Goal: Task Accomplishment & Management: Manage account settings

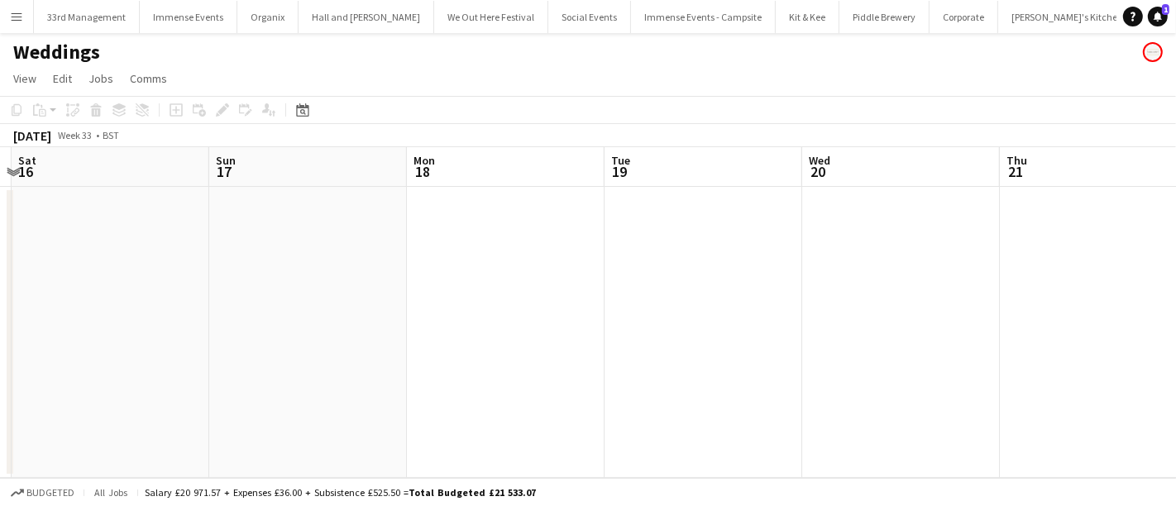
scroll to position [0, 609]
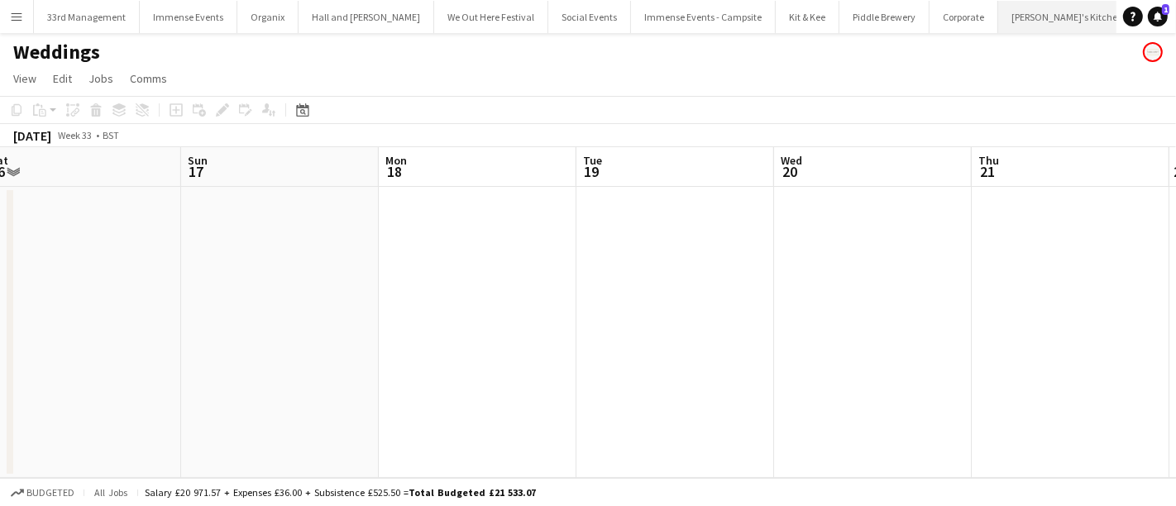
click at [1001, 17] on button "Sam's Kitchen Close" at bounding box center [1067, 17] width 139 height 32
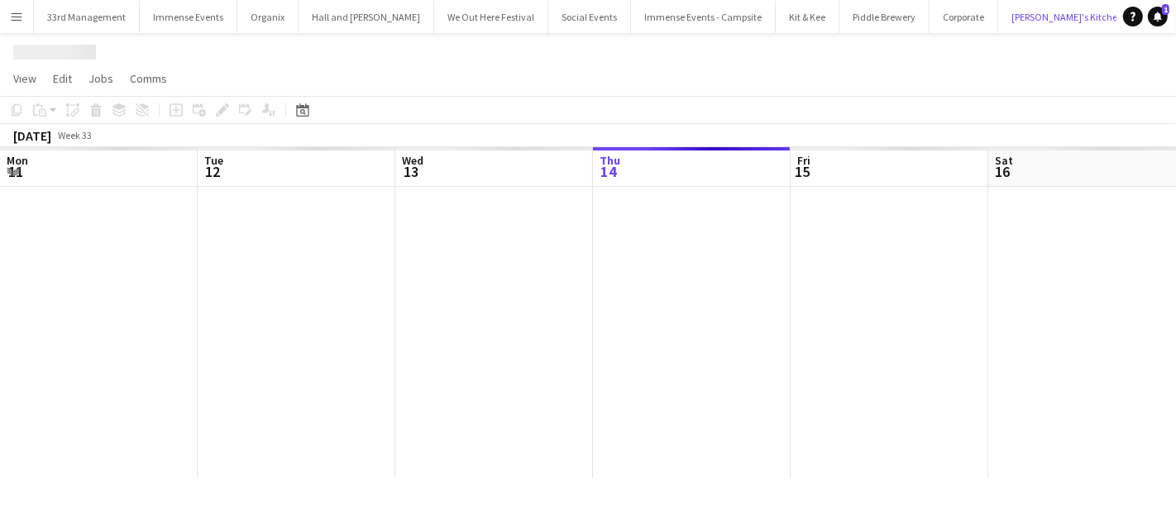
scroll to position [0, 394]
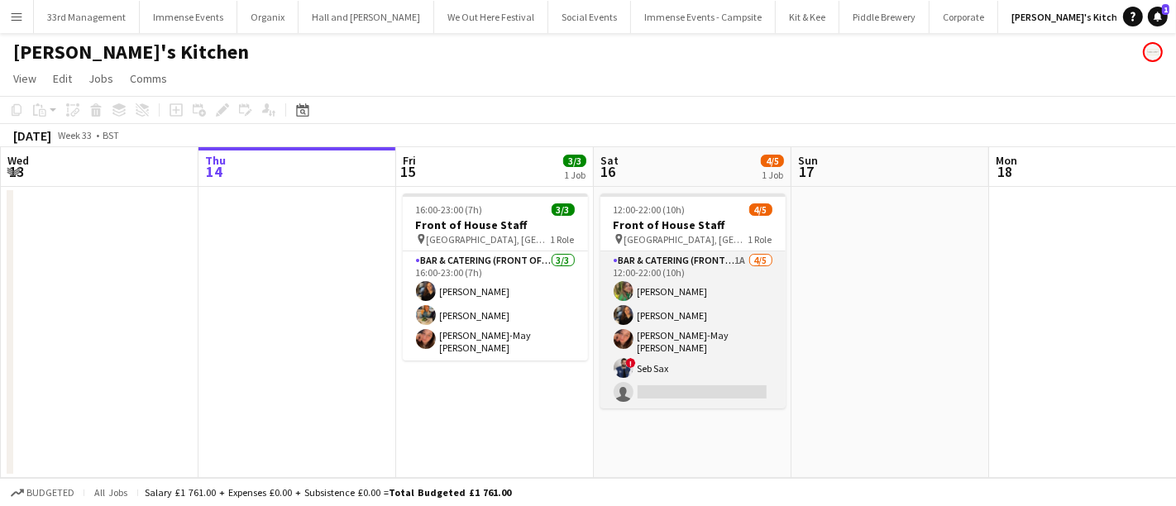
click at [618, 350] on app-card-role "Bar & Catering (Front of House) 1A 4/5 12:00-22:00 (10h) Isabelle Bland Annie H…" at bounding box center [692, 329] width 185 height 157
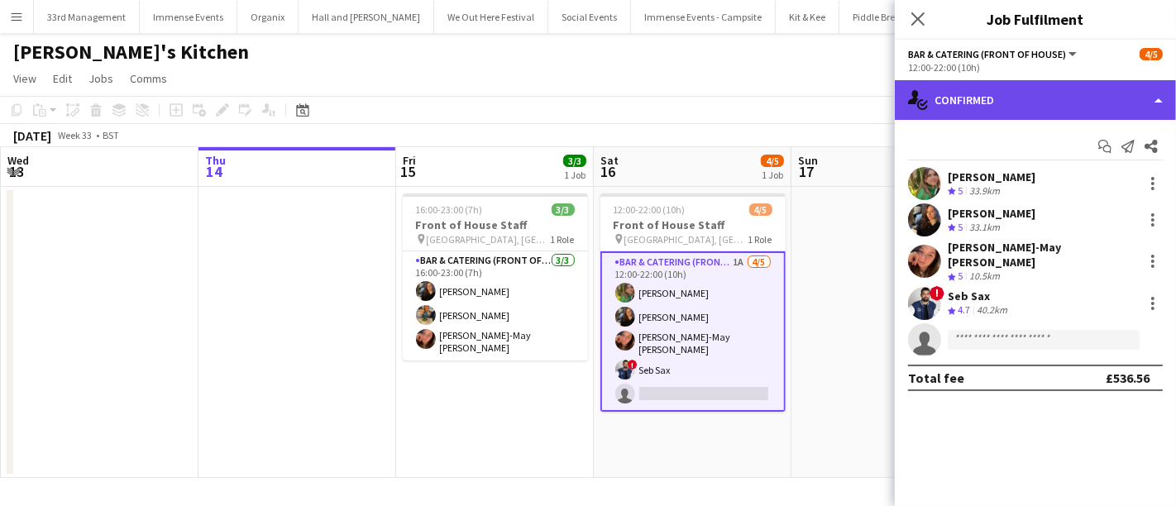
click at [1084, 93] on div "single-neutral-actions-check-2 Confirmed" at bounding box center [1035, 100] width 281 height 40
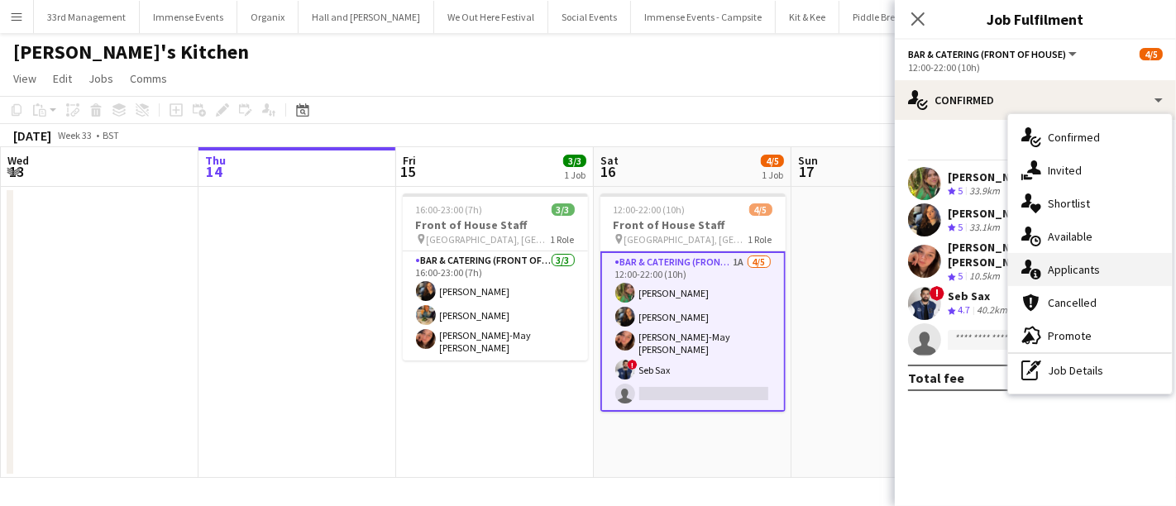
click at [1093, 280] on div "single-neutral-actions-information Applicants" at bounding box center [1090, 269] width 164 height 33
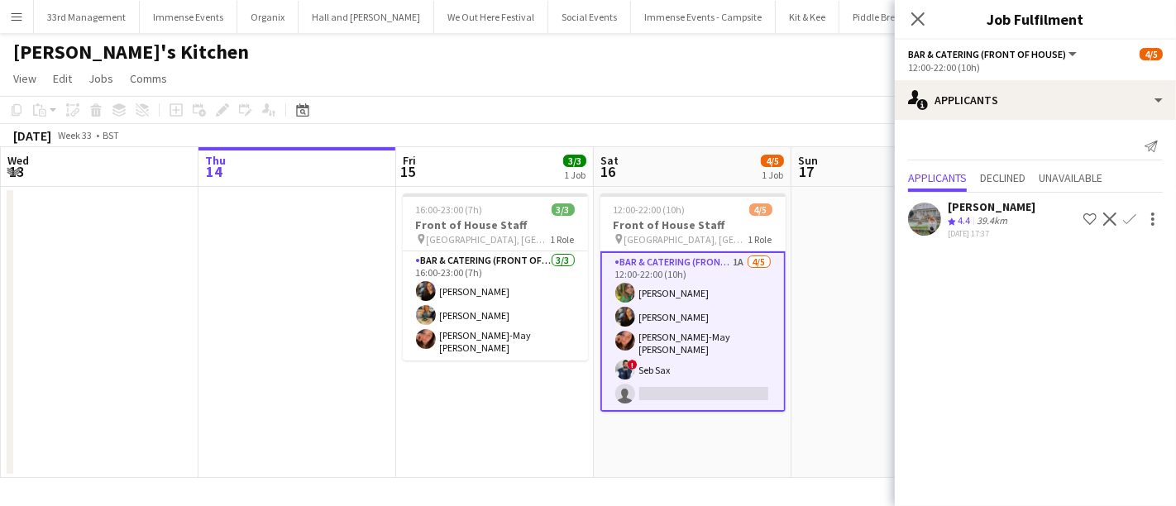
click at [919, 223] on app-user-avatar at bounding box center [924, 219] width 33 height 33
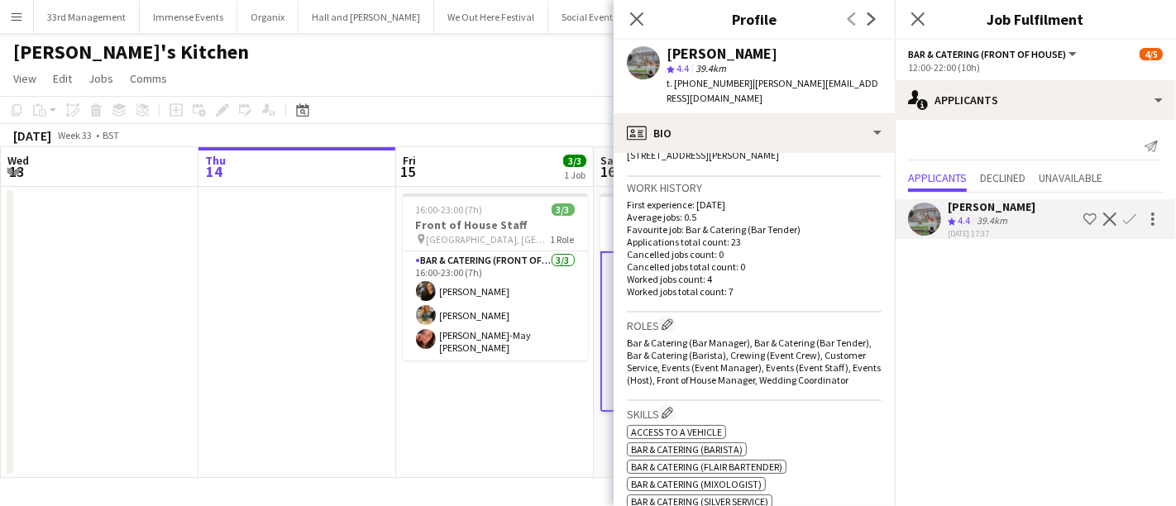
scroll to position [379, 0]
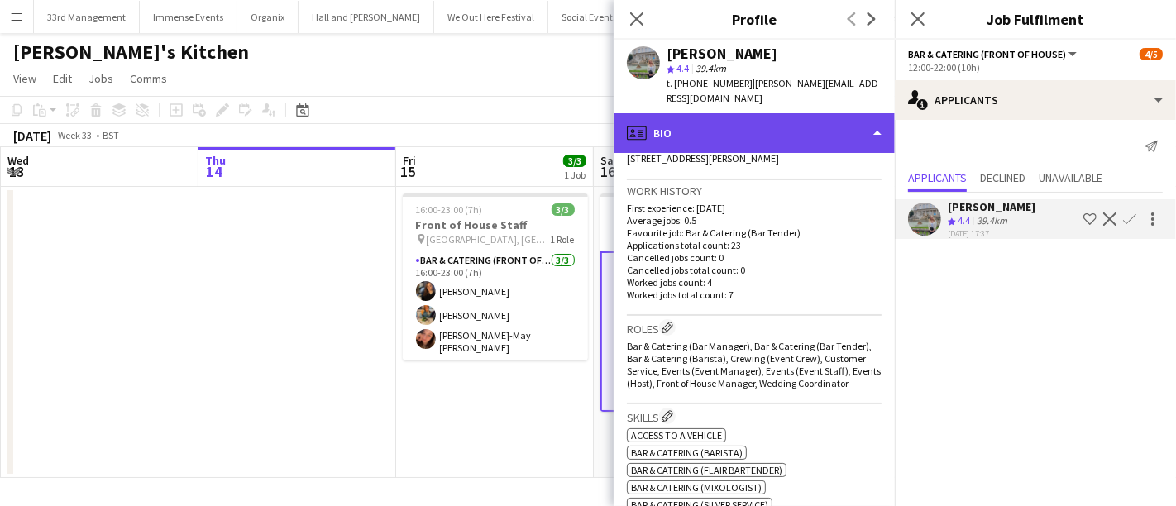
click at [776, 121] on div "profile Bio" at bounding box center [754, 133] width 281 height 40
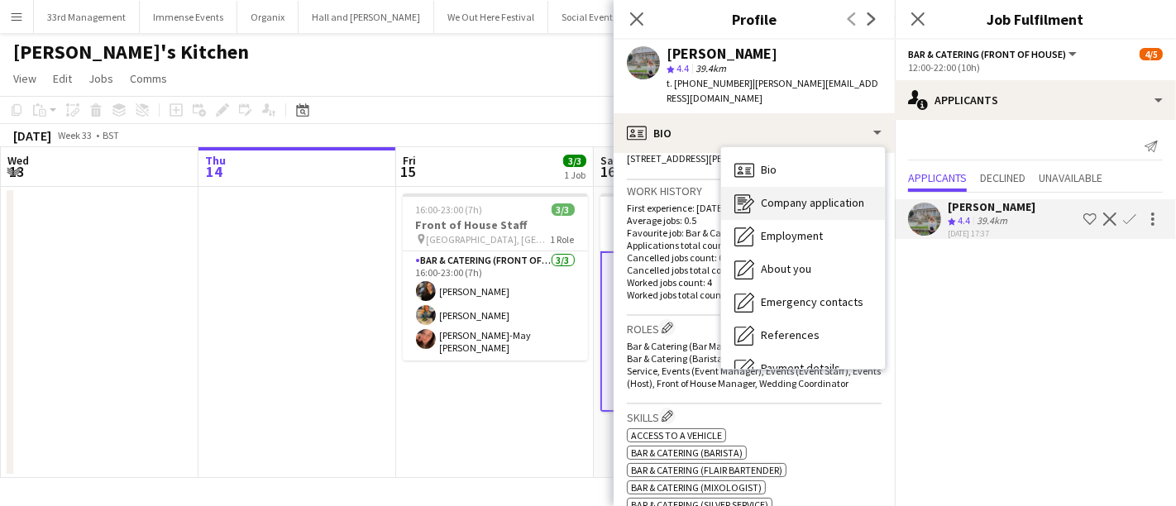
click at [765, 195] on span "Company application" at bounding box center [812, 202] width 103 height 15
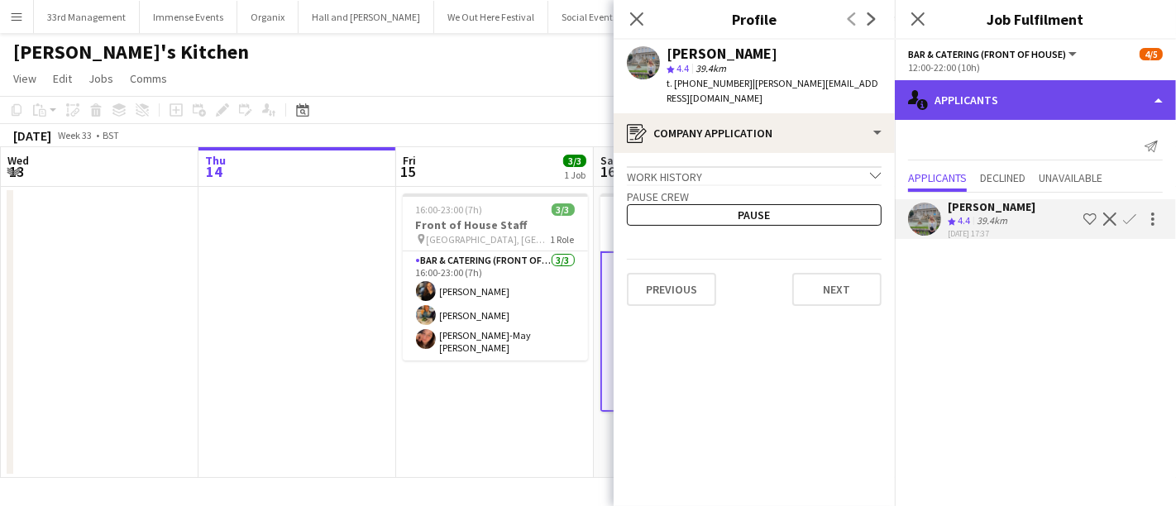
click at [1009, 98] on div "single-neutral-actions-information Applicants" at bounding box center [1035, 100] width 281 height 40
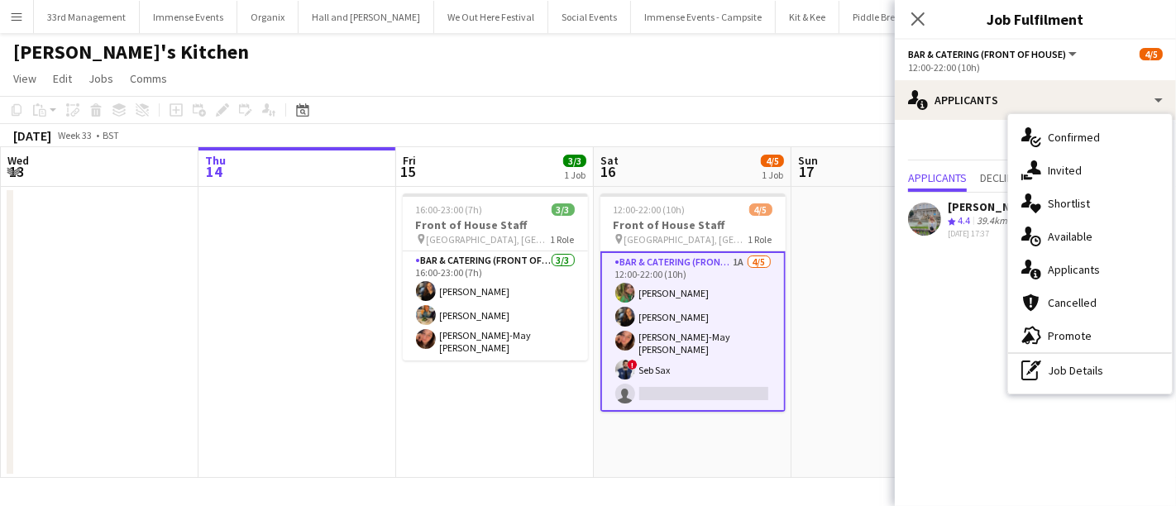
click at [932, 216] on app-user-avatar at bounding box center [924, 219] width 33 height 33
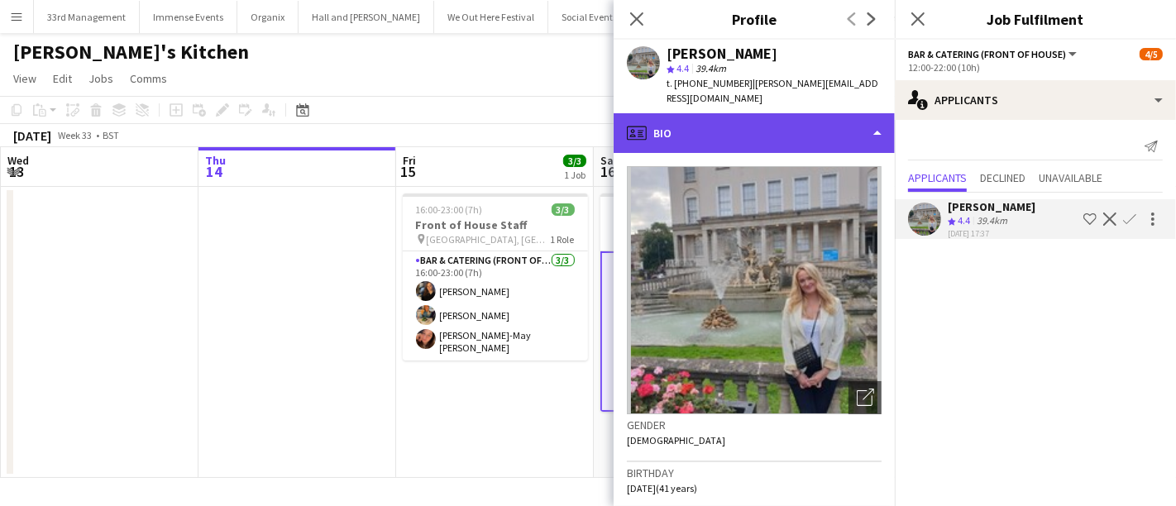
click at [769, 128] on div "profile Bio" at bounding box center [754, 133] width 281 height 40
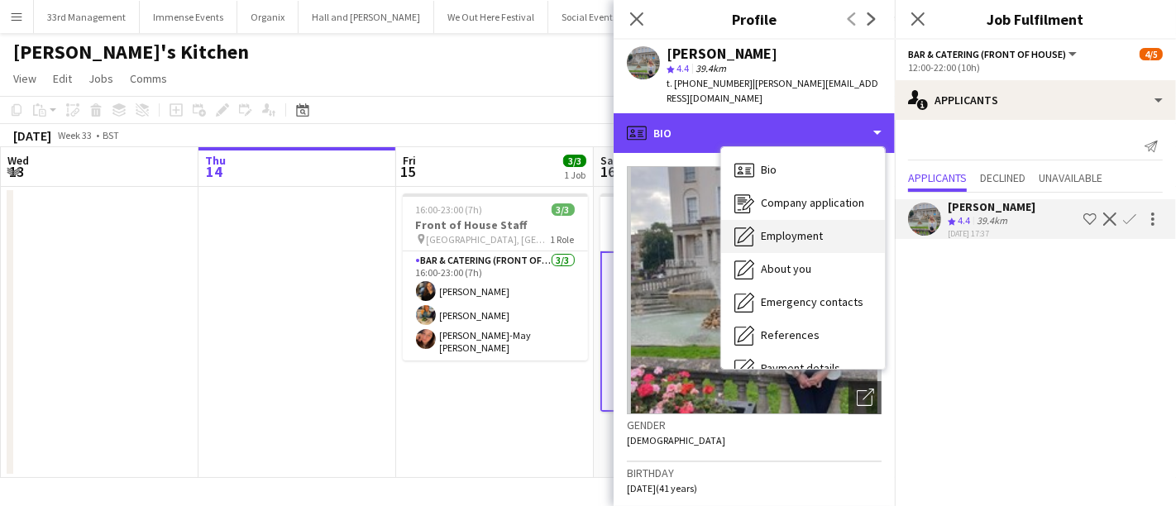
scroll to position [188, 0]
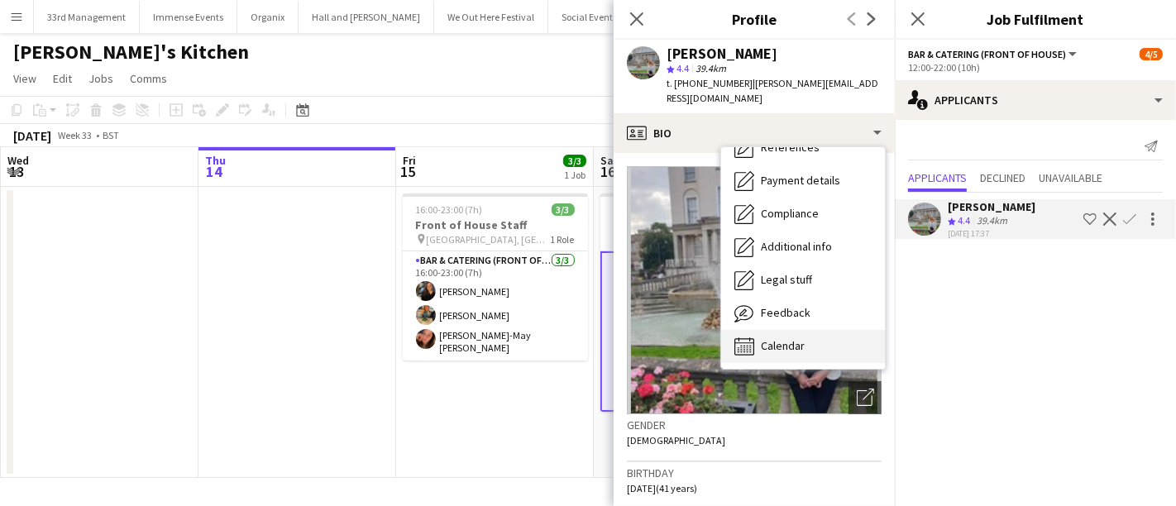
click at [778, 338] on span "Calendar" at bounding box center [783, 345] width 44 height 15
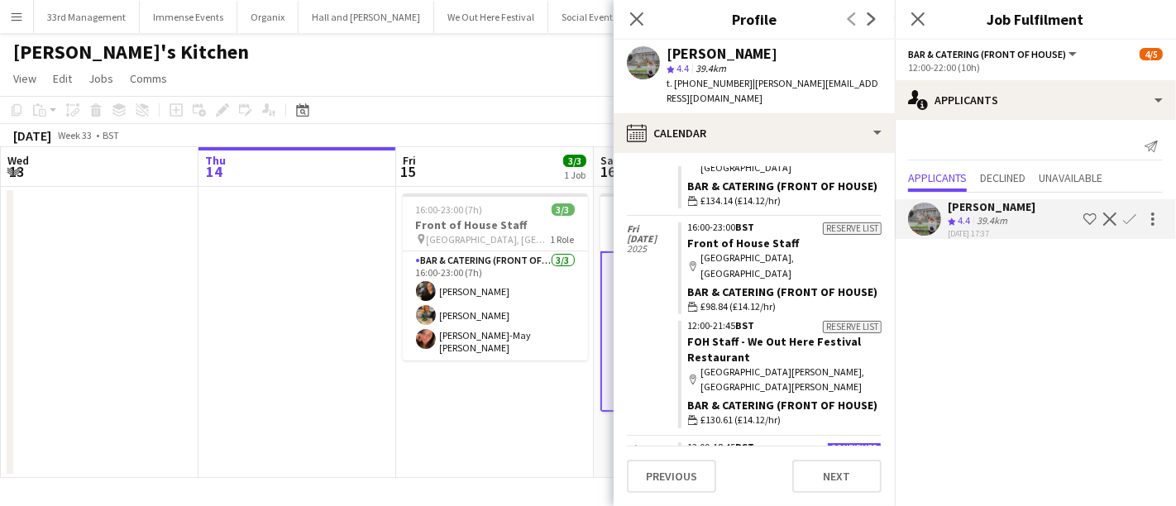
scroll to position [465, 0]
click at [778, 325] on app-crew-calendar-job-card "Reserve list 12:00-21:45 BST FOH Staff - We Out Here Festival Restaurant map-ma…" at bounding box center [779, 373] width 203 height 107
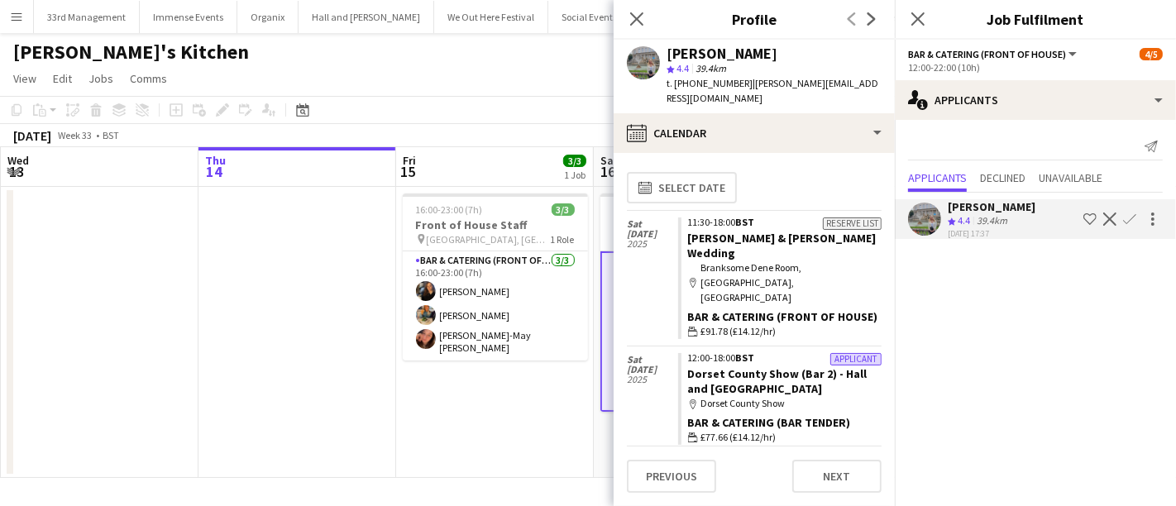
scroll to position [163, 0]
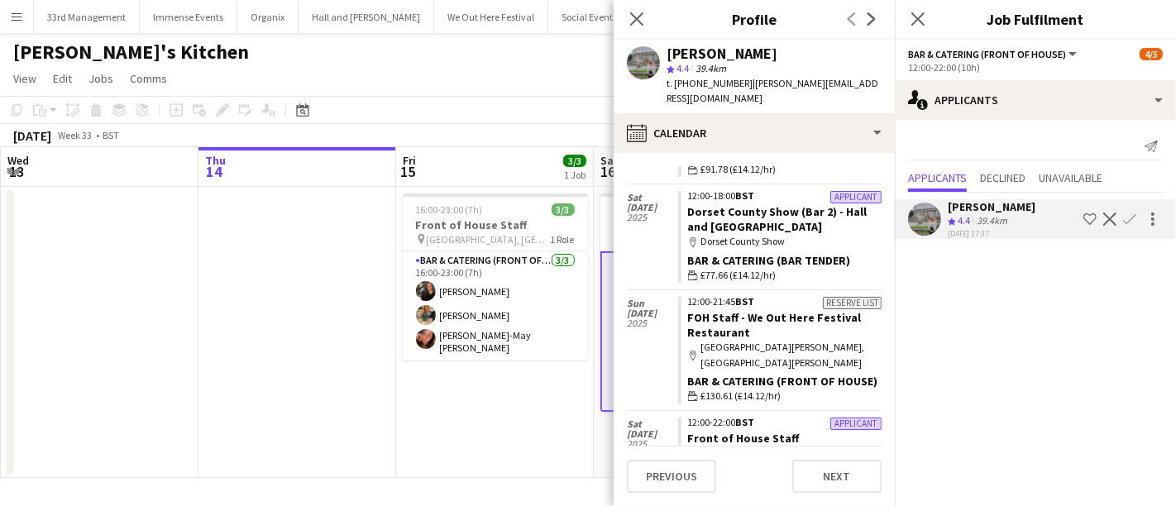
click at [505, 69] on app-page-menu "View Day view expanded Day view collapsed Month view Date picker Jump to today …" at bounding box center [588, 80] width 1176 height 31
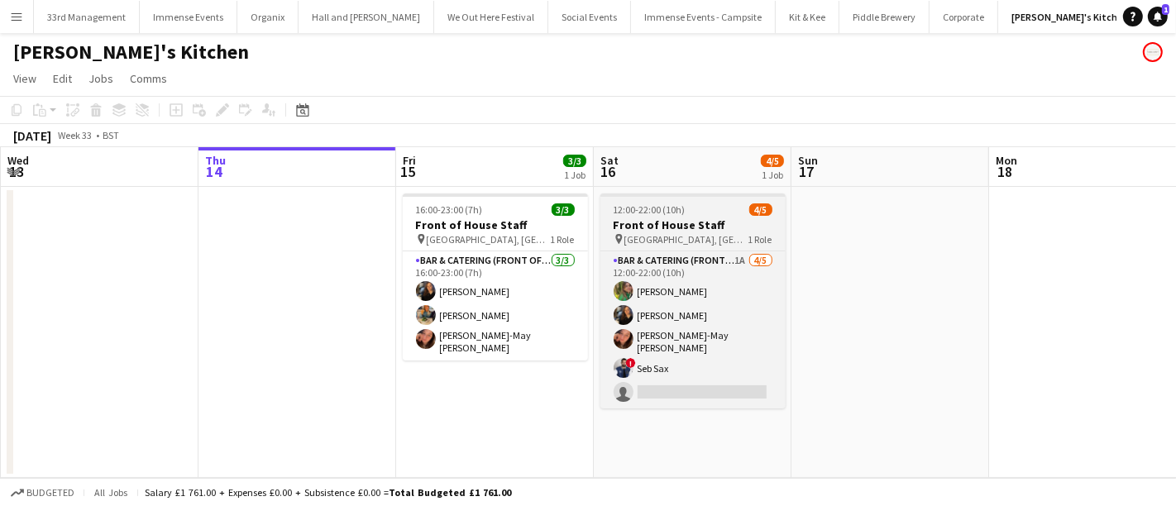
click at [733, 222] on h3 "Front of House Staff" at bounding box center [692, 224] width 185 height 15
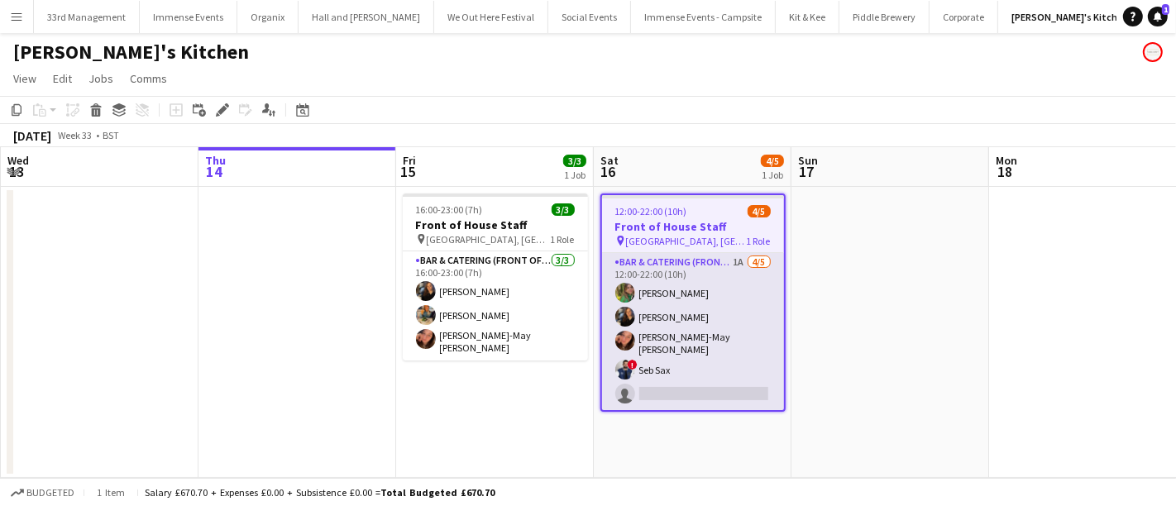
click at [713, 343] on app-card-role "Bar & Catering (Front of House) 1A 4/5 12:00-22:00 (10h) Isabelle Bland Annie H…" at bounding box center [693, 331] width 182 height 157
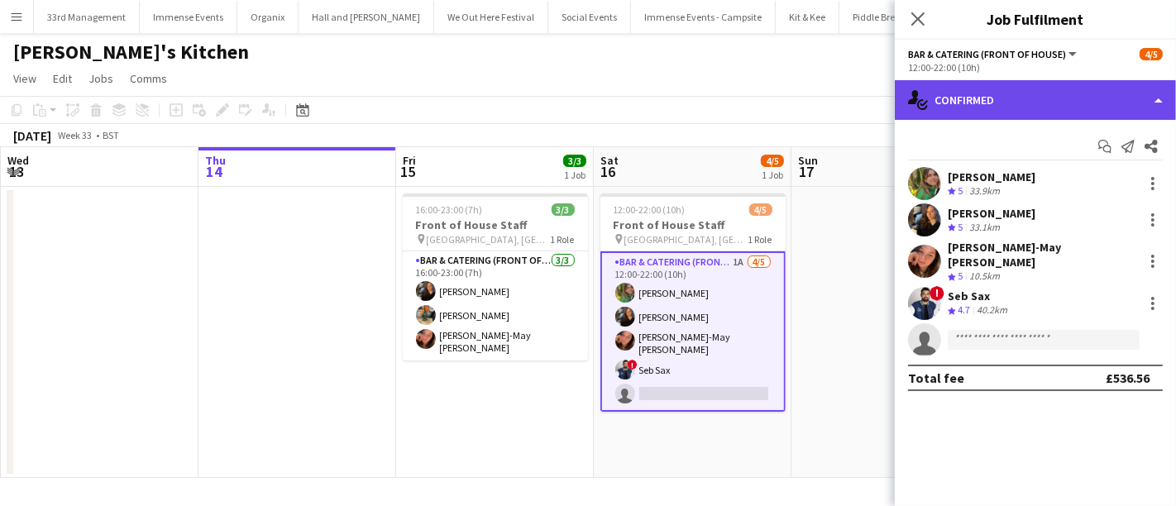
click at [963, 98] on div "single-neutral-actions-check-2 Confirmed" at bounding box center [1035, 100] width 281 height 40
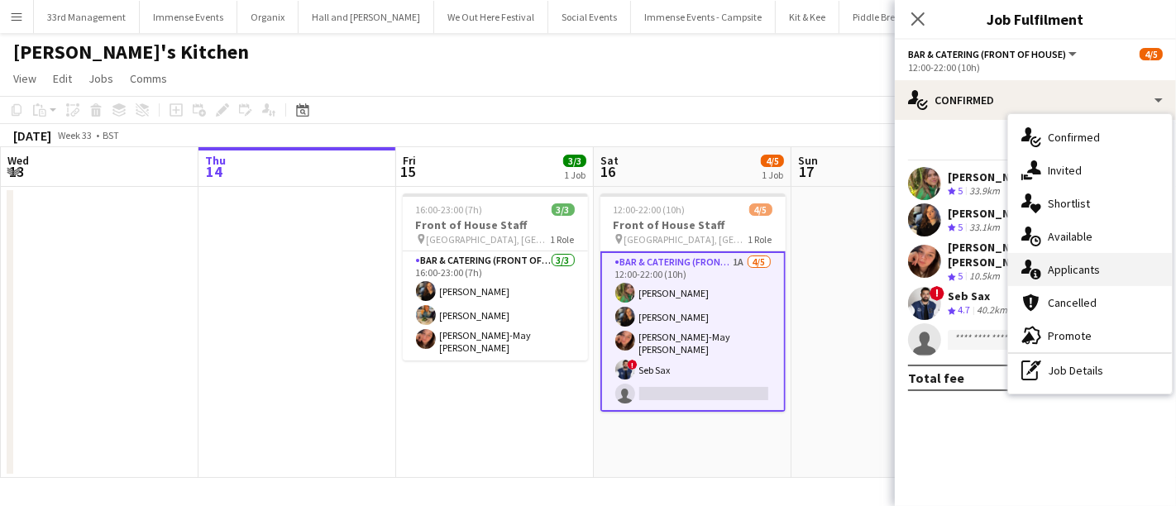
click at [1062, 282] on div "single-neutral-actions-information Applicants" at bounding box center [1090, 269] width 164 height 33
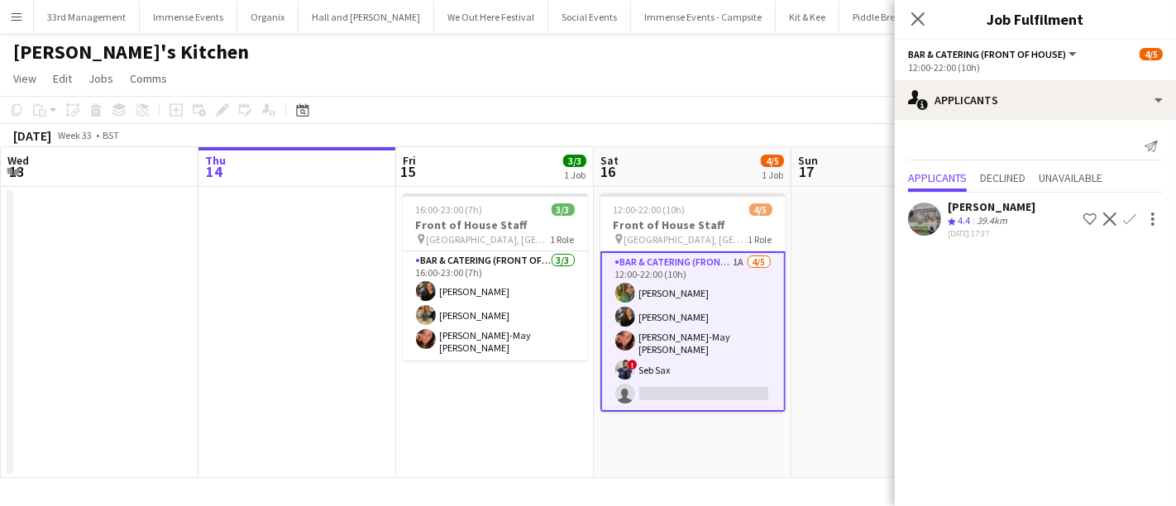
click at [566, 63] on div "[PERSON_NAME]'s Kitchen" at bounding box center [588, 48] width 1176 height 31
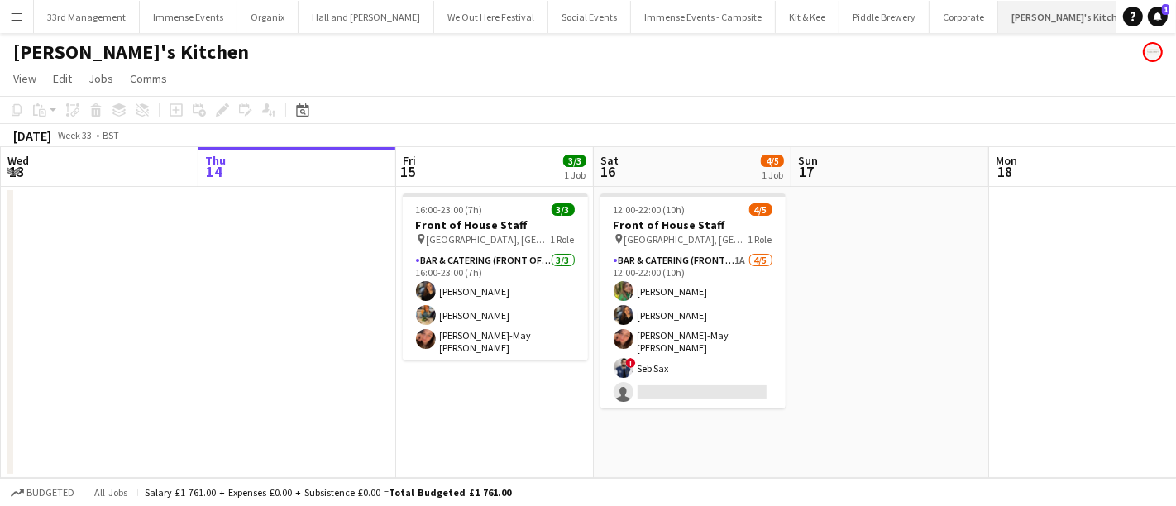
scroll to position [0, 103]
click at [20, 15] on app-icon "Menu" at bounding box center [16, 16] width 13 height 13
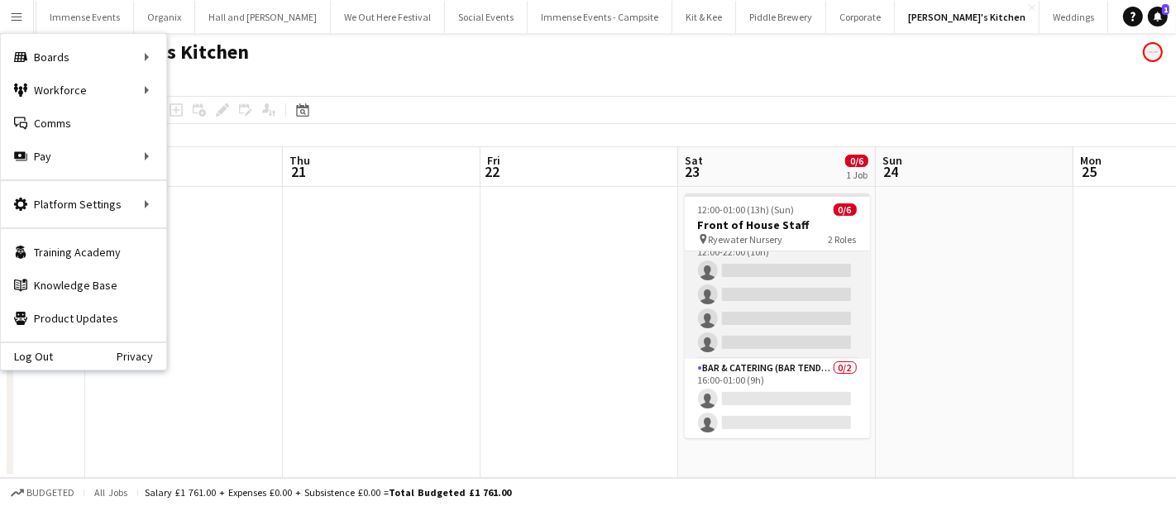
scroll to position [0, 0]
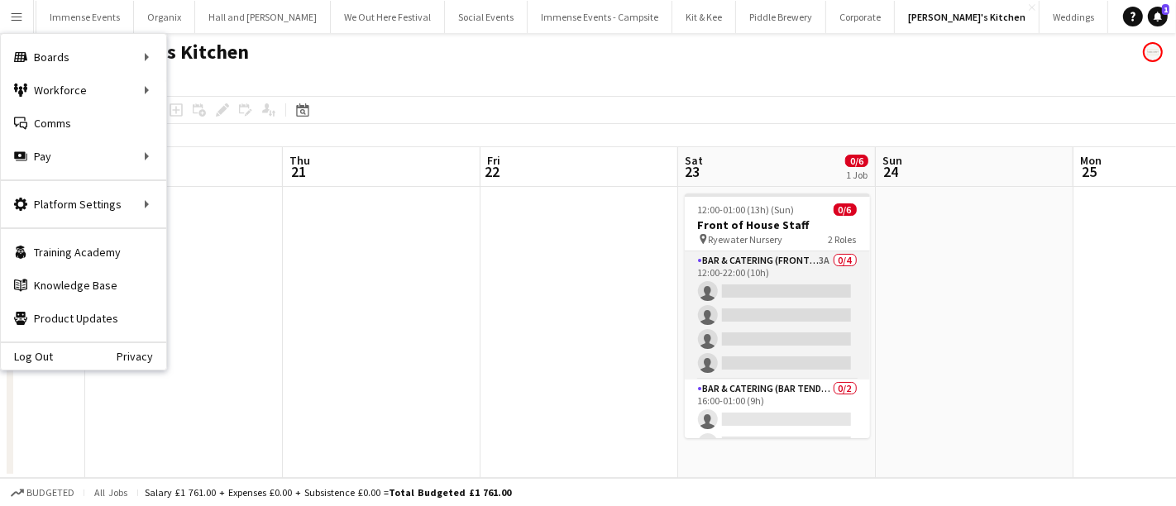
click at [767, 332] on app-card-role "Bar & Catering (Front of House) 3A 0/4 12:00-22:00 (10h) single-neutral-actions…" at bounding box center [777, 315] width 185 height 128
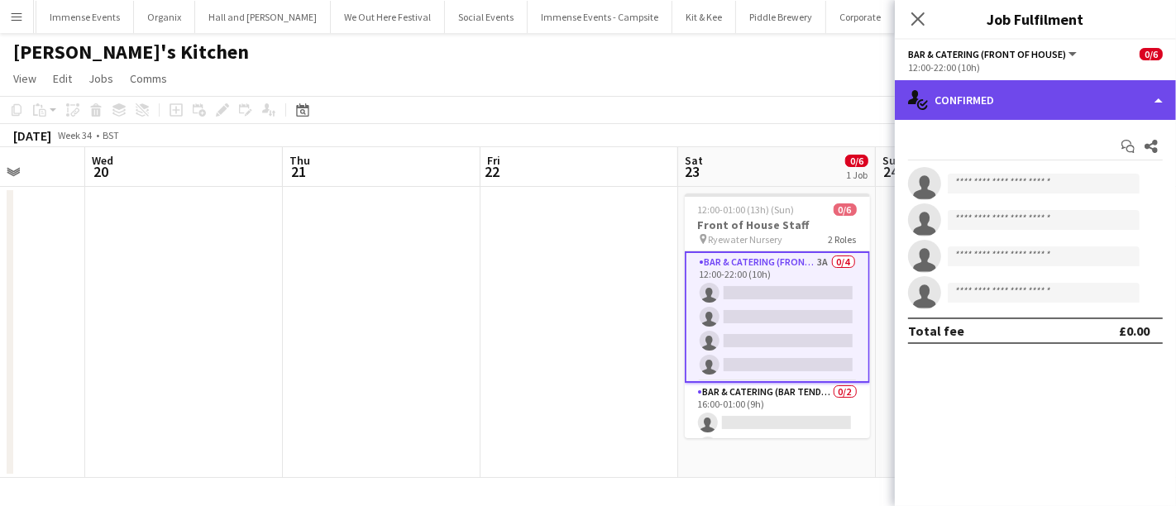
click at [1040, 112] on div "single-neutral-actions-check-2 Confirmed" at bounding box center [1035, 100] width 281 height 40
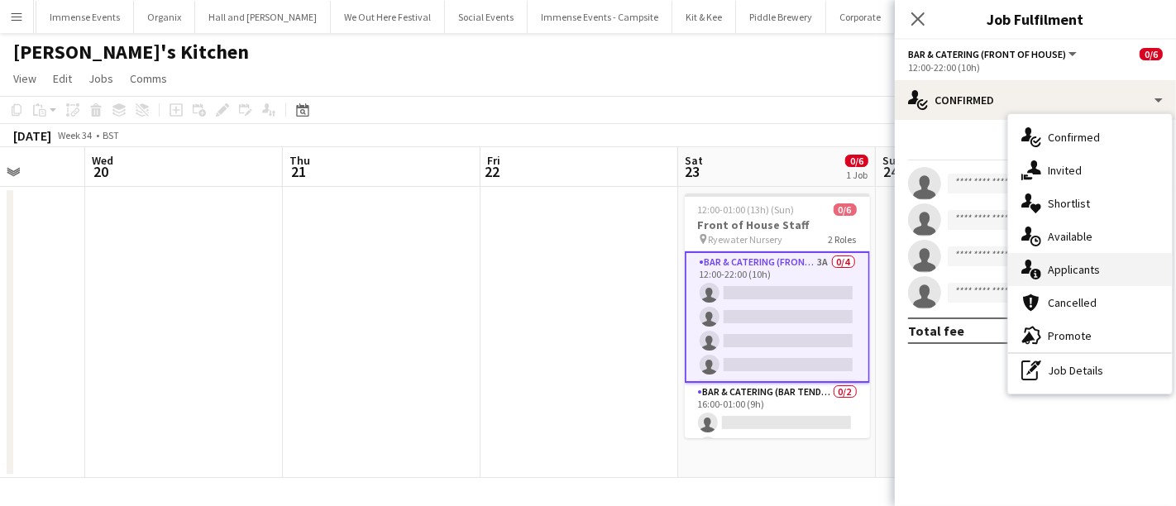
click at [1063, 272] on div "single-neutral-actions-information Applicants" at bounding box center [1090, 269] width 164 height 33
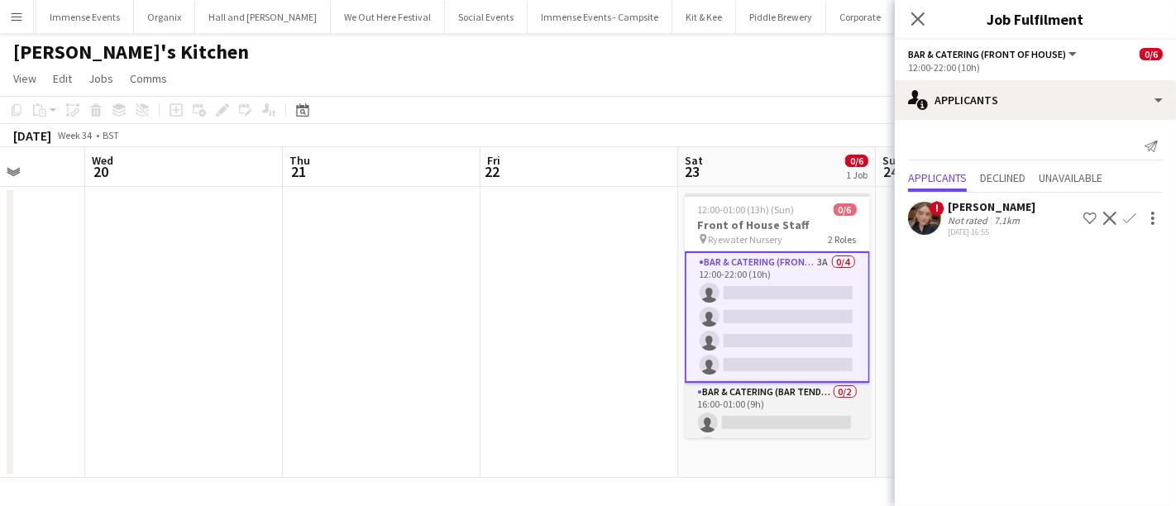
click at [723, 423] on app-card-role "Bar & Catering (Bar Tender) 0/2 16:00-01:00 (9h) single-neutral-actions single-…" at bounding box center [777, 423] width 185 height 80
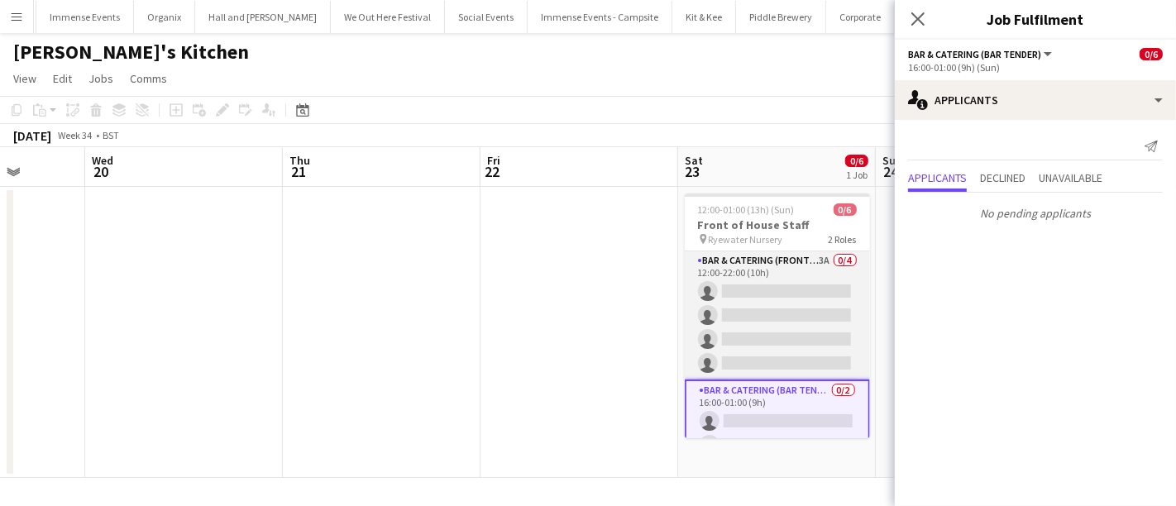
click at [767, 334] on app-card-role "Bar & Catering (Front of House) 3A 0/4 12:00-22:00 (10h) single-neutral-actions…" at bounding box center [777, 315] width 185 height 128
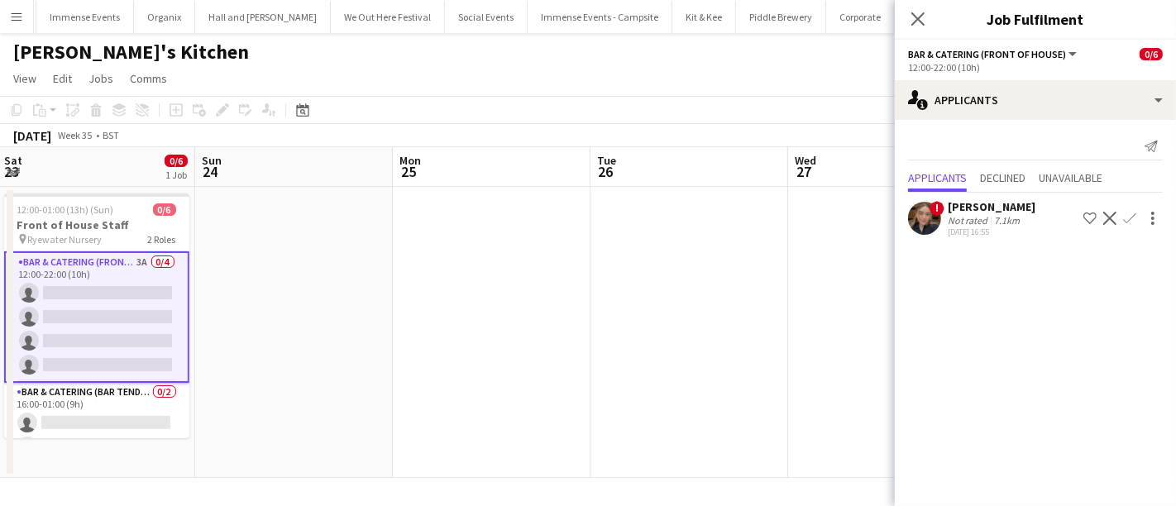
scroll to position [0, 394]
click at [21, 7] on button "Menu" at bounding box center [16, 16] width 33 height 33
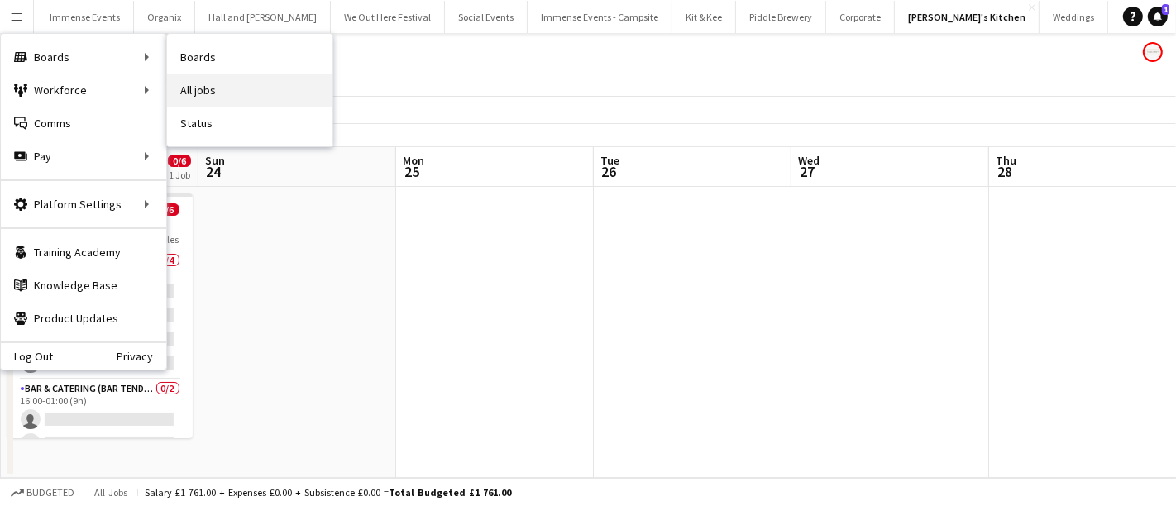
click at [230, 88] on link "All jobs" at bounding box center [249, 90] width 165 height 33
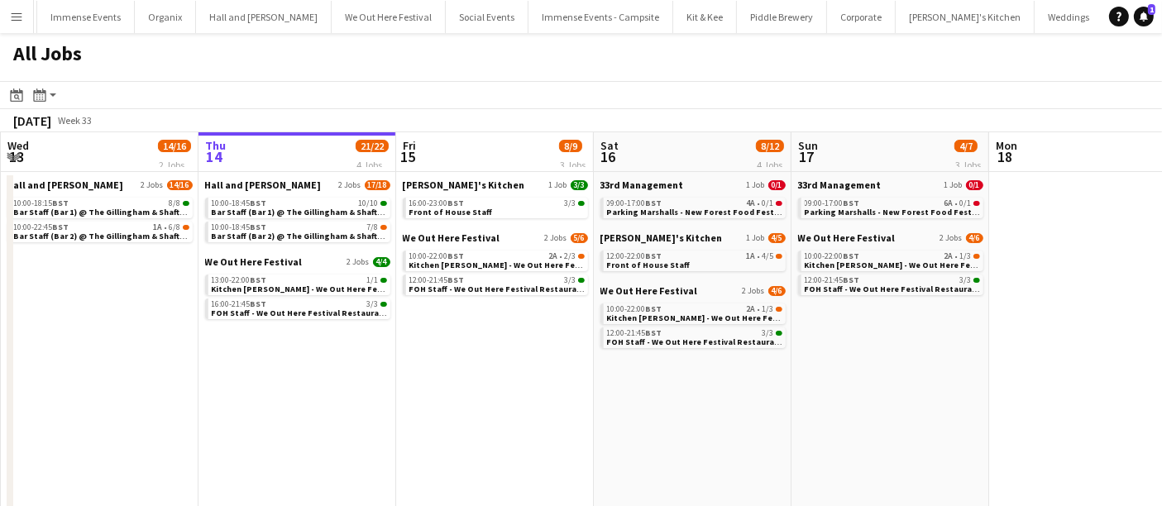
scroll to position [0, 635]
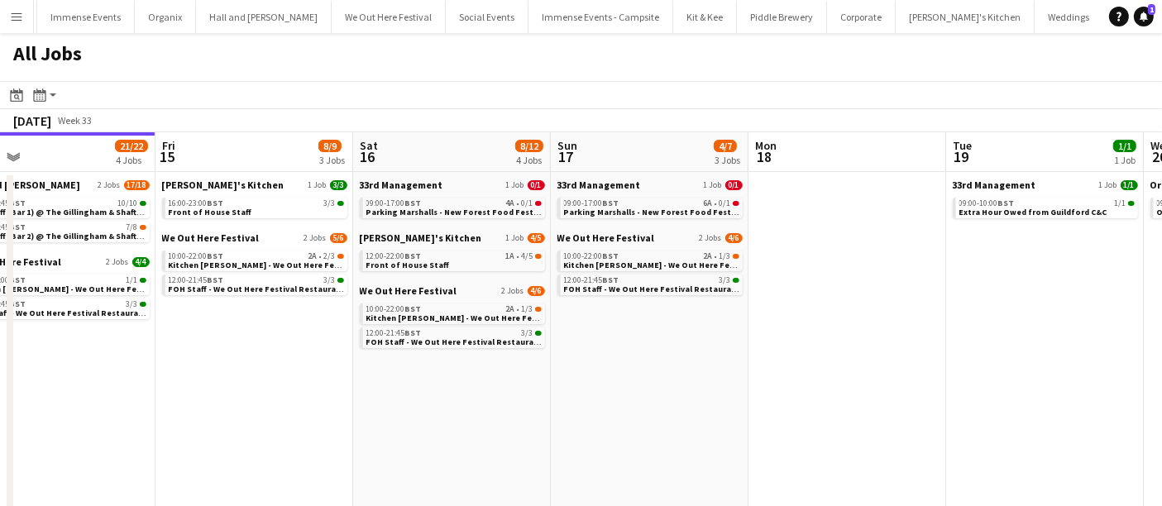
drag, startPoint x: 691, startPoint y: 270, endPoint x: 451, endPoint y: 363, distance: 257.1
click at [451, 363] on app-calendar-viewport "Mon 11 4/12 6 Jobs Tue 12 1/1 1 Job Wed 13 14/16 2 Jobs Thu 14 21/22 4 Jobs Fri…" at bounding box center [581, 371] width 1162 height 479
click at [451, 363] on app-date-cell "33rd Management 1 Job 0/1 09:00-17:00 BST 4A • 0/1 Parking Marshalls - New Fore…" at bounding box center [452, 391] width 198 height 439
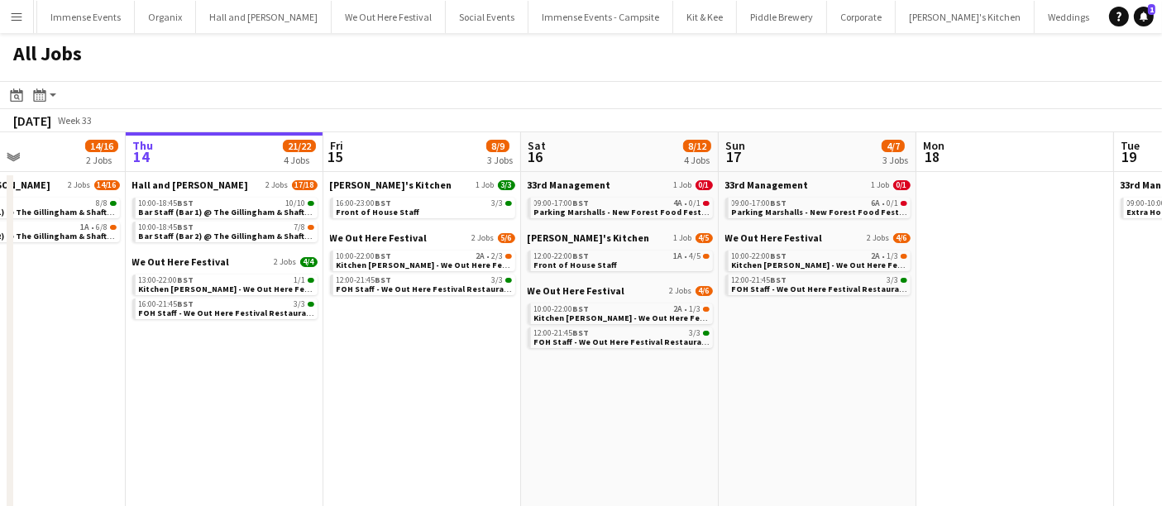
drag, startPoint x: 279, startPoint y: 440, endPoint x: 447, endPoint y: 471, distance: 170.8
click at [447, 471] on app-calendar-viewport "Mon 11 4/12 6 Jobs Tue 12 1/1 1 Job Wed 13 14/16 2 Jobs Thu 14 21/22 4 Jobs Fri…" at bounding box center [581, 371] width 1162 height 479
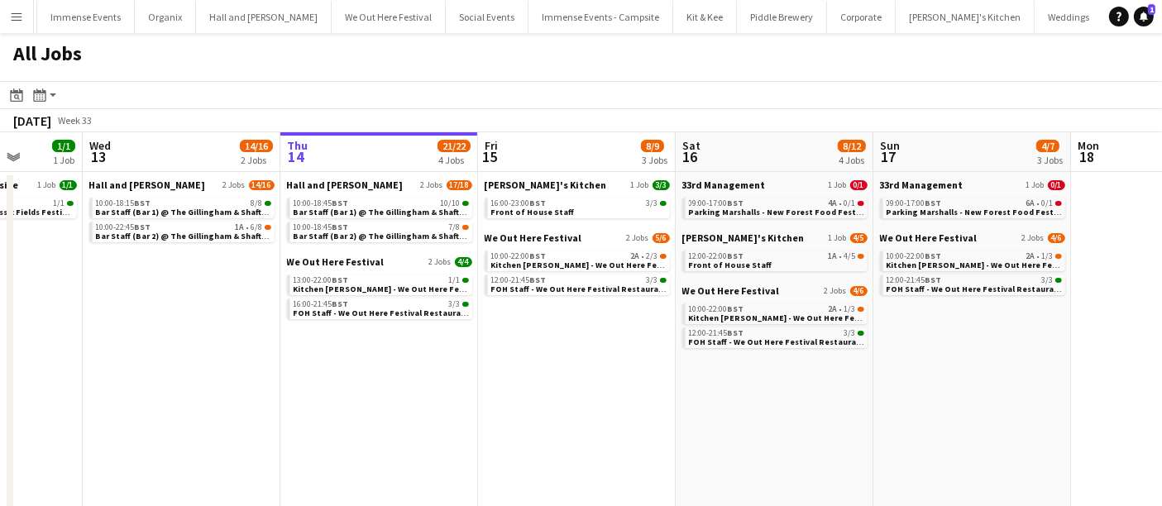
drag, startPoint x: 157, startPoint y: 409, endPoint x: 316, endPoint y: 406, distance: 158.8
click at [316, 406] on app-calendar-viewport "Sun 10 10/18 10 Jobs Mon 11 4/12 6 Jobs Tue 12 1/1 1 Job Wed 13 14/16 2 Jobs Th…" at bounding box center [581, 371] width 1162 height 479
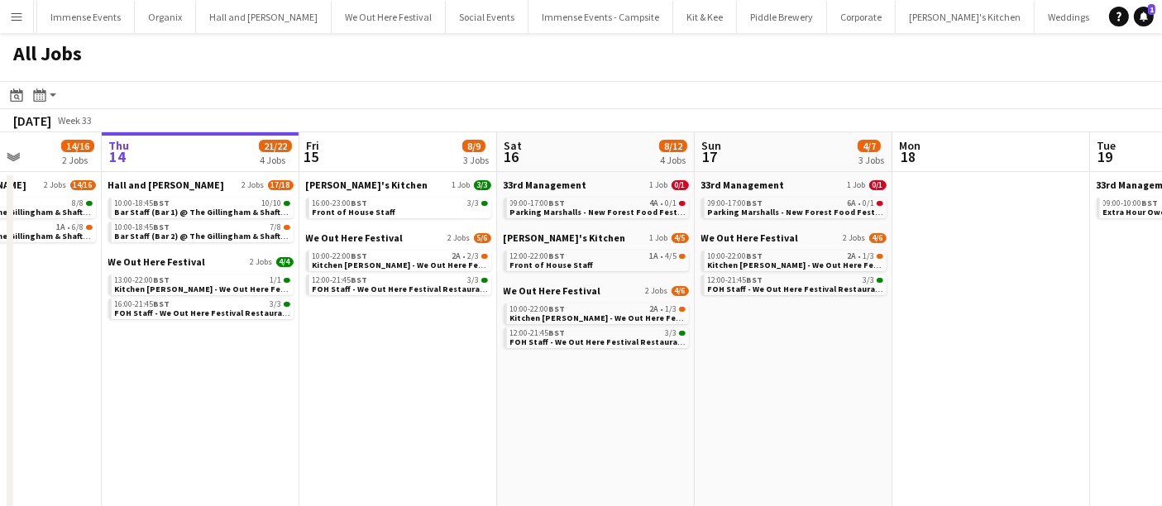
drag, startPoint x: 616, startPoint y: 414, endPoint x: 236, endPoint y: 431, distance: 380.8
click at [236, 431] on app-calendar-viewport "Mon 11 4/12 6 Jobs Tue 12 1/1 1 Job Wed 13 14/16 2 Jobs Thu 14 21/22 4 Jobs Fri…" at bounding box center [581, 371] width 1162 height 479
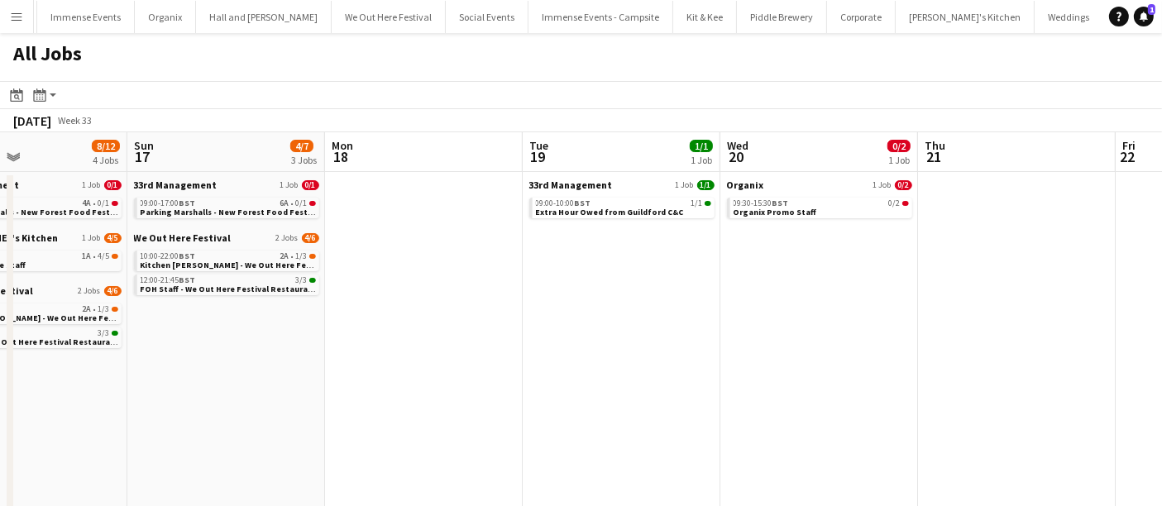
drag, startPoint x: 505, startPoint y: 419, endPoint x: 135, endPoint y: 424, distance: 370.5
click at [135, 424] on app-calendar-viewport "Wed 13 14/16 2 Jobs Thu 14 21/22 4 Jobs Fri 15 8/9 3 Jobs Sat 16 8/12 4 Jobs Su…" at bounding box center [581, 371] width 1162 height 479
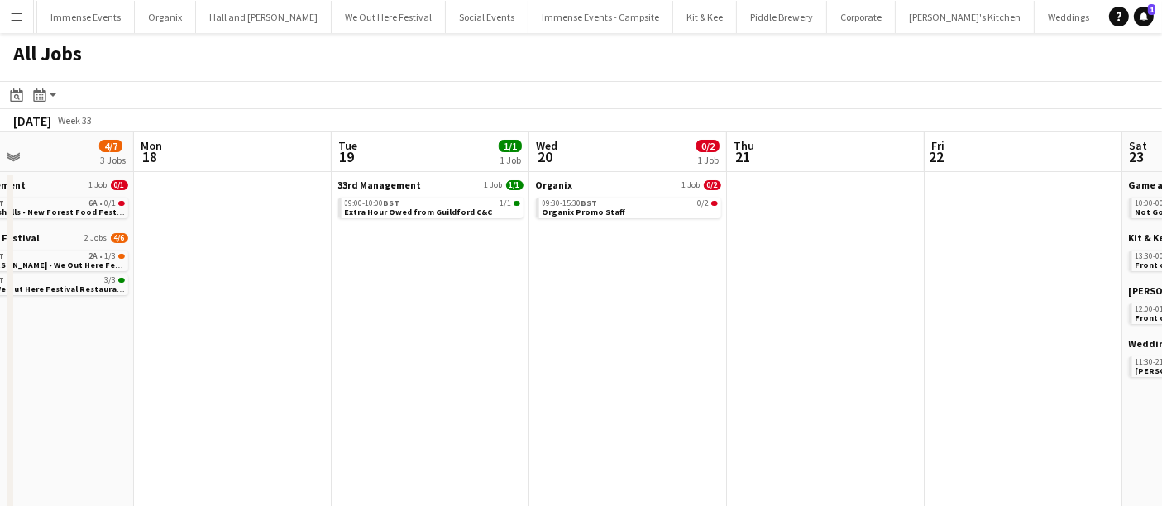
scroll to position [0, 471]
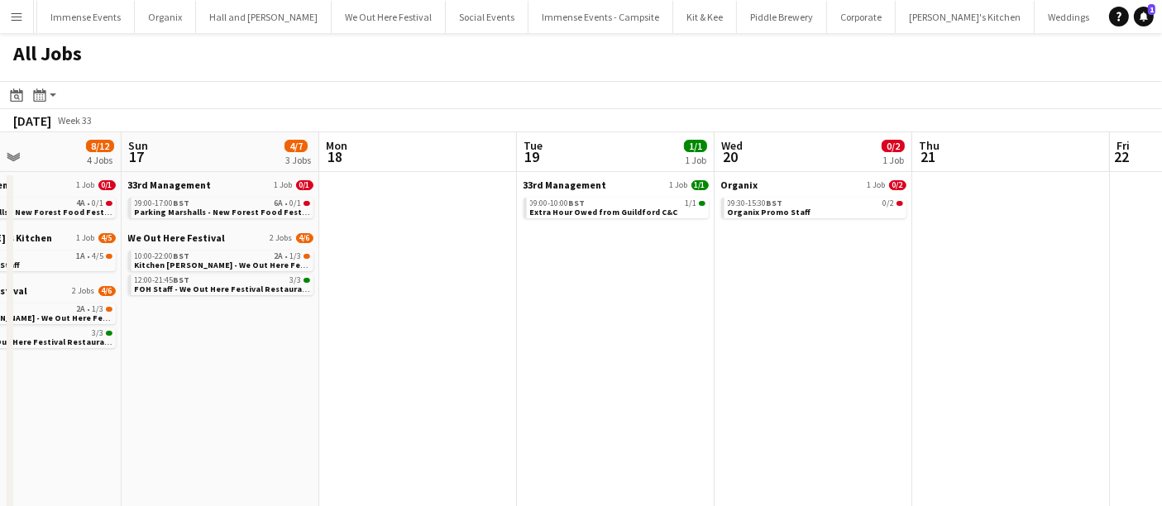
drag, startPoint x: 516, startPoint y: 371, endPoint x: 313, endPoint y: 396, distance: 204.9
click at [295, 396] on app-calendar-viewport "Thu 14 21/22 4 Jobs Fri 15 8/9 3 Jobs Sat 16 8/12 4 Jobs Sun 17 4/7 3 Jobs Mon …" at bounding box center [581, 371] width 1162 height 479
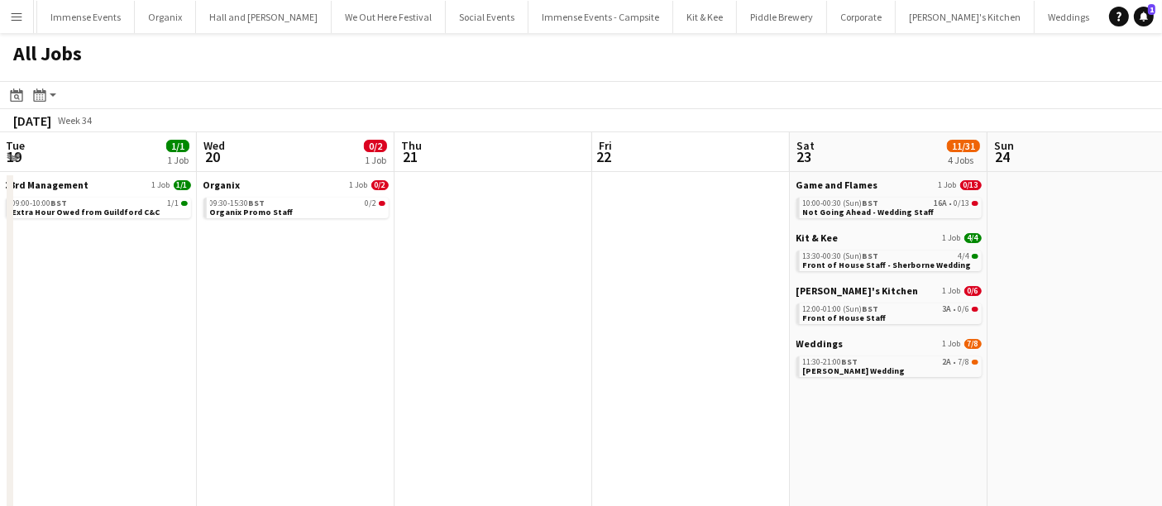
scroll to position [0, 604]
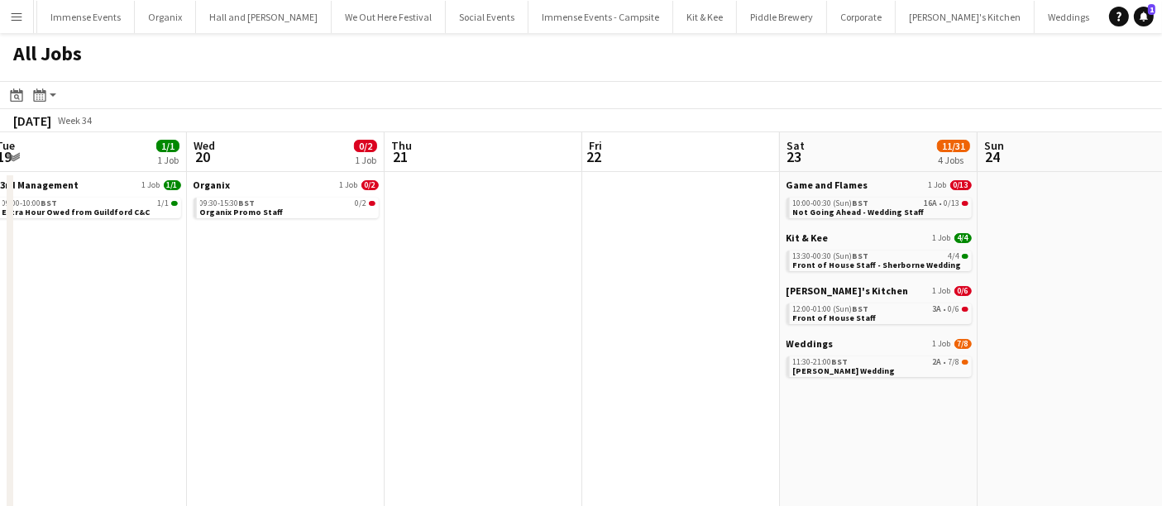
drag, startPoint x: 720, startPoint y: 319, endPoint x: 390, endPoint y: 347, distance: 331.2
click at [390, 347] on app-calendar-viewport "Sat 16 8/12 4 Jobs Sun 17 4/7 3 Jobs Mon 18 Tue 19 1/1 1 Job Wed 20 0/2 1 Job T…" at bounding box center [581, 371] width 1162 height 479
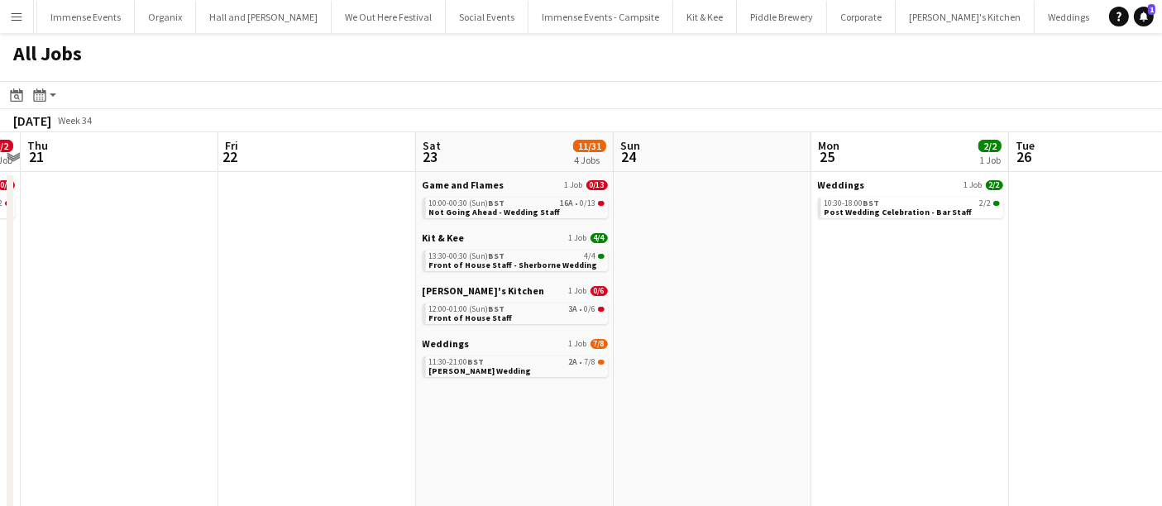
scroll to position [0, 580]
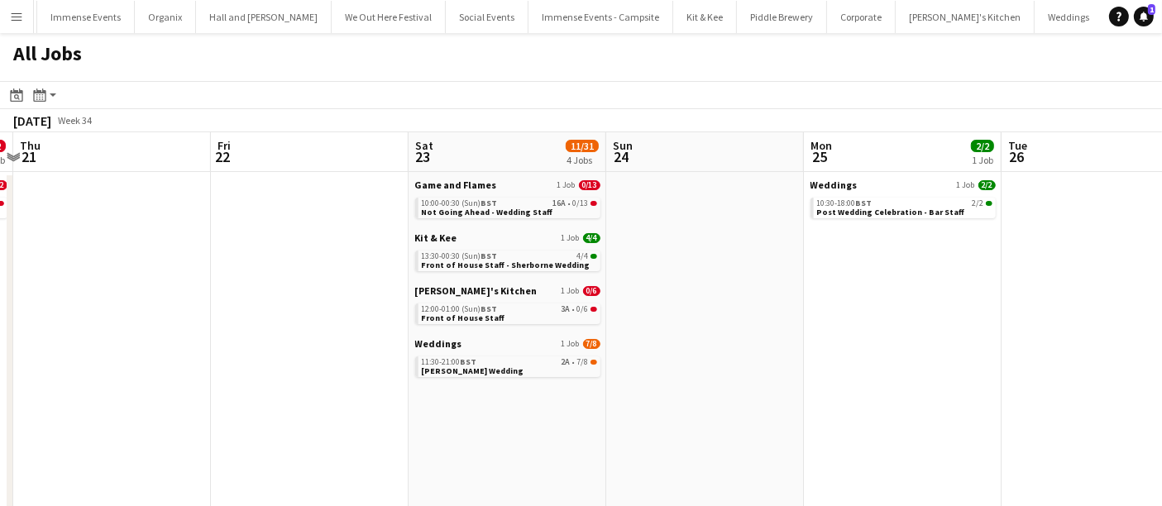
drag, startPoint x: 720, startPoint y: 389, endPoint x: 349, endPoint y: 423, distance: 372.9
click at [349, 423] on app-calendar-viewport "Mon 18 Tue 19 1/1 1 Job Wed 20 0/2 1 Job Thu 21 Fri 22 Sat 23 11/31 4 Jobs Sun …" at bounding box center [581, 371] width 1162 height 479
click at [481, 366] on span "Rachael Annetts Wedding" at bounding box center [473, 371] width 103 height 11
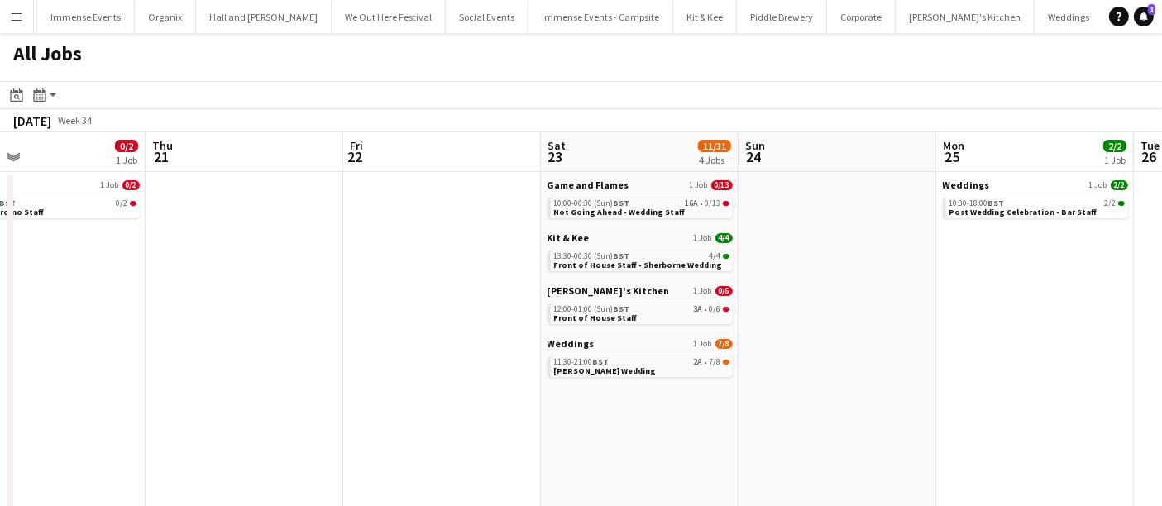
scroll to position [0, 445]
click at [265, 244] on app-date-cell at bounding box center [247, 391] width 198 height 439
click at [571, 370] on span "Rachael Annetts Wedding" at bounding box center [608, 371] width 103 height 11
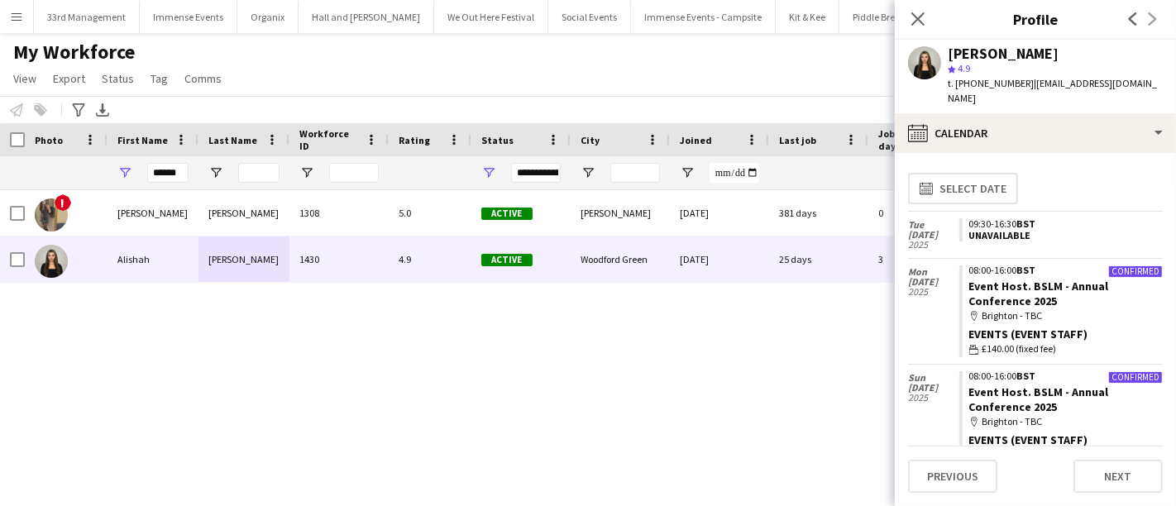
scroll to position [243, 0]
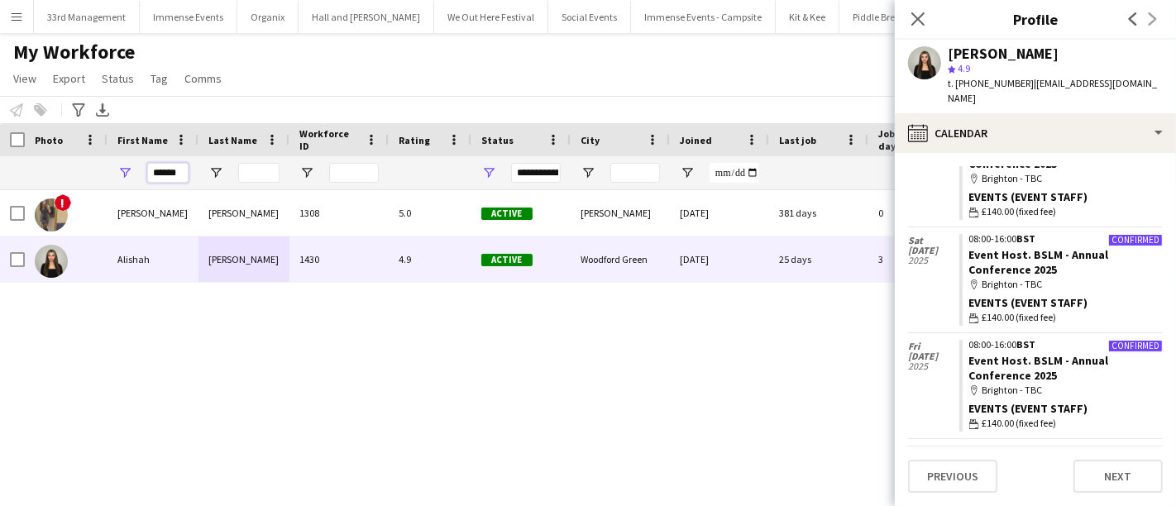
drag, startPoint x: 178, startPoint y: 177, endPoint x: 59, endPoint y: 159, distance: 120.5
click at [59, 159] on div "******" at bounding box center [896, 172] width 1793 height 33
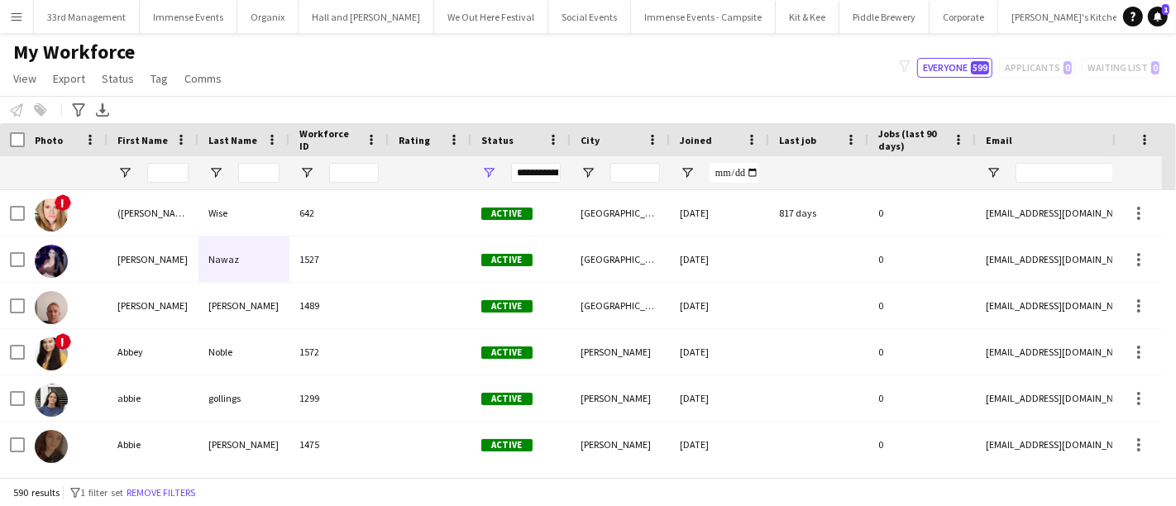
click at [896, 143] on span "Jobs (last 90 days)" at bounding box center [912, 139] width 68 height 25
click at [896, 143] on span "Jobs (last 90 days)" at bounding box center [902, 139] width 48 height 25
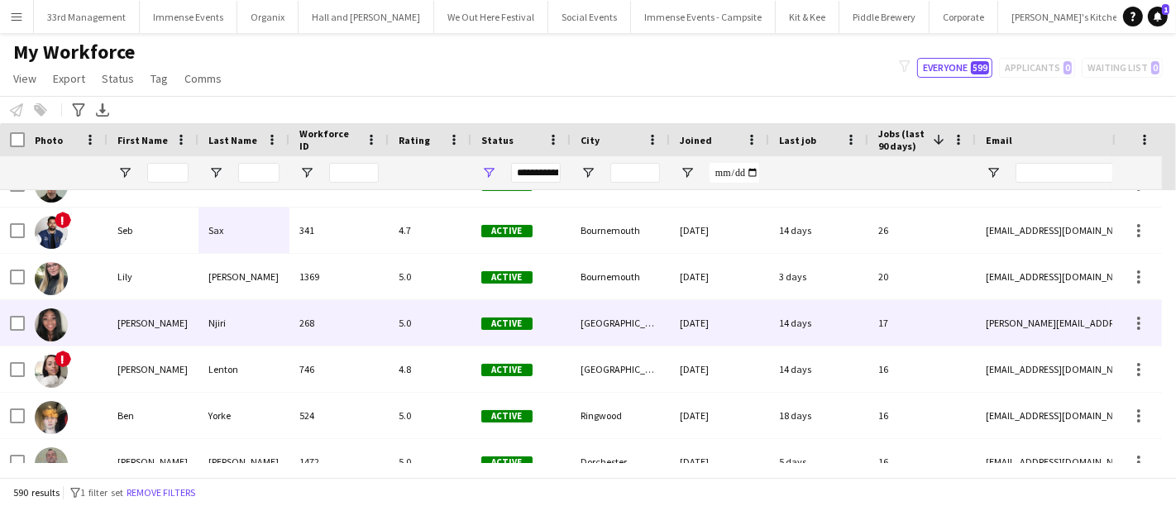
scroll to position [83, 0]
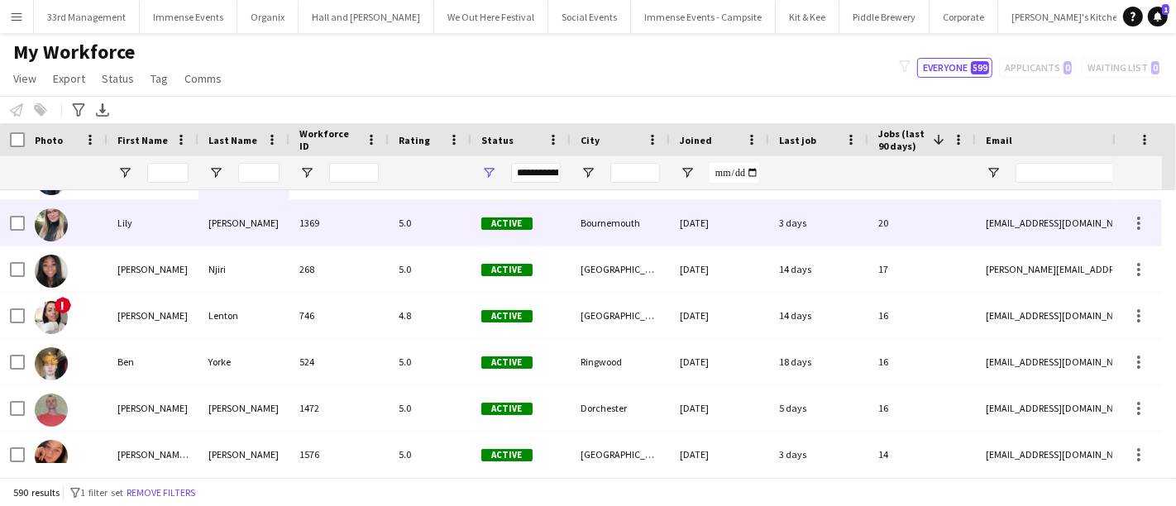
click at [246, 229] on div "[PERSON_NAME]" at bounding box center [243, 222] width 91 height 45
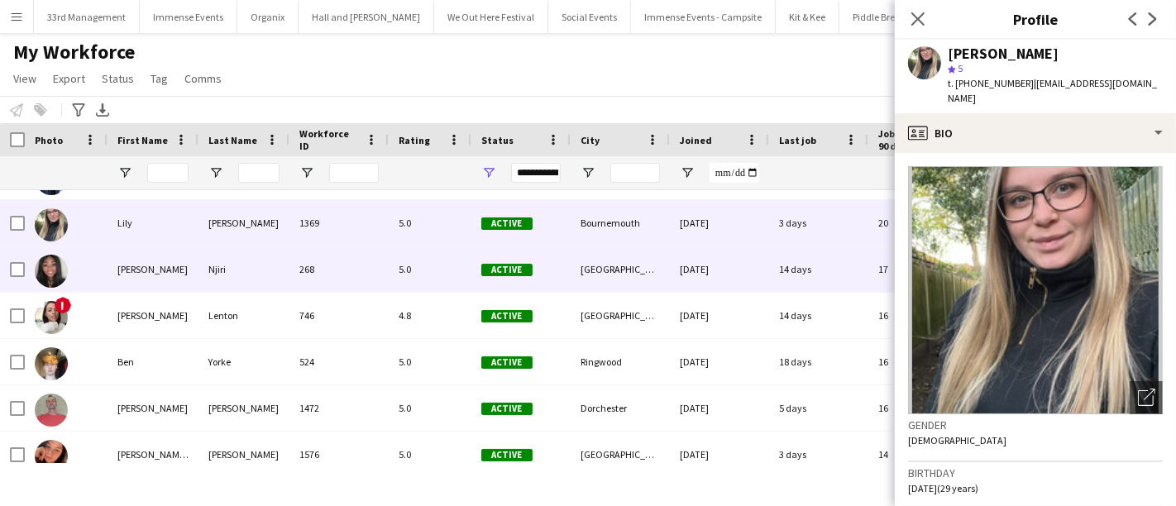
click at [196, 261] on div "[PERSON_NAME]" at bounding box center [153, 268] width 91 height 45
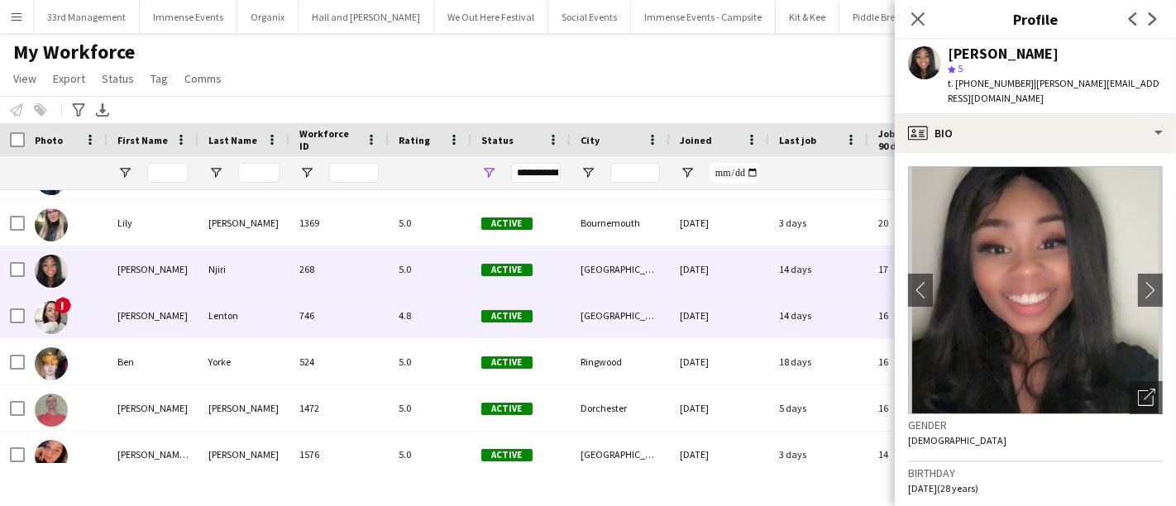
click at [222, 315] on div "Lenton" at bounding box center [243, 315] width 91 height 45
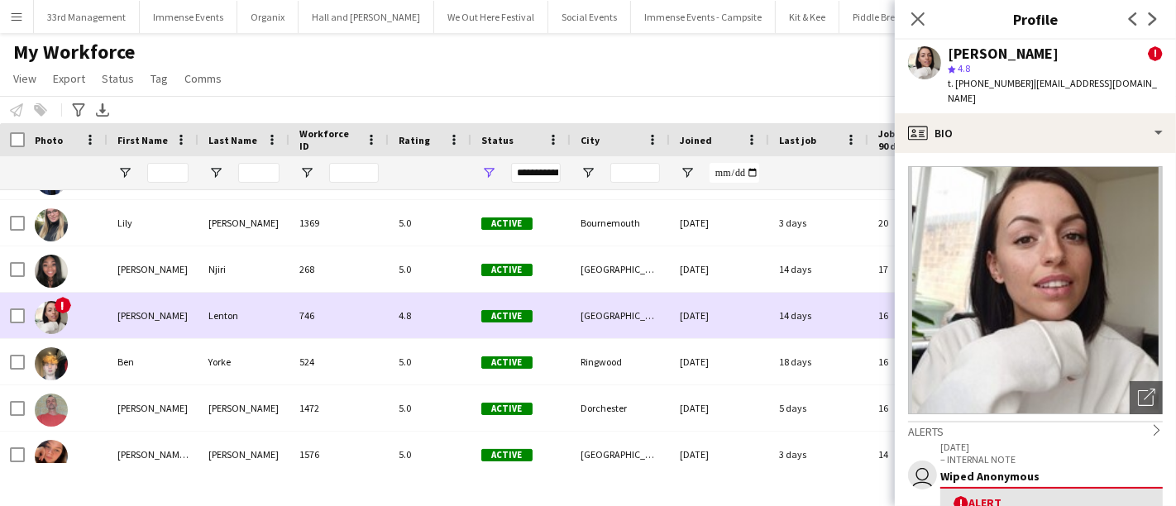
click at [221, 335] on div "Lenton" at bounding box center [243, 315] width 91 height 45
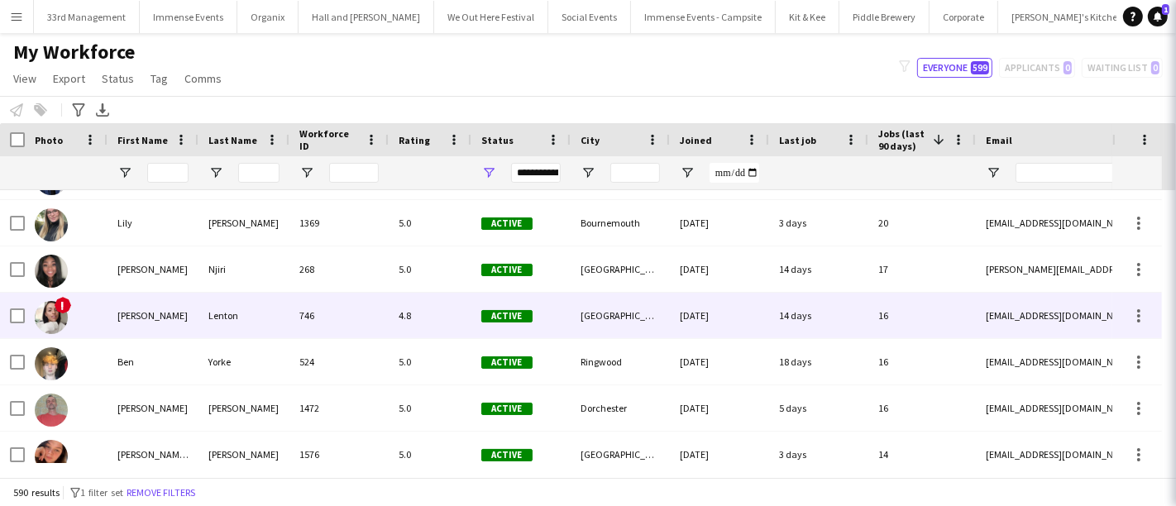
click at [221, 335] on div "Lenton" at bounding box center [243, 315] width 91 height 45
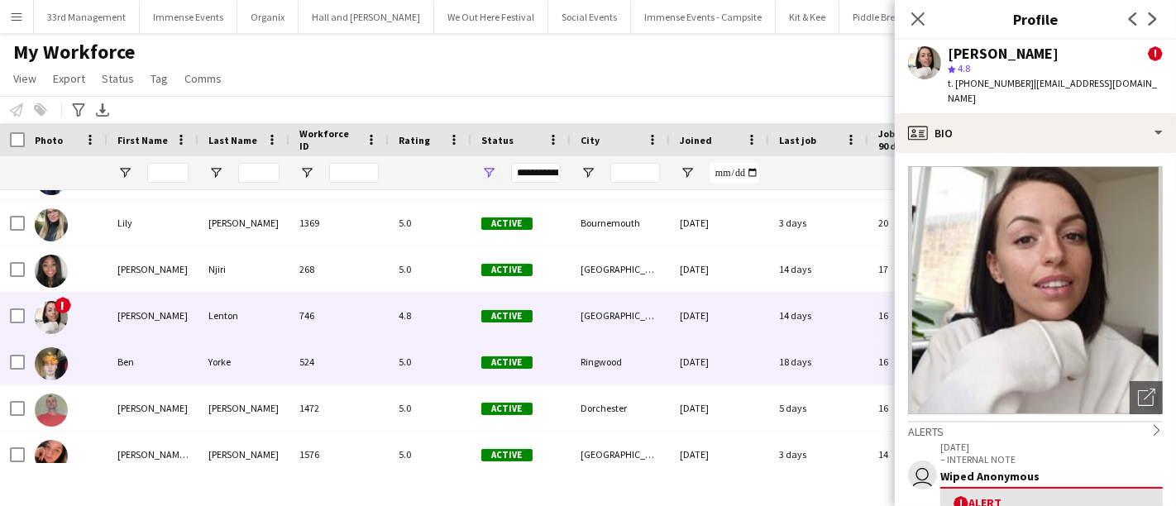
click at [233, 357] on div "Yorke" at bounding box center [243, 361] width 91 height 45
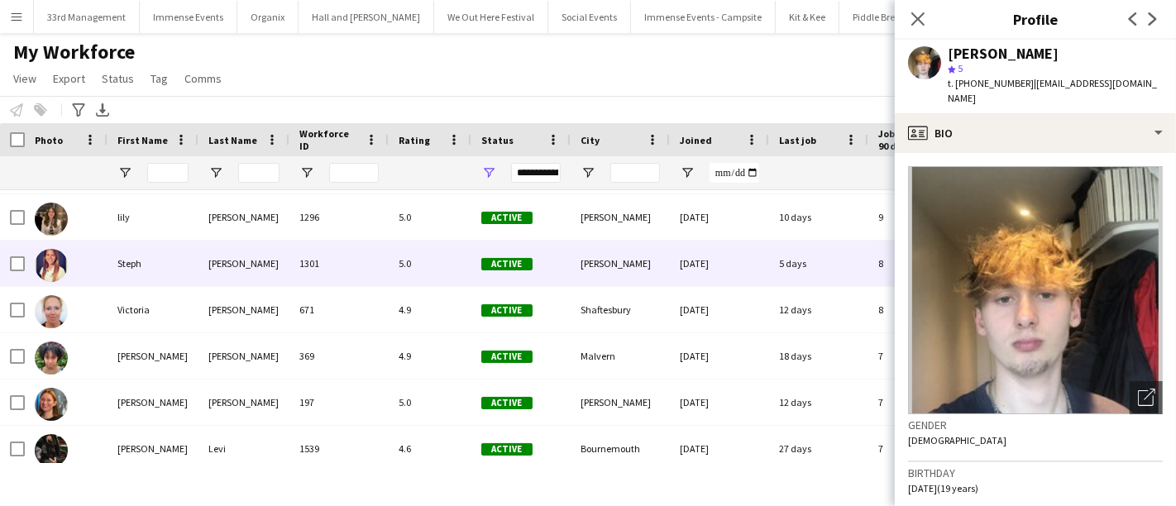
scroll to position [641, 0]
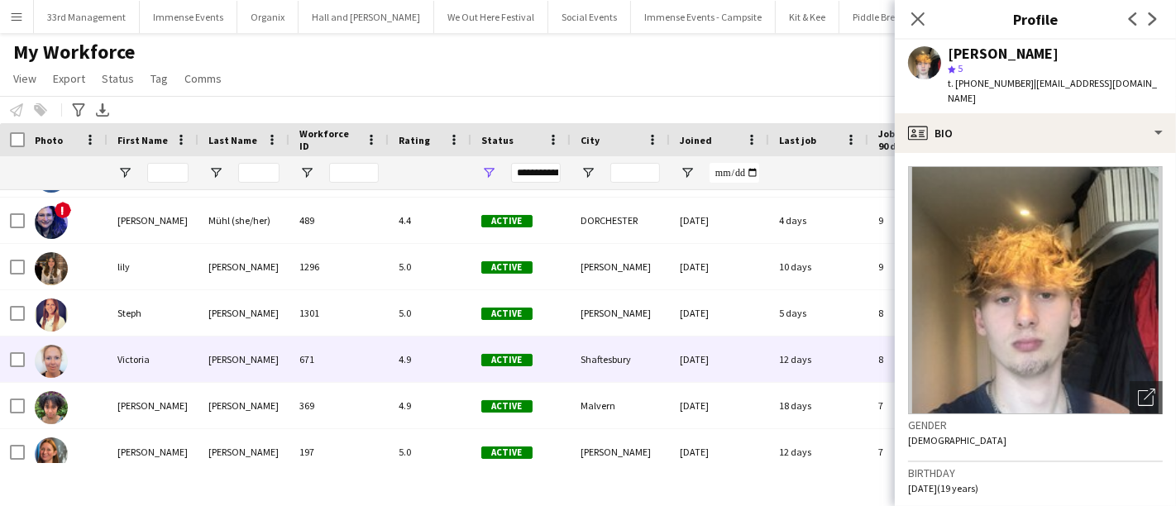
click at [249, 369] on div "[PERSON_NAME]" at bounding box center [243, 359] width 91 height 45
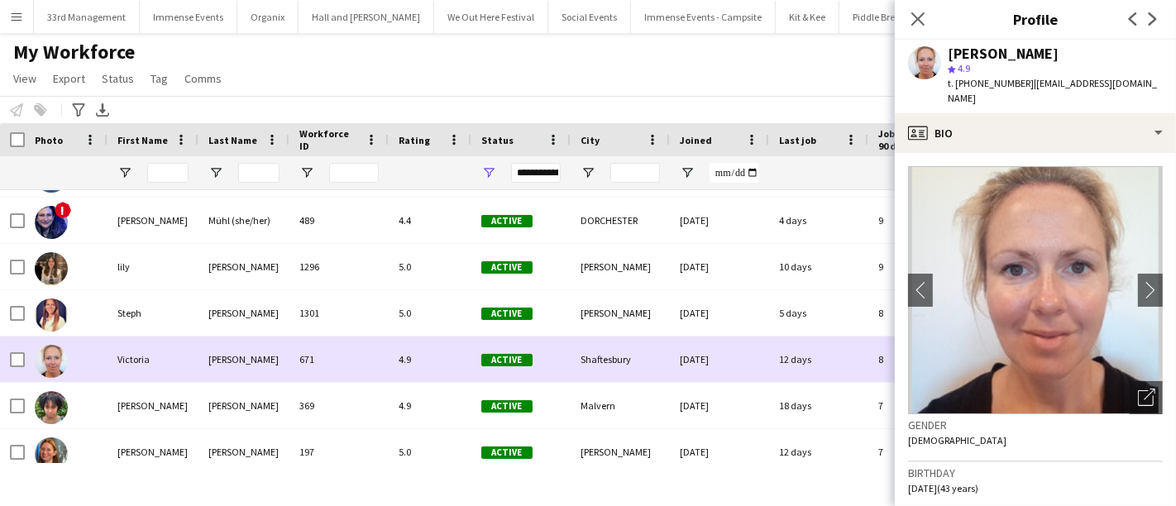
scroll to position [681, 0]
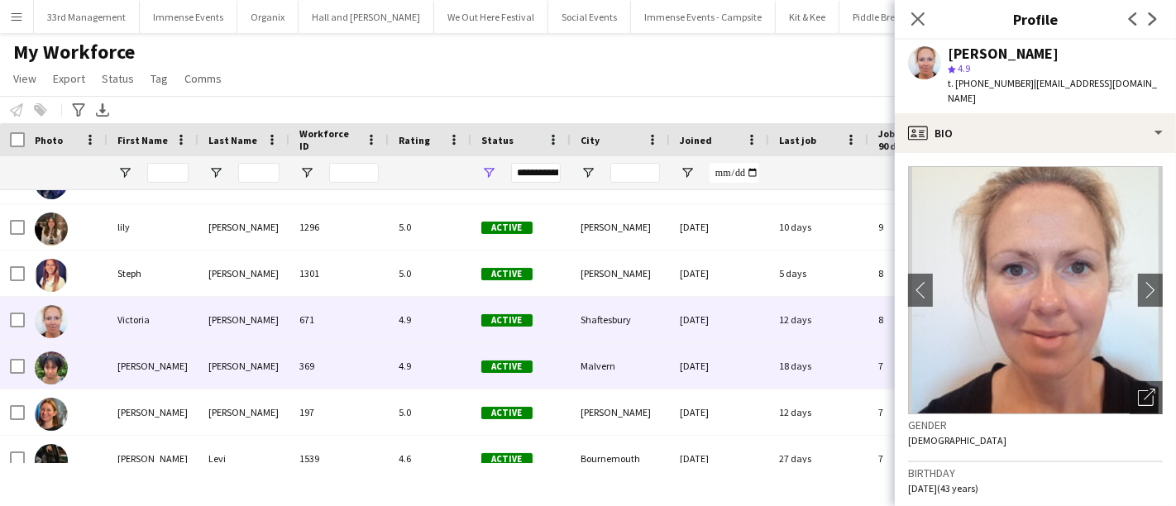
click at [313, 365] on div "369" at bounding box center [338, 365] width 99 height 45
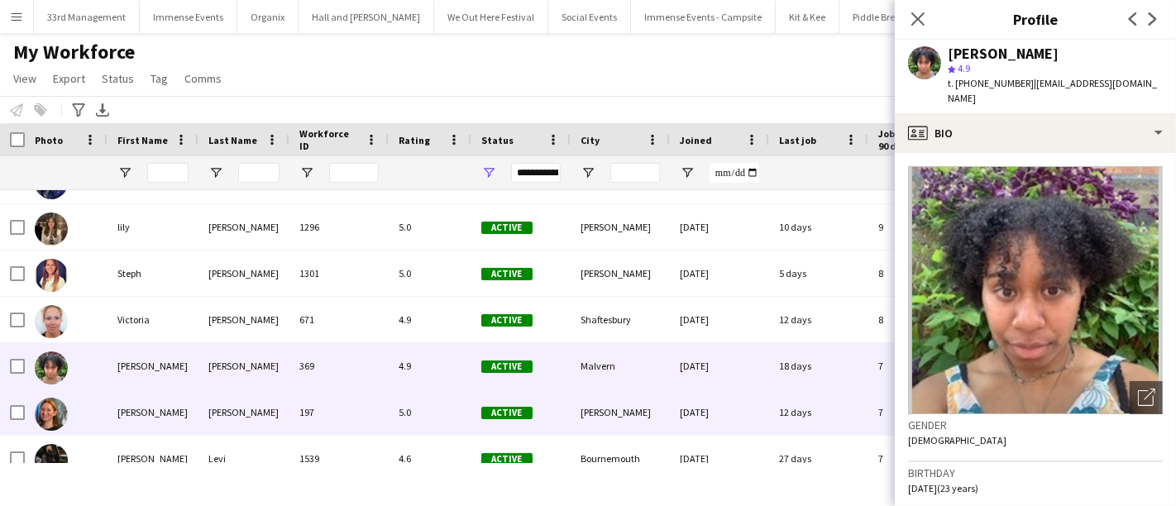
click at [313, 390] on div "197" at bounding box center [338, 412] width 99 height 45
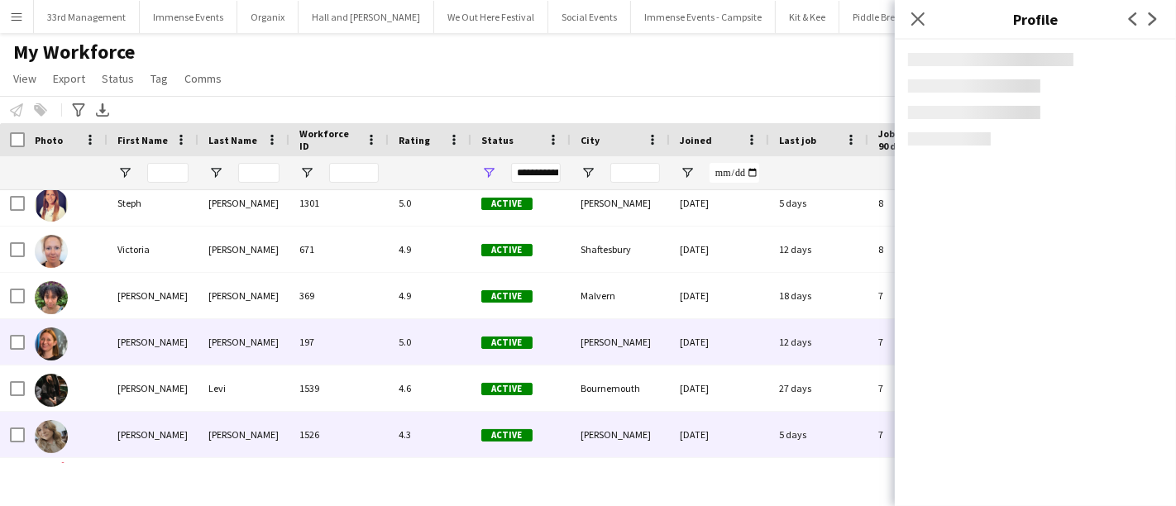
scroll to position [817, 0]
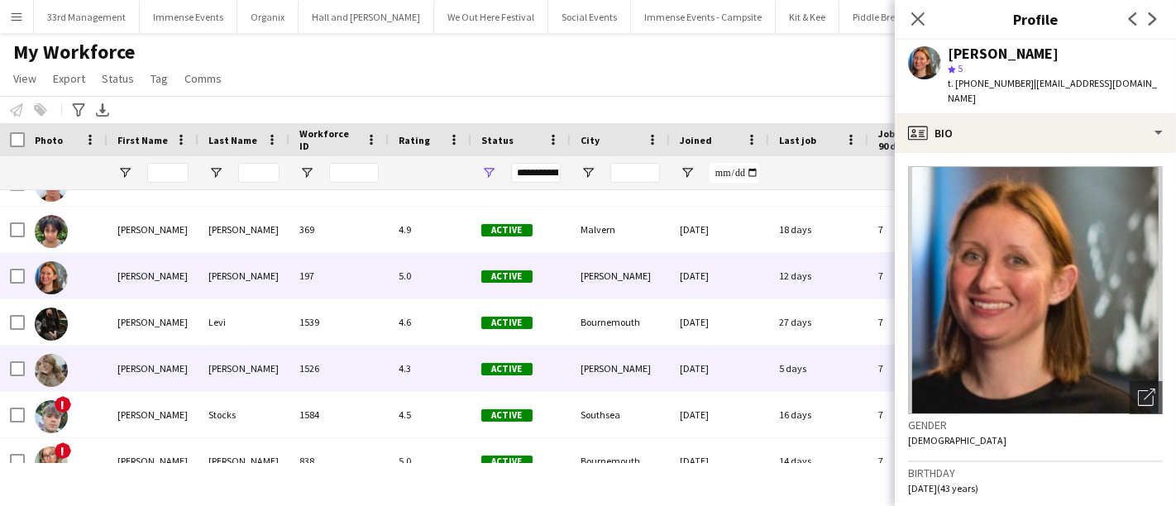
click at [313, 390] on div "1526" at bounding box center [338, 368] width 99 height 45
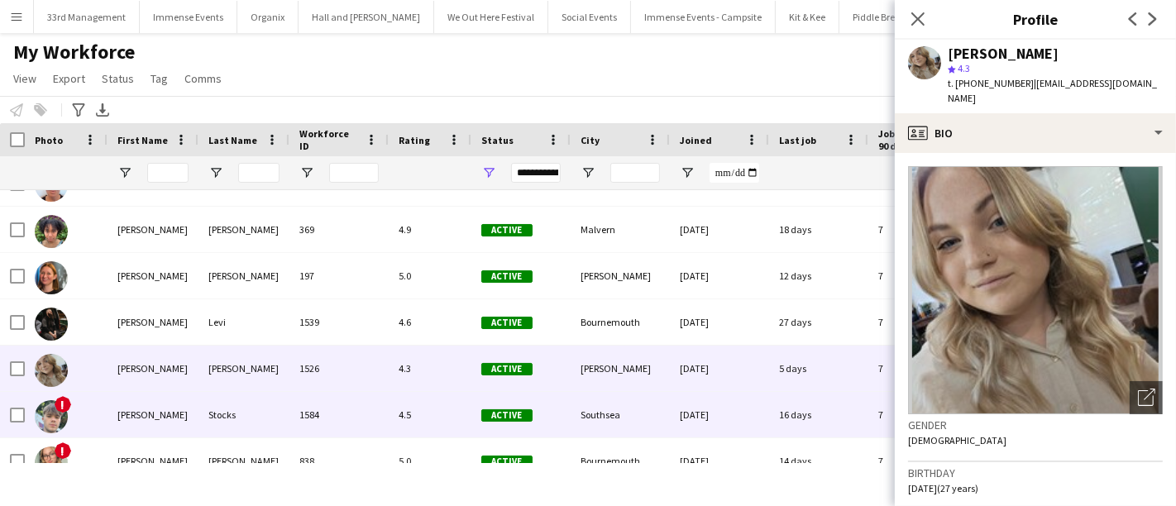
click at [314, 409] on div "1584" at bounding box center [338, 414] width 99 height 45
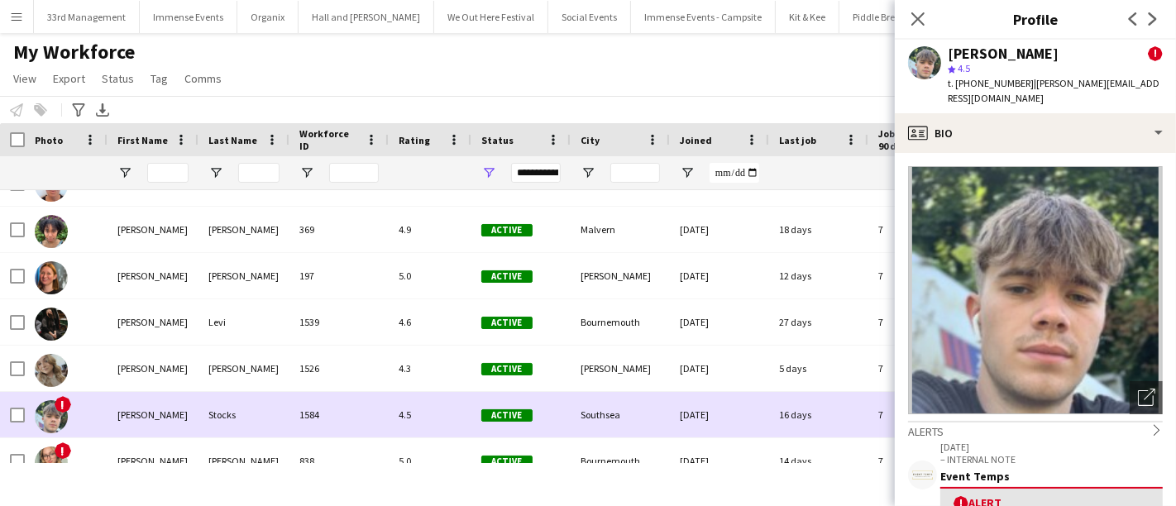
scroll to position [0, 0]
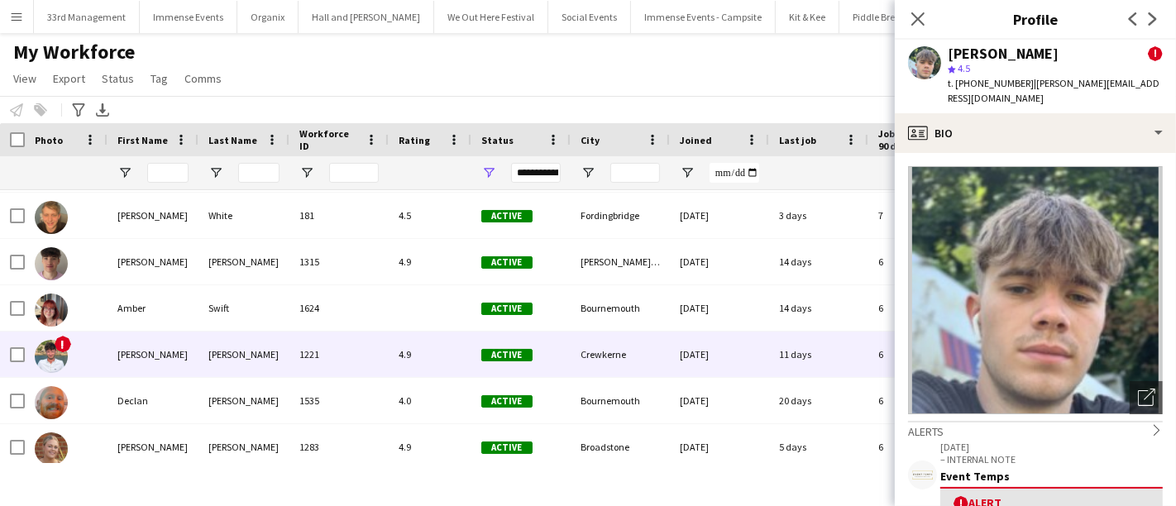
click at [328, 337] on div "1221" at bounding box center [338, 354] width 99 height 45
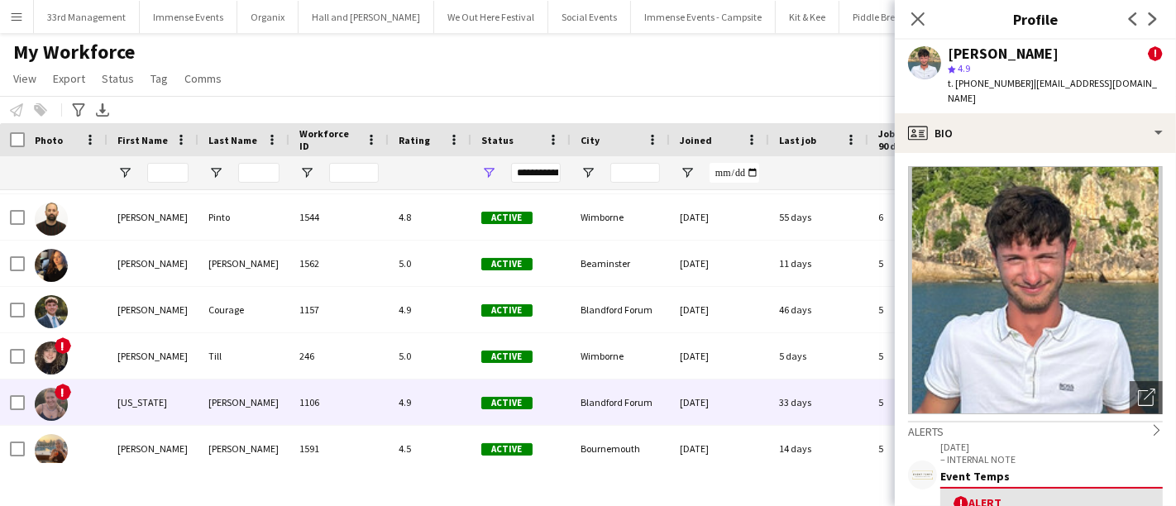
scroll to position [1808, 0]
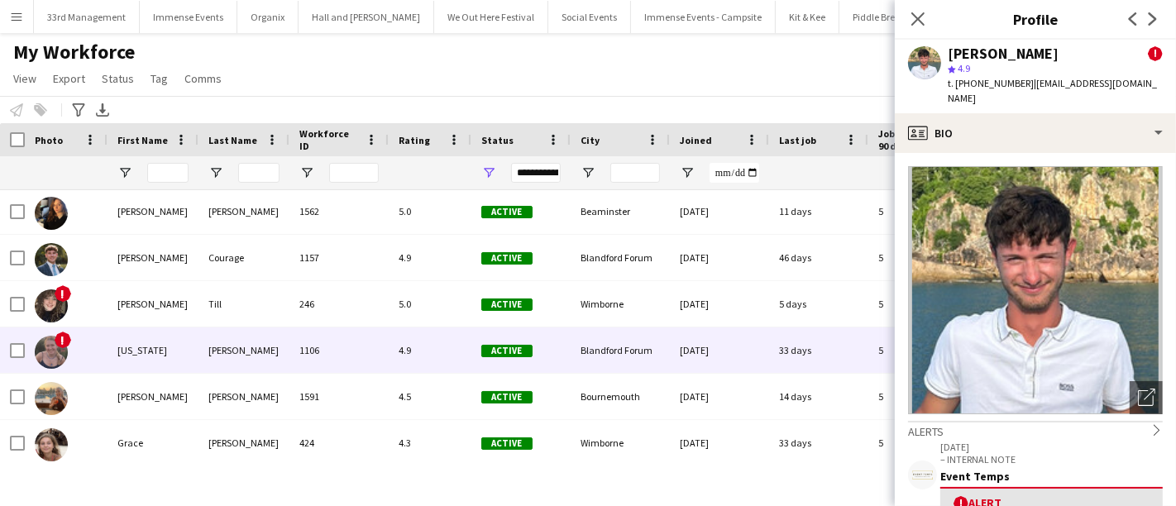
click at [222, 338] on div "[PERSON_NAME]" at bounding box center [243, 349] width 91 height 45
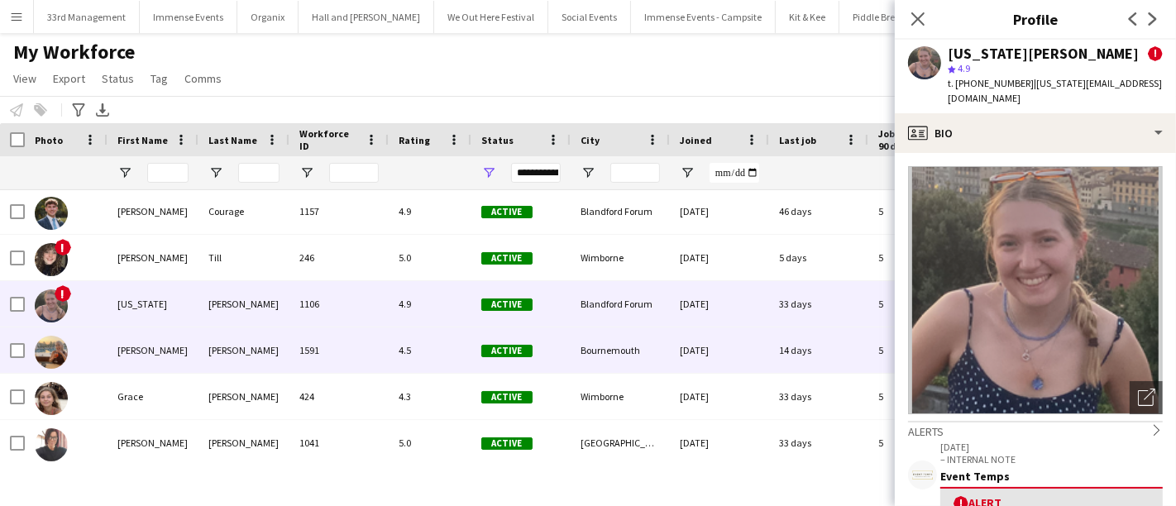
scroll to position [1854, 0]
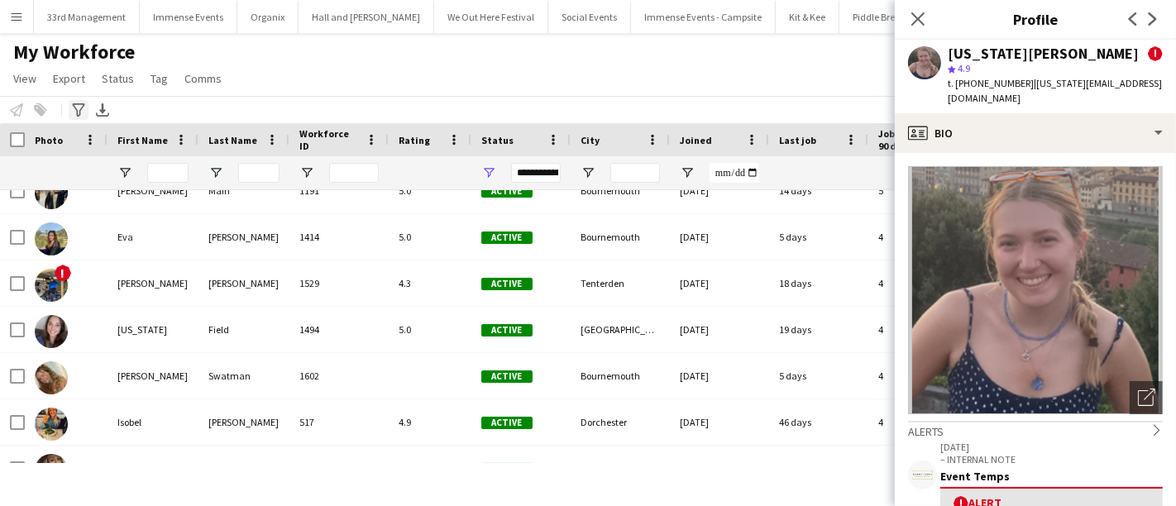
click at [75, 113] on icon "Advanced filters" at bounding box center [78, 109] width 13 height 13
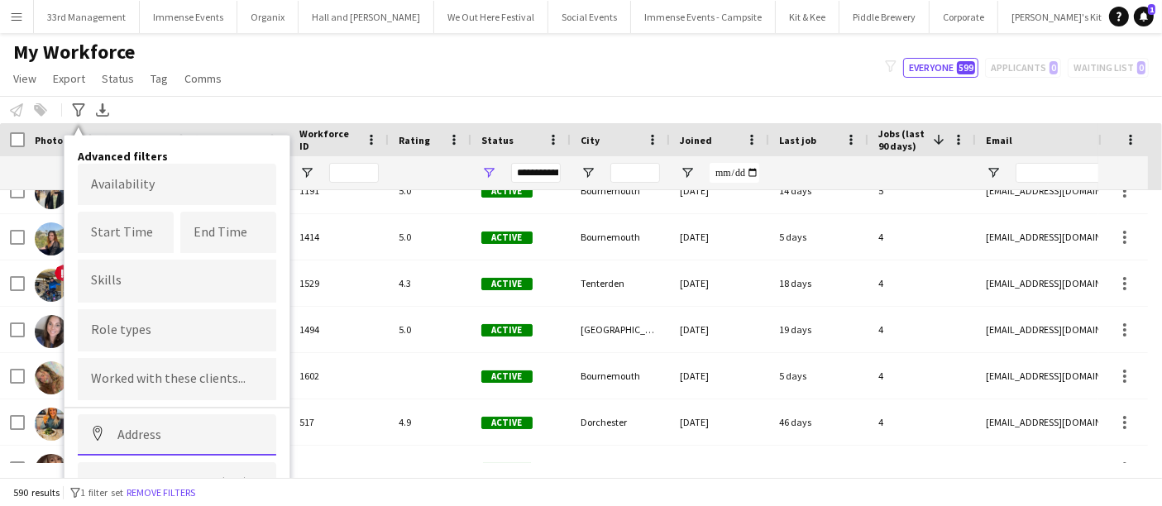
click at [186, 428] on input at bounding box center [177, 434] width 198 height 41
type input "*"
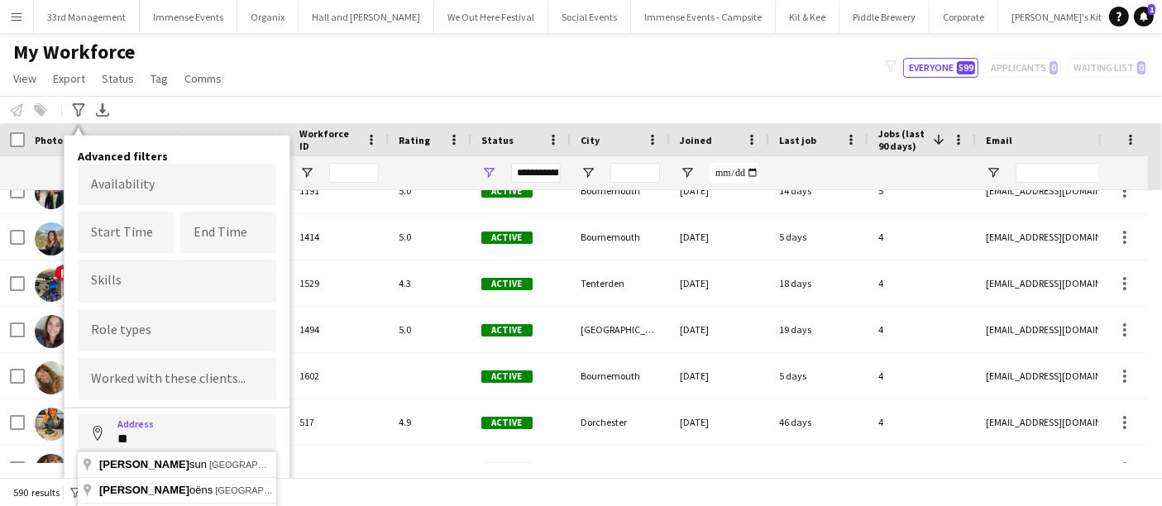
type input "*"
type input "**********"
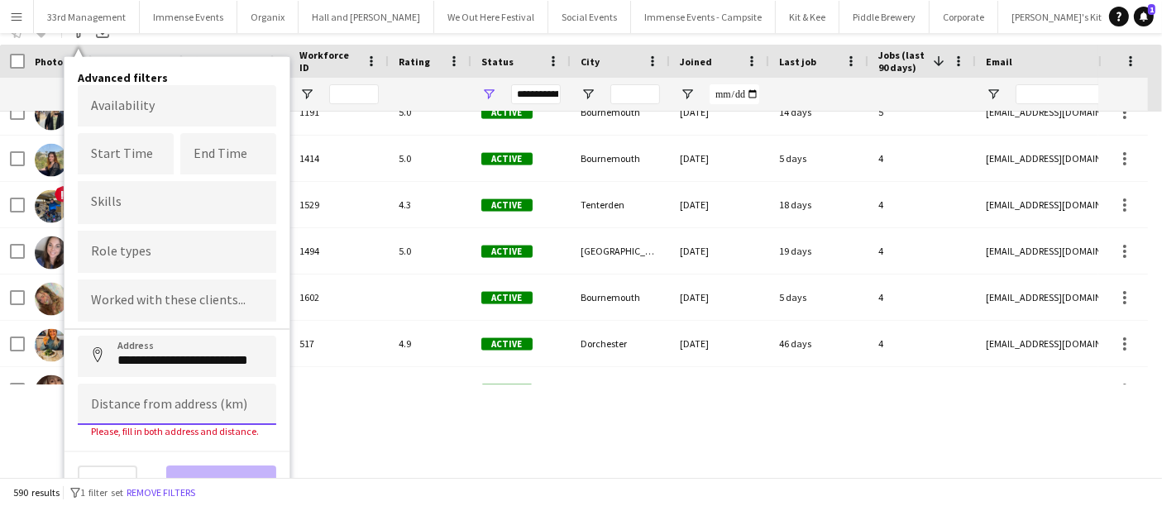
click at [143, 393] on input at bounding box center [177, 404] width 198 height 41
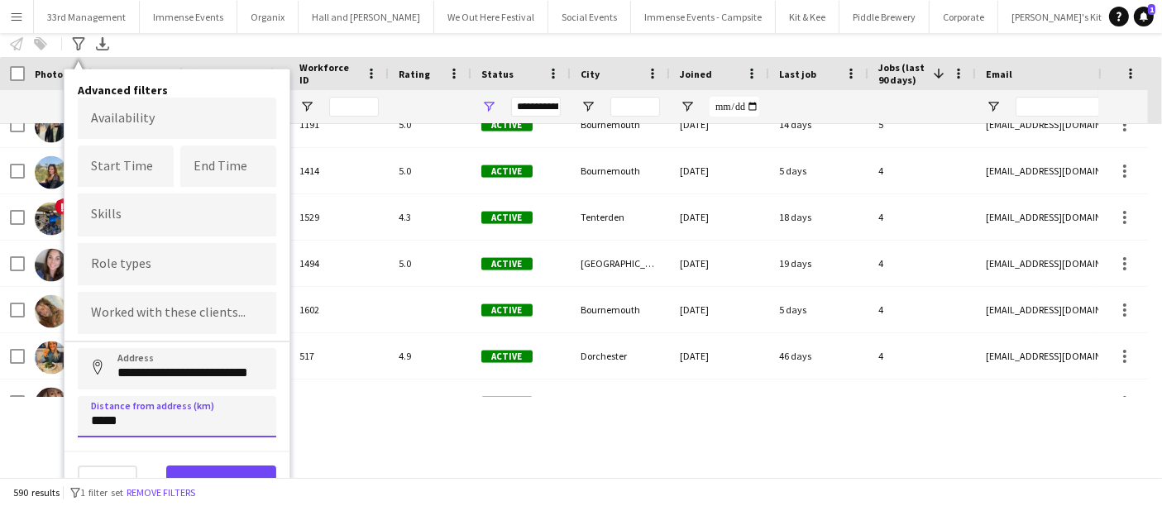
type input "*****"
click at [184, 466] on button "View results" at bounding box center [221, 482] width 110 height 33
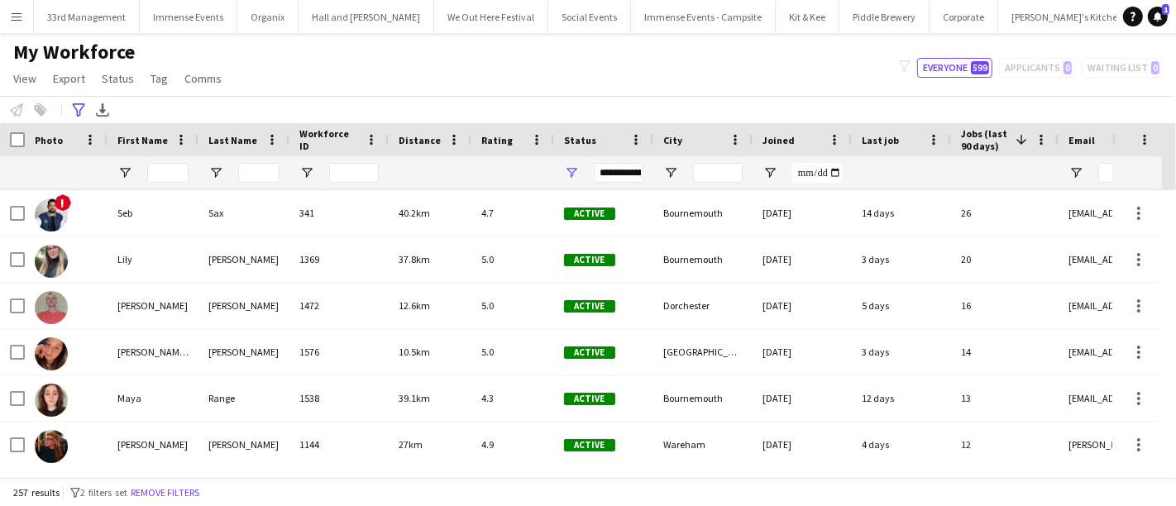
click at [414, 174] on div at bounding box center [430, 172] width 63 height 33
click at [421, 141] on span "Distance" at bounding box center [420, 140] width 42 height 12
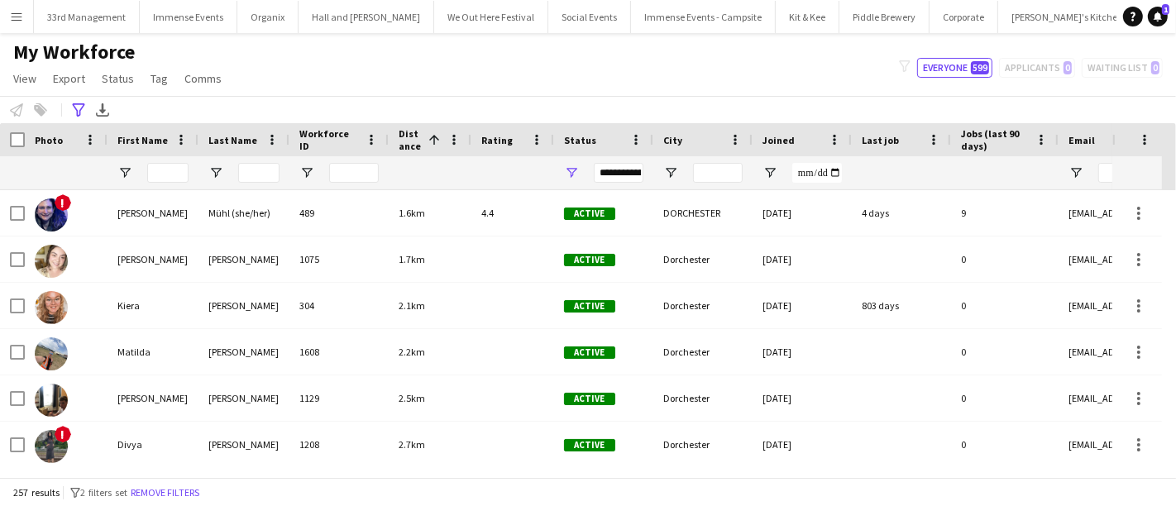
click at [422, 141] on span at bounding box center [432, 139] width 20 height 15
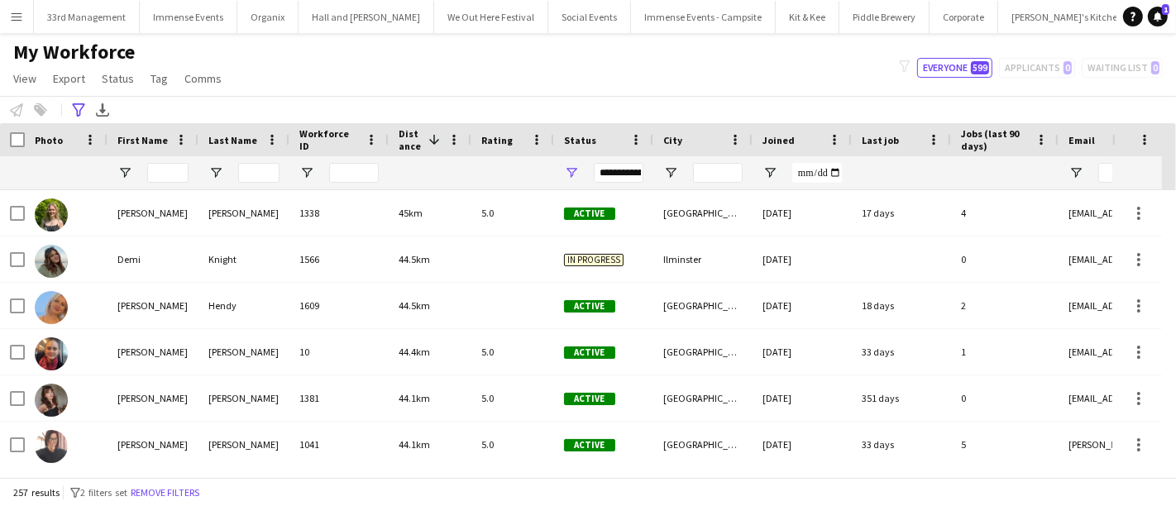
click at [423, 138] on span at bounding box center [432, 139] width 20 height 15
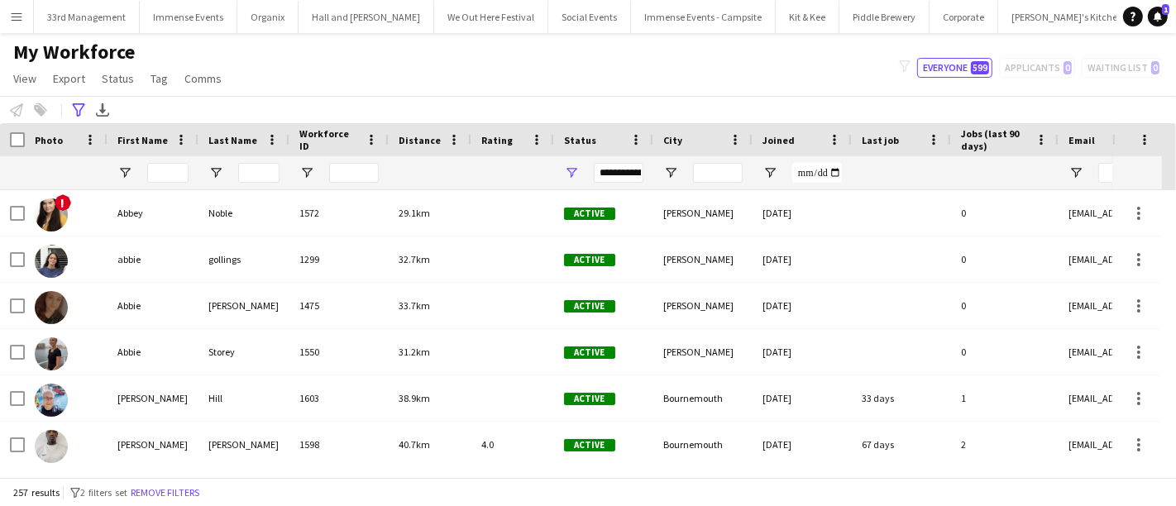
click at [413, 141] on span "Distance" at bounding box center [420, 140] width 42 height 12
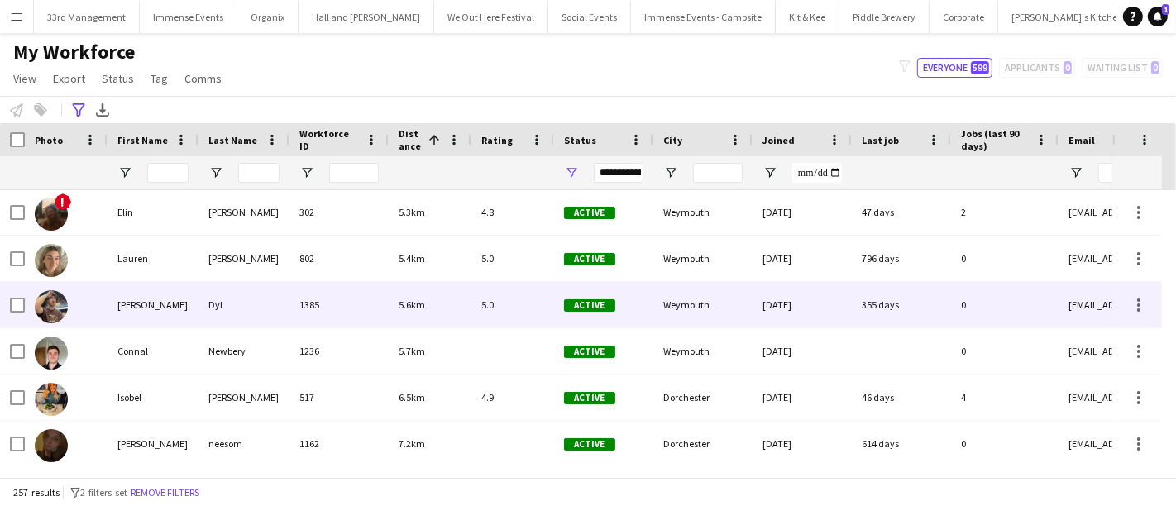
scroll to position [512, 0]
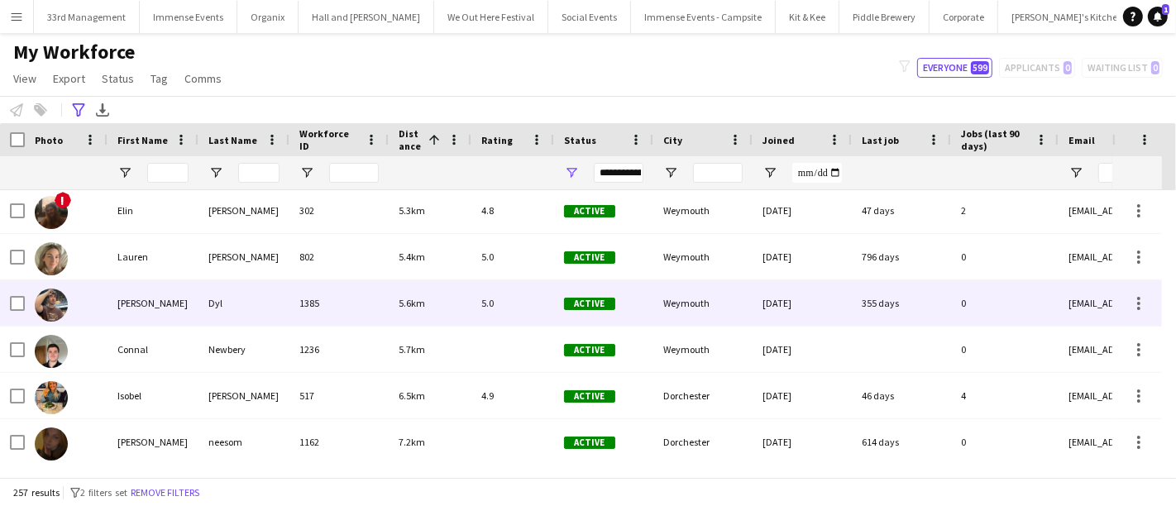
click at [253, 313] on div "Dyl" at bounding box center [243, 302] width 91 height 45
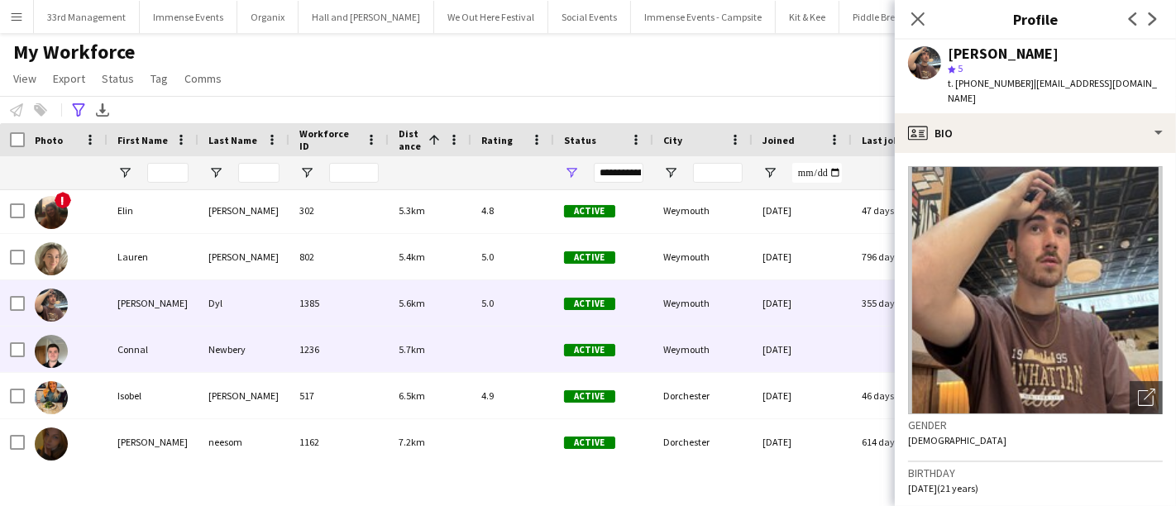
click at [254, 353] on div "Newbery" at bounding box center [243, 349] width 91 height 45
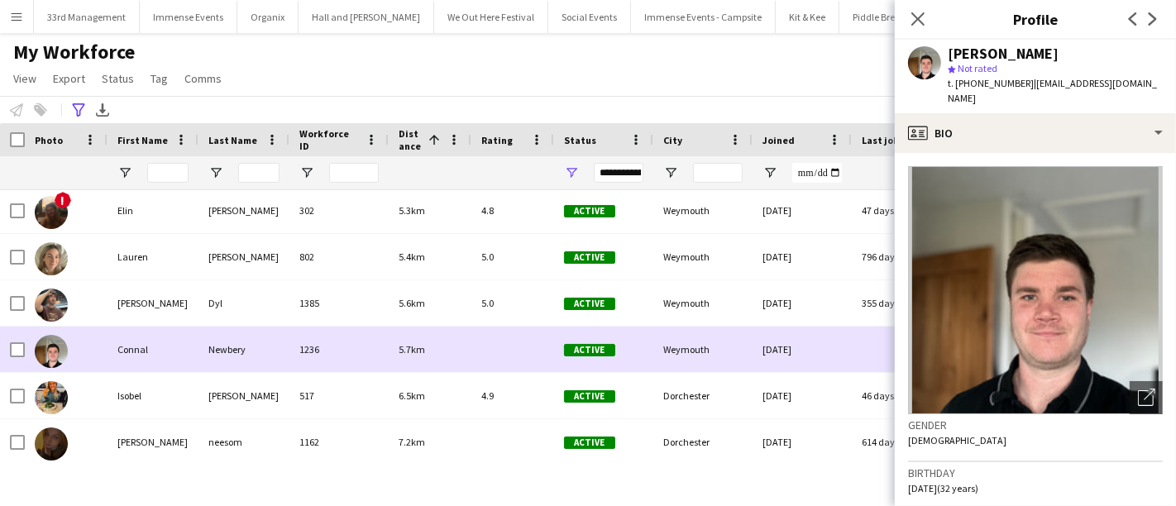
scroll to position [552, 0]
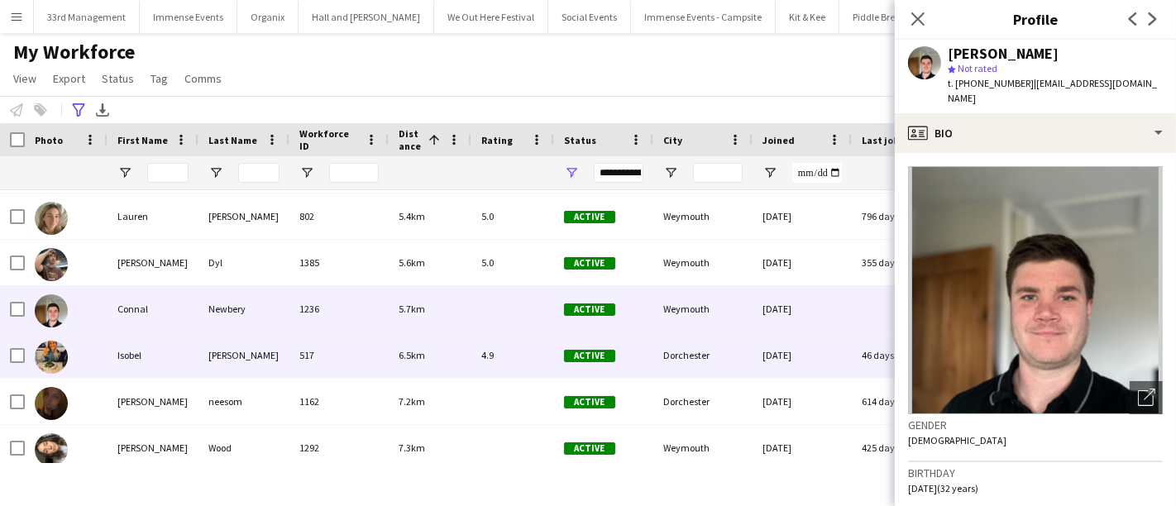
click at [254, 353] on div "[PERSON_NAME]" at bounding box center [243, 354] width 91 height 45
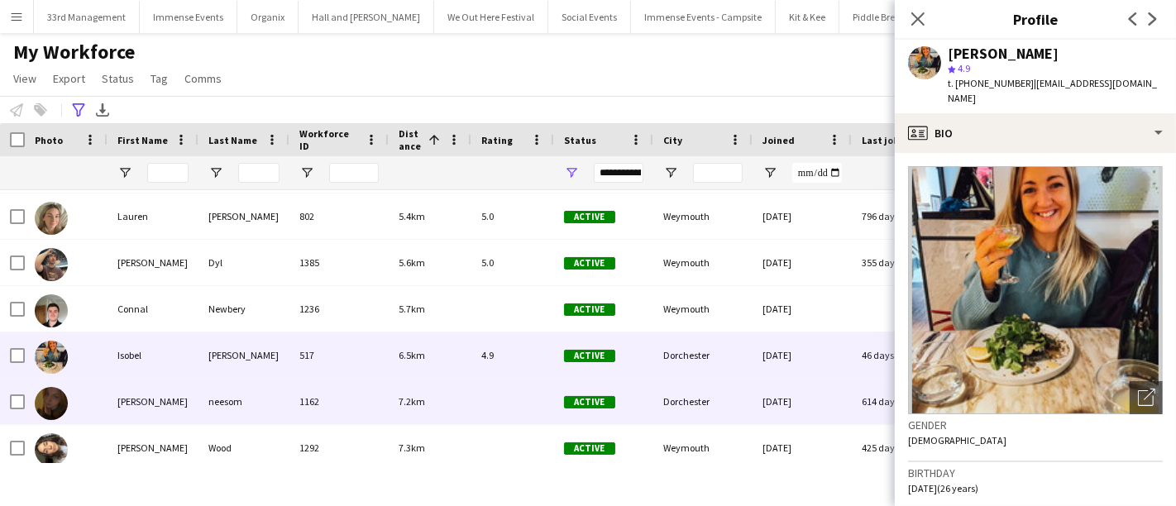
click at [290, 390] on div "1162" at bounding box center [338, 401] width 99 height 45
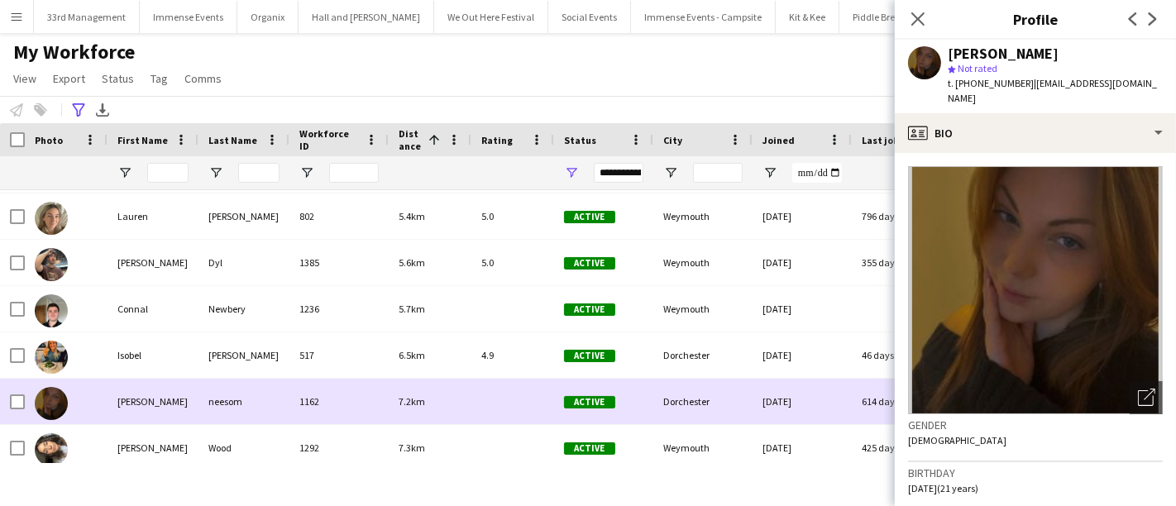
scroll to position [615, 0]
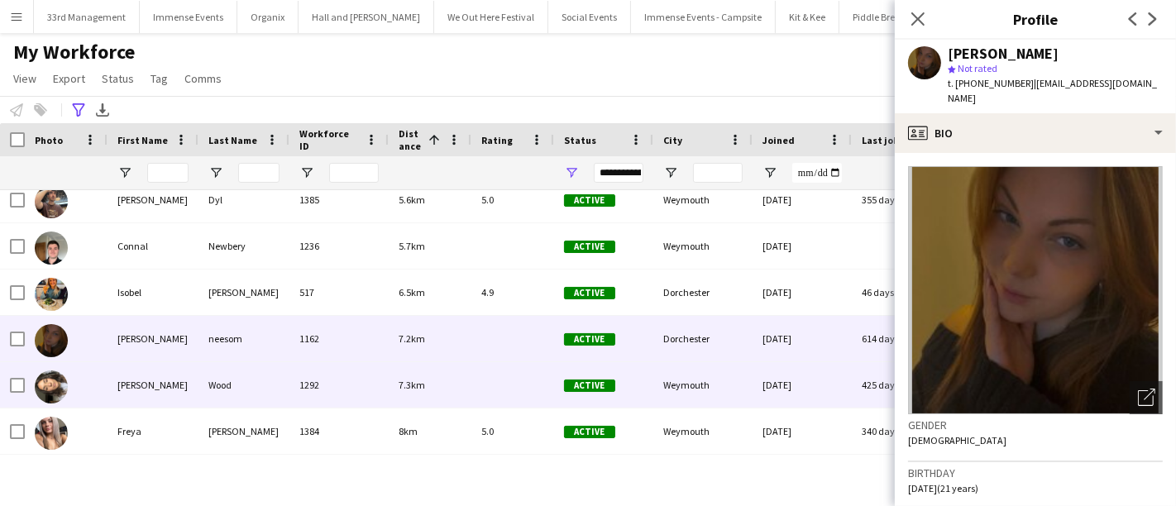
click at [290, 390] on div "1292" at bounding box center [338, 384] width 99 height 45
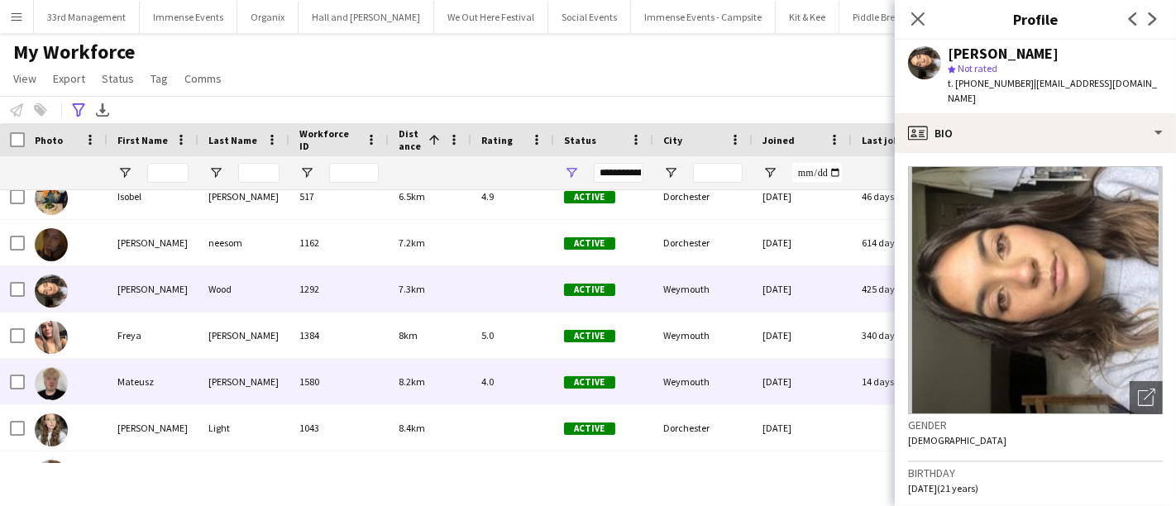
scroll to position [712, 0]
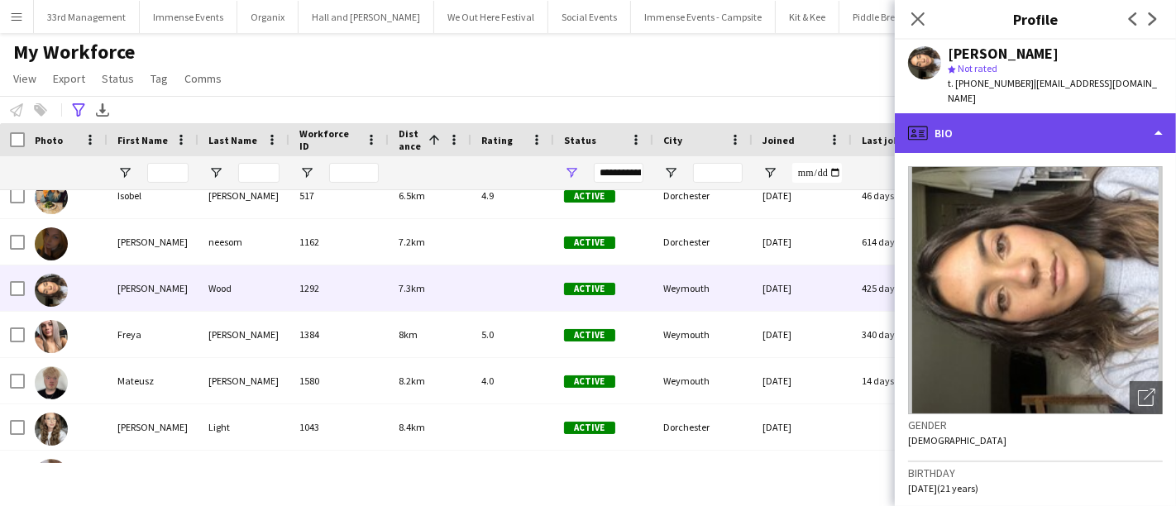
click at [1032, 115] on div "profile Bio" at bounding box center [1035, 133] width 281 height 40
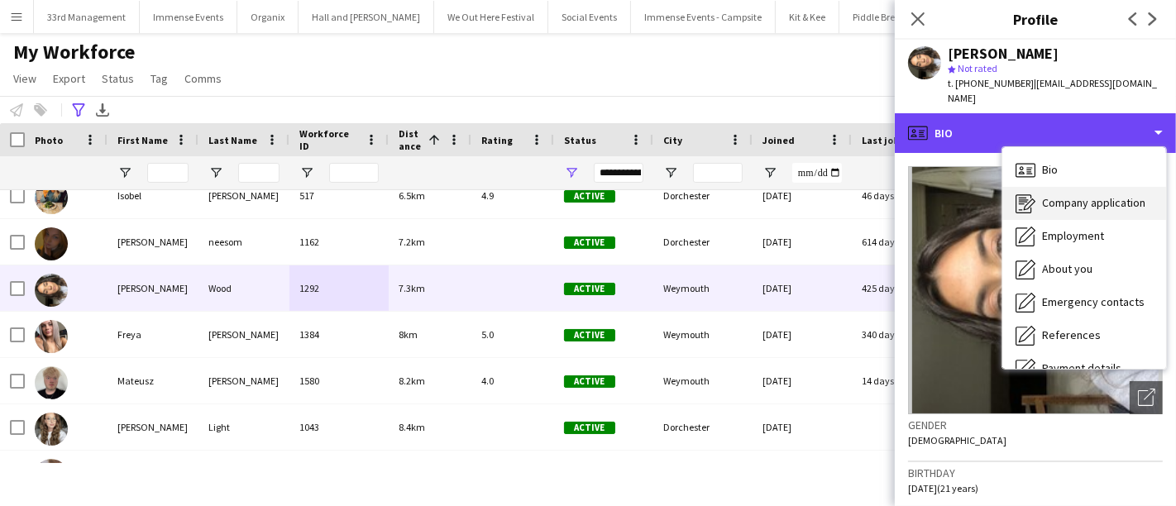
scroll to position [188, 0]
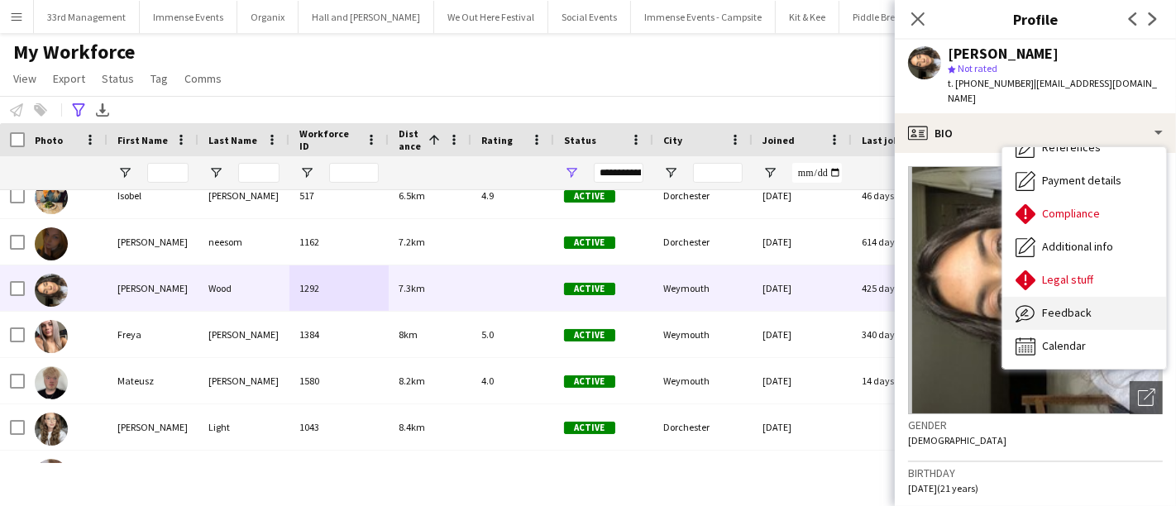
click at [1044, 305] on span "Feedback" at bounding box center [1067, 312] width 50 height 15
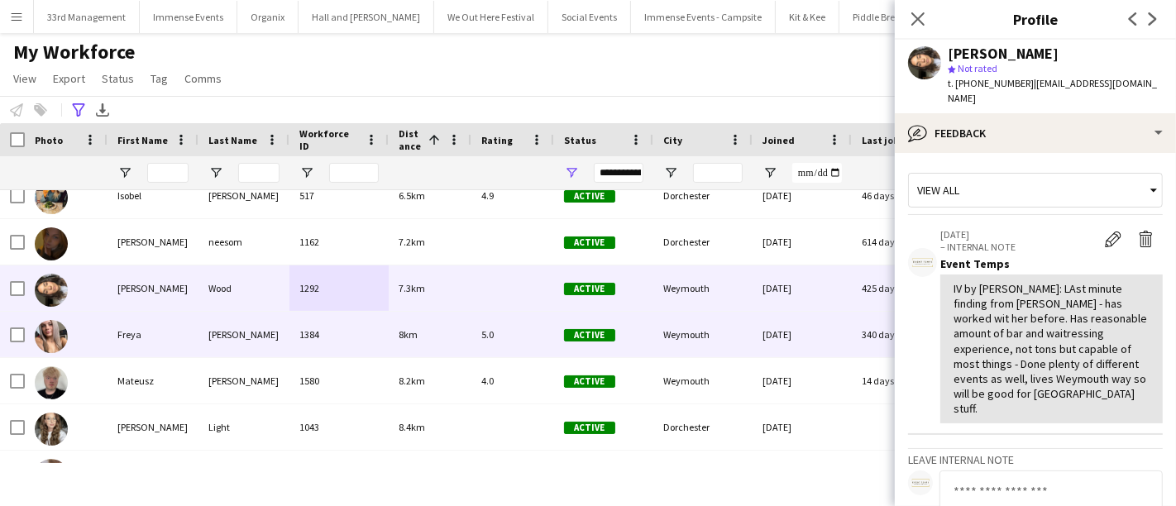
click at [269, 332] on div "[PERSON_NAME]" at bounding box center [243, 334] width 91 height 45
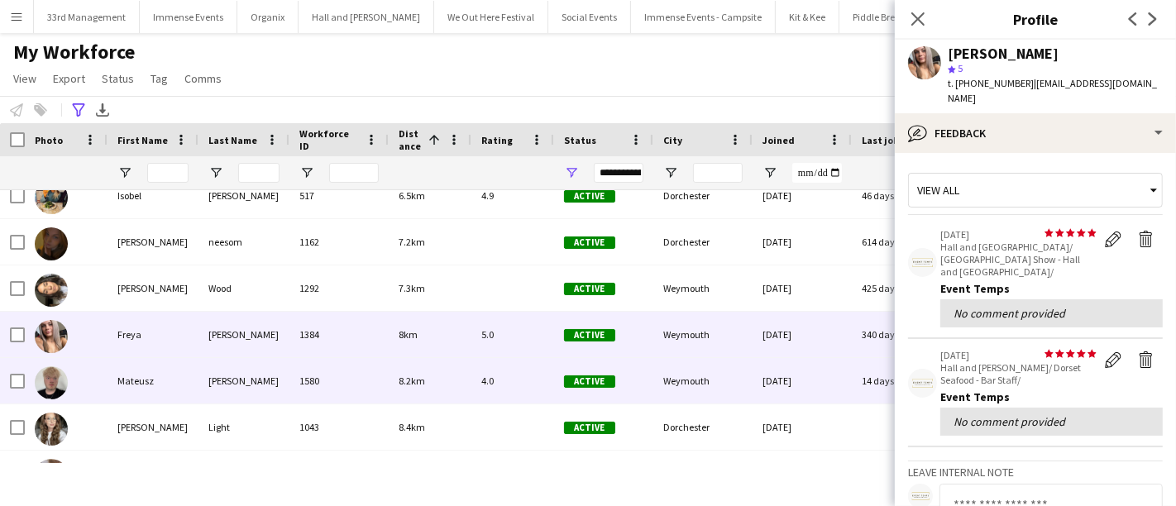
click at [269, 365] on div "[PERSON_NAME]" at bounding box center [243, 380] width 91 height 45
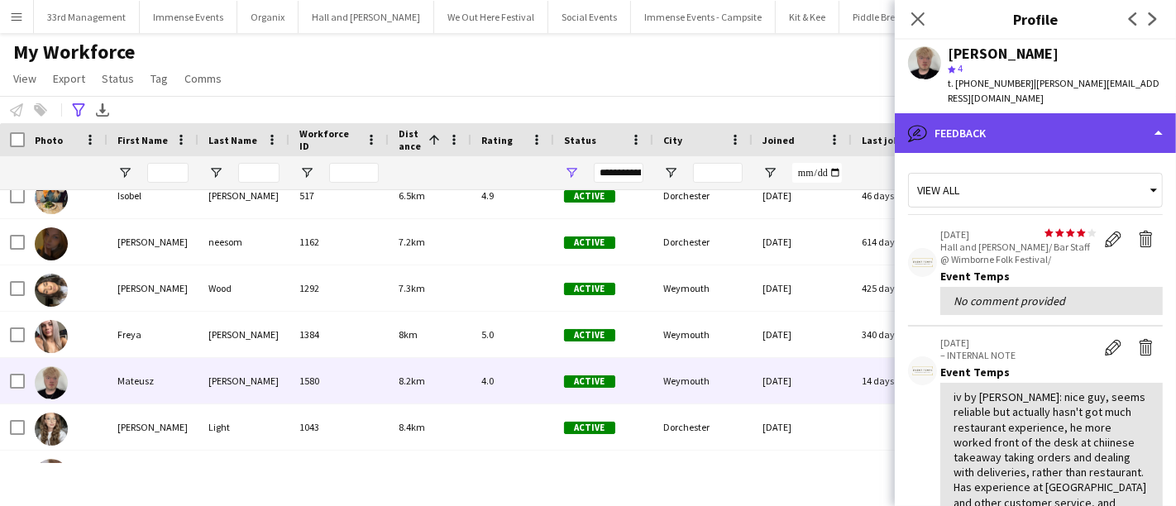
click at [963, 130] on div "bubble-pencil Feedback" at bounding box center [1035, 133] width 281 height 40
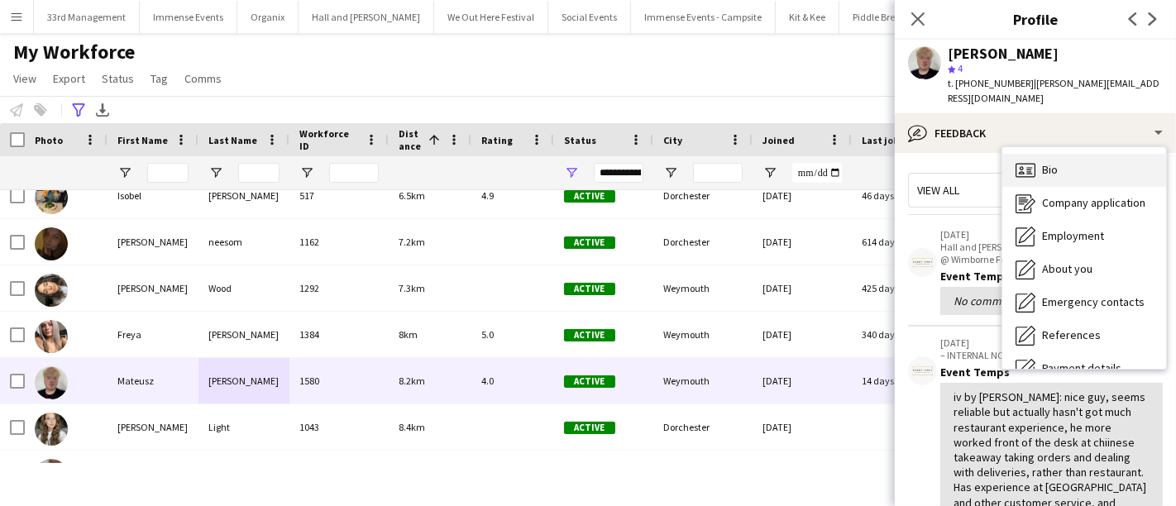
click at [1094, 159] on div "Bio Bio" at bounding box center [1084, 170] width 164 height 33
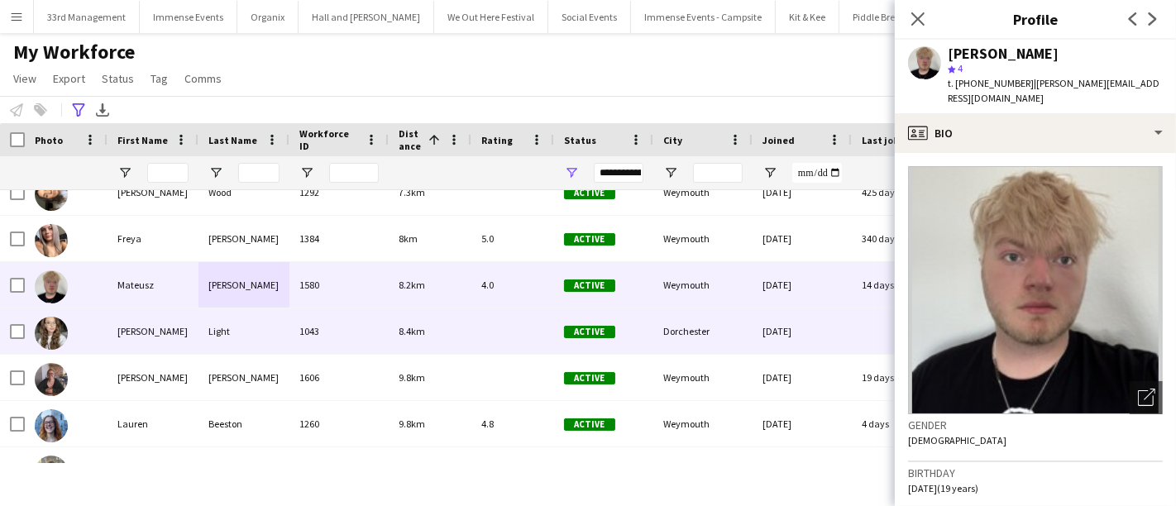
scroll to position [878, 0]
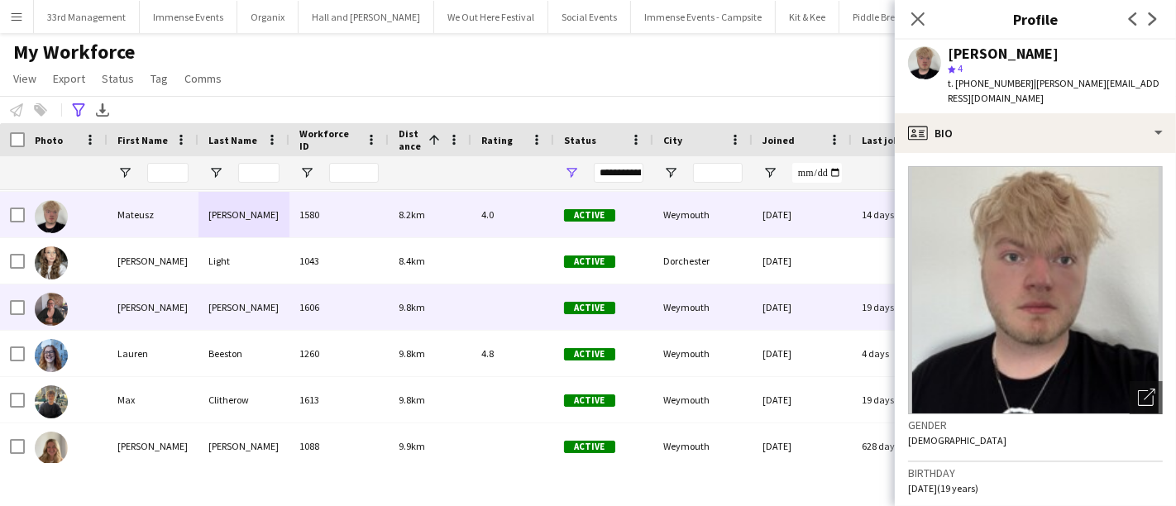
click at [213, 323] on div "[PERSON_NAME]" at bounding box center [243, 306] width 91 height 45
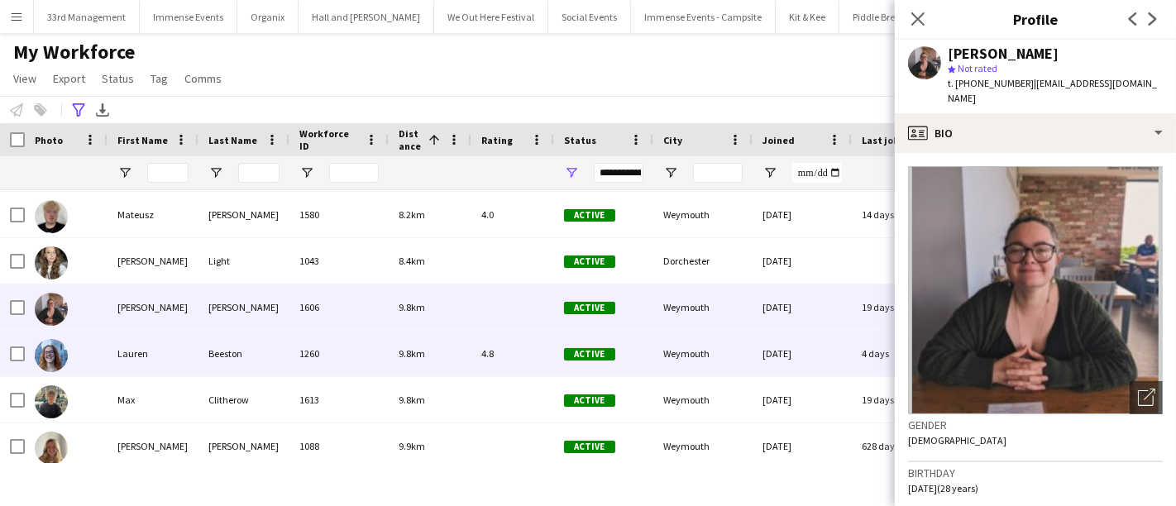
click at [214, 364] on div "Beeston" at bounding box center [243, 353] width 91 height 45
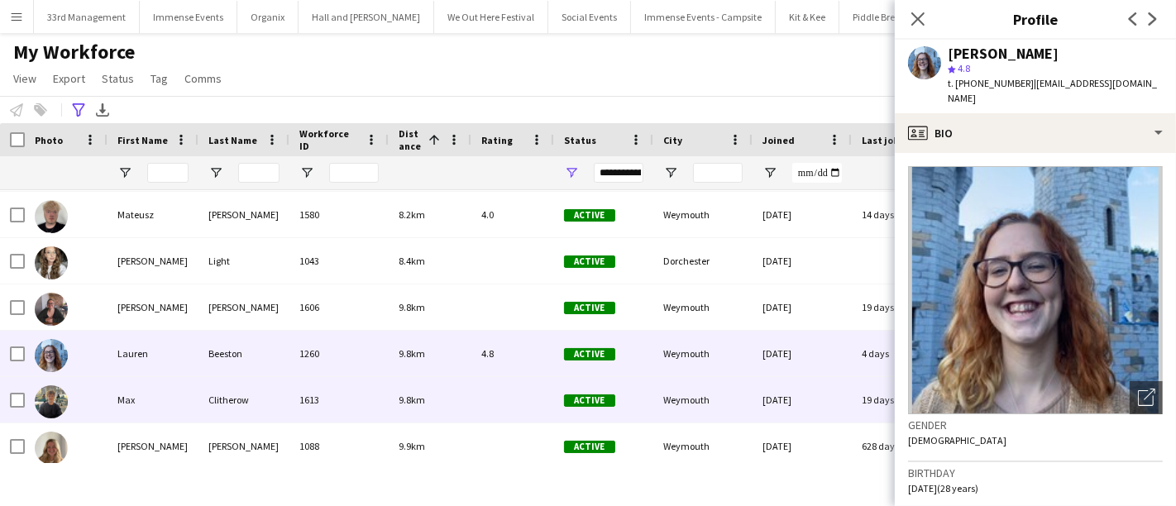
click at [222, 409] on div "Clitherow" at bounding box center [243, 399] width 91 height 45
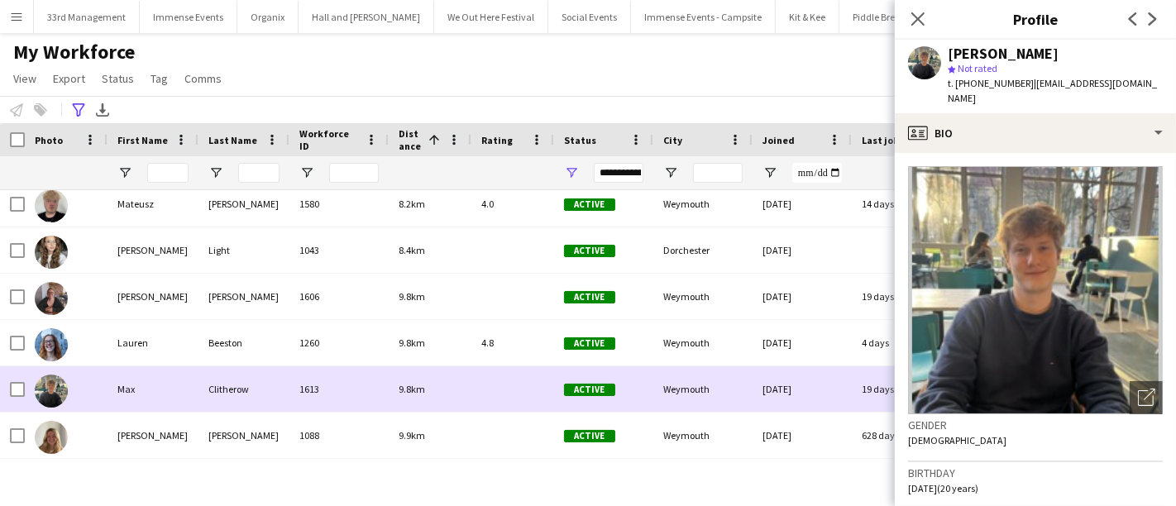
scroll to position [918, 0]
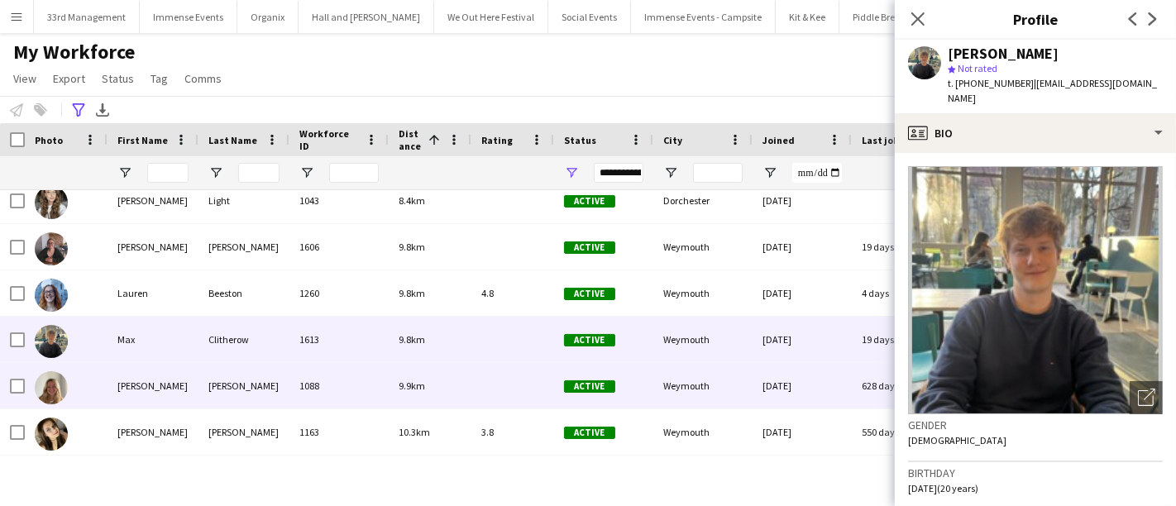
click at [226, 390] on div "[PERSON_NAME]" at bounding box center [243, 385] width 91 height 45
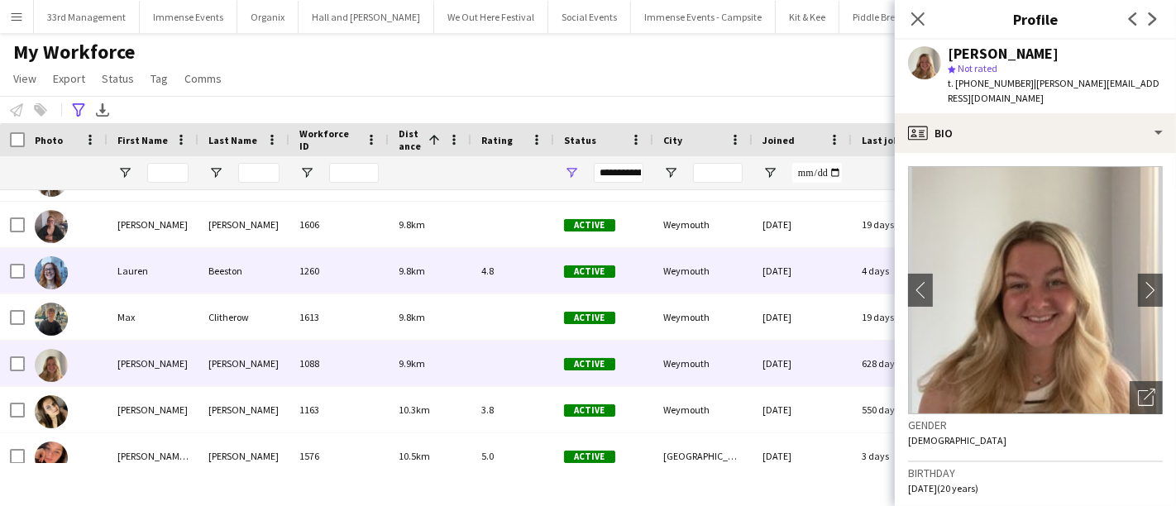
click at [227, 291] on div "Beeston" at bounding box center [243, 270] width 91 height 45
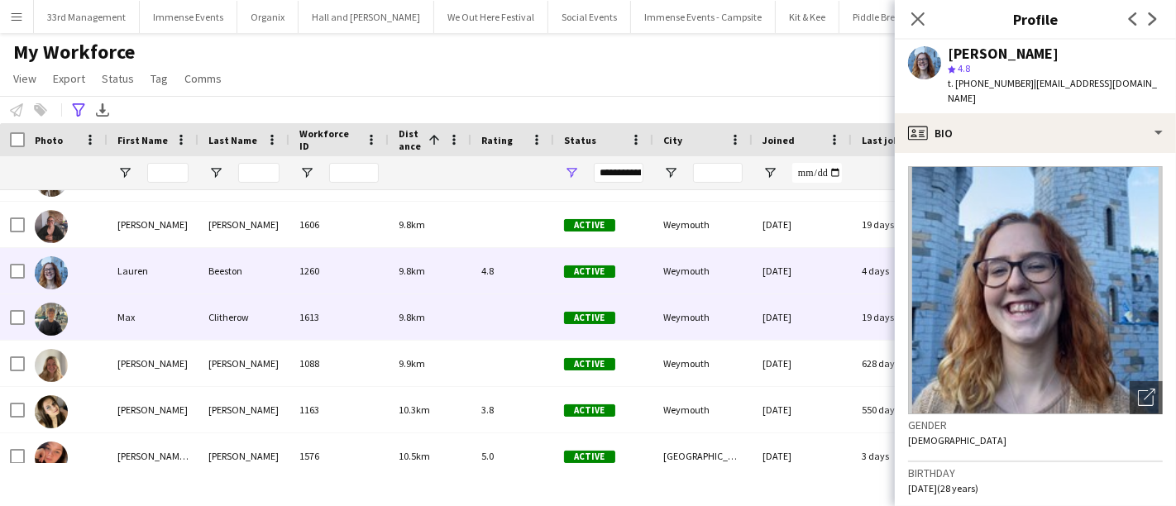
click at [238, 333] on div "Clitherow" at bounding box center [243, 316] width 91 height 45
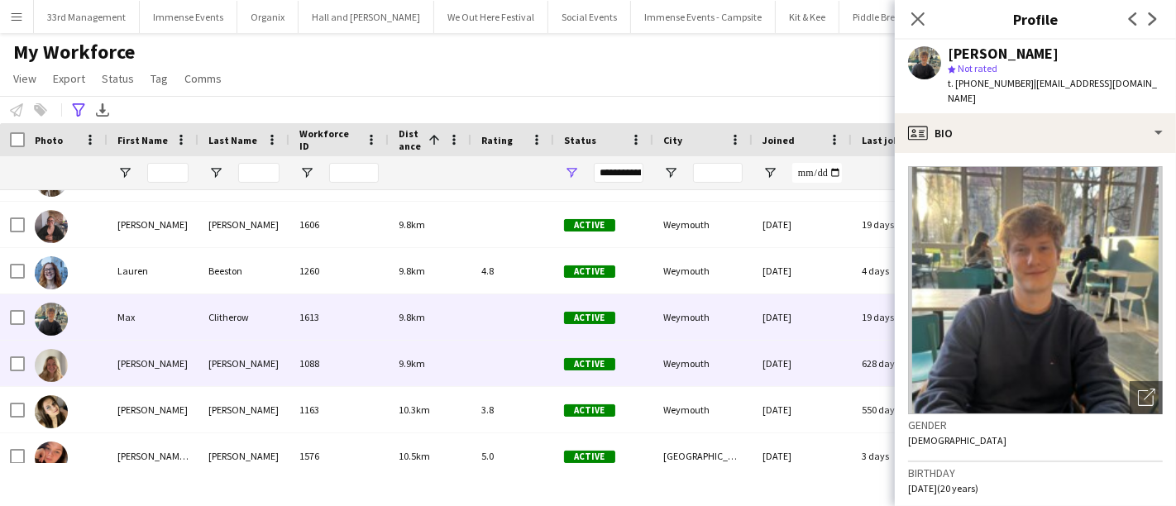
click at [246, 355] on div "[PERSON_NAME]" at bounding box center [243, 363] width 91 height 45
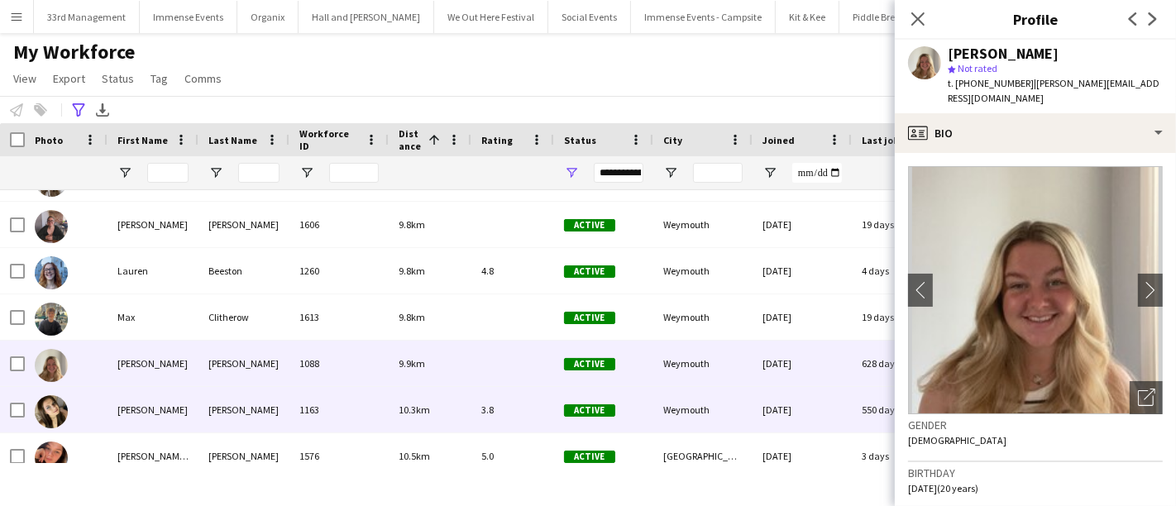
click at [242, 404] on div "[PERSON_NAME]" at bounding box center [243, 409] width 91 height 45
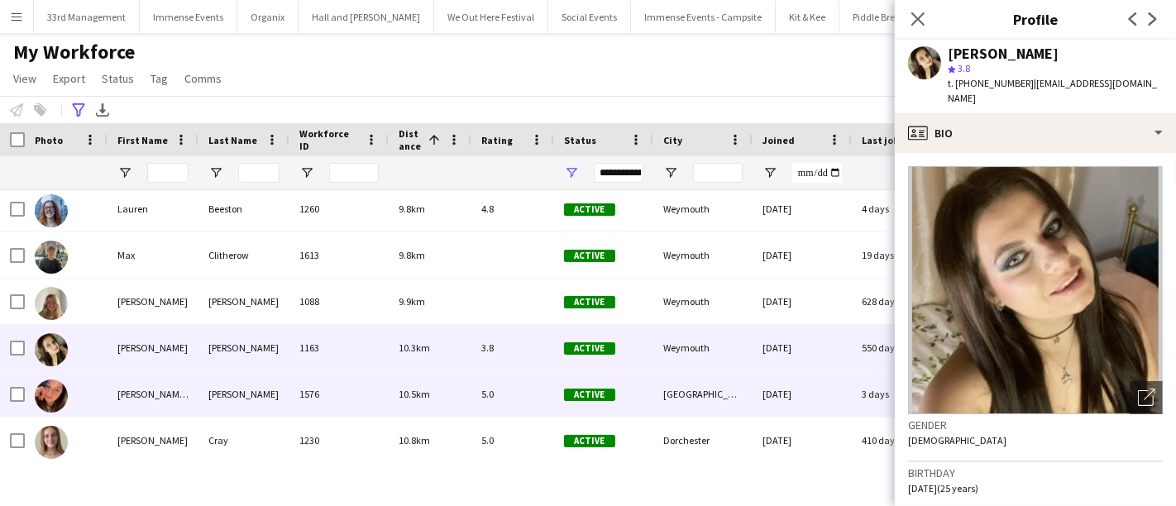
click at [242, 399] on div "[PERSON_NAME]" at bounding box center [243, 393] width 91 height 45
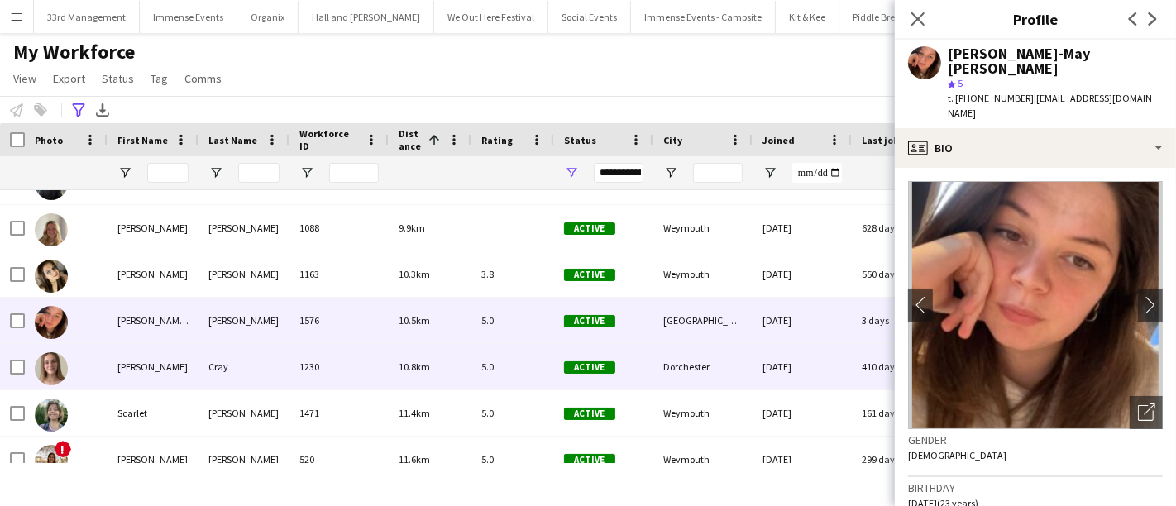
click at [243, 372] on div "Cray" at bounding box center [243, 366] width 91 height 45
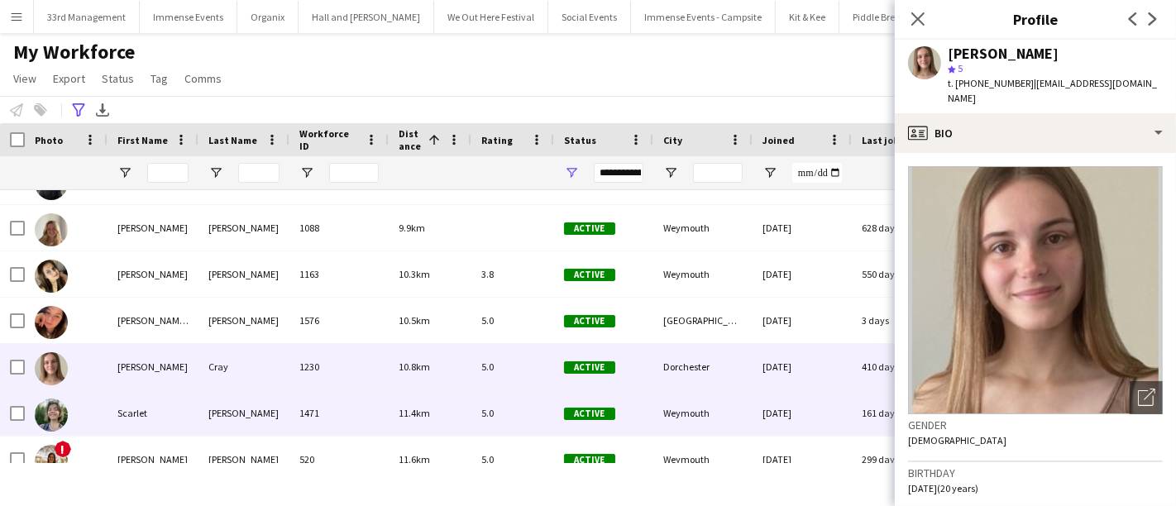
click at [240, 393] on div "[PERSON_NAME]" at bounding box center [243, 412] width 91 height 45
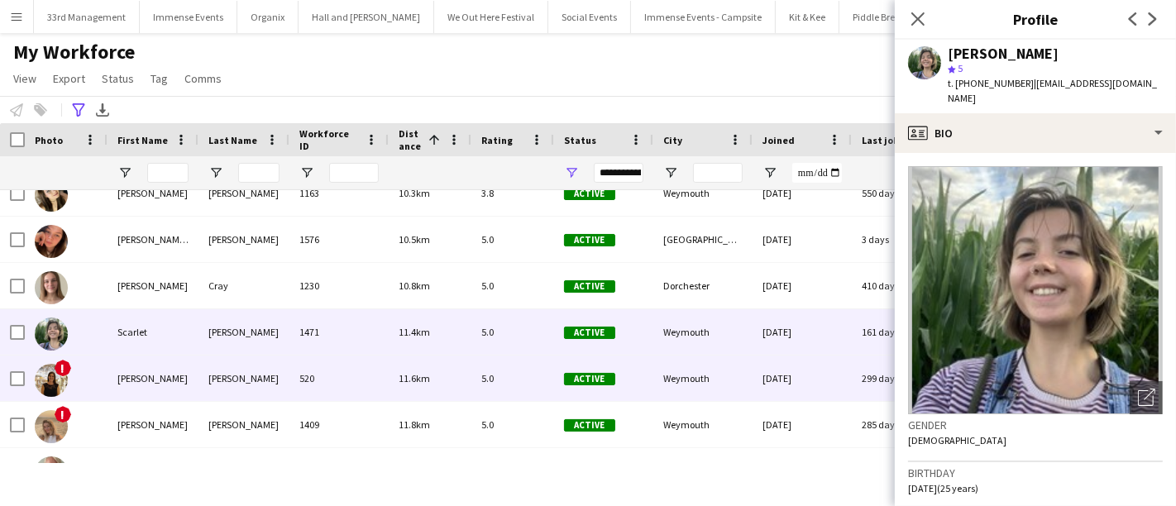
click at [227, 386] on div "[PERSON_NAME]" at bounding box center [243, 378] width 91 height 45
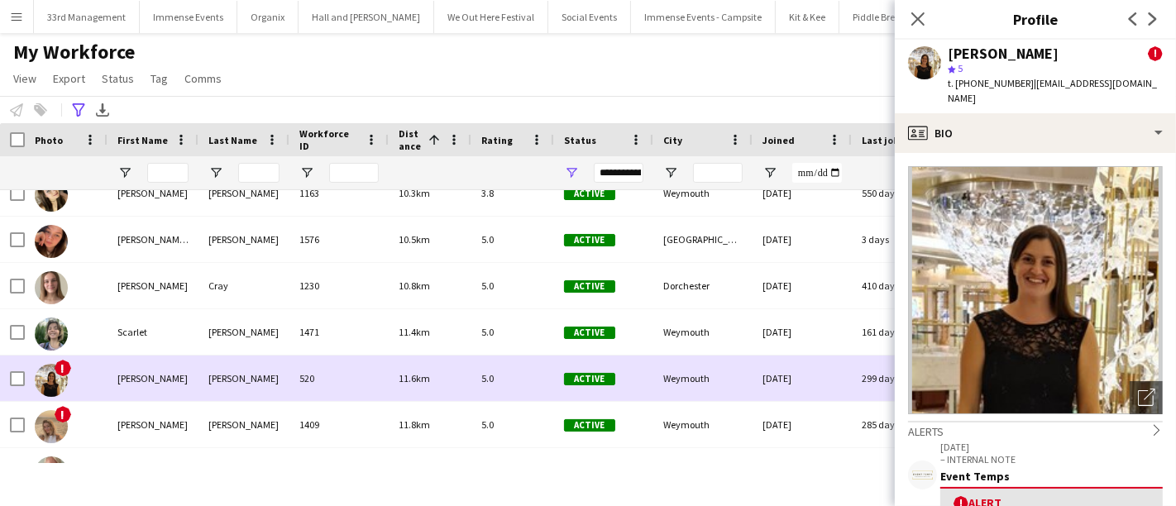
click at [264, 341] on div "[PERSON_NAME]" at bounding box center [243, 331] width 91 height 45
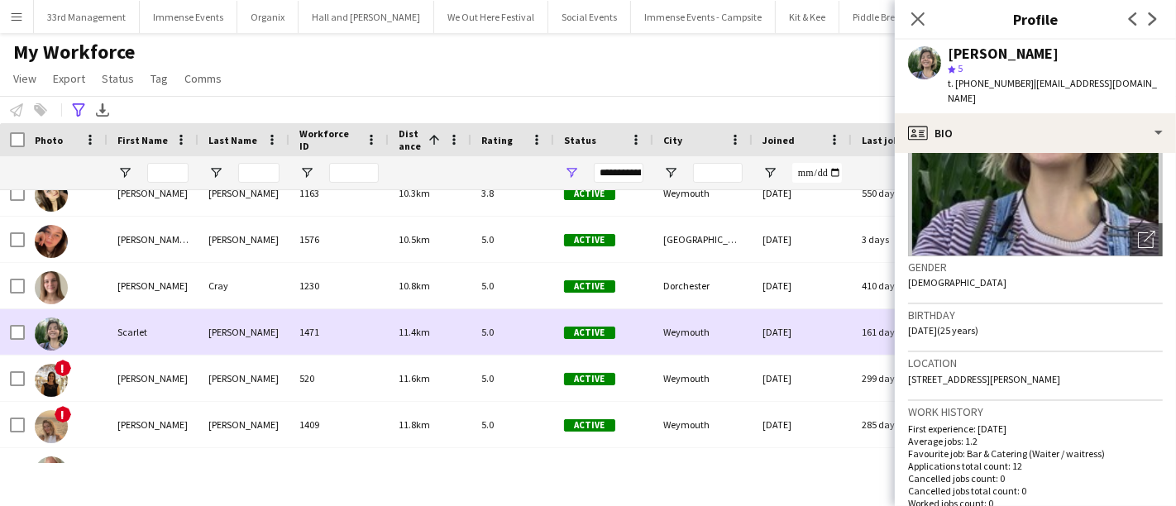
click at [318, 354] on div "1471" at bounding box center [338, 331] width 99 height 45
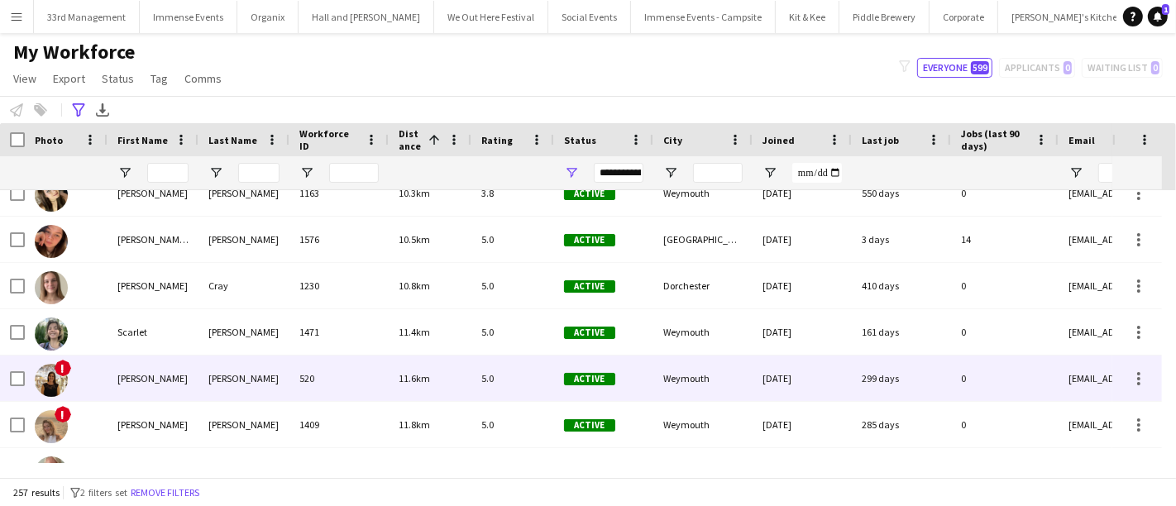
click at [313, 366] on div "520" at bounding box center [338, 378] width 99 height 45
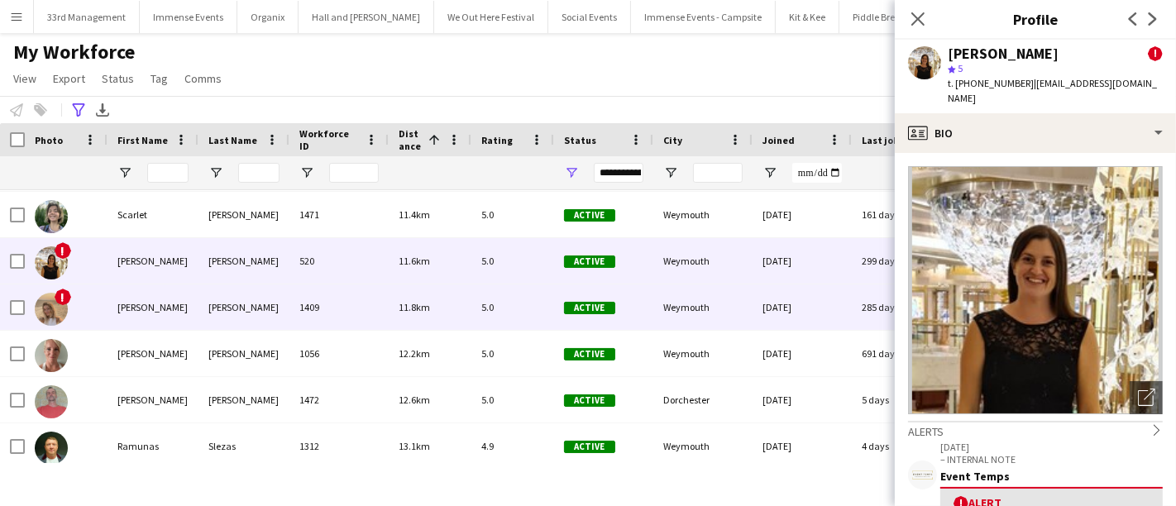
click at [265, 305] on div "[PERSON_NAME]" at bounding box center [243, 306] width 91 height 45
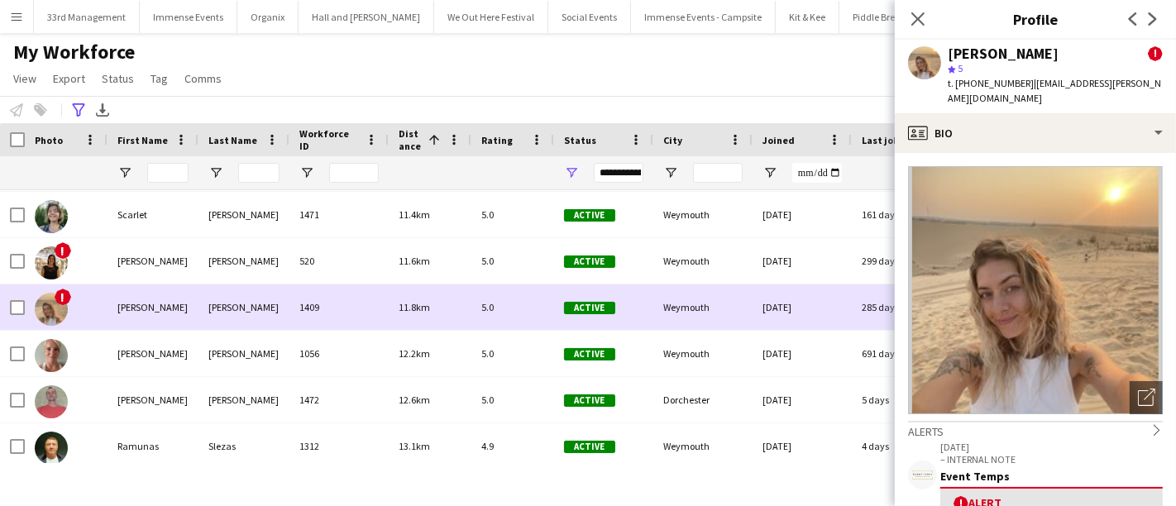
click at [260, 323] on div "[PERSON_NAME]" at bounding box center [243, 306] width 91 height 45
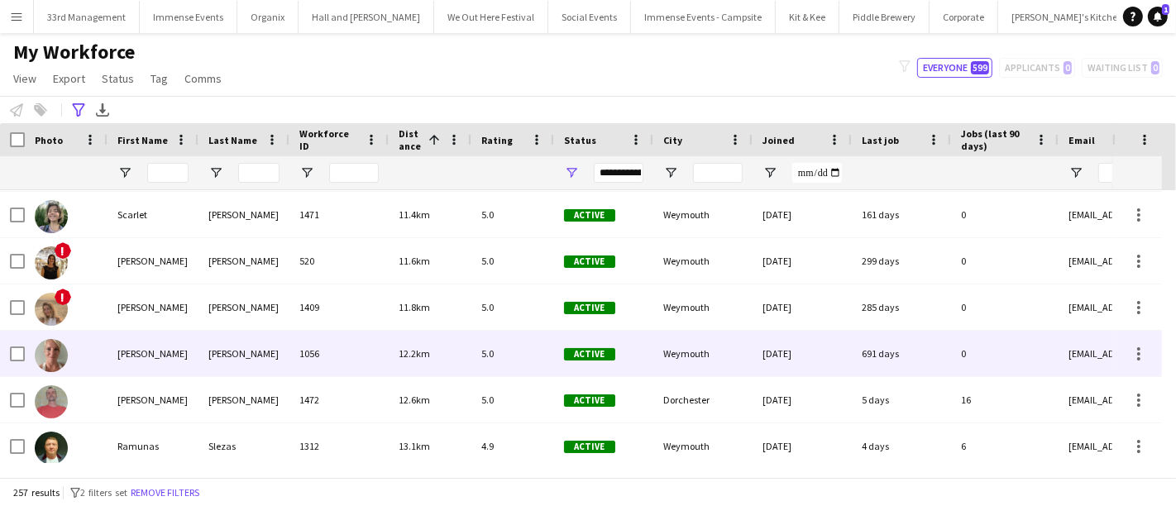
click at [259, 332] on div "[PERSON_NAME]" at bounding box center [243, 353] width 91 height 45
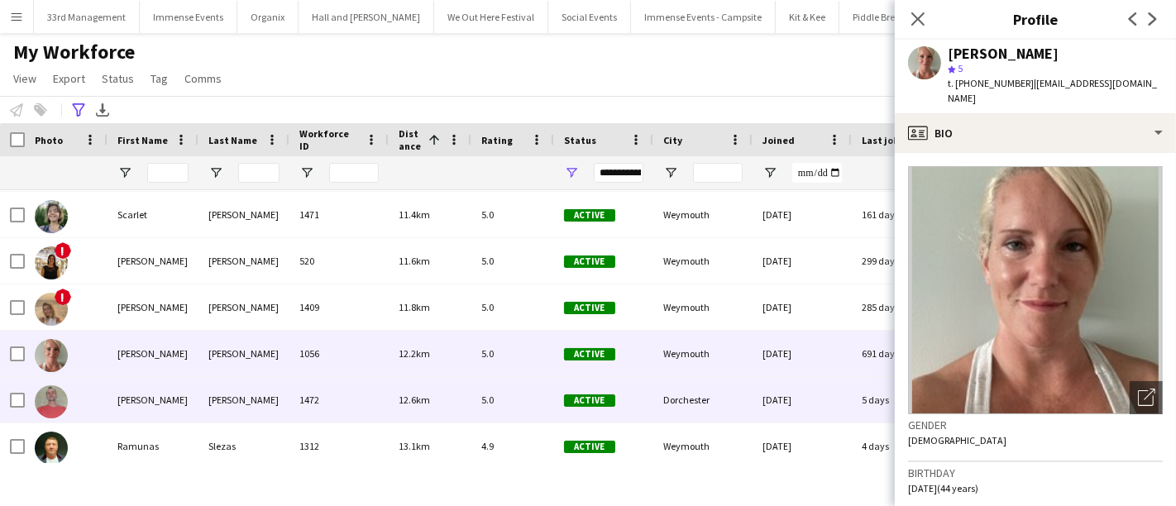
click at [259, 387] on div "[PERSON_NAME]" at bounding box center [243, 399] width 91 height 45
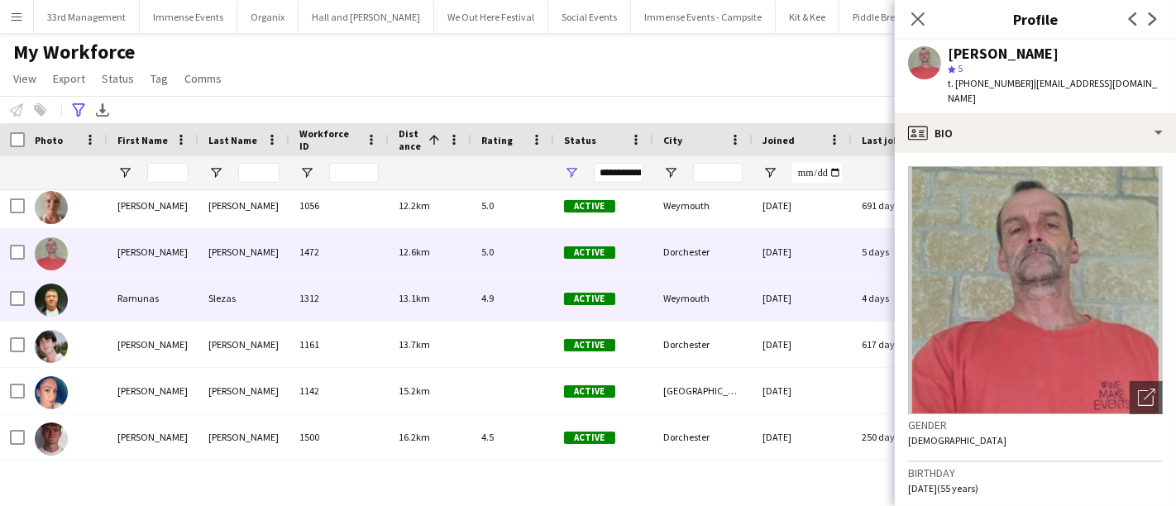
click at [260, 301] on div "Slezas" at bounding box center [243, 297] width 91 height 45
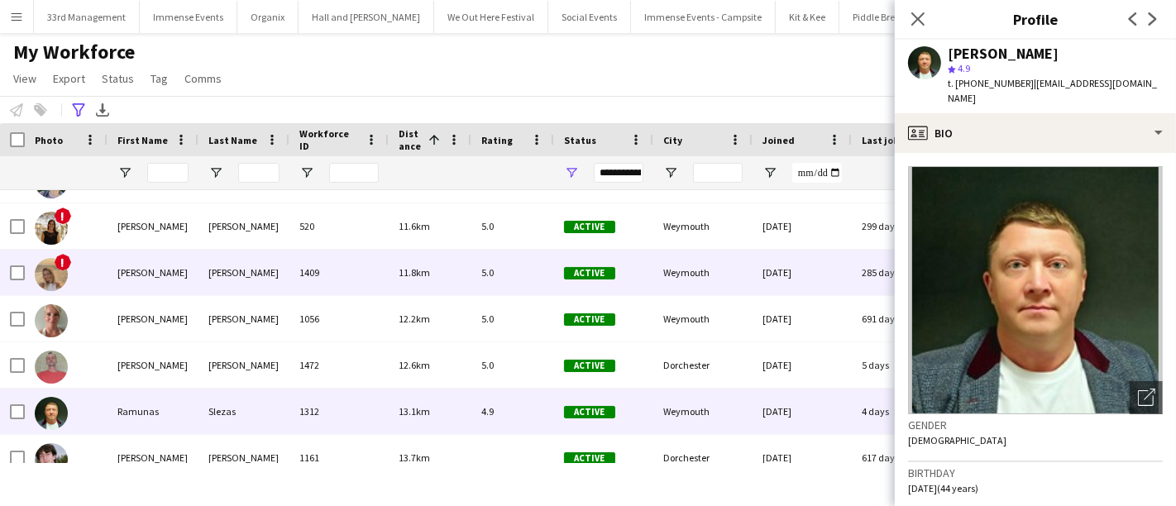
click at [262, 289] on div "[PERSON_NAME]" at bounding box center [243, 272] width 91 height 45
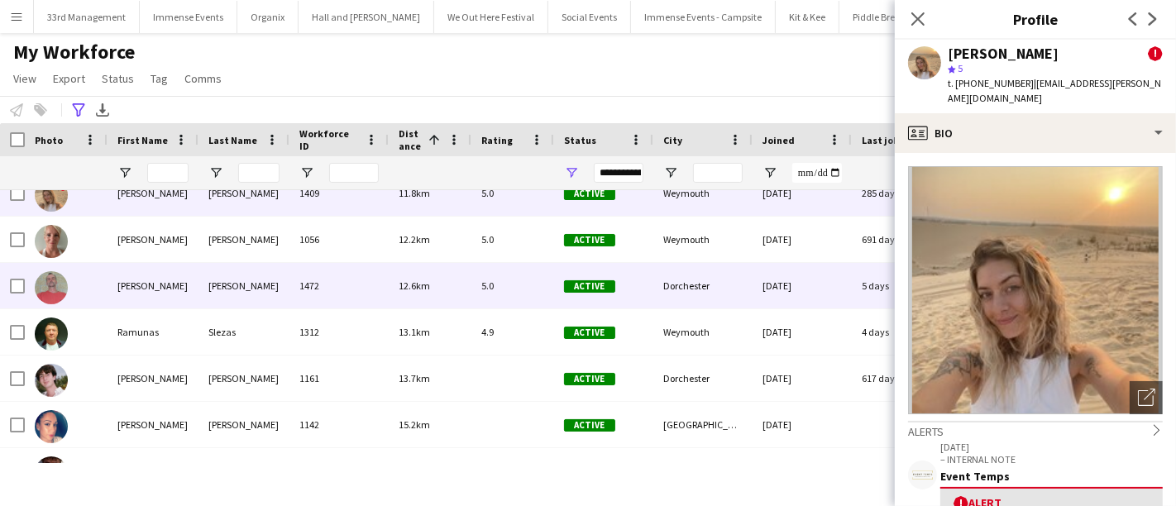
click at [260, 308] on div "[PERSON_NAME]" at bounding box center [243, 285] width 91 height 45
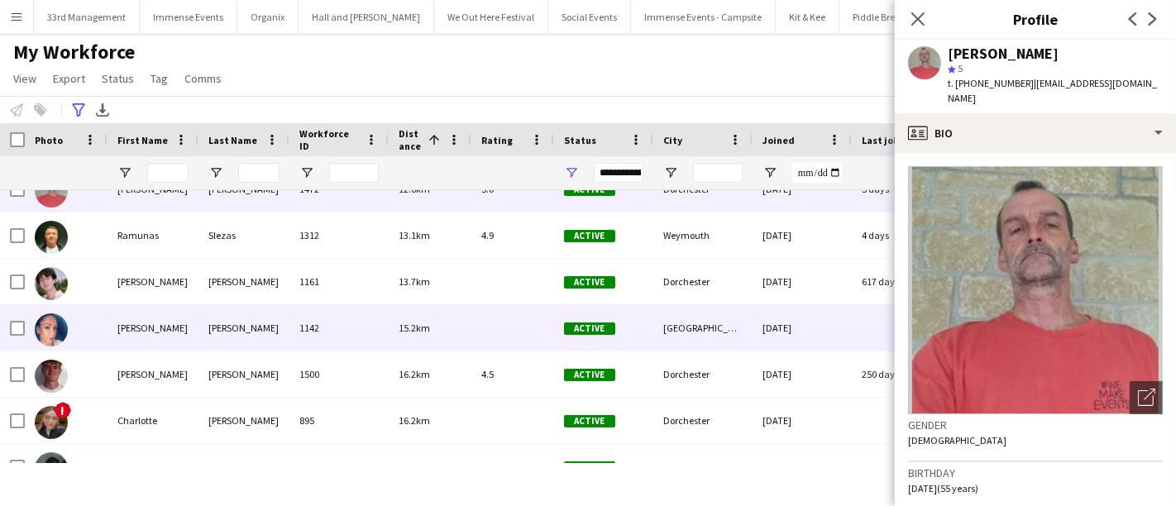
click at [265, 343] on div "[PERSON_NAME]" at bounding box center [243, 327] width 91 height 45
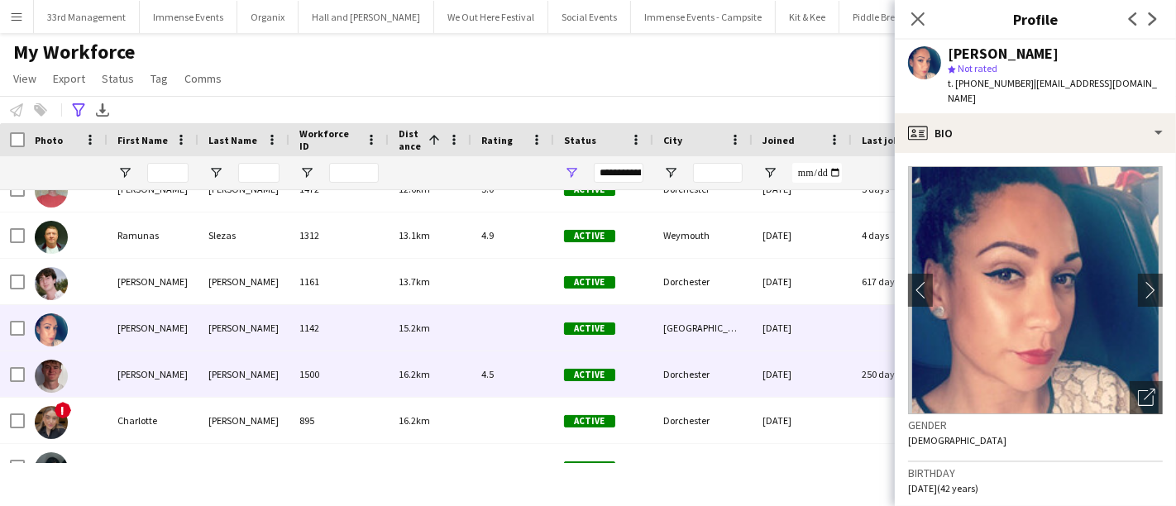
click at [220, 372] on div "[PERSON_NAME]" at bounding box center [243, 373] width 91 height 45
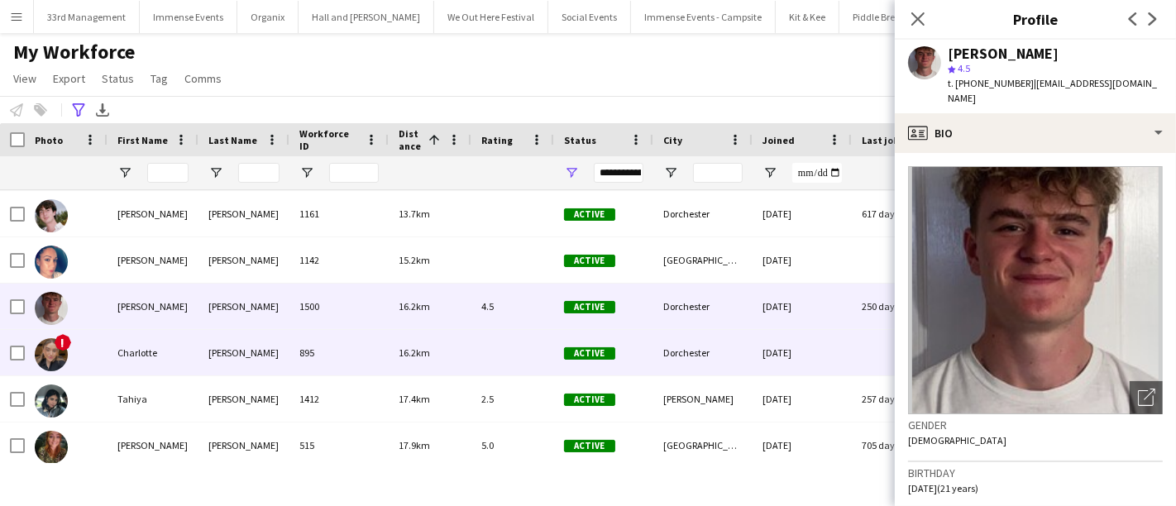
click at [220, 372] on div "[PERSON_NAME]" at bounding box center [243, 352] width 91 height 45
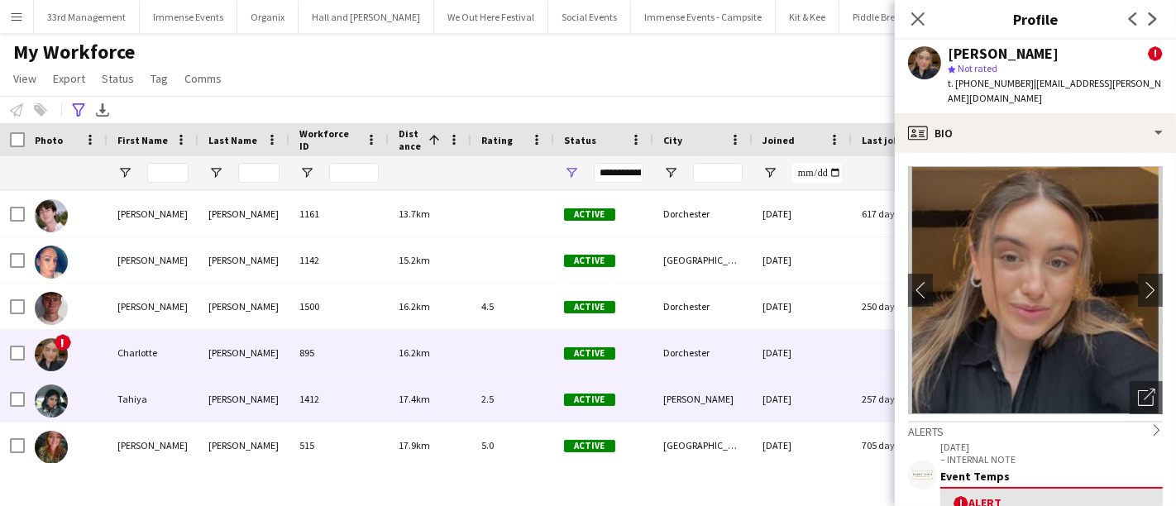
click at [220, 384] on div "[PERSON_NAME]" at bounding box center [243, 398] width 91 height 45
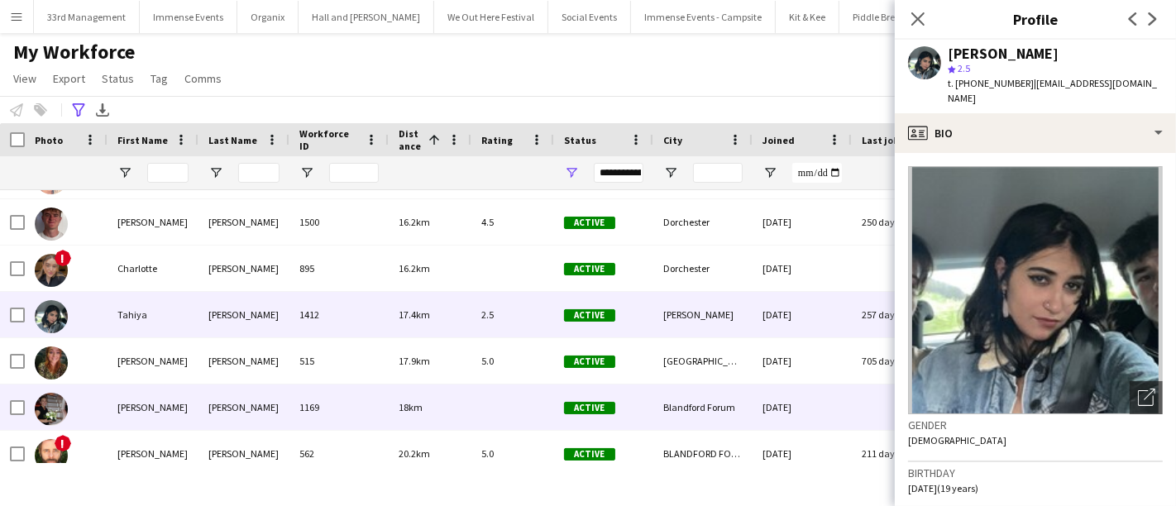
click at [220, 385] on div "[PERSON_NAME]" at bounding box center [243, 407] width 91 height 45
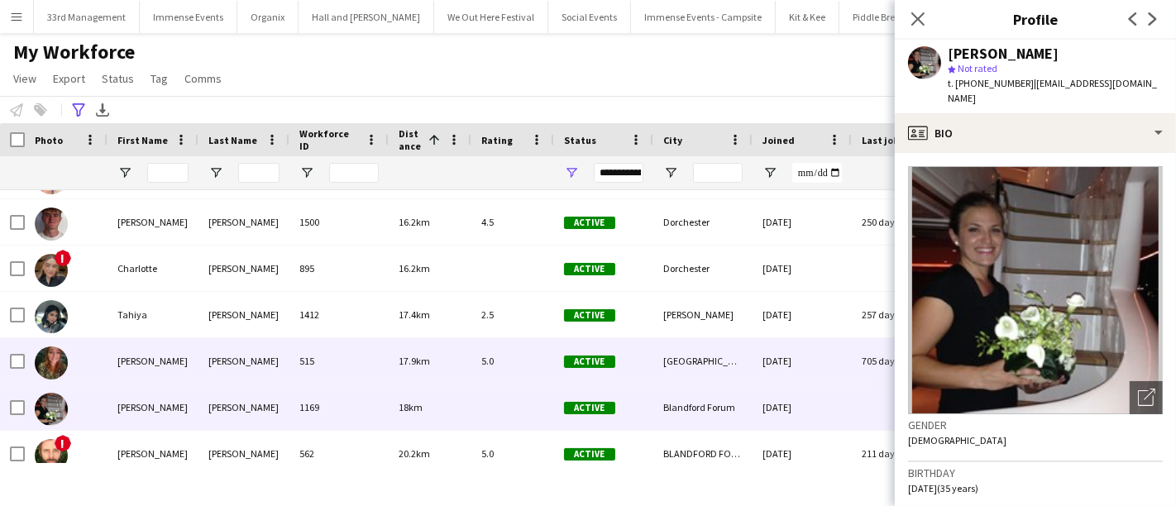
click at [220, 361] on div "[PERSON_NAME]" at bounding box center [243, 360] width 91 height 45
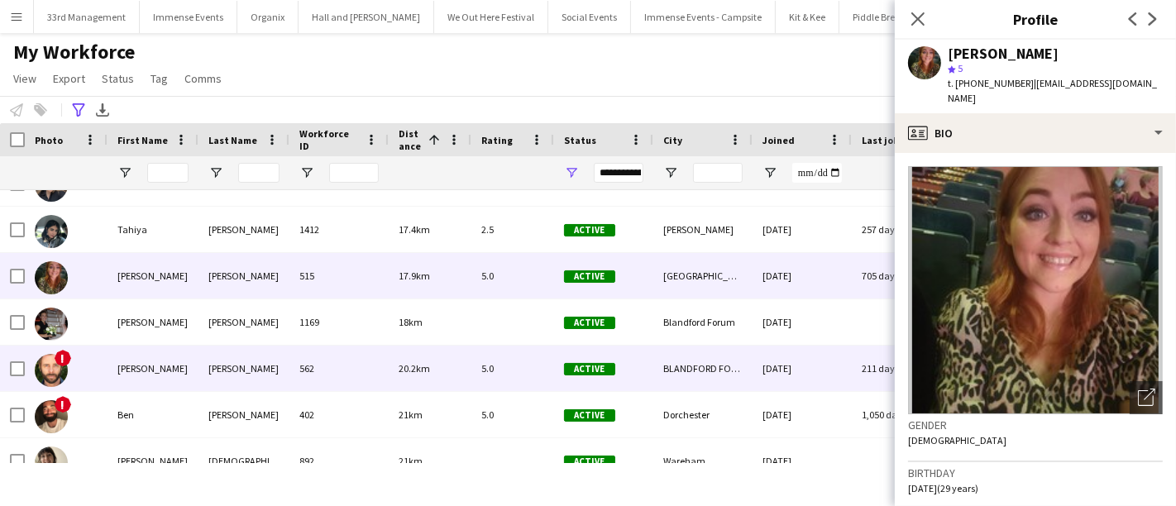
click at [220, 361] on div "[PERSON_NAME]" at bounding box center [243, 368] width 91 height 45
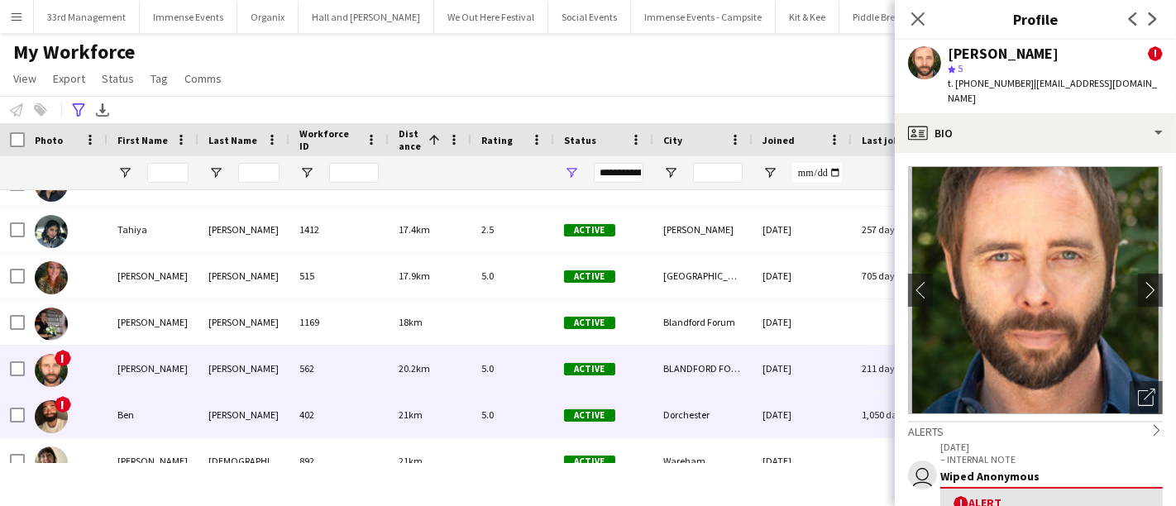
click at [225, 395] on div "[PERSON_NAME]" at bounding box center [243, 414] width 91 height 45
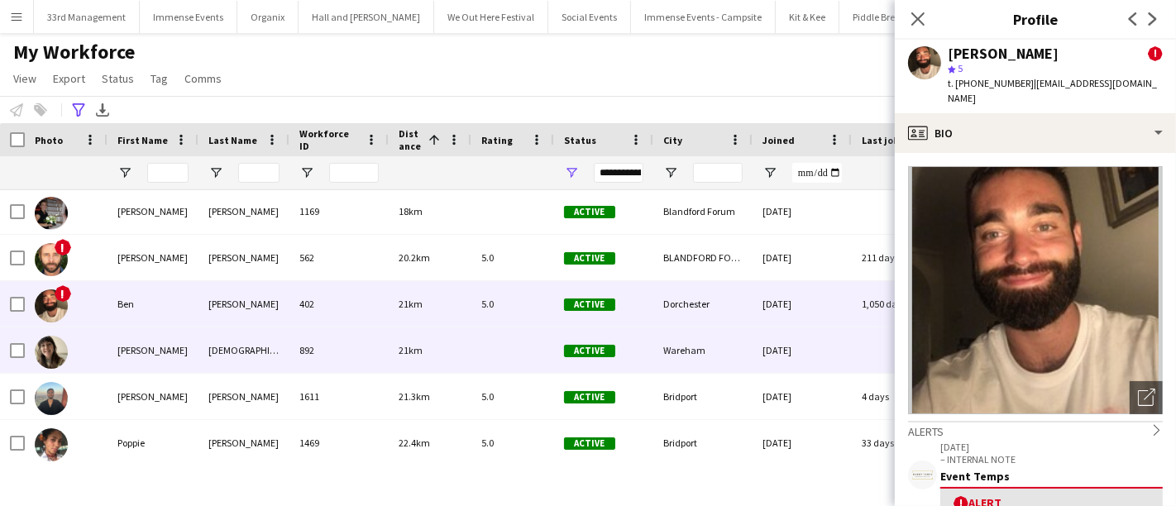
click at [231, 354] on div "[DEMOGRAPHIC_DATA]" at bounding box center [243, 349] width 91 height 45
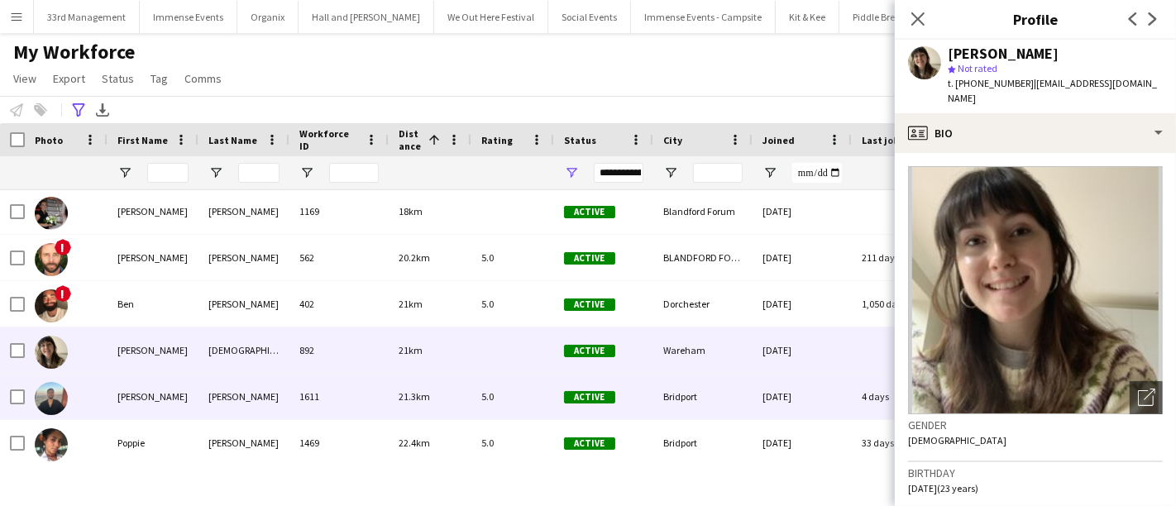
click at [229, 389] on div "[PERSON_NAME]" at bounding box center [243, 396] width 91 height 45
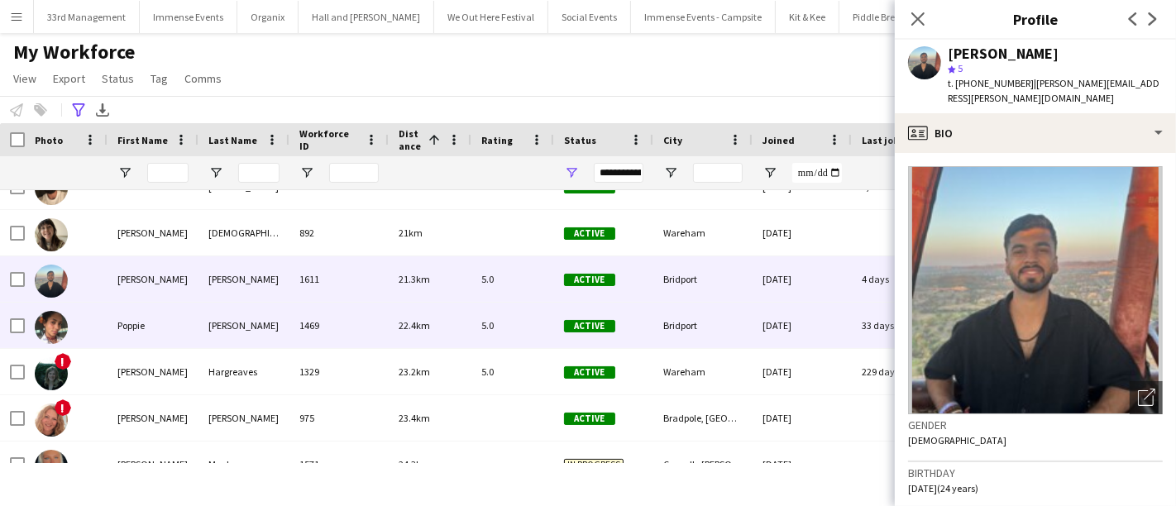
click at [232, 330] on div "[PERSON_NAME]" at bounding box center [243, 325] width 91 height 45
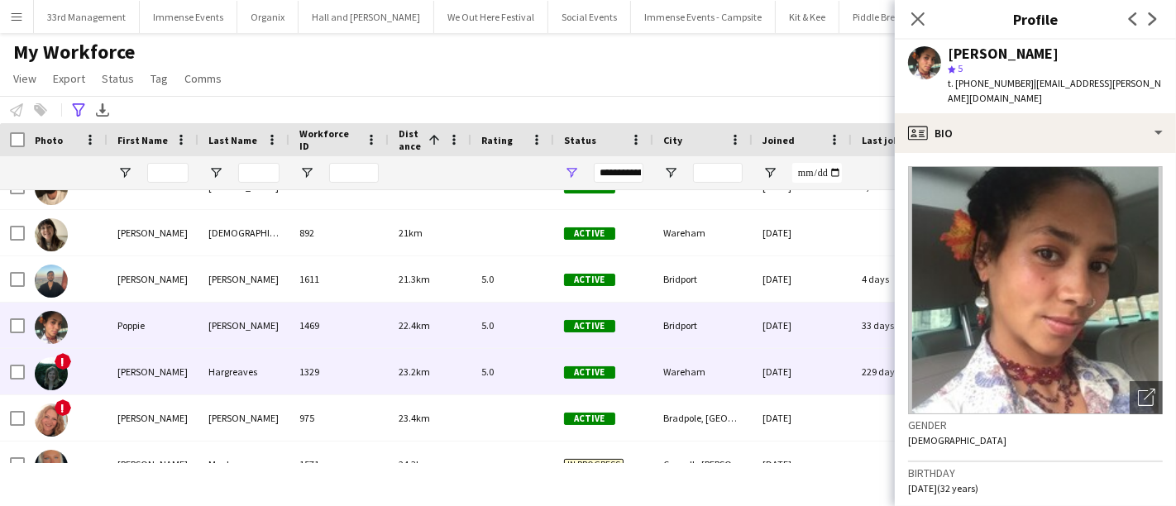
click at [232, 374] on div "Hargreaves" at bounding box center [243, 371] width 91 height 45
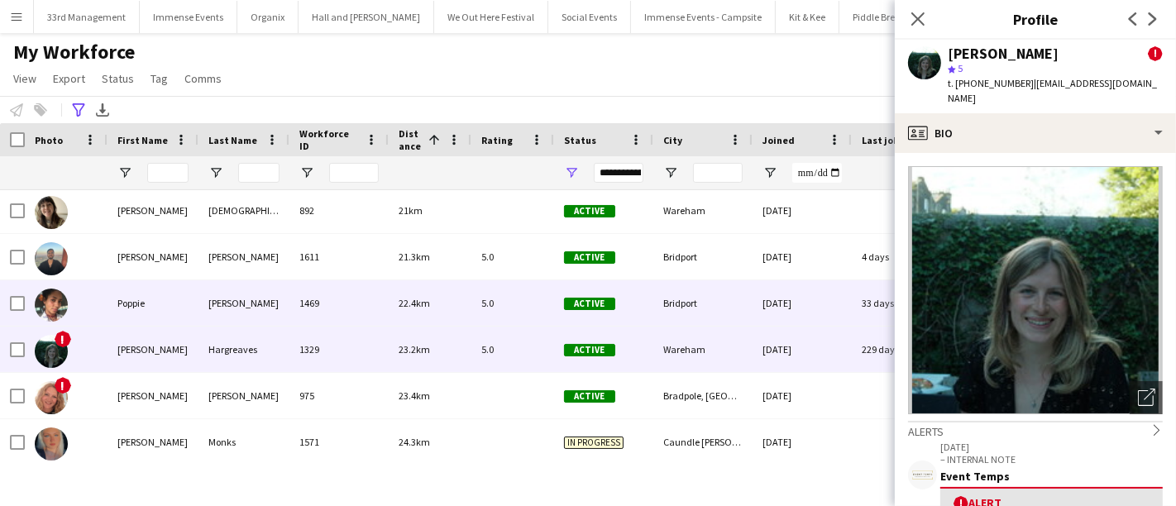
click at [243, 310] on div "[PERSON_NAME]" at bounding box center [243, 302] width 91 height 45
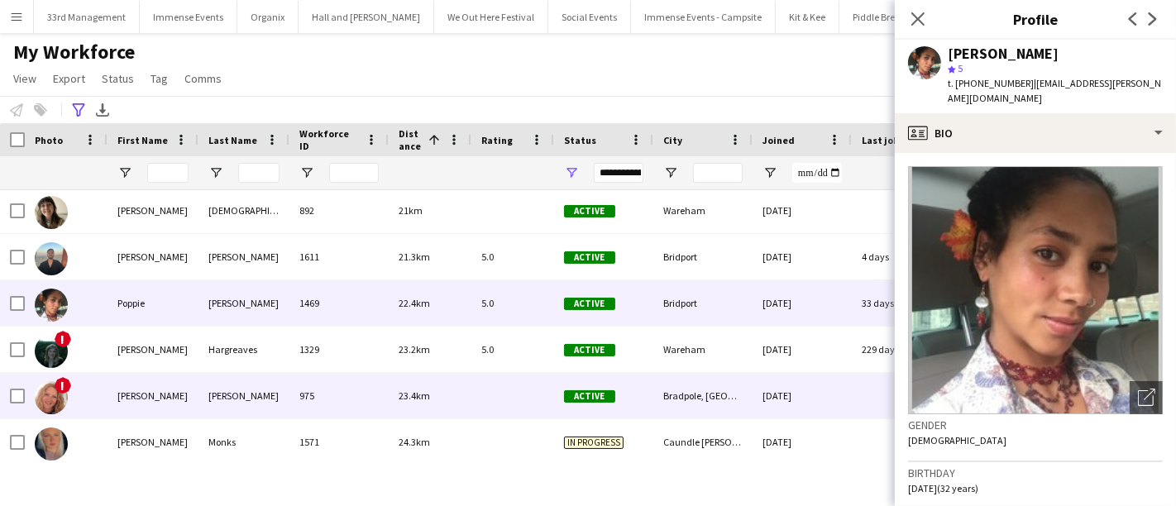
click at [292, 370] on div "1329" at bounding box center [338, 349] width 99 height 45
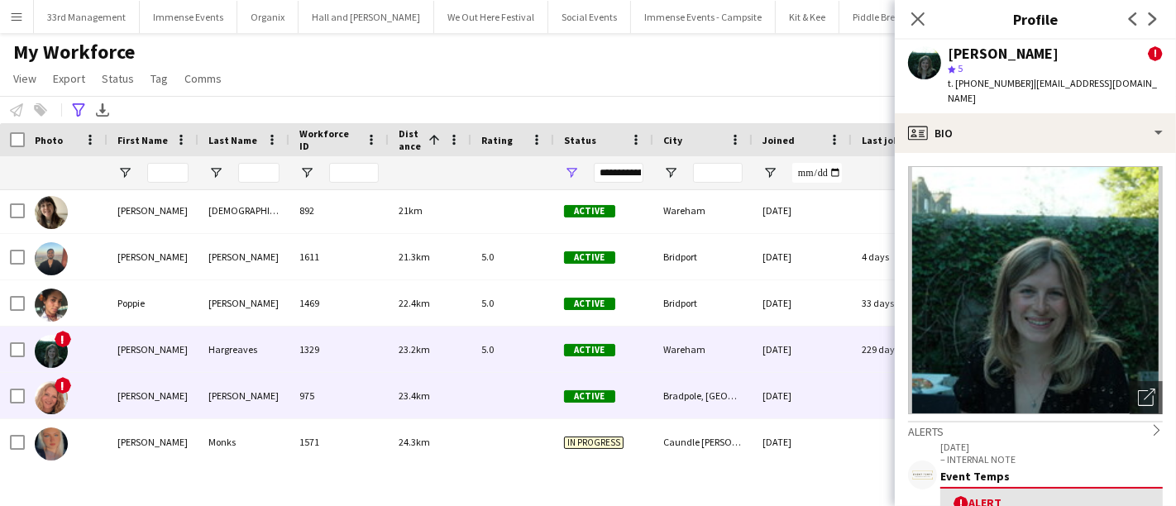
click at [327, 382] on div "975" at bounding box center [338, 395] width 99 height 45
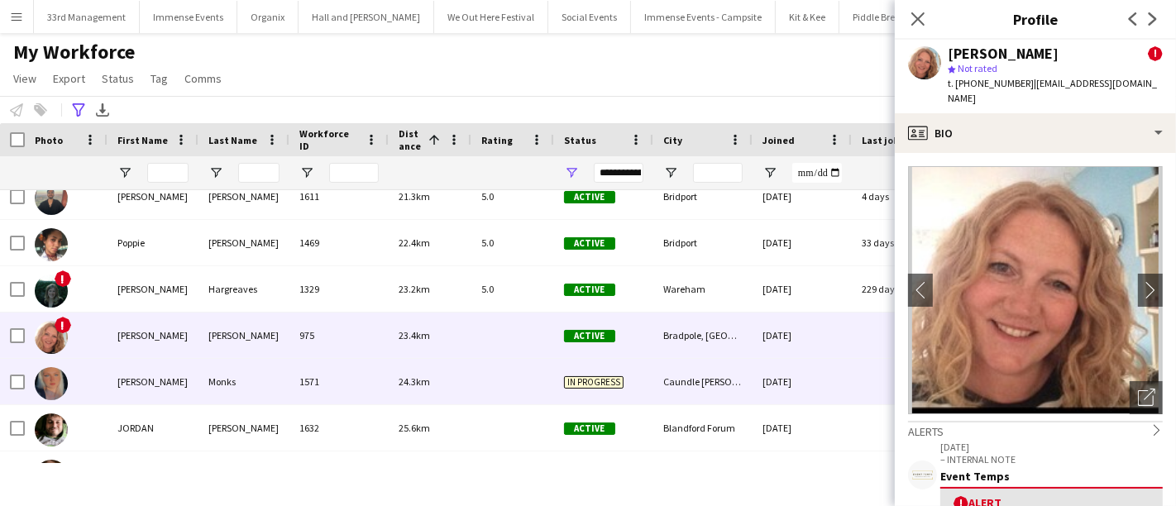
scroll to position [2098, 0]
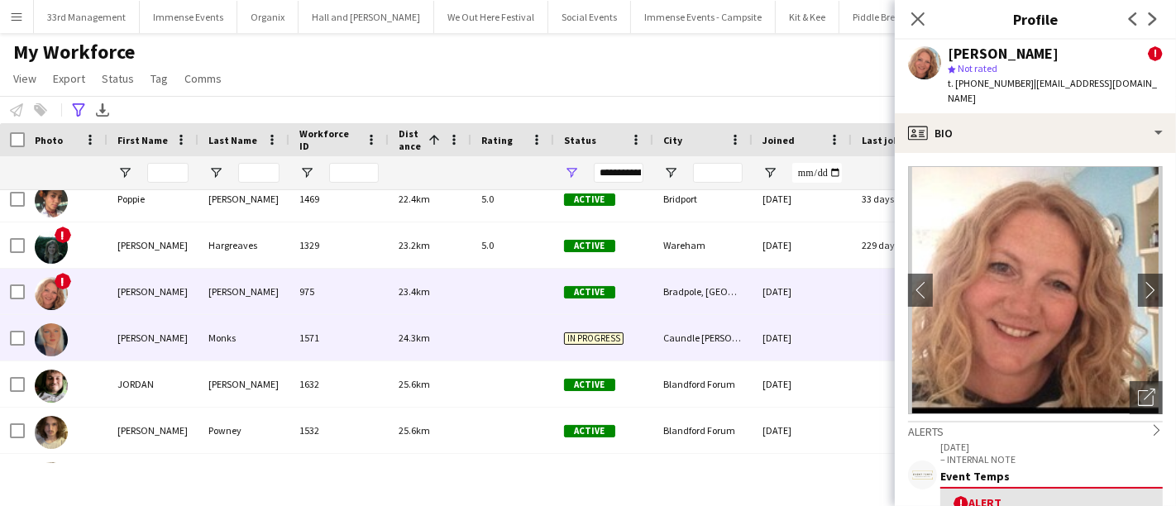
click at [299, 333] on div "1571" at bounding box center [338, 337] width 99 height 45
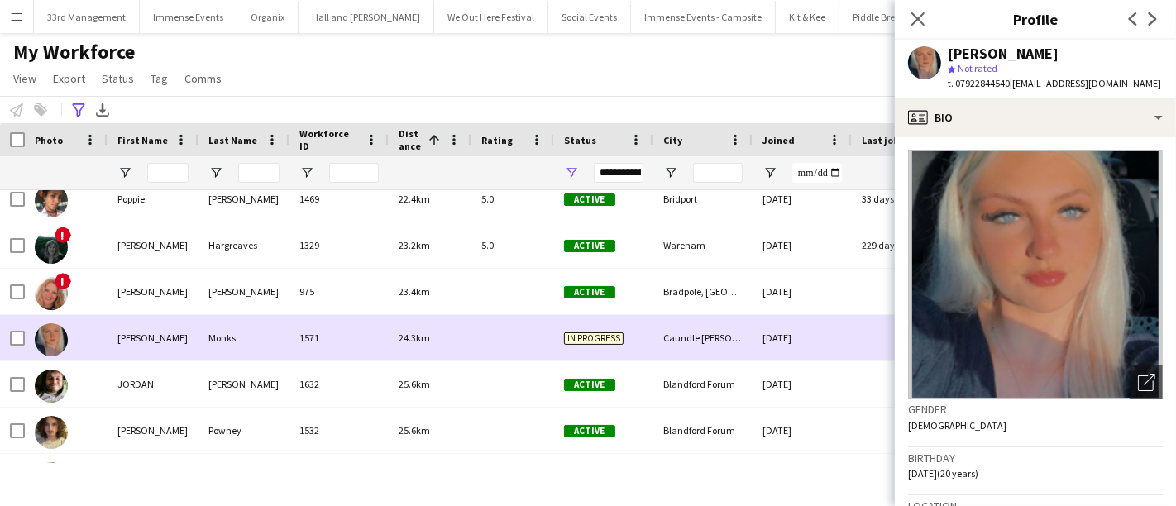
click at [297, 353] on div "1571" at bounding box center [338, 337] width 99 height 45
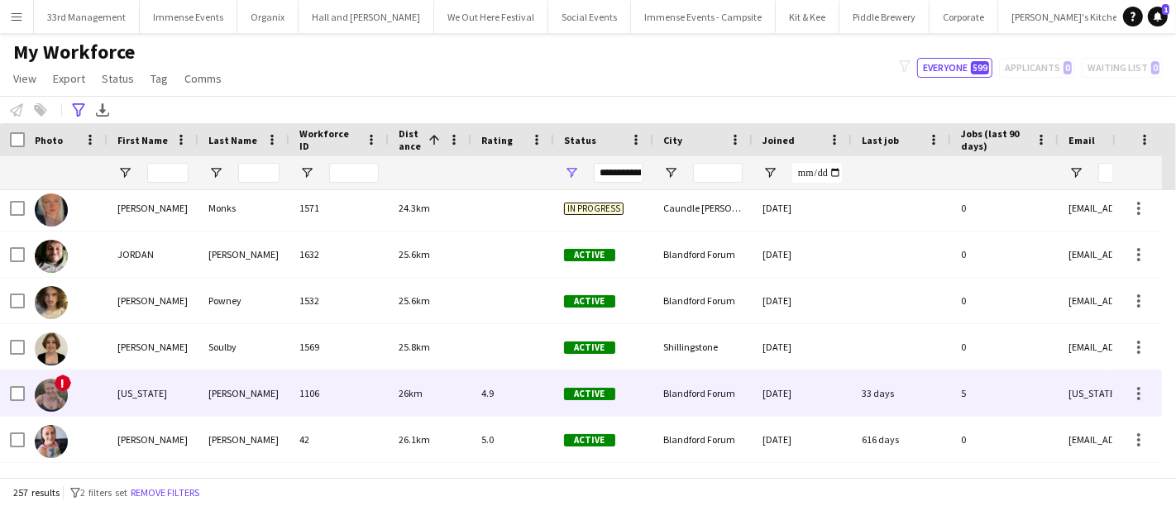
scroll to position [2232, 0]
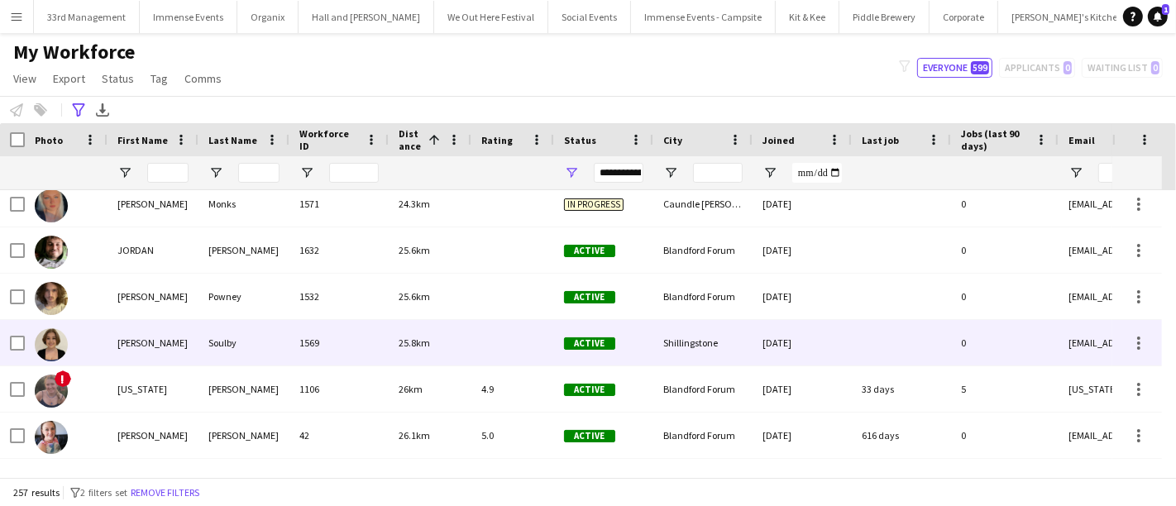
click at [266, 324] on div "Soulby" at bounding box center [243, 342] width 91 height 45
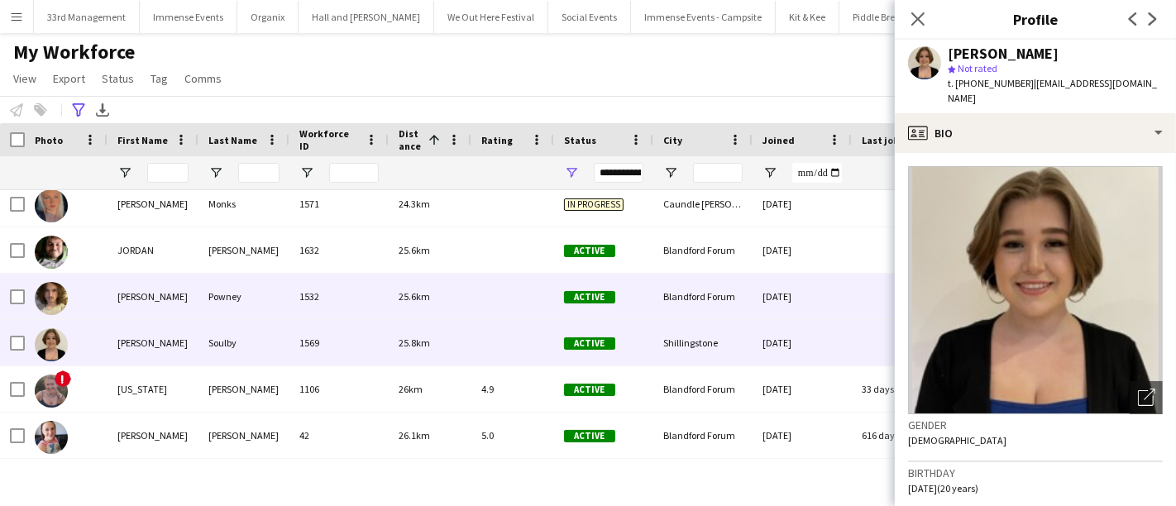
click at [266, 311] on div "Powney" at bounding box center [243, 296] width 91 height 45
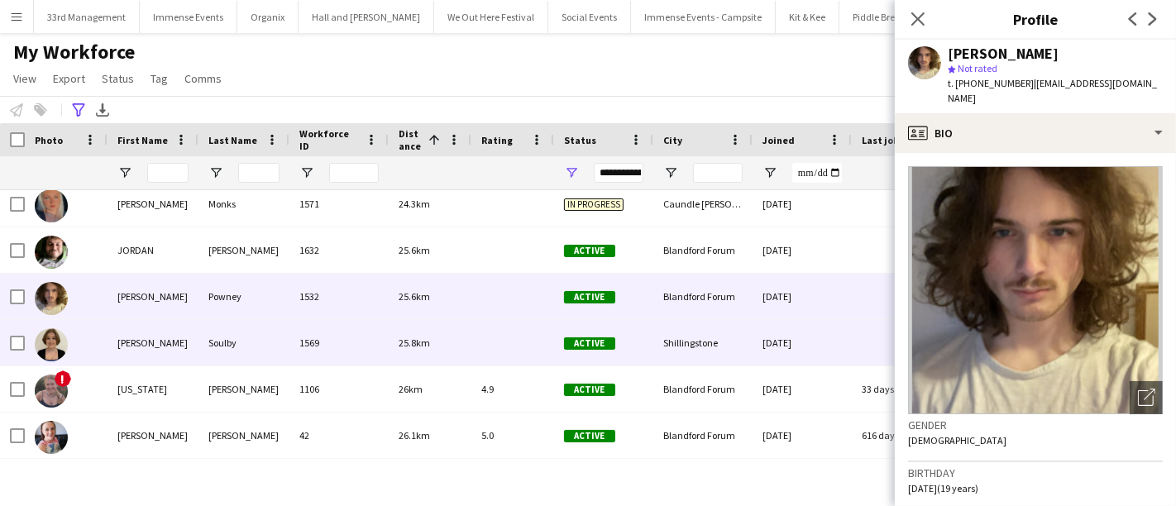
click at [328, 327] on div "1569" at bounding box center [338, 342] width 99 height 45
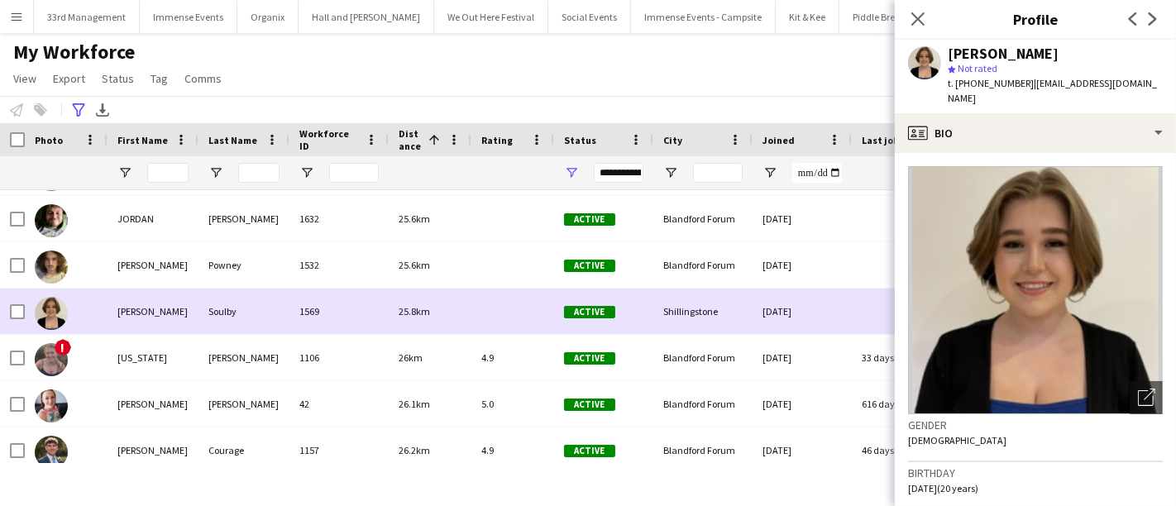
scroll to position [2265, 0]
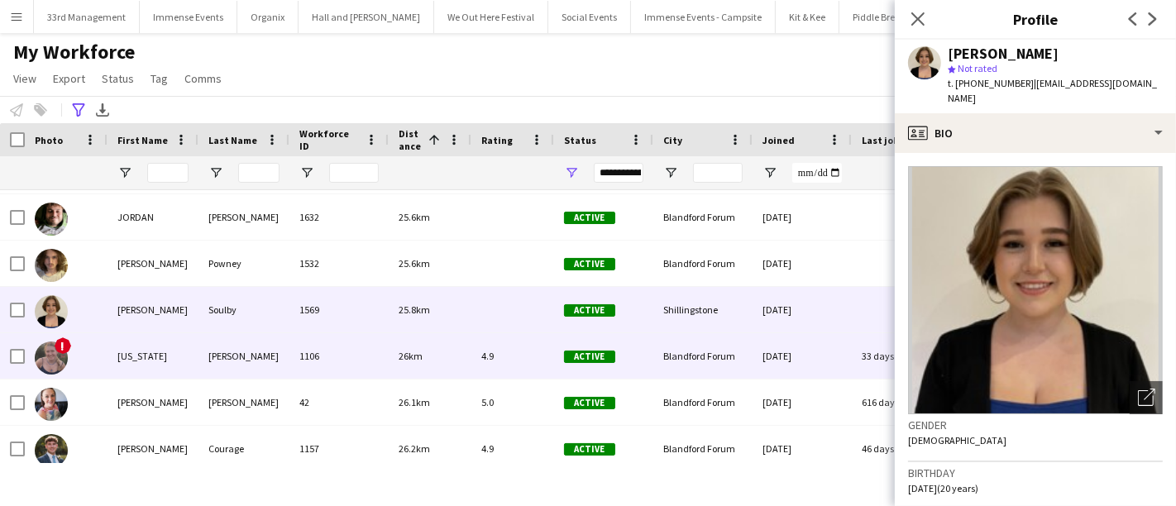
click at [308, 344] on div "1106" at bounding box center [338, 355] width 99 height 45
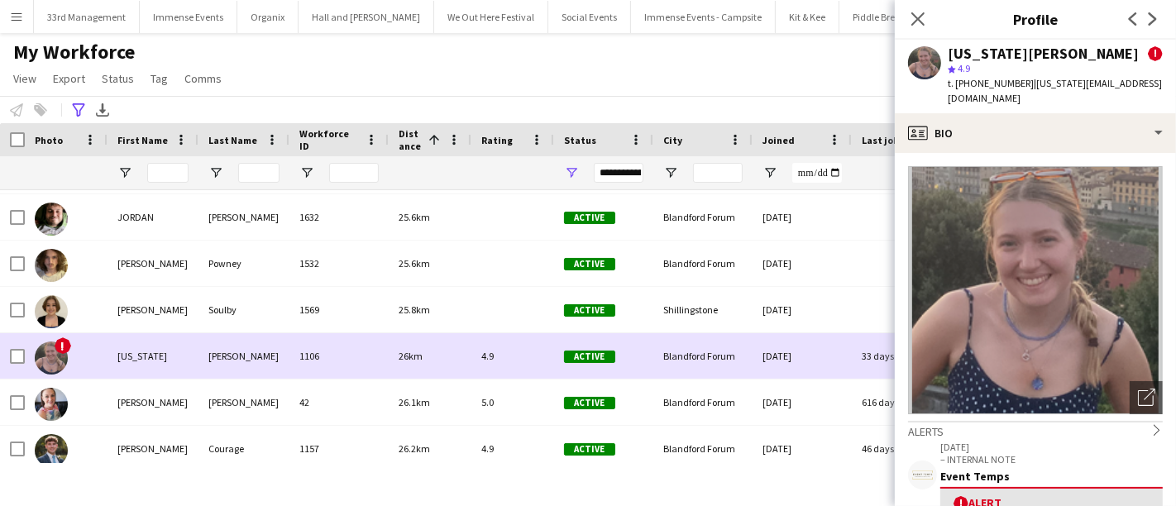
scroll to position [2322, 0]
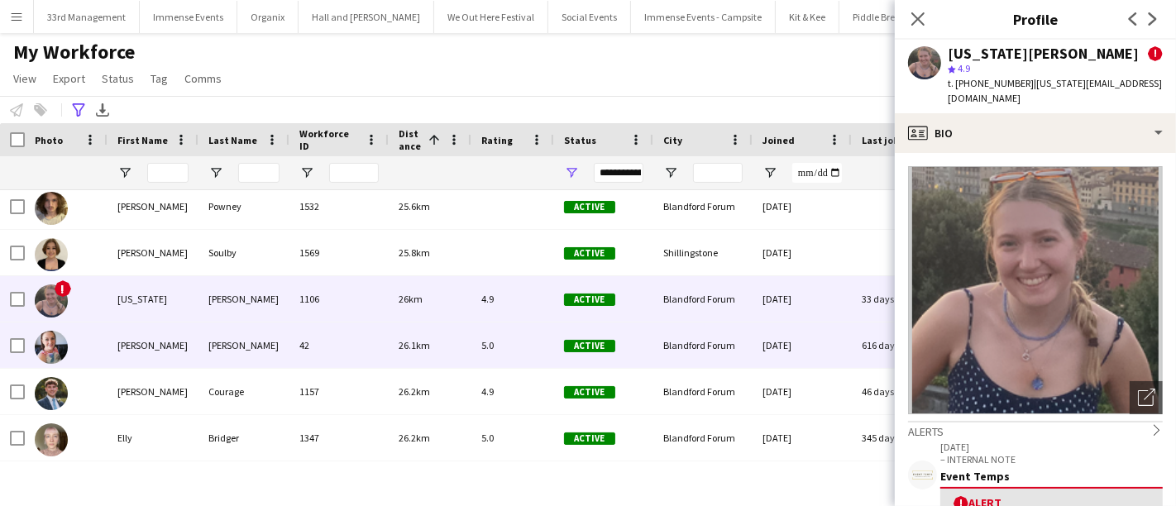
click at [283, 343] on div "[PERSON_NAME]" at bounding box center [243, 345] width 91 height 45
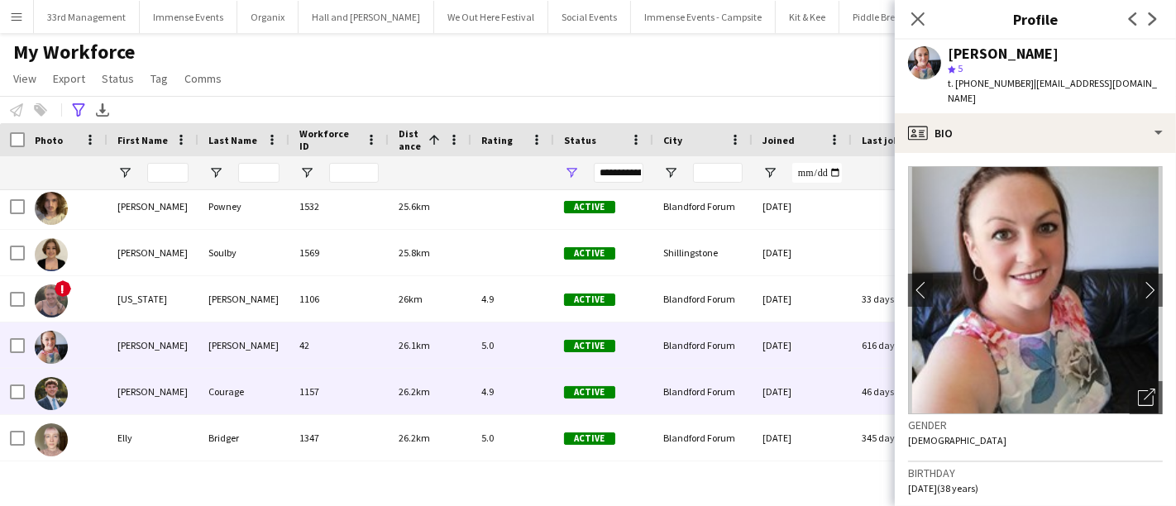
scroll to position [2373, 0]
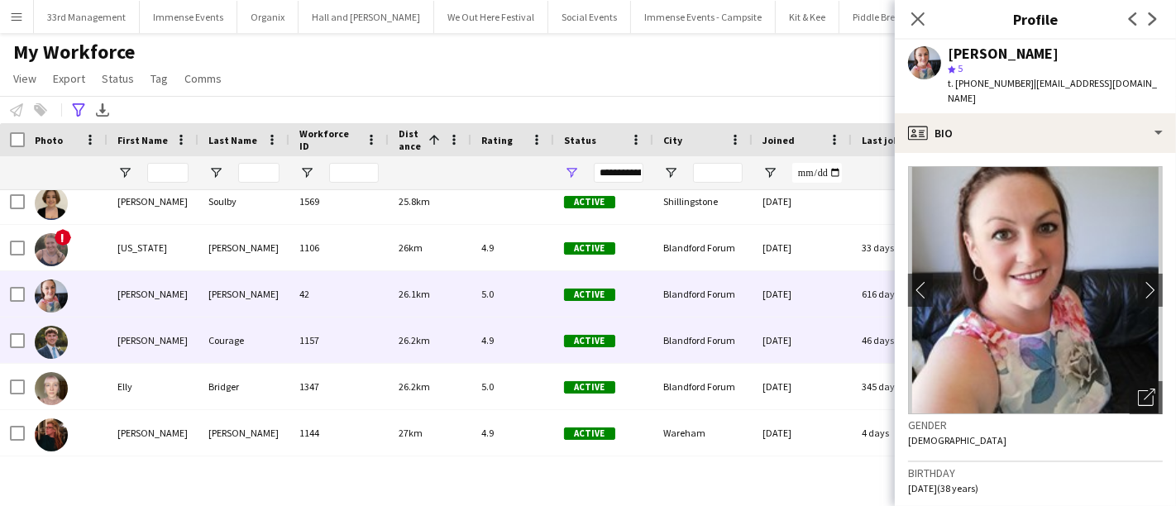
click at [283, 343] on div "Courage" at bounding box center [243, 340] width 91 height 45
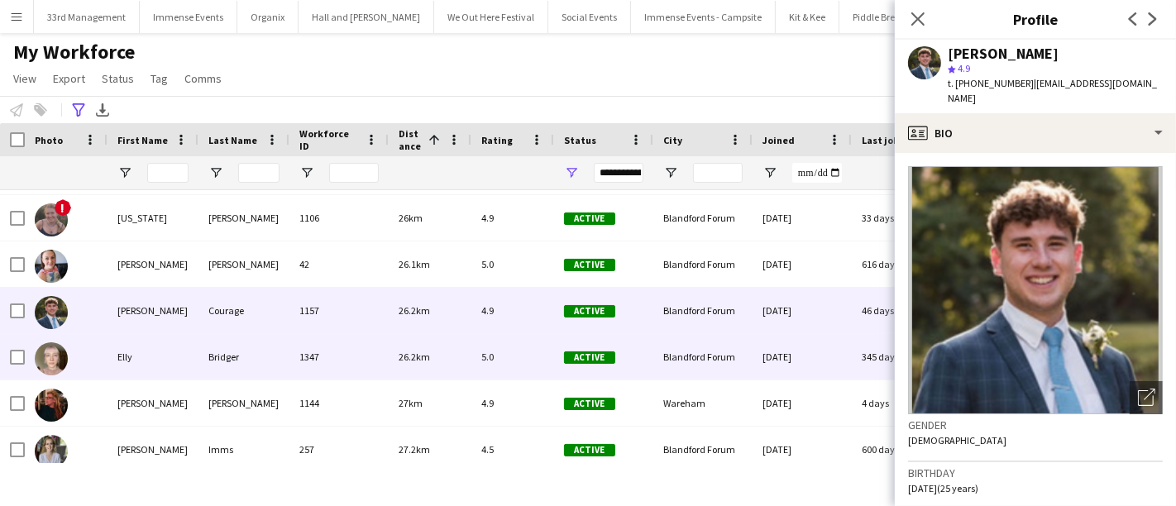
scroll to position [2405, 0]
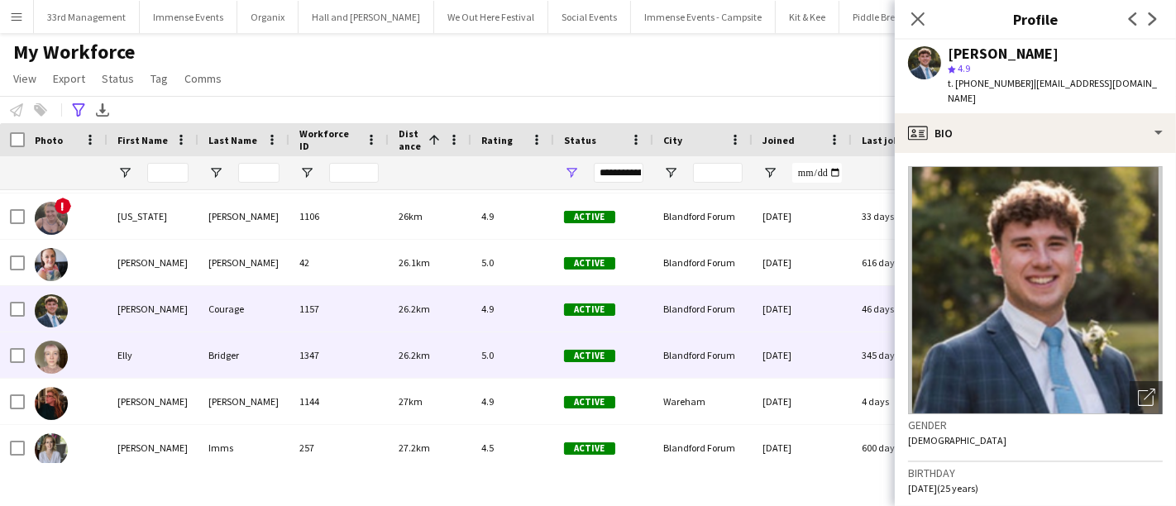
click at [280, 347] on div "Bridger" at bounding box center [243, 354] width 91 height 45
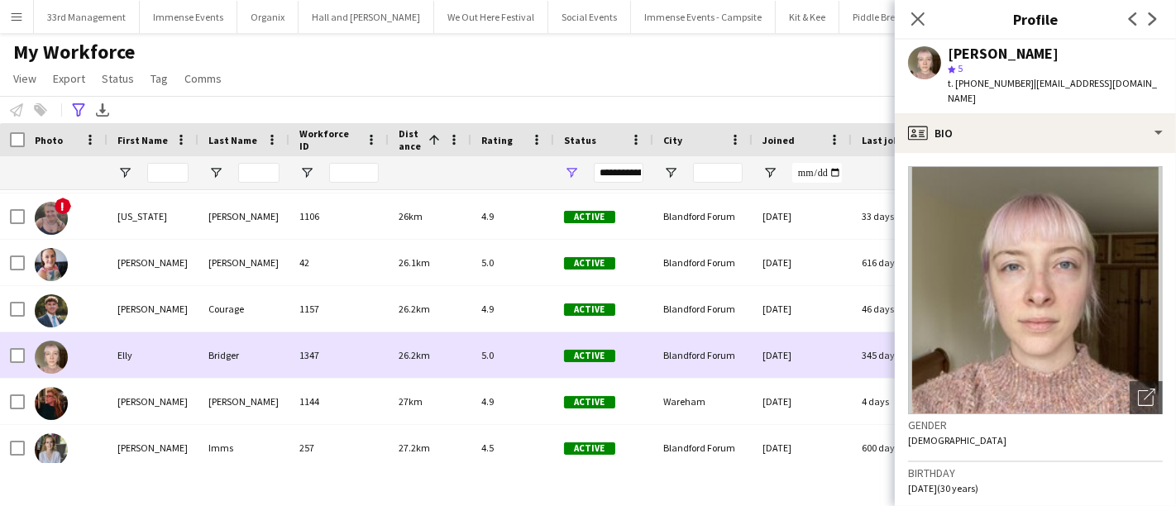
click at [270, 372] on div "Bridger" at bounding box center [243, 354] width 91 height 45
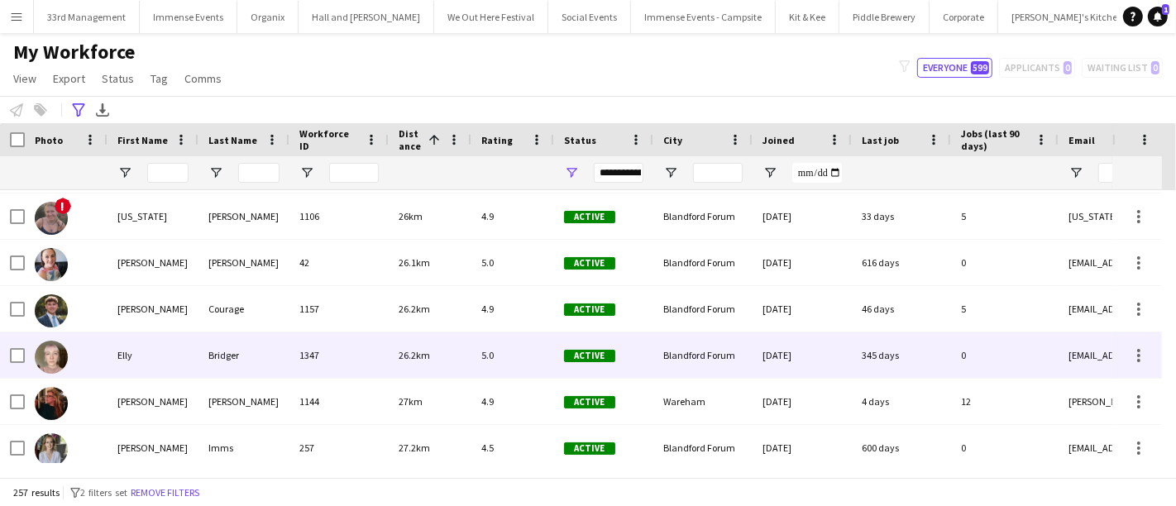
scroll to position [2436, 0]
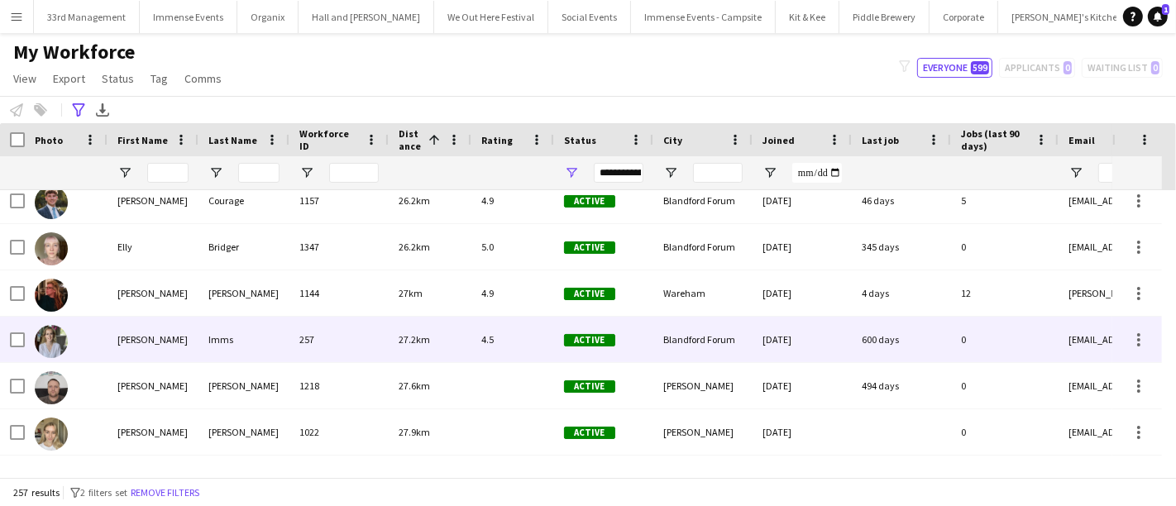
click at [241, 342] on div "Imms" at bounding box center [243, 339] width 91 height 45
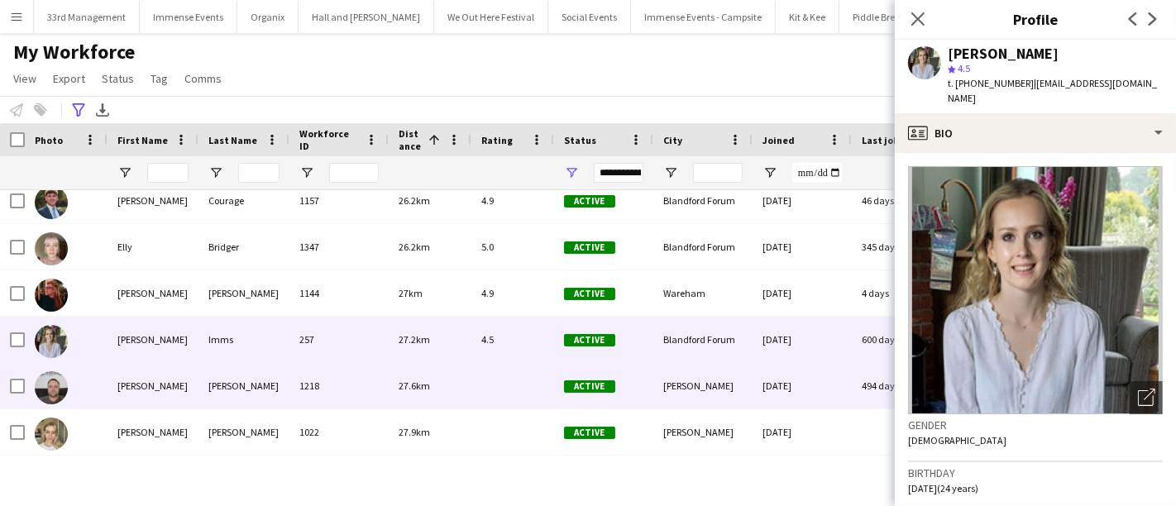
click at [237, 370] on div "[PERSON_NAME]" at bounding box center [243, 385] width 91 height 45
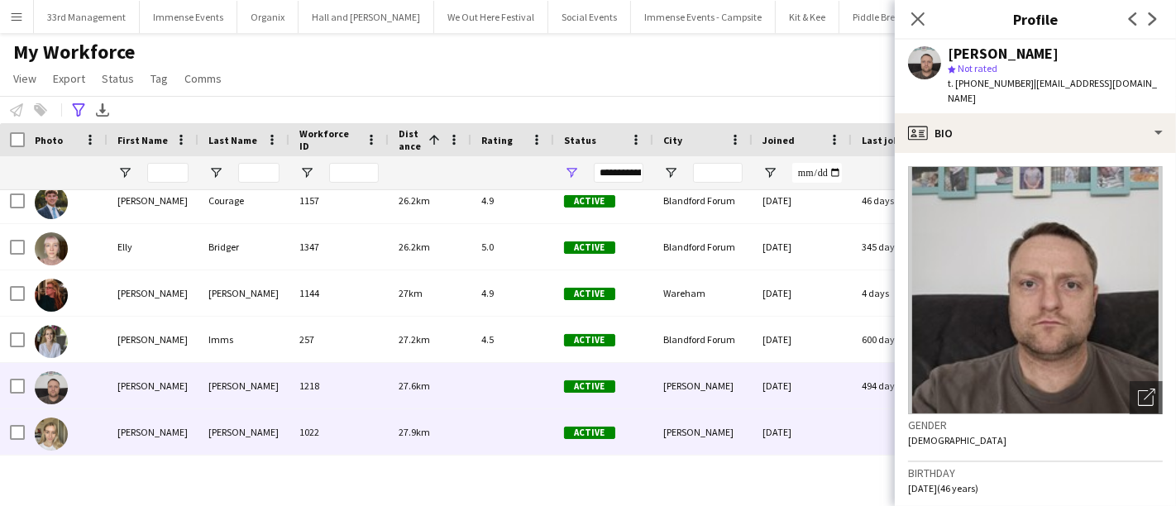
click at [237, 412] on div "[PERSON_NAME]" at bounding box center [243, 431] width 91 height 45
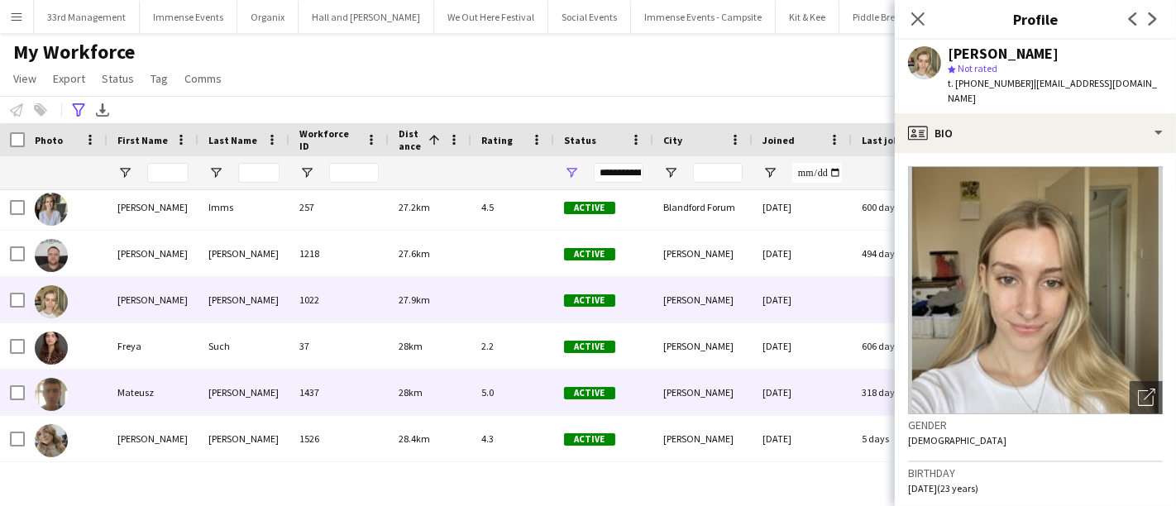
click at [246, 370] on div "[PERSON_NAME]" at bounding box center [243, 392] width 91 height 45
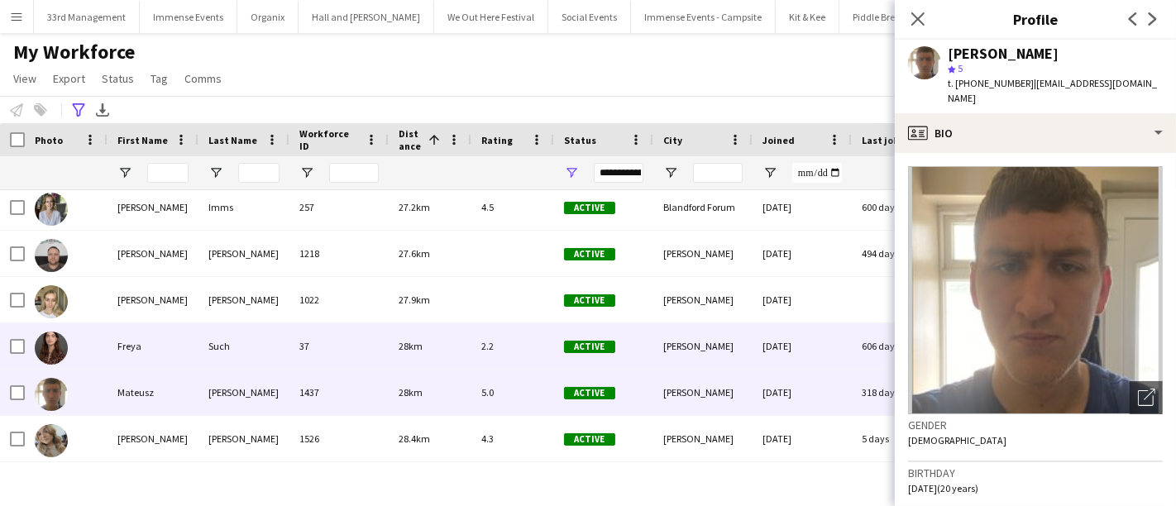
click at [250, 345] on div "Such" at bounding box center [243, 345] width 91 height 45
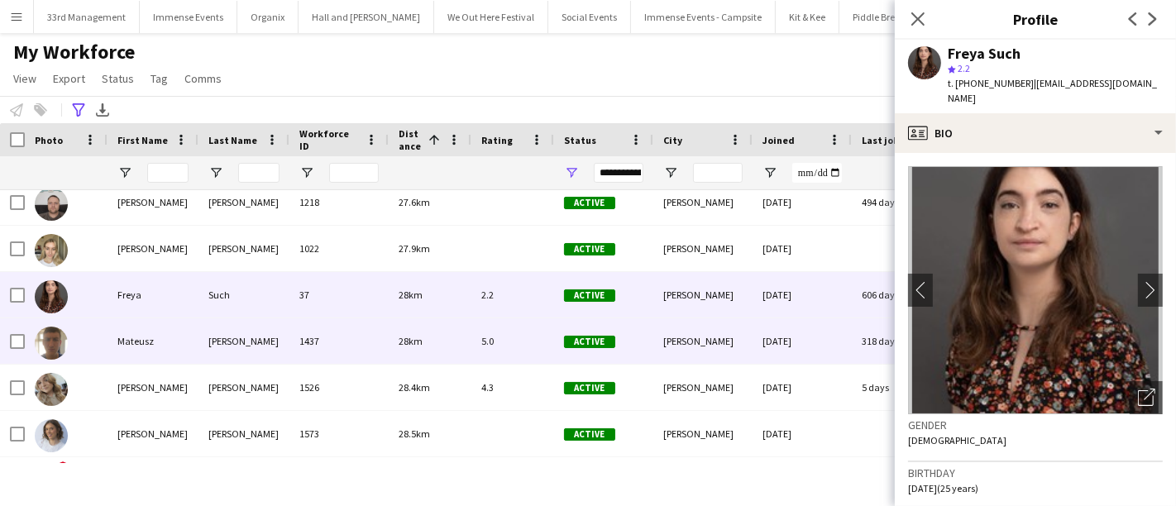
click at [250, 345] on div "[PERSON_NAME]" at bounding box center [243, 340] width 91 height 45
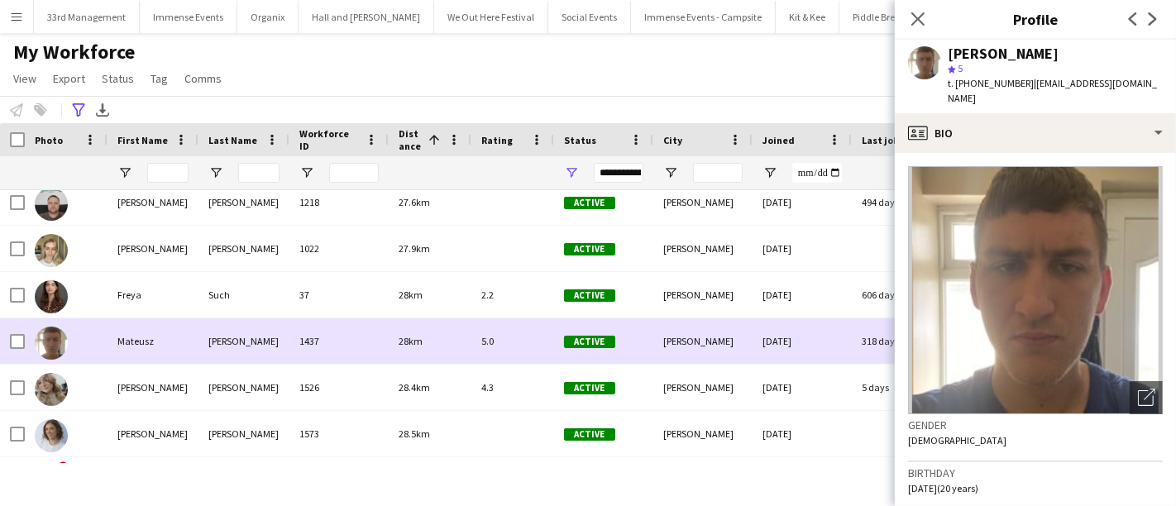
click at [248, 356] on div "[PERSON_NAME]" at bounding box center [243, 340] width 91 height 45
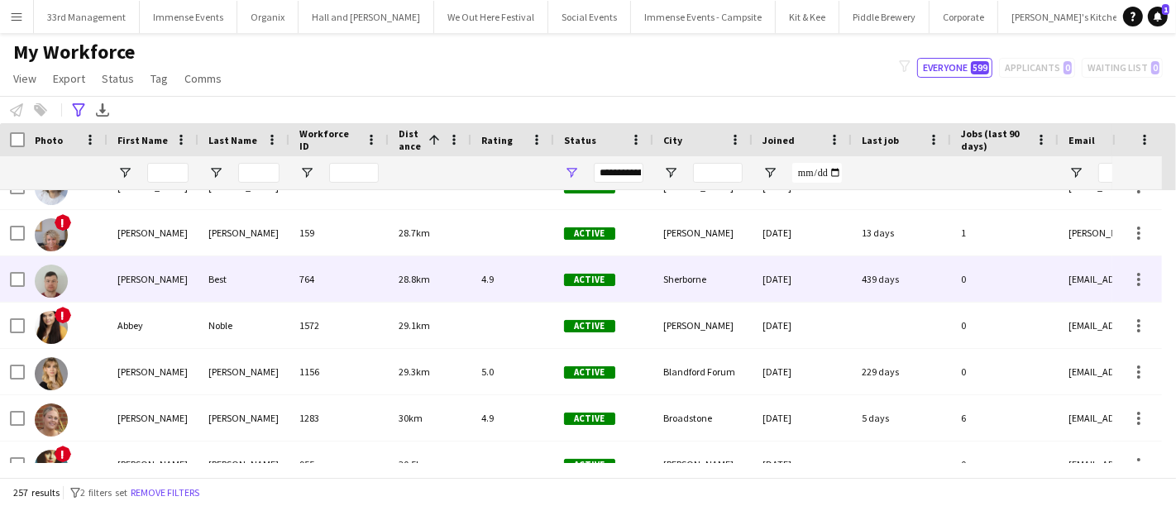
click at [254, 283] on div "Best" at bounding box center [243, 278] width 91 height 45
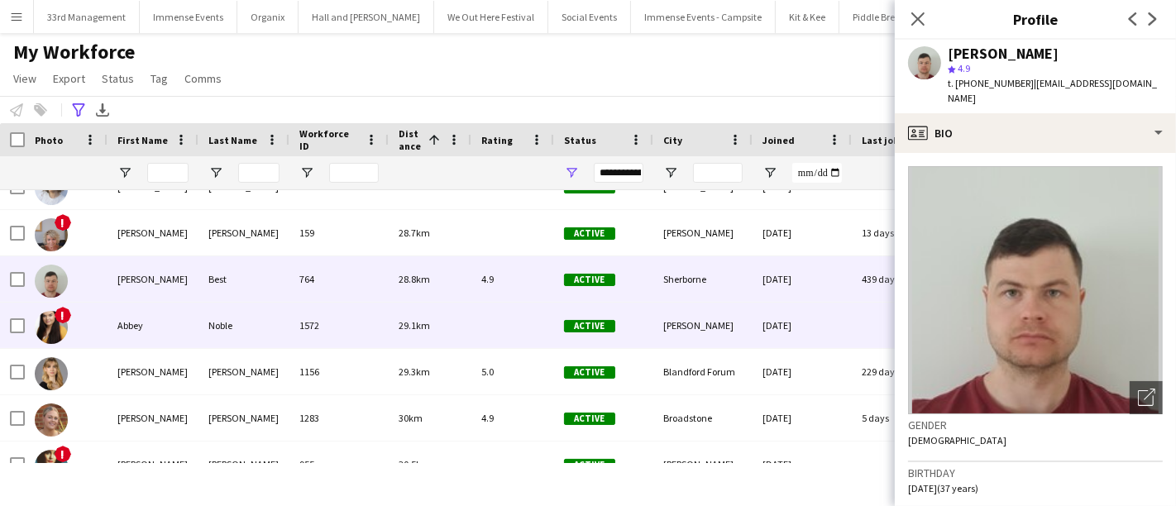
click at [253, 326] on div "Noble" at bounding box center [243, 325] width 91 height 45
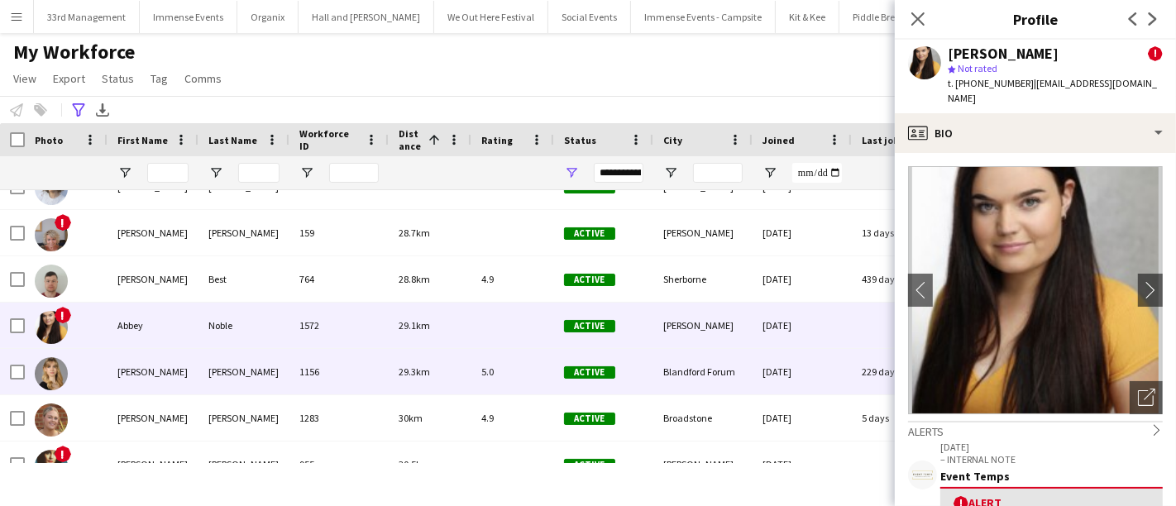
click at [251, 366] on div "[PERSON_NAME]" at bounding box center [243, 371] width 91 height 45
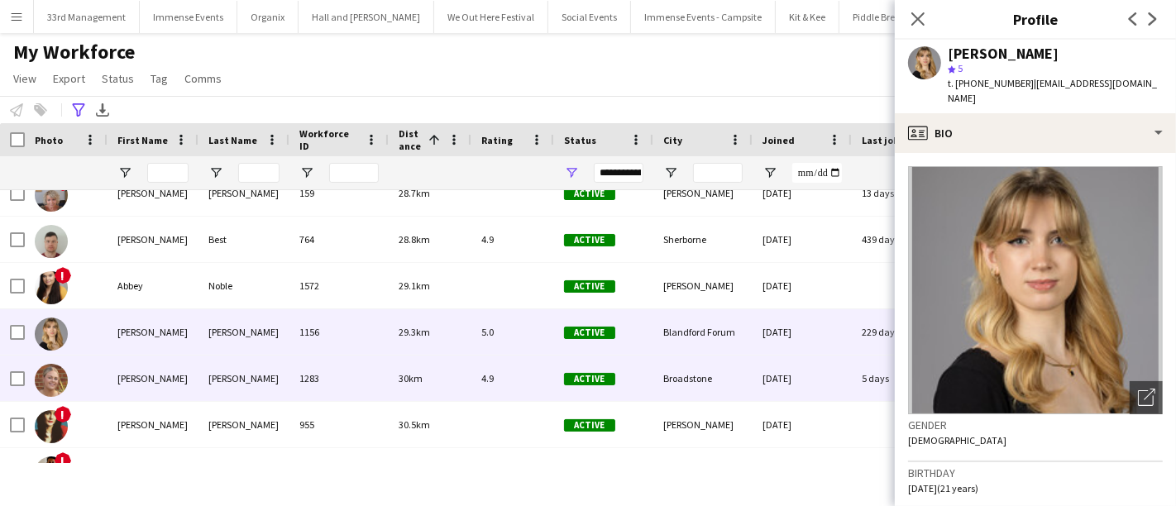
click at [251, 371] on div "[PERSON_NAME]" at bounding box center [243, 378] width 91 height 45
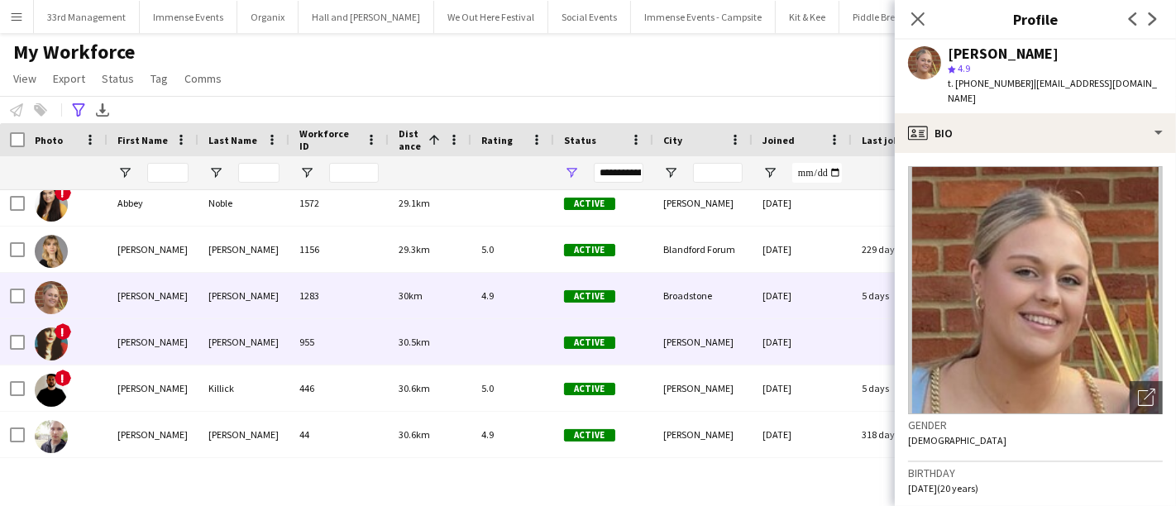
click at [252, 349] on div "[PERSON_NAME]" at bounding box center [243, 341] width 91 height 45
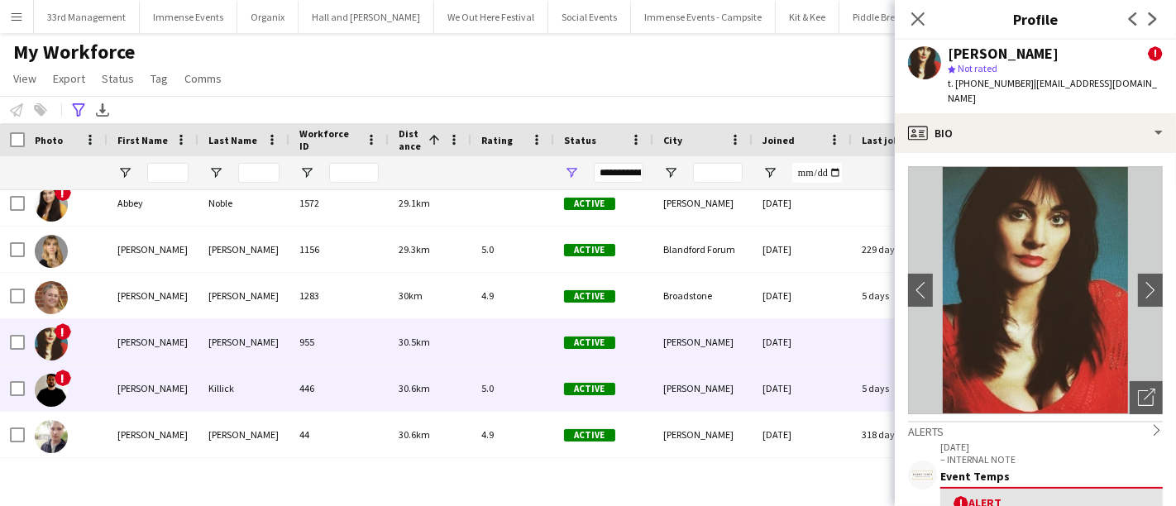
click at [248, 398] on div "Killick" at bounding box center [243, 388] width 91 height 45
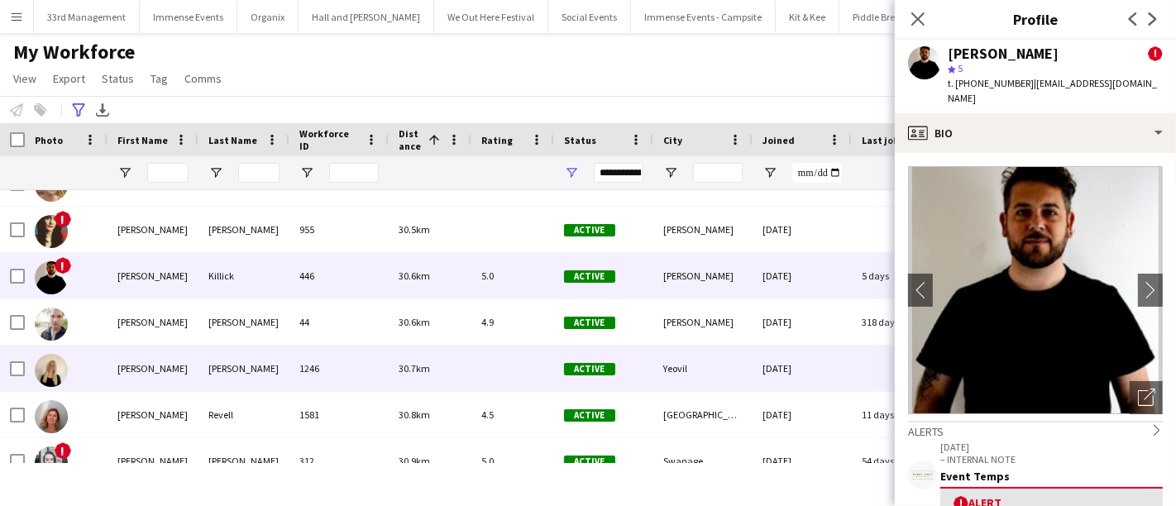
click at [251, 356] on div "[PERSON_NAME]" at bounding box center [243, 368] width 91 height 45
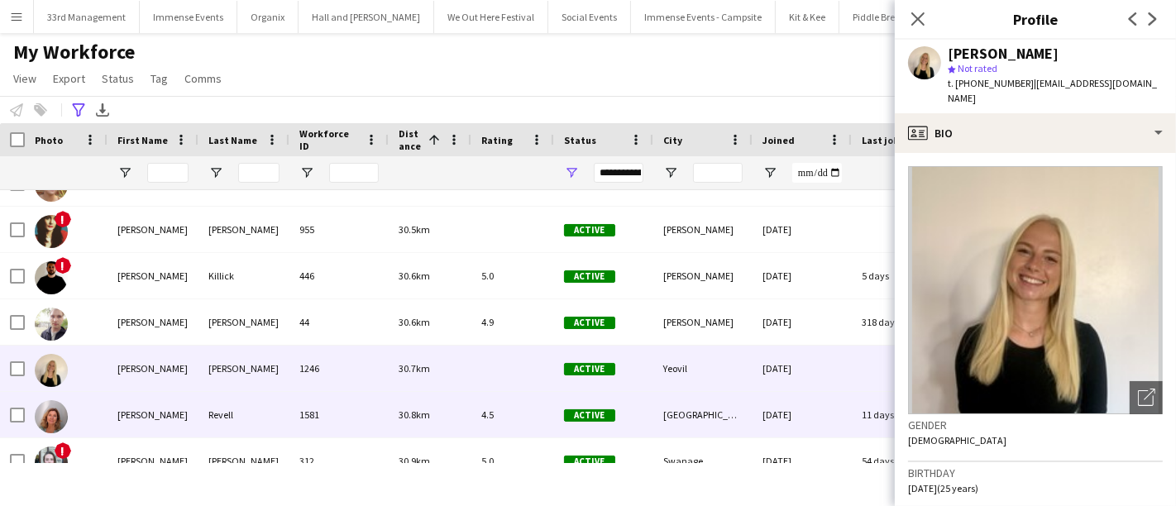
click at [246, 404] on div "Revell" at bounding box center [243, 414] width 91 height 45
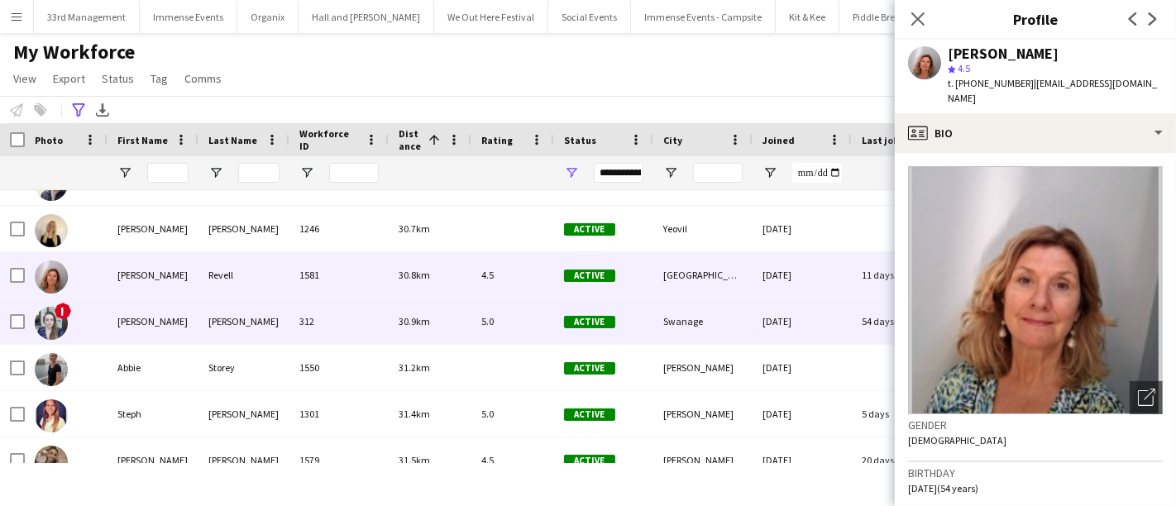
click at [257, 304] on div "[PERSON_NAME]" at bounding box center [243, 321] width 91 height 45
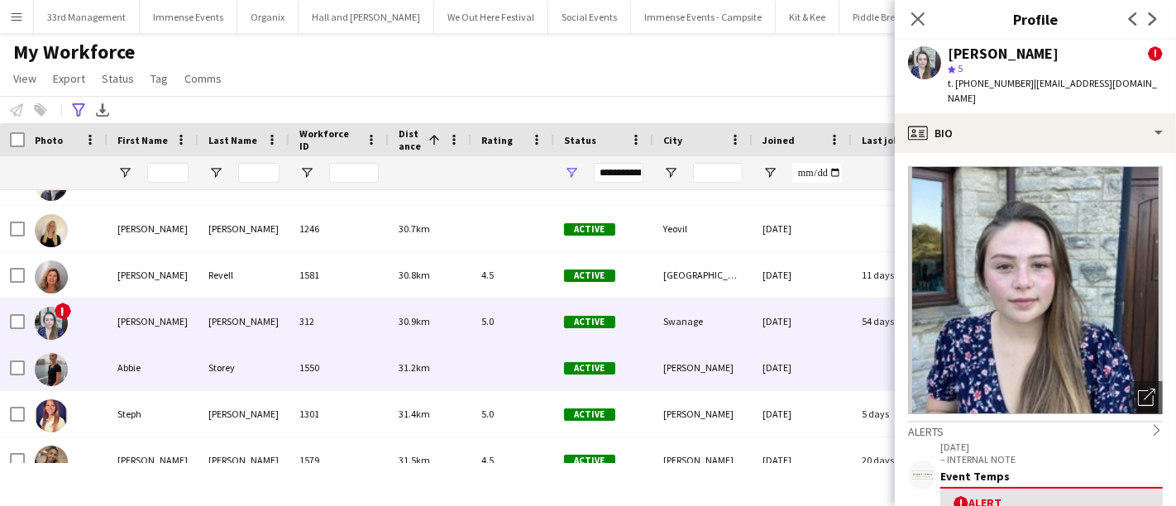
click at [265, 369] on div "Storey" at bounding box center [243, 367] width 91 height 45
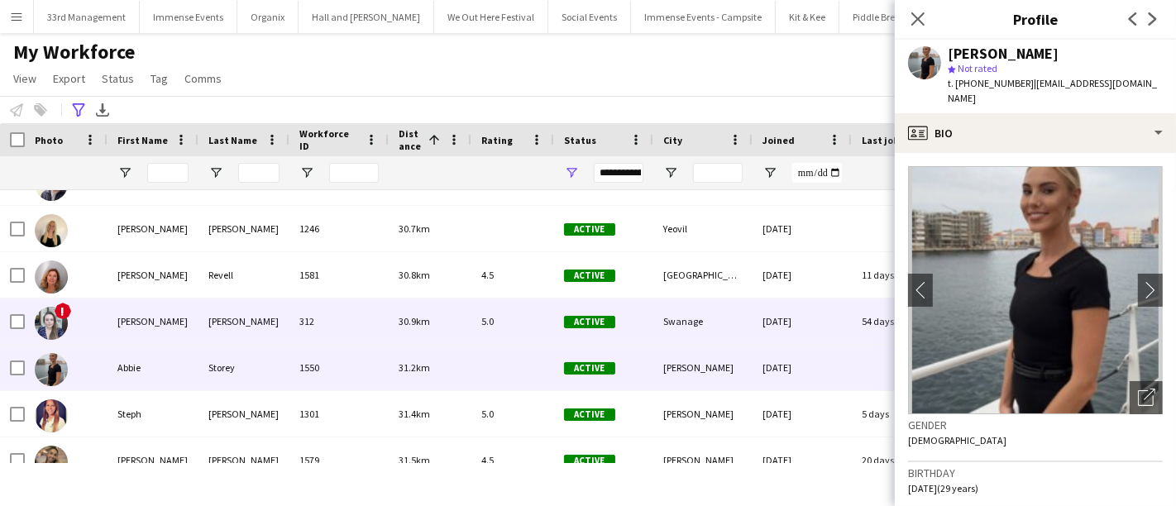
click at [276, 313] on div "[PERSON_NAME]" at bounding box center [243, 321] width 91 height 45
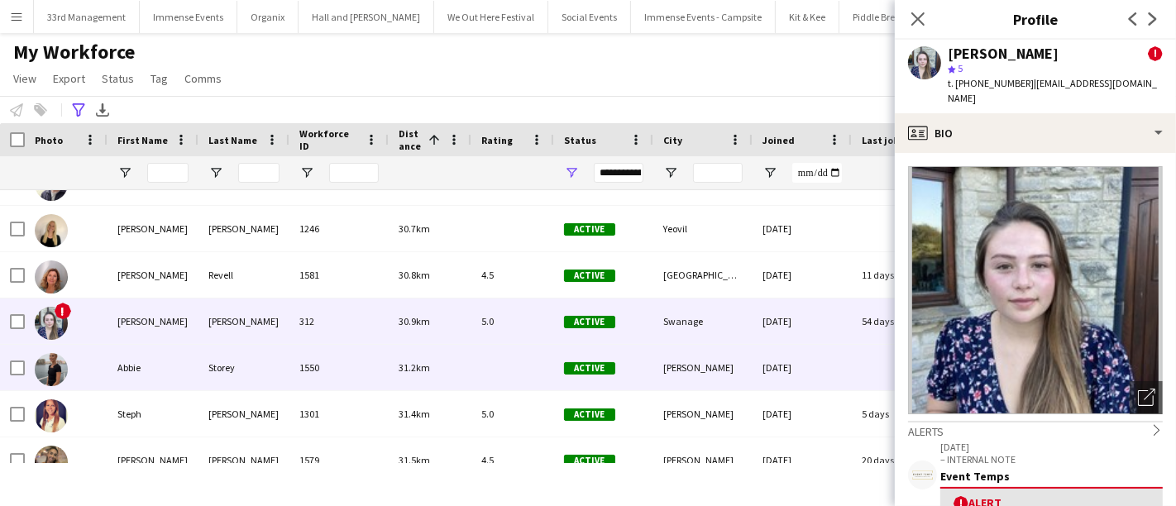
click at [271, 369] on div "Storey" at bounding box center [243, 367] width 91 height 45
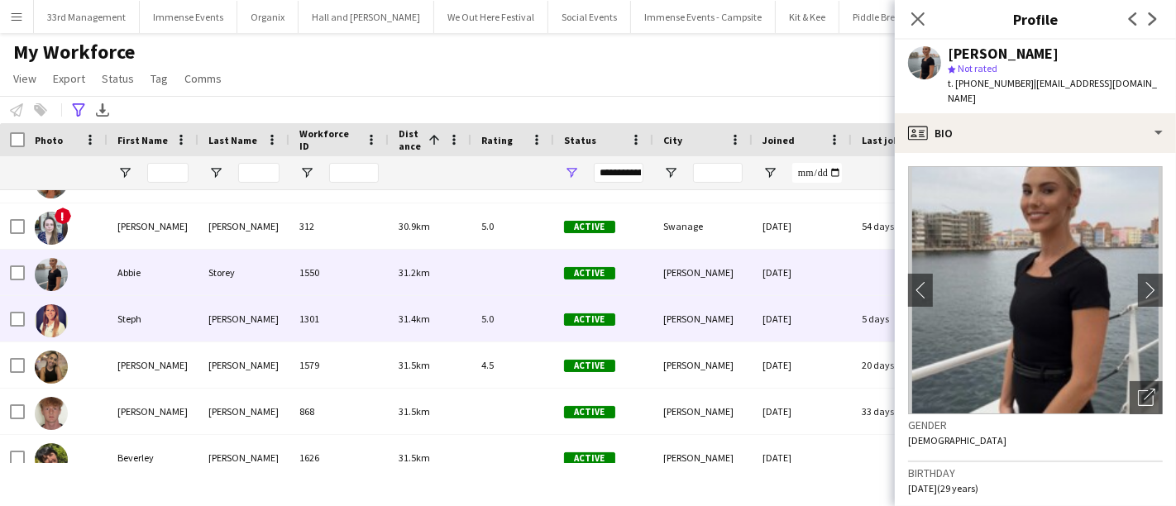
click at [276, 338] on div "[PERSON_NAME]" at bounding box center [243, 318] width 91 height 45
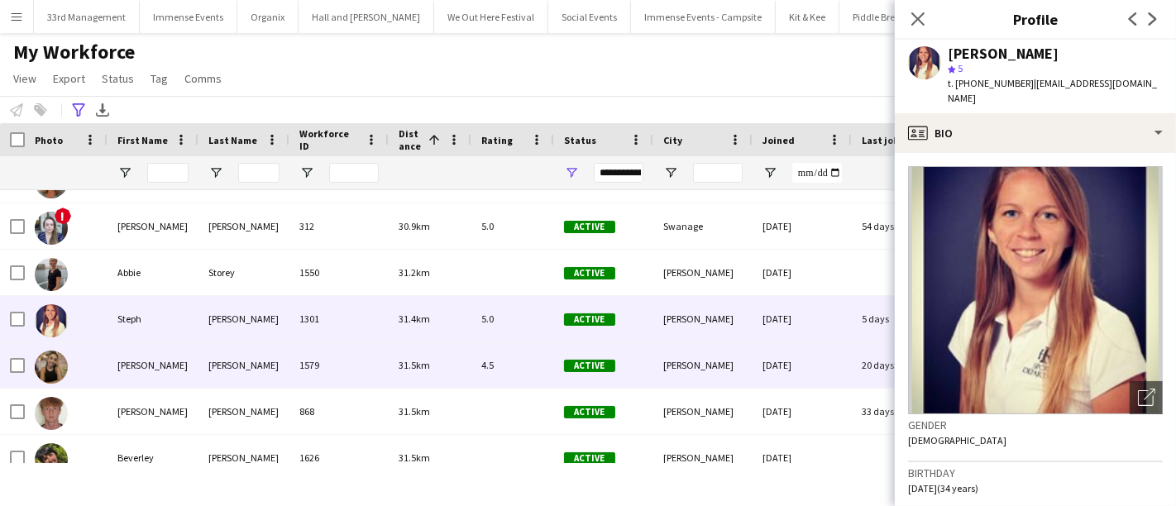
click at [303, 354] on div "1579" at bounding box center [338, 364] width 99 height 45
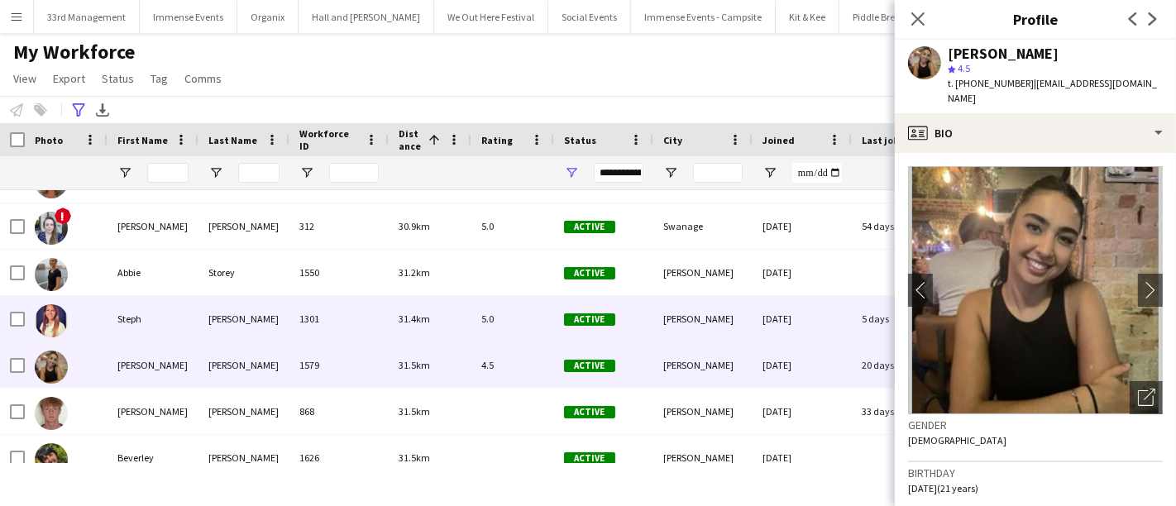
click at [376, 318] on div "1301" at bounding box center [338, 318] width 99 height 45
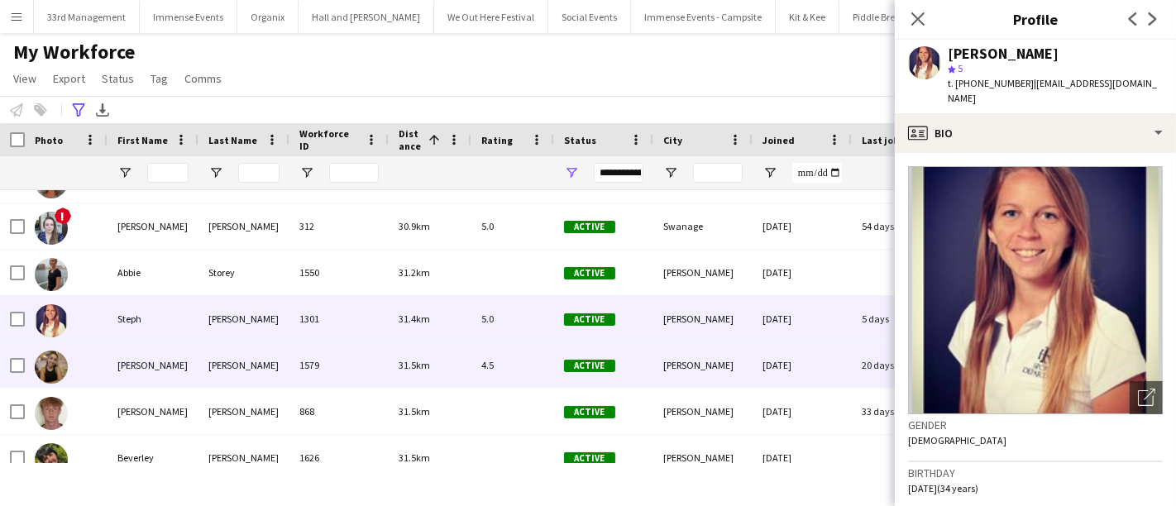
click at [340, 370] on div "1579" at bounding box center [338, 364] width 99 height 45
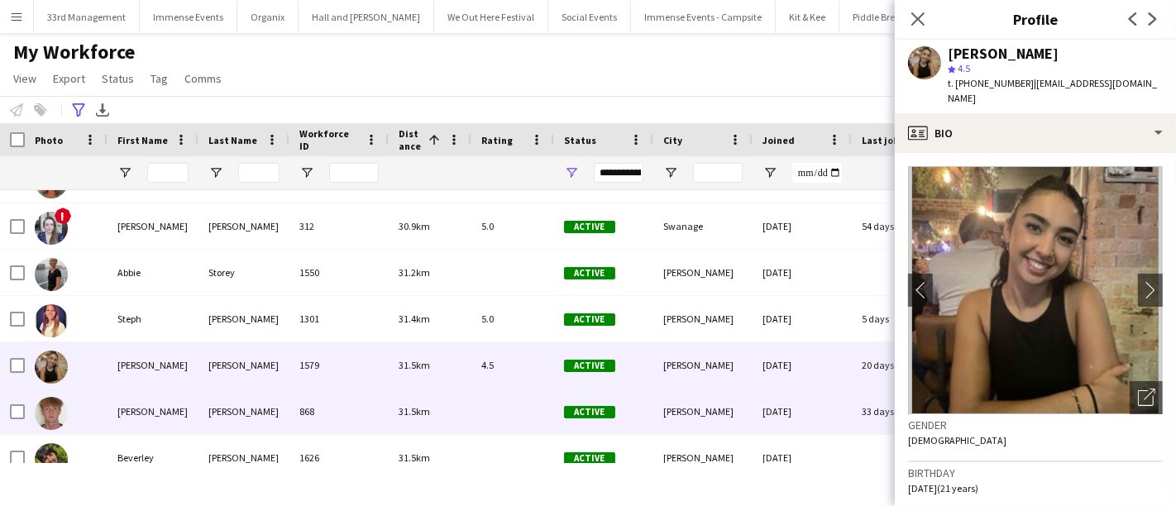
click at [340, 403] on div "868" at bounding box center [338, 411] width 99 height 45
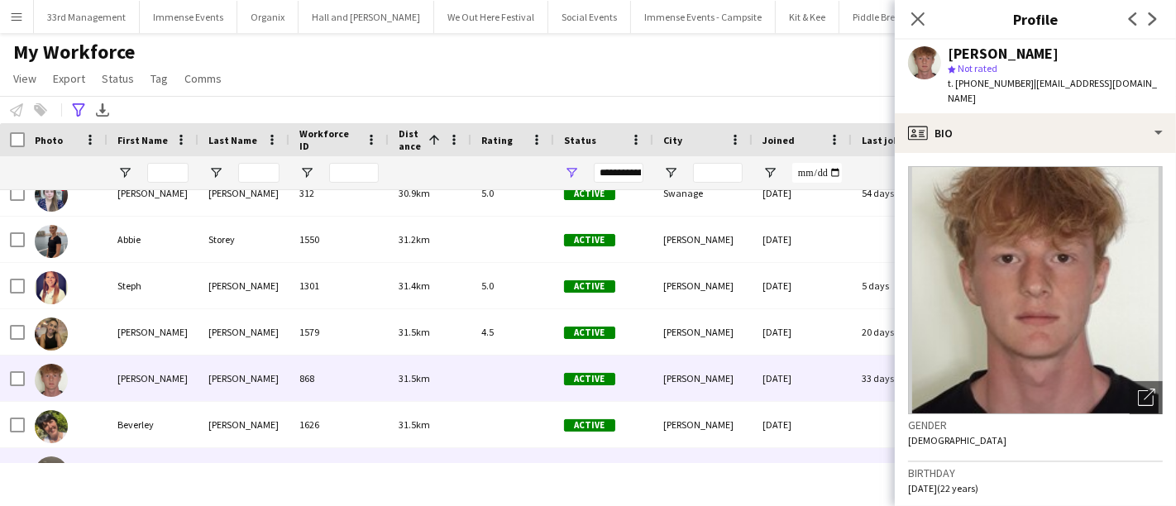
scroll to position [3511, 0]
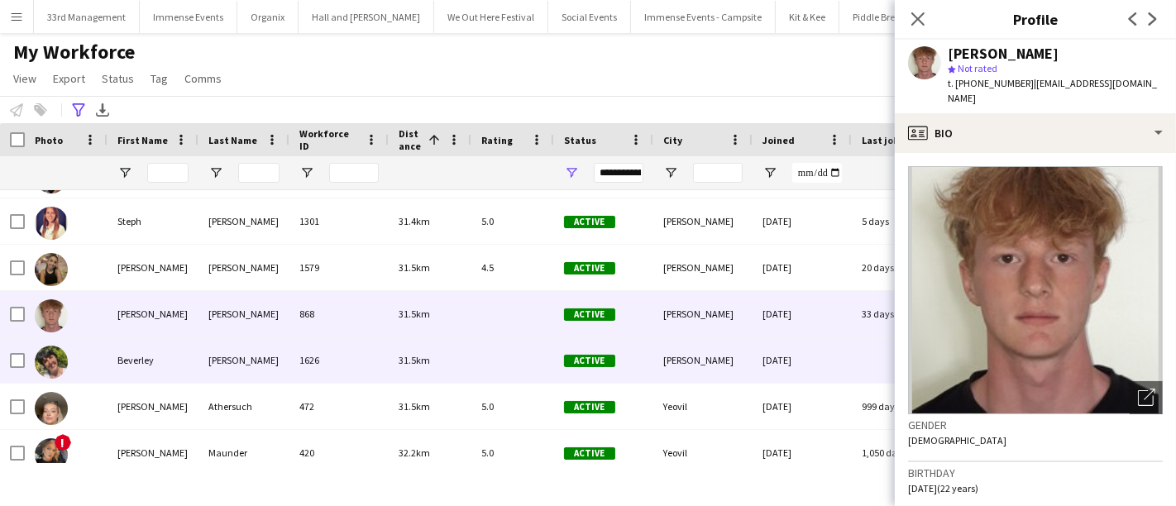
click at [337, 363] on div "1626" at bounding box center [338, 359] width 99 height 45
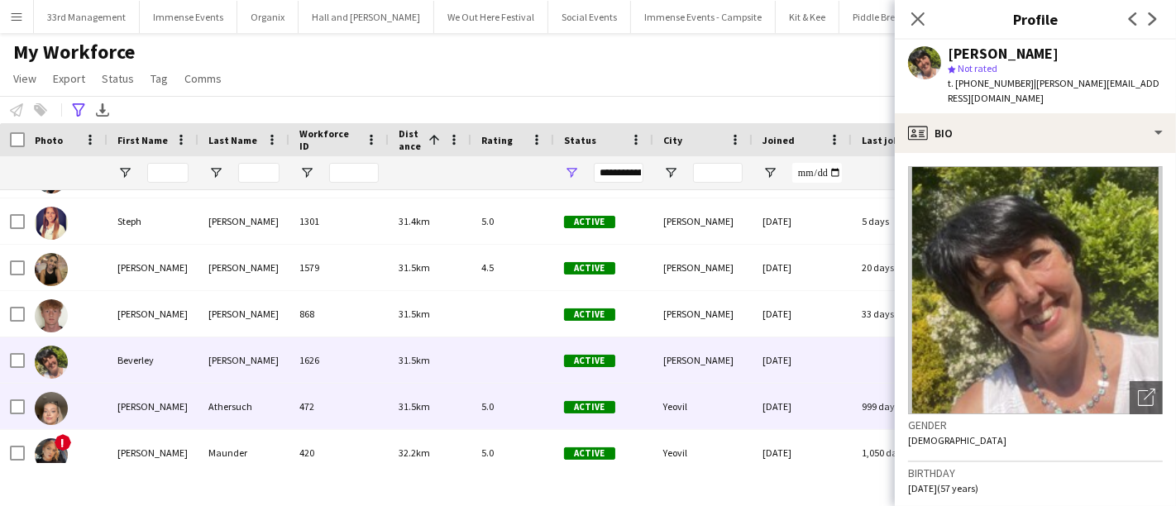
click at [229, 390] on div "Athersuch" at bounding box center [243, 406] width 91 height 45
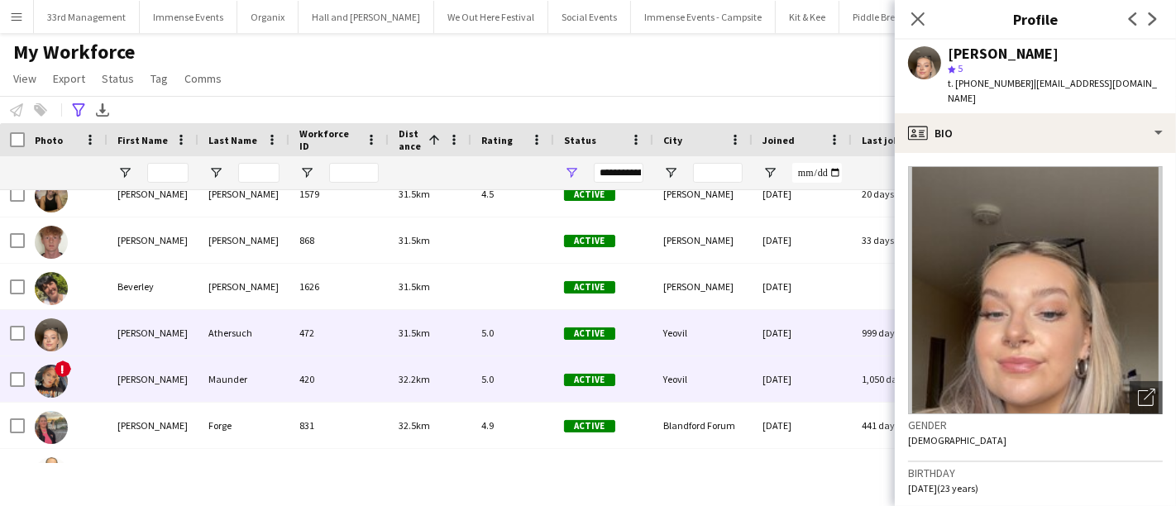
scroll to position [3587, 0]
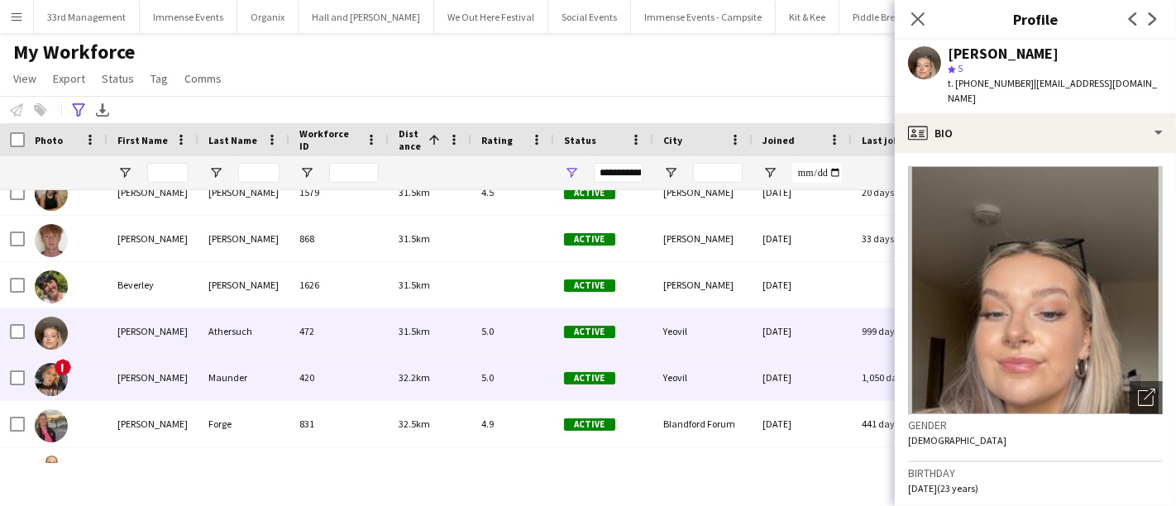
click at [251, 380] on div "Maunder" at bounding box center [243, 377] width 91 height 45
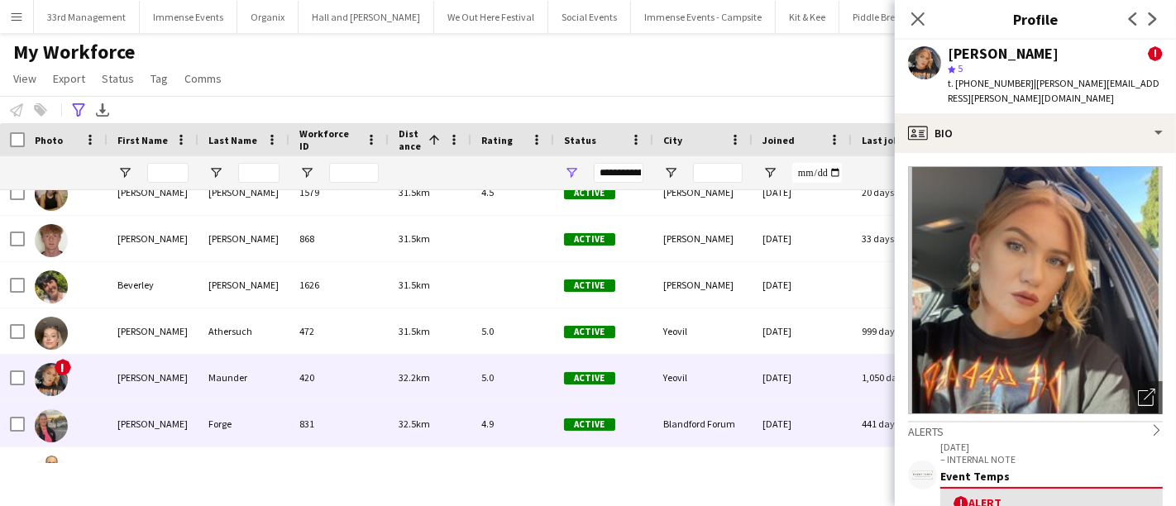
click at [252, 404] on div "Forge" at bounding box center [243, 423] width 91 height 45
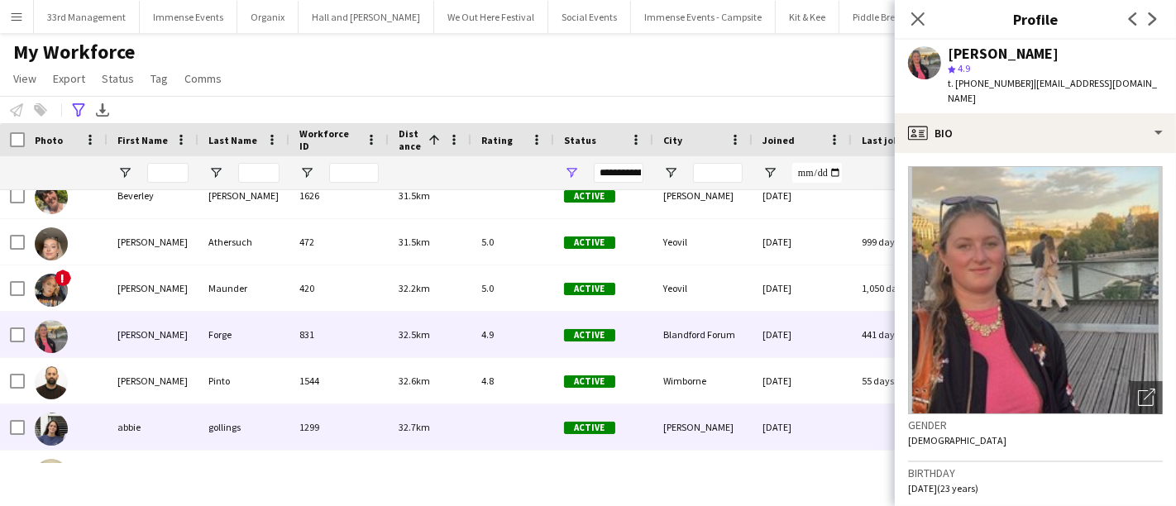
scroll to position [3677, 0]
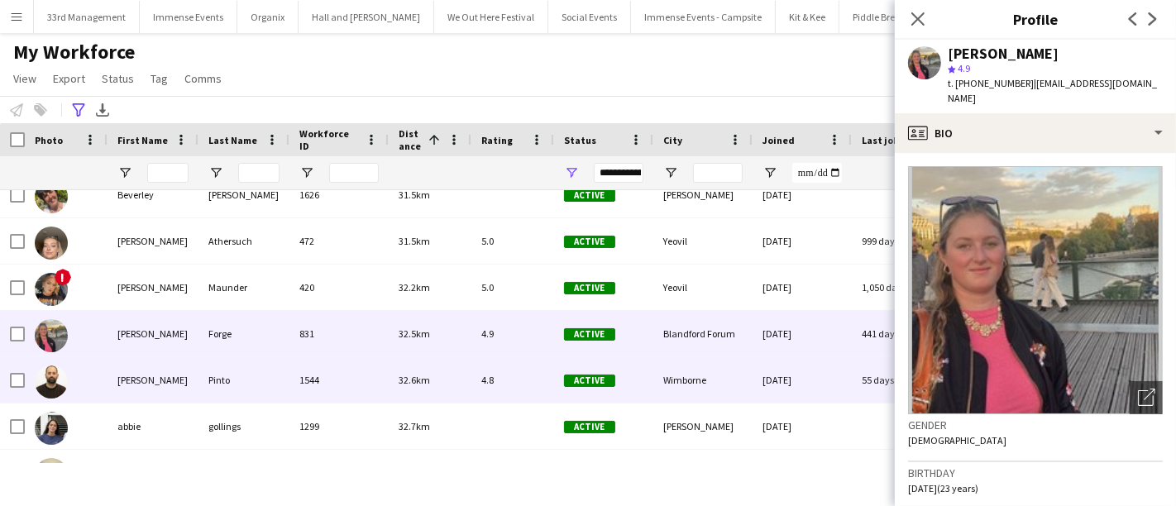
click at [258, 392] on div "Pinto" at bounding box center [243, 379] width 91 height 45
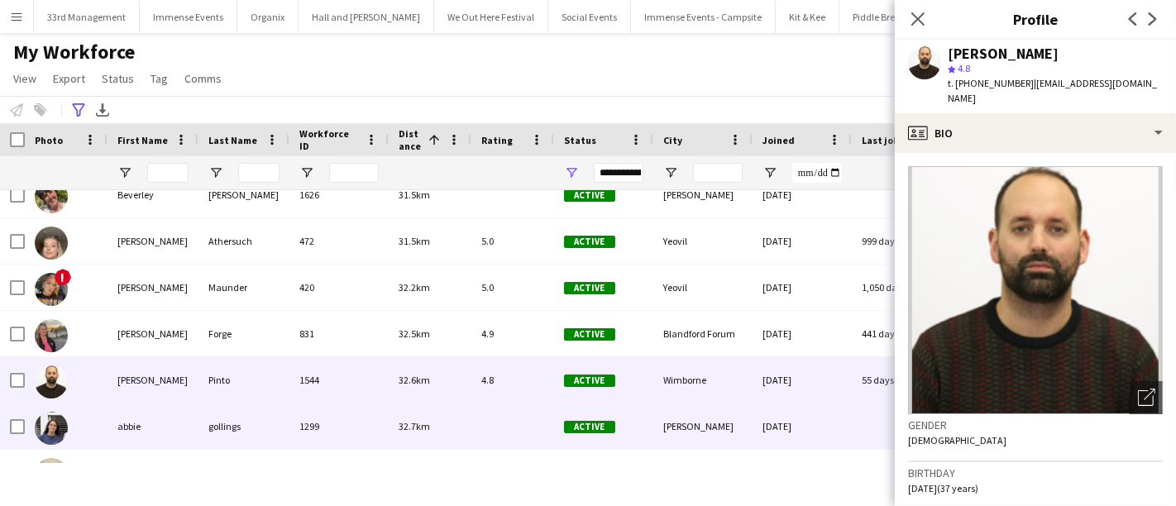
click at [260, 409] on div "gollings" at bounding box center [243, 426] width 91 height 45
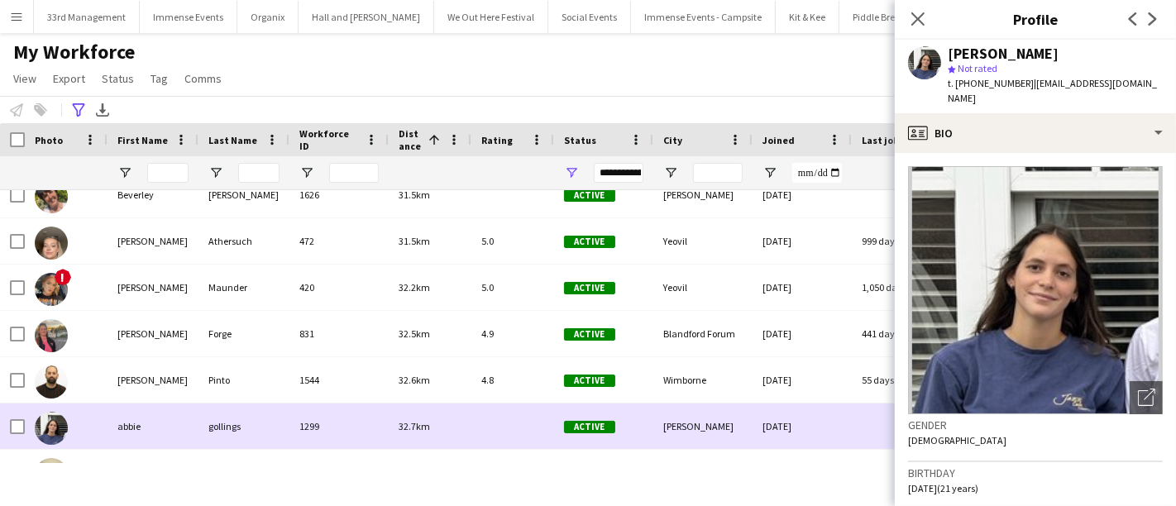
scroll to position [3805, 0]
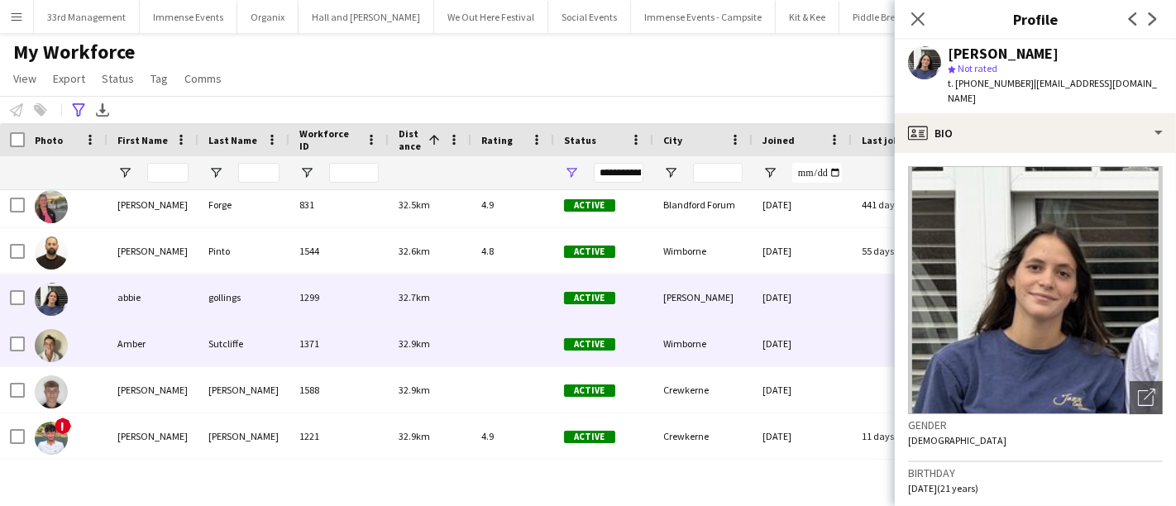
click at [290, 323] on div "1371" at bounding box center [338, 343] width 99 height 45
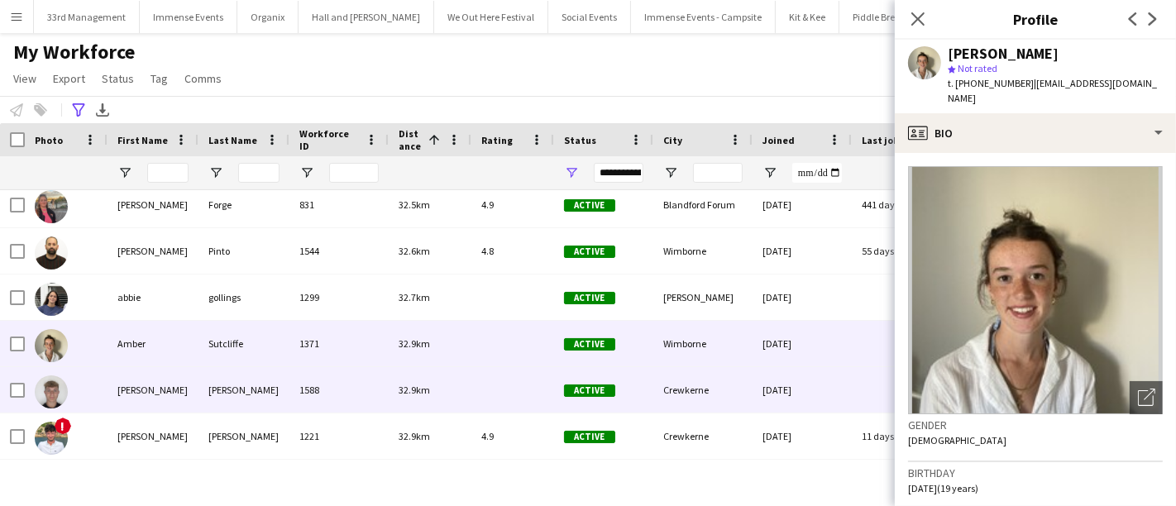
click at [250, 370] on div "[PERSON_NAME]" at bounding box center [243, 389] width 91 height 45
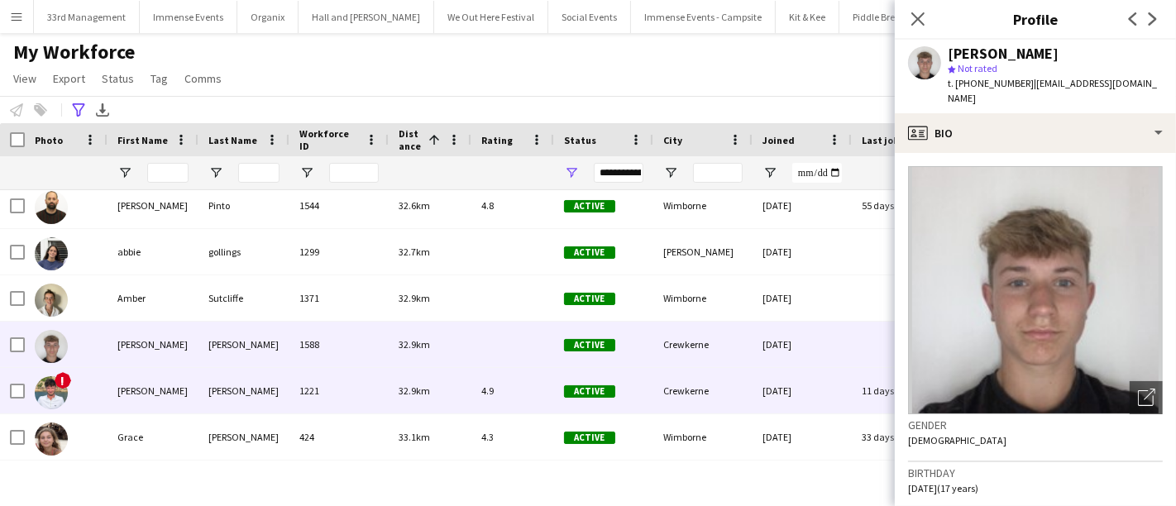
click at [250, 370] on div "[PERSON_NAME]" at bounding box center [243, 390] width 91 height 45
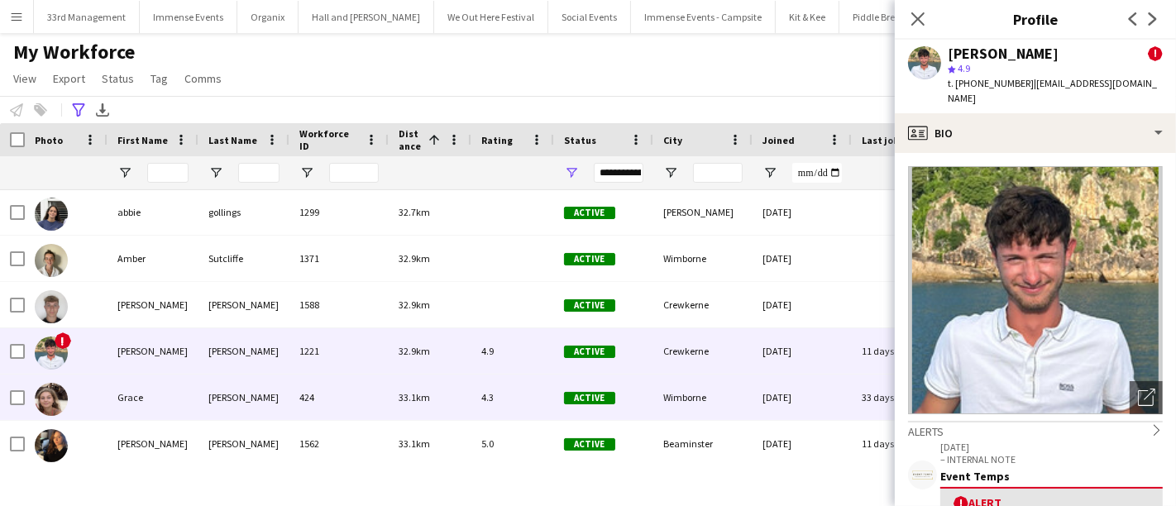
click at [249, 380] on div "[PERSON_NAME]" at bounding box center [243, 397] width 91 height 45
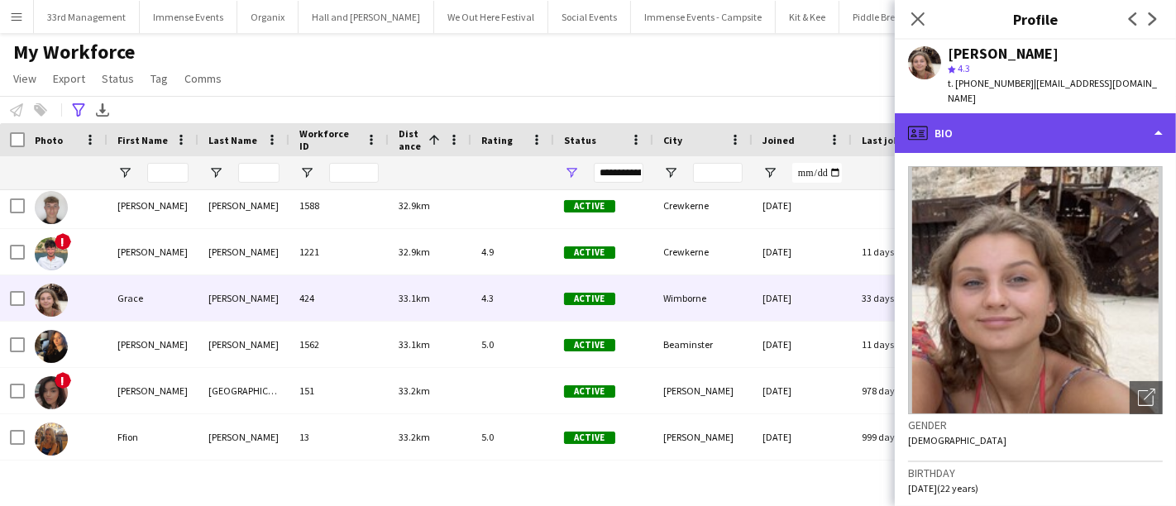
click at [1032, 128] on div "profile Bio" at bounding box center [1035, 133] width 281 height 40
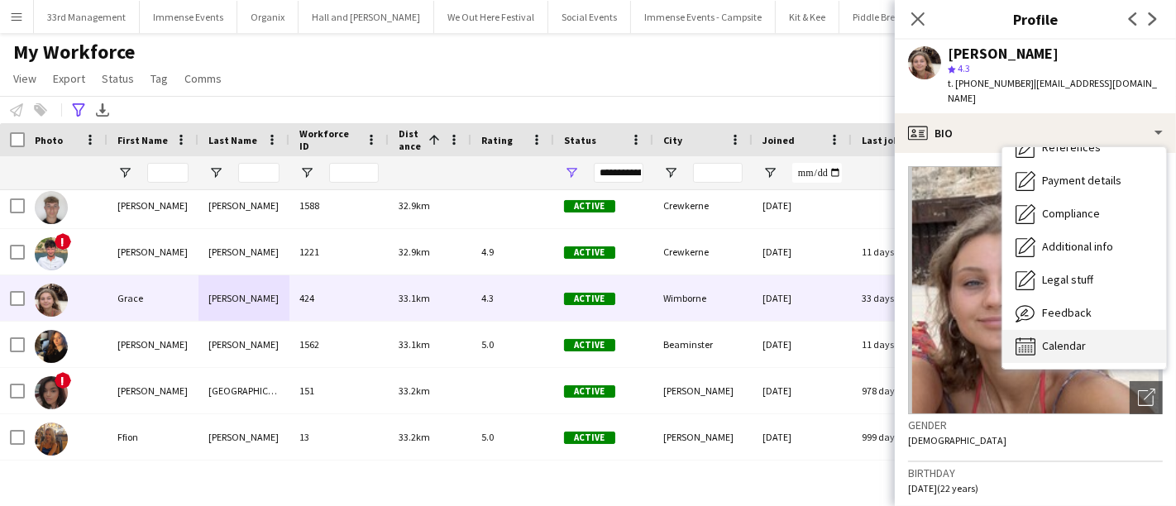
click at [1046, 338] on span "Calendar" at bounding box center [1064, 345] width 44 height 15
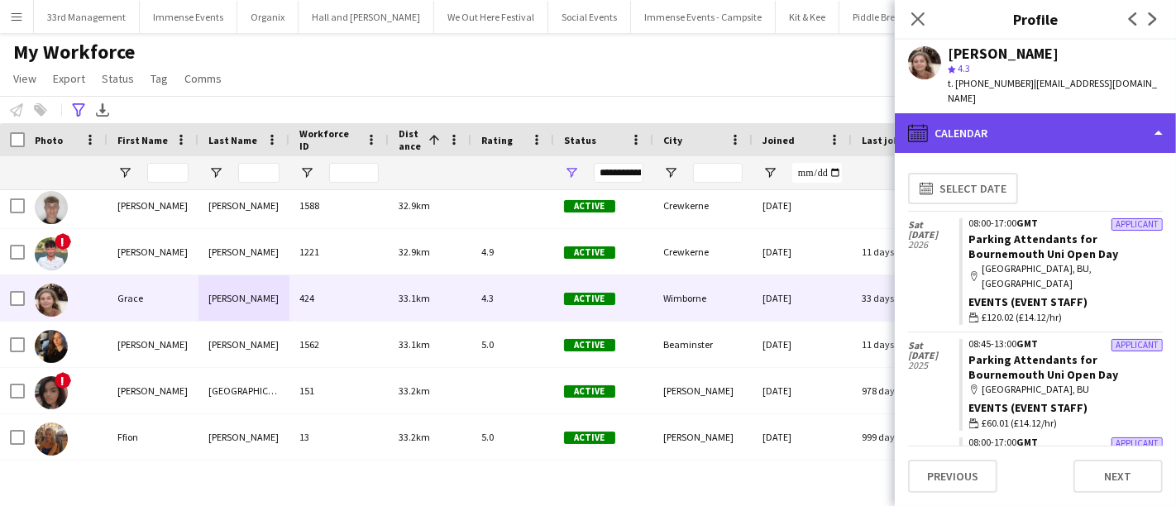
click at [1015, 126] on div "calendar-full Calendar" at bounding box center [1035, 133] width 281 height 40
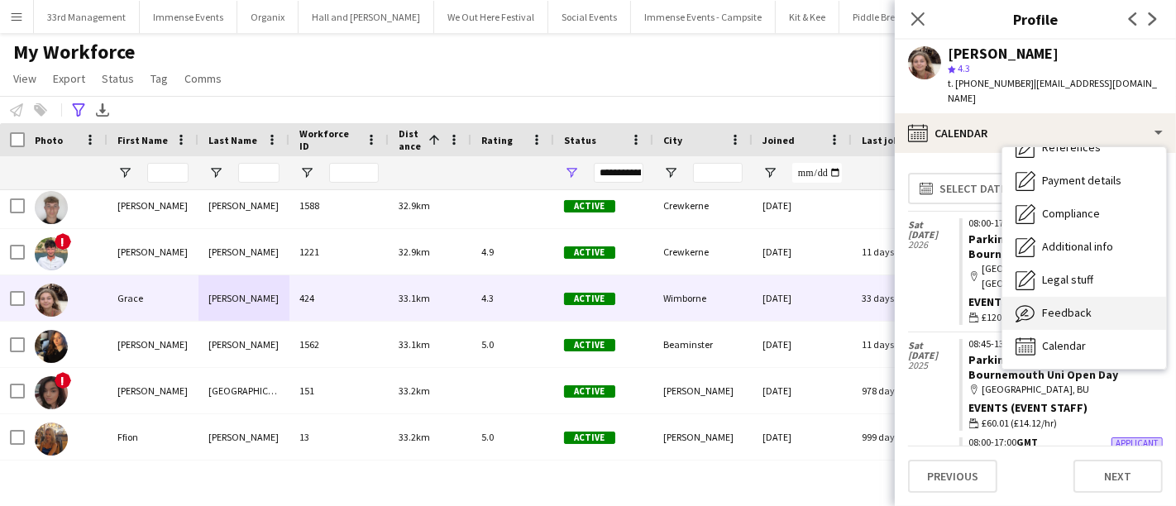
click at [1054, 297] on div "Feedback Feedback" at bounding box center [1084, 313] width 164 height 33
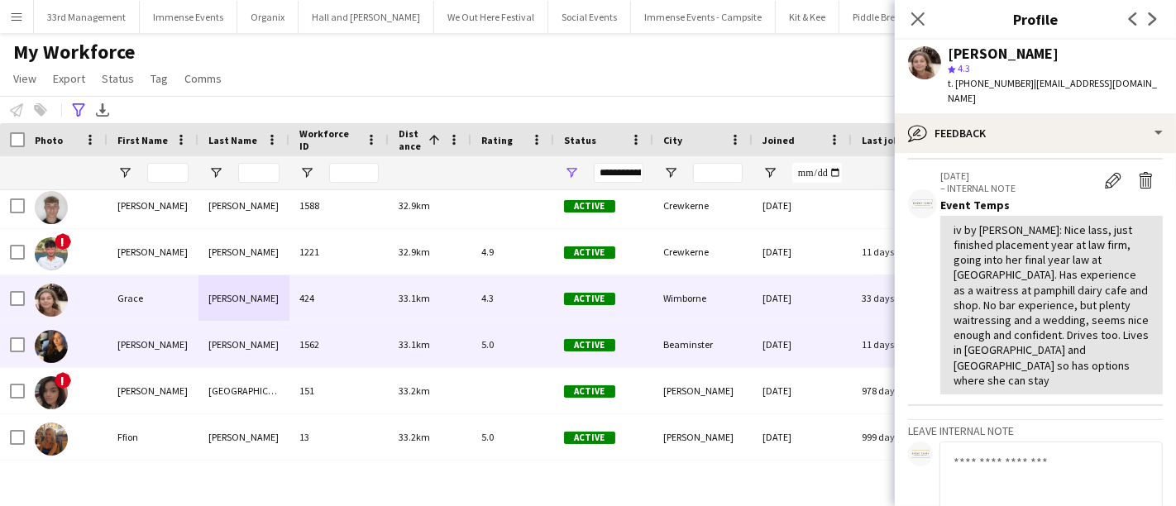
click at [345, 365] on div "1562" at bounding box center [338, 344] width 99 height 45
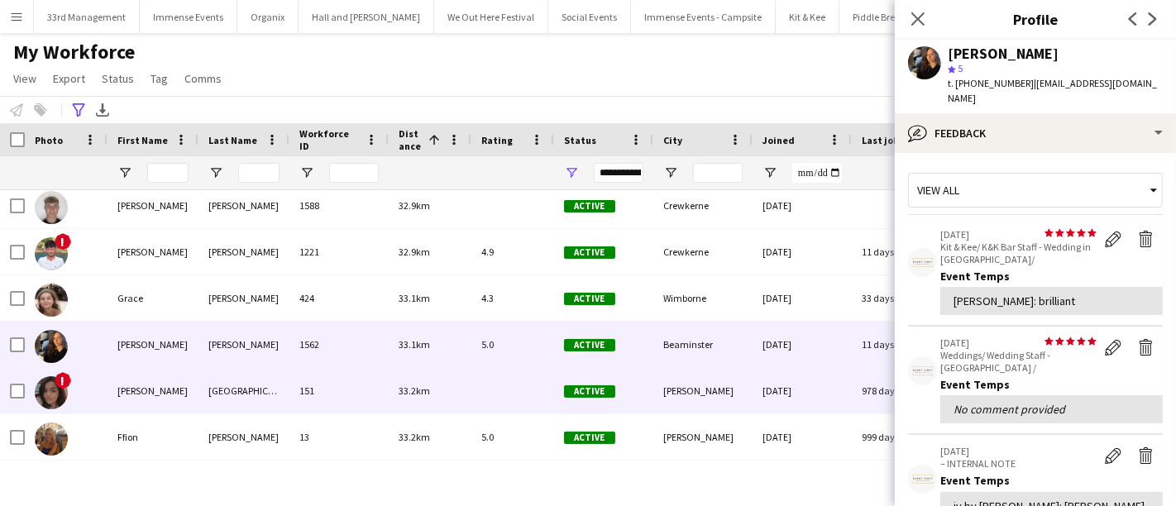
click at [357, 403] on div "151" at bounding box center [338, 390] width 99 height 45
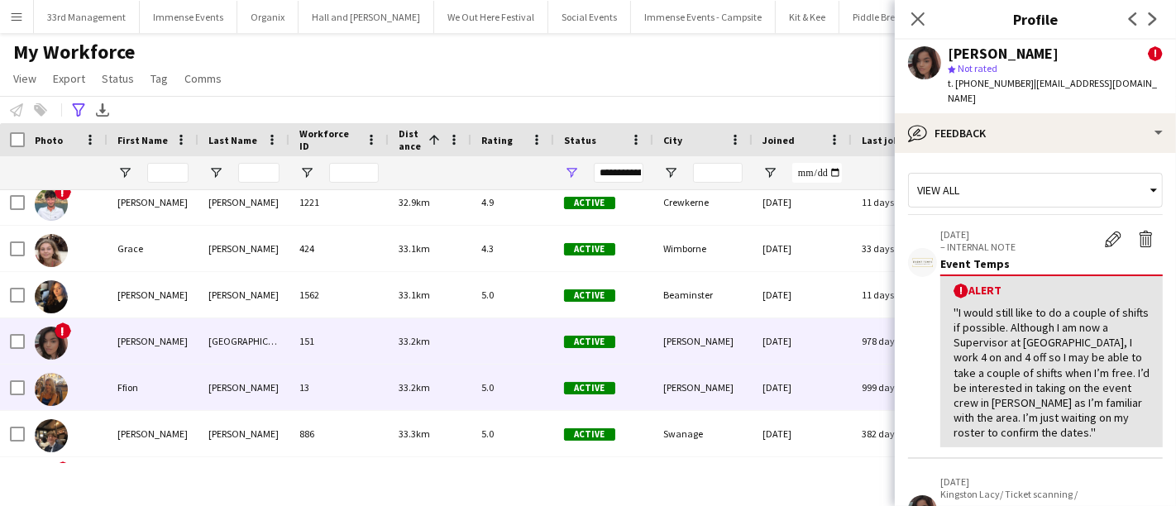
click at [341, 384] on div "13" at bounding box center [338, 387] width 99 height 45
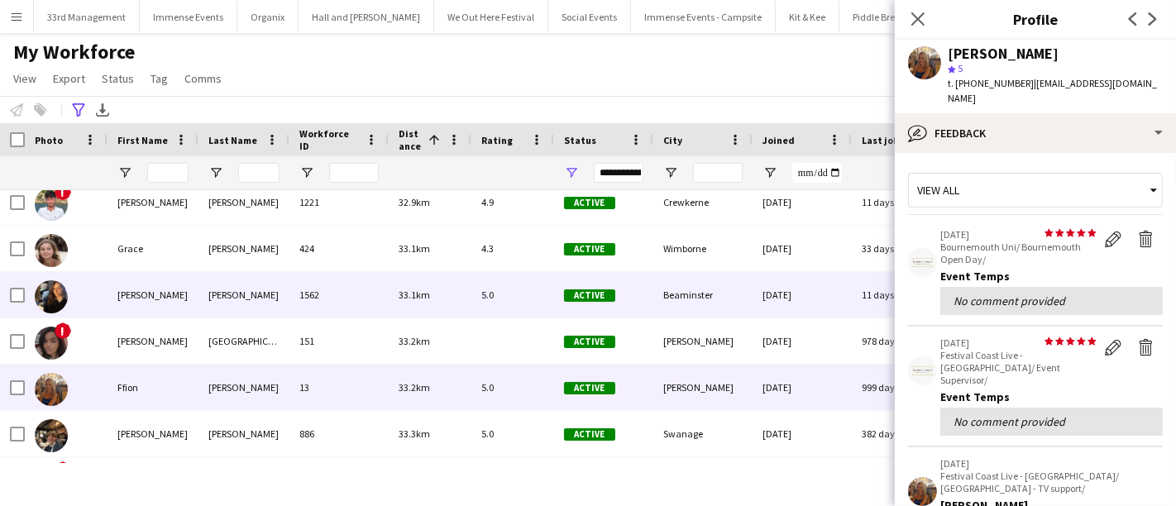
click at [286, 304] on div "[PERSON_NAME]" at bounding box center [243, 294] width 91 height 45
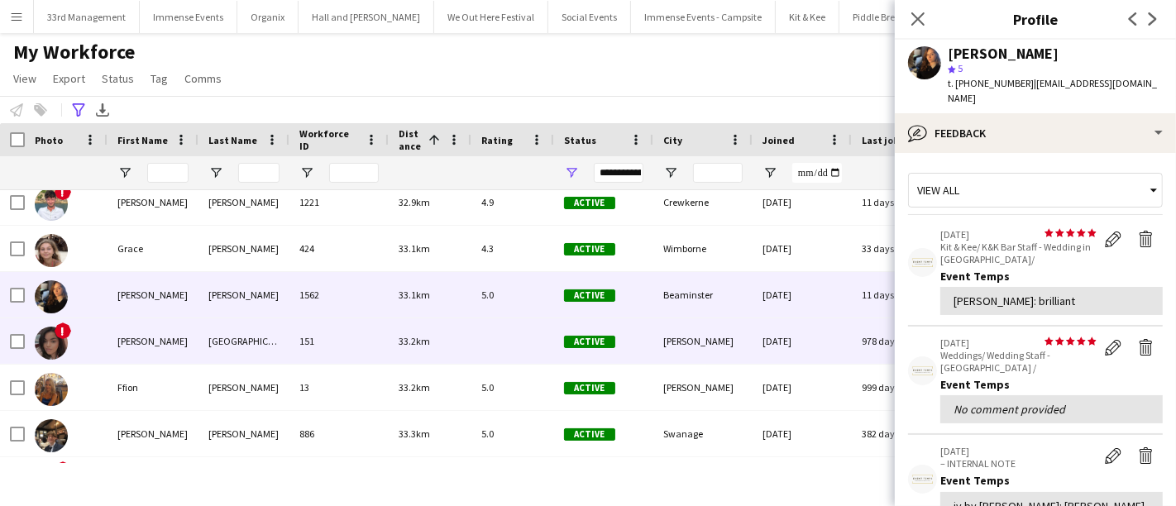
click at [286, 318] on div "[GEOGRAPHIC_DATA]" at bounding box center [243, 340] width 91 height 45
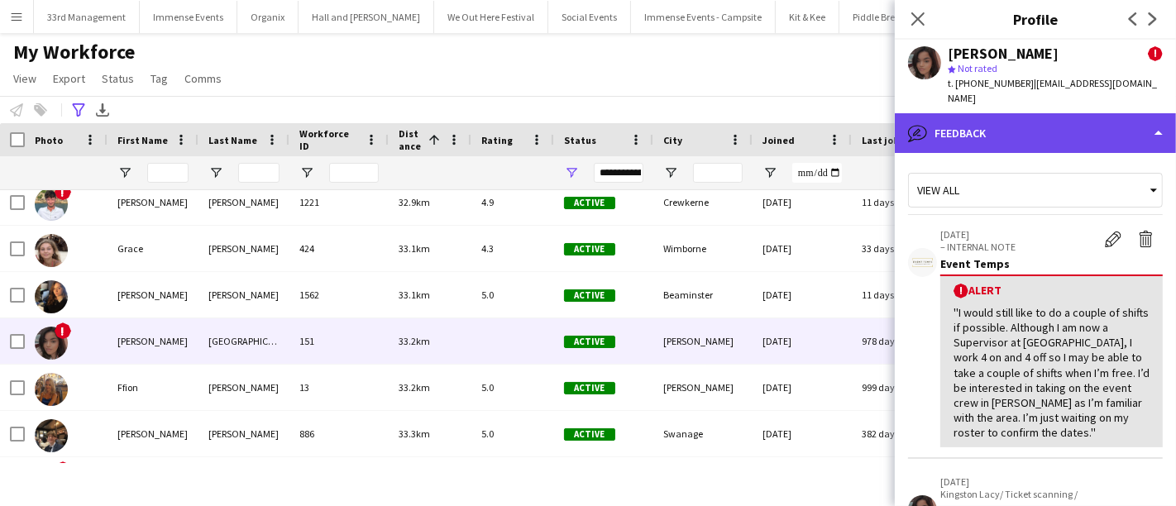
click at [1043, 113] on div "bubble-pencil Feedback" at bounding box center [1035, 133] width 281 height 40
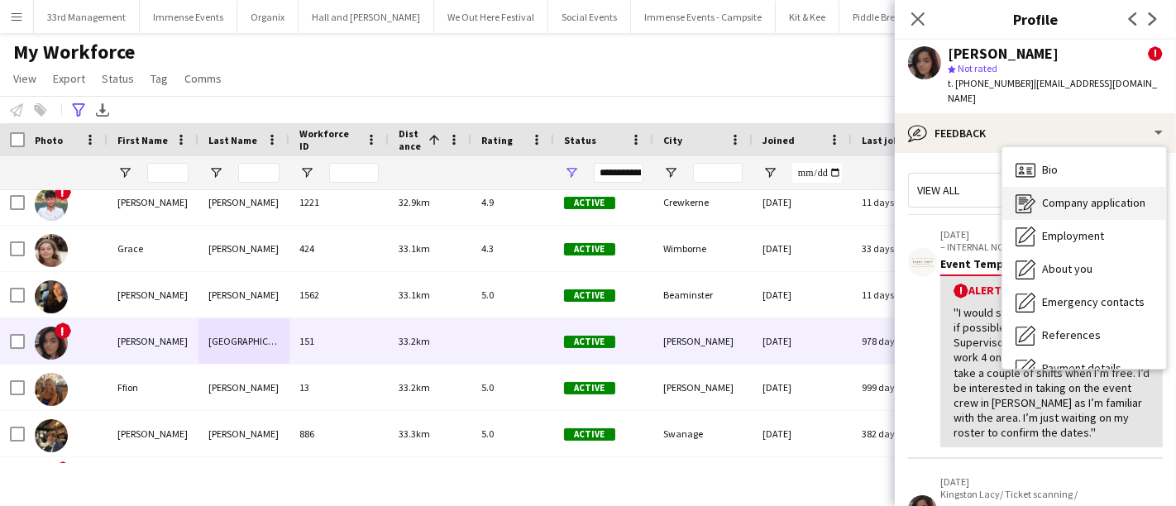
click at [1060, 187] on div "Company application Company application" at bounding box center [1084, 203] width 164 height 33
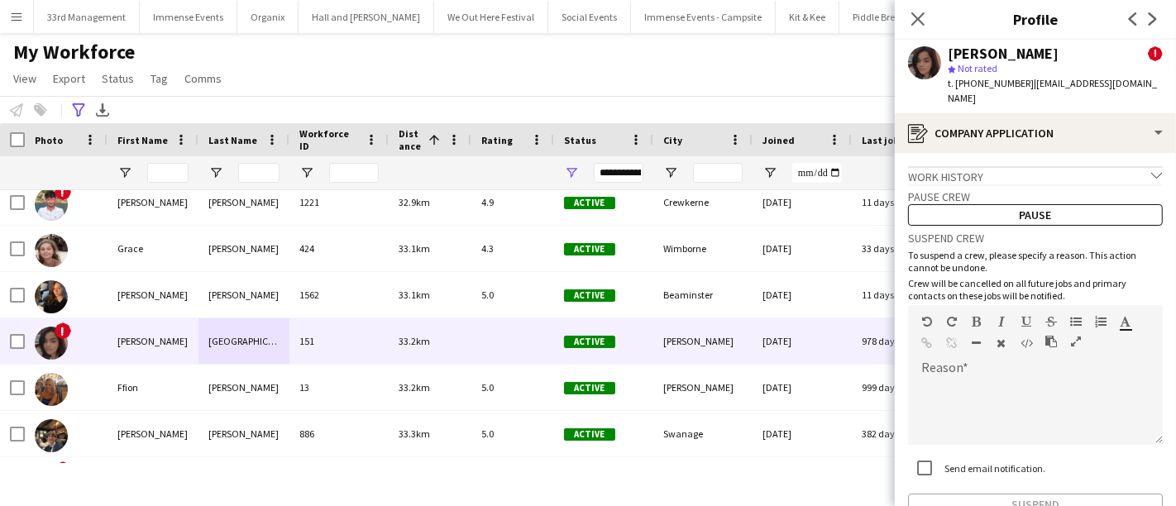
click at [1060, 189] on h3 "Pause crew" at bounding box center [1035, 196] width 255 height 15
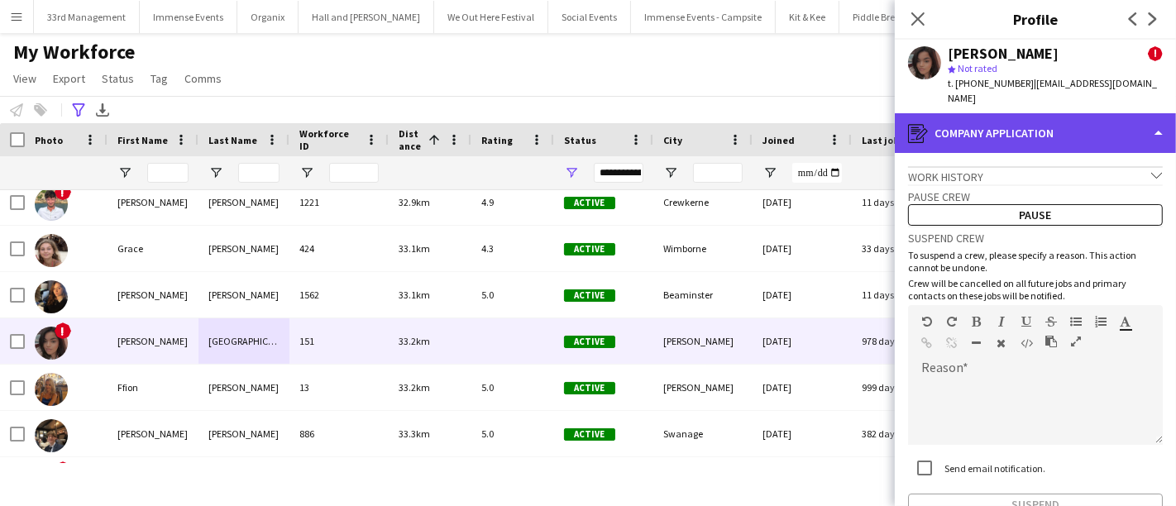
click at [1034, 132] on div "register Company application" at bounding box center [1035, 133] width 281 height 40
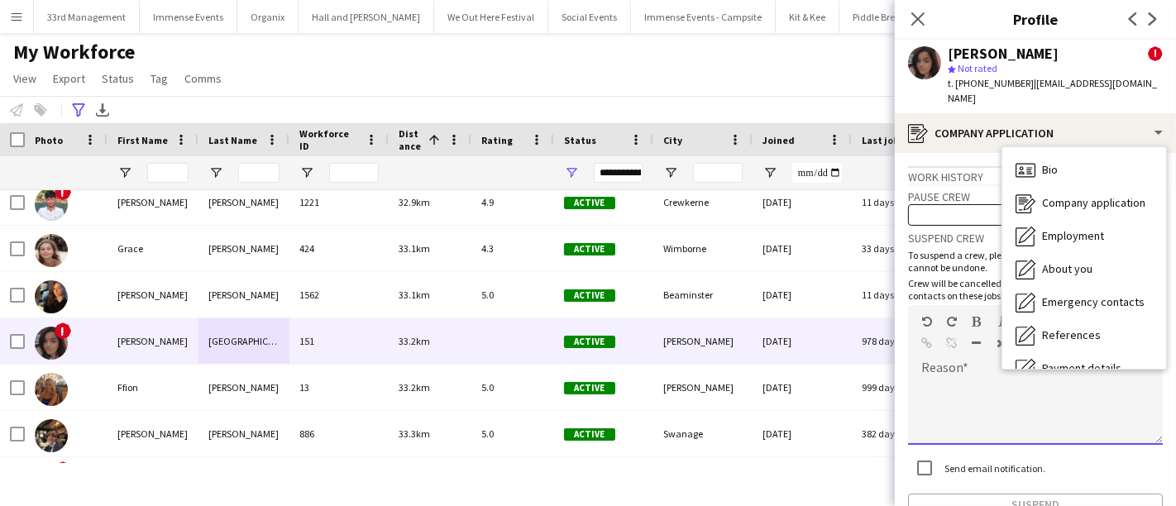
click at [963, 379] on div at bounding box center [1035, 412] width 255 height 66
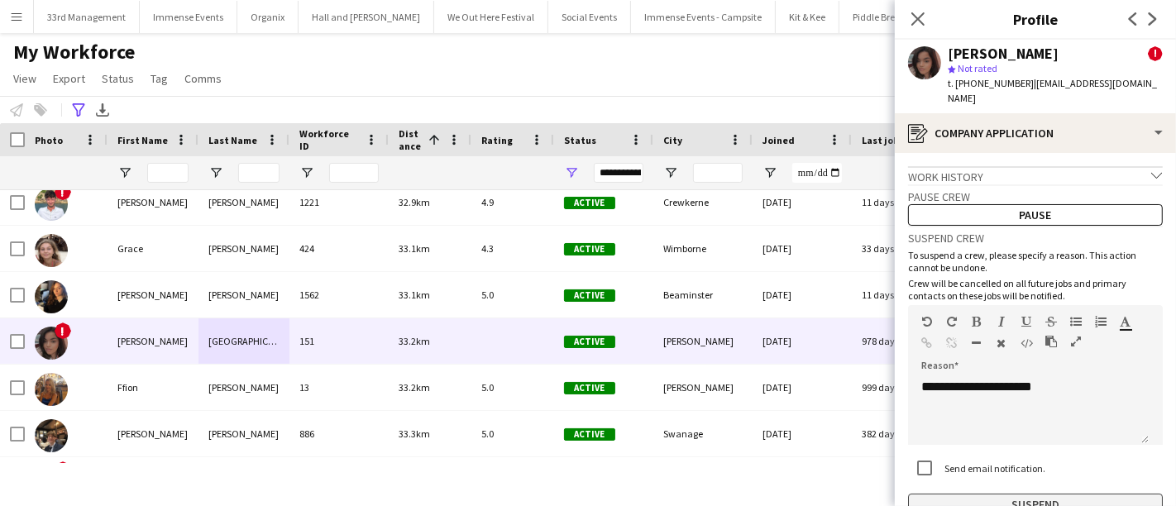
click at [960, 494] on button "Suspend" at bounding box center [1035, 505] width 255 height 22
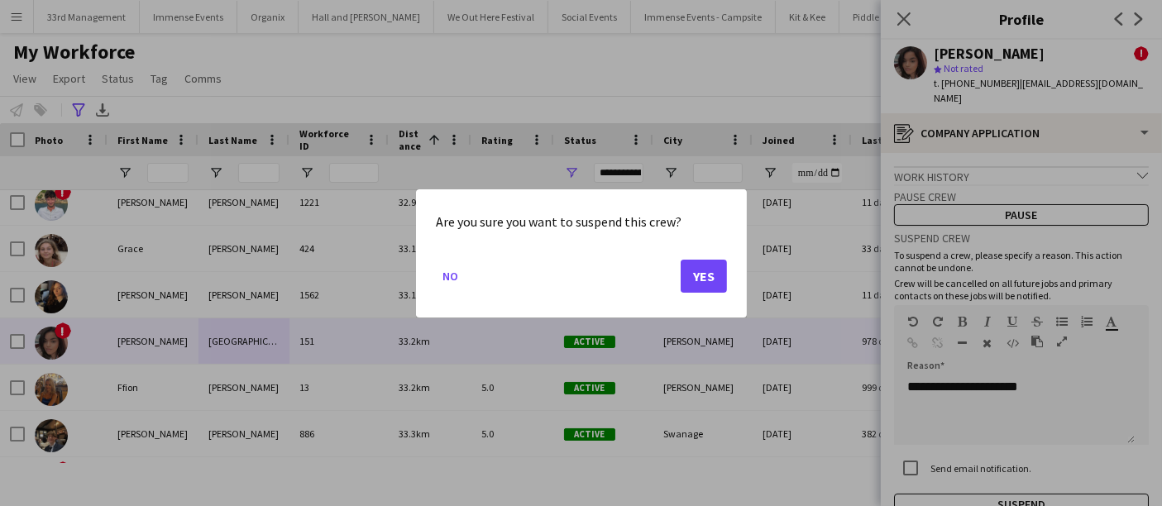
click at [677, 272] on mat-dialog-actions "No Yes" at bounding box center [581, 281] width 291 height 70
click at [702, 274] on button "Yes" at bounding box center [704, 275] width 46 height 33
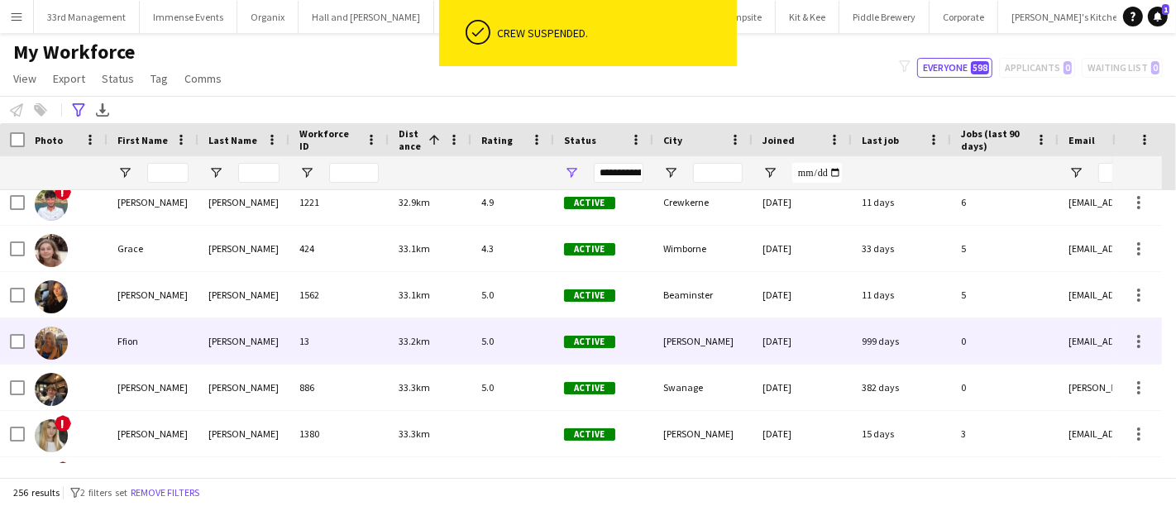
click at [288, 358] on div "[PERSON_NAME]" at bounding box center [243, 340] width 91 height 45
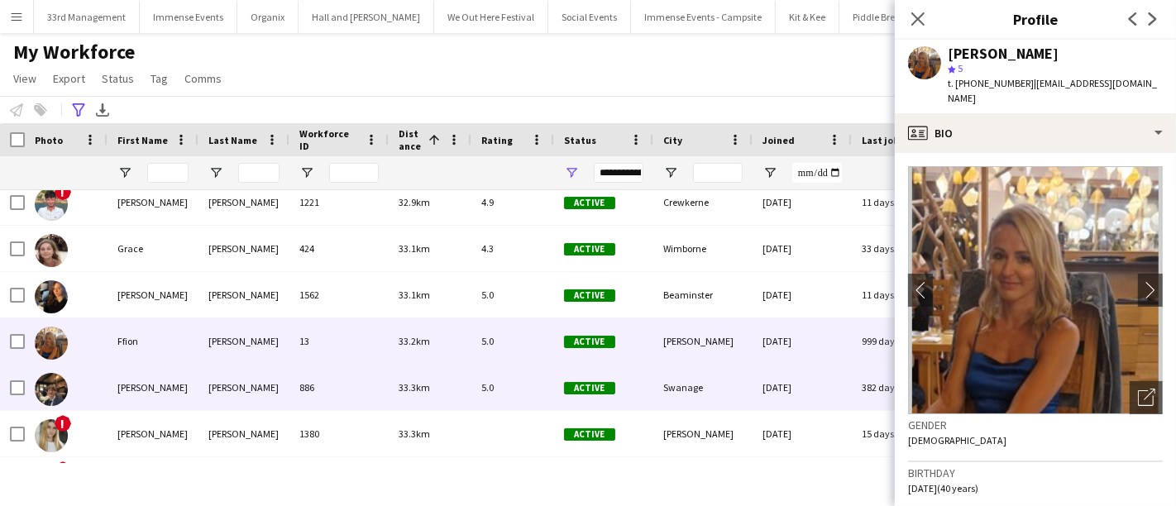
click at [290, 375] on div "886" at bounding box center [338, 387] width 99 height 45
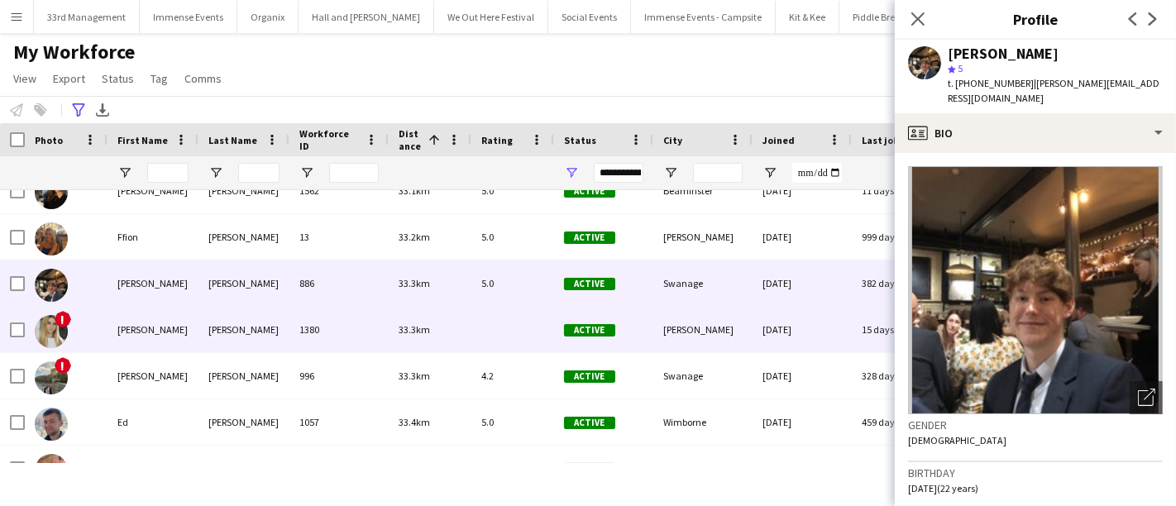
click at [292, 343] on div "1380" at bounding box center [338, 329] width 99 height 45
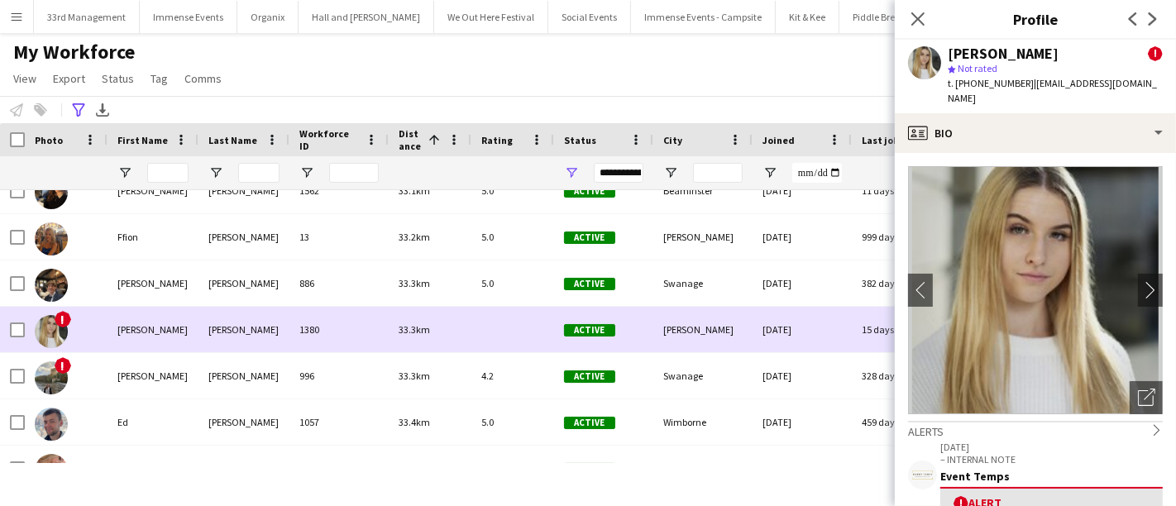
click at [290, 375] on div "996" at bounding box center [338, 375] width 99 height 45
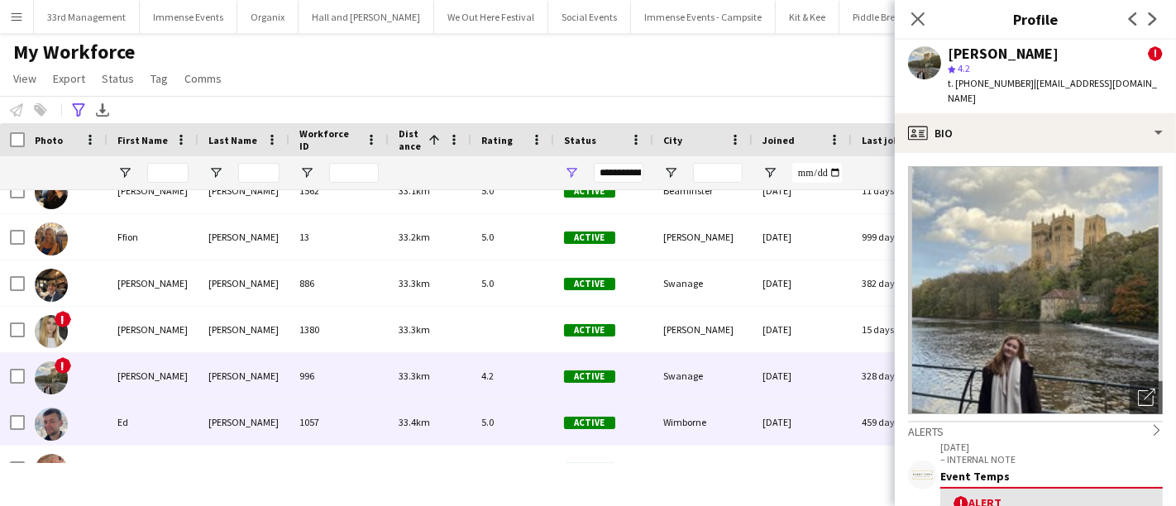
click at [284, 409] on div "[PERSON_NAME]" at bounding box center [243, 421] width 91 height 45
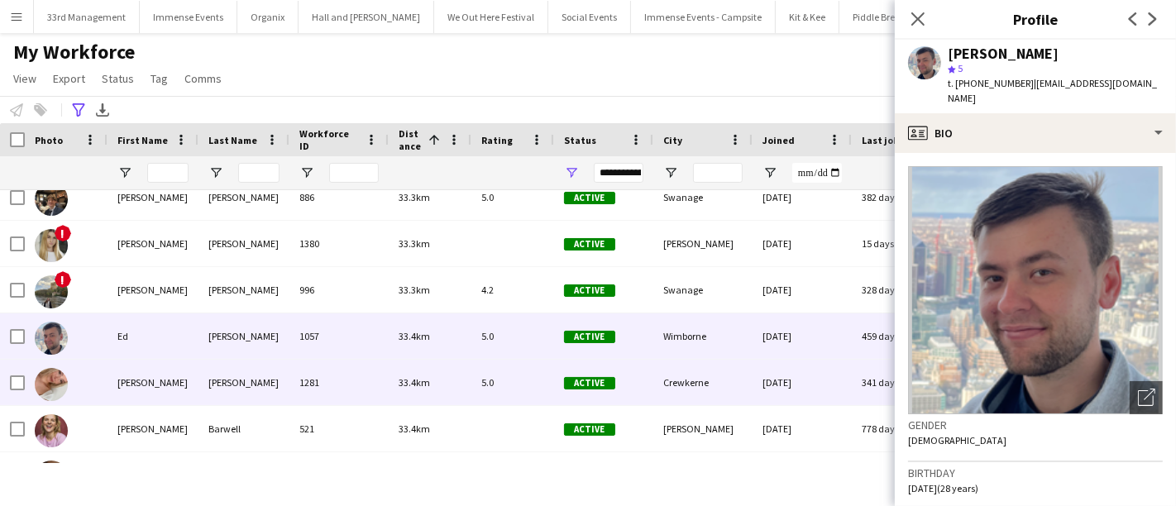
click at [279, 390] on div "[PERSON_NAME]" at bounding box center [243, 382] width 91 height 45
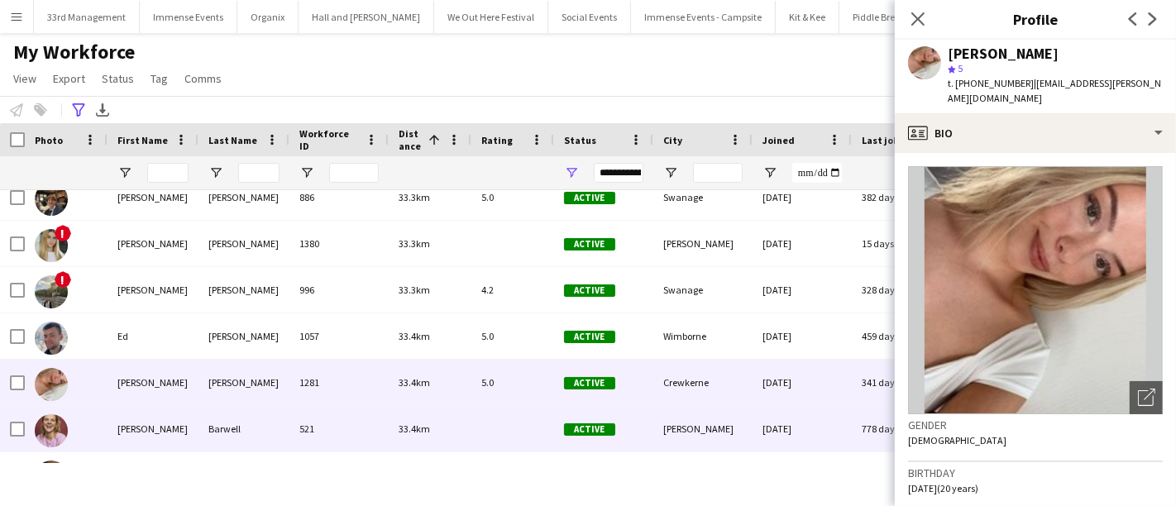
click at [281, 419] on div "Barwell" at bounding box center [243, 428] width 91 height 45
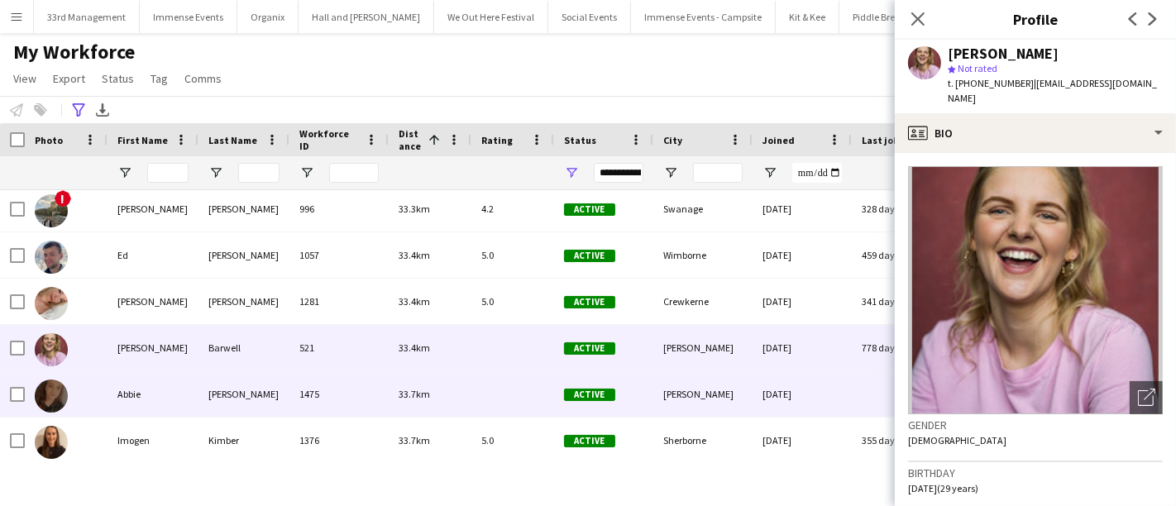
click at [277, 383] on div "[PERSON_NAME]" at bounding box center [243, 393] width 91 height 45
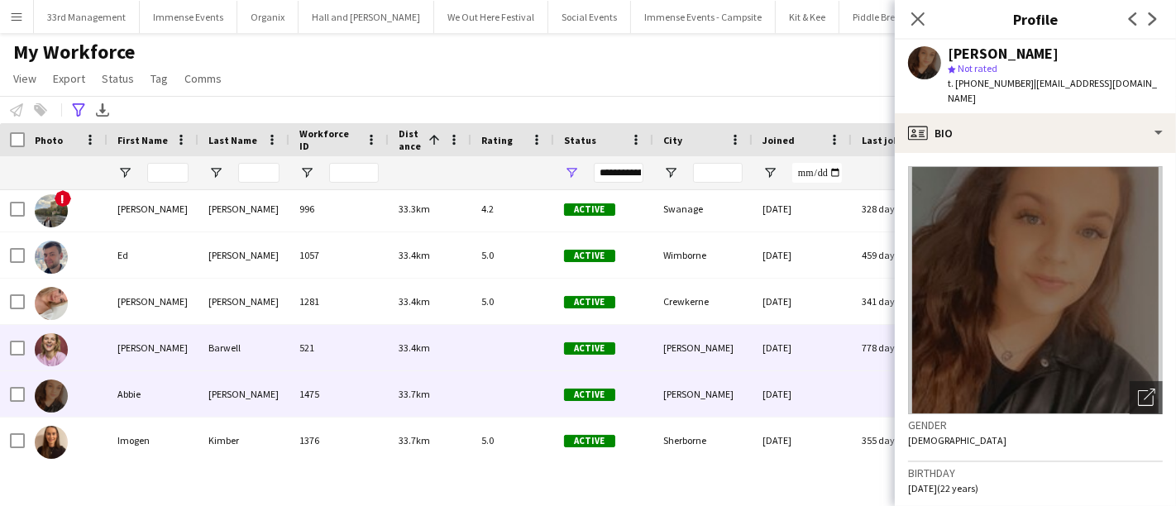
click at [248, 340] on div "Barwell" at bounding box center [243, 347] width 91 height 45
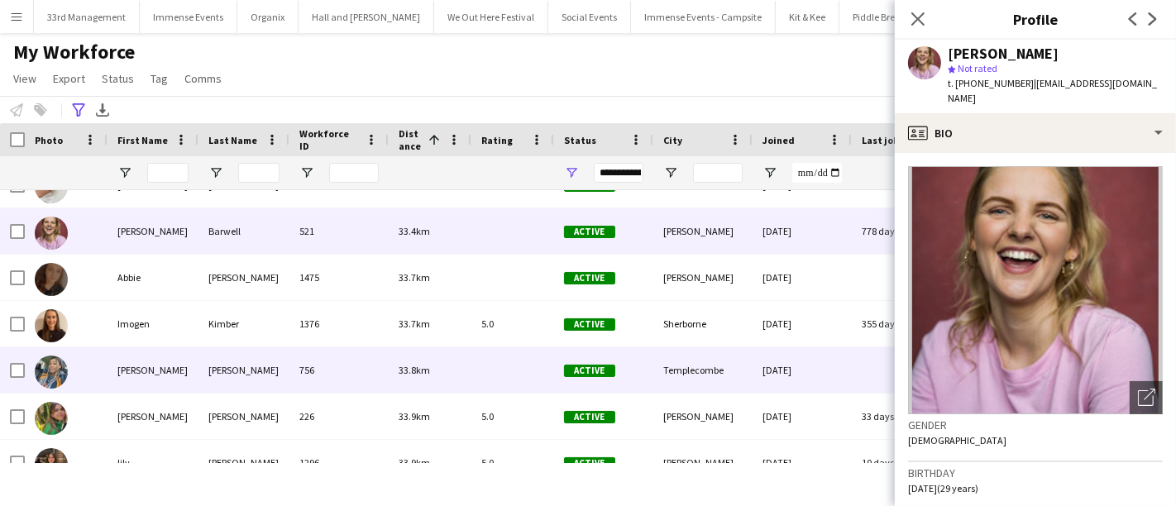
click at [228, 361] on div "[PERSON_NAME]" at bounding box center [243, 369] width 91 height 45
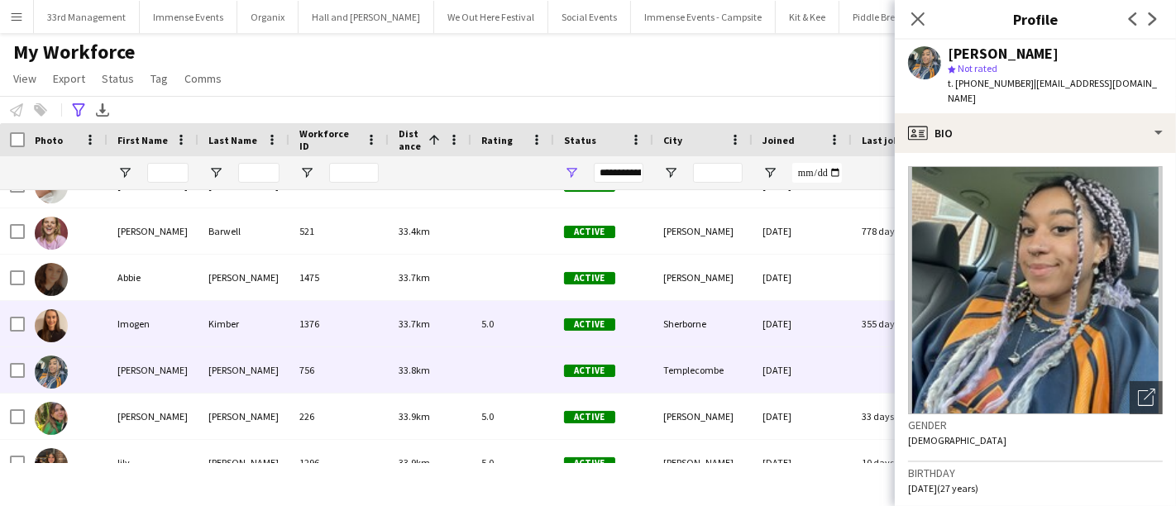
click at [232, 327] on div "Kimber" at bounding box center [243, 323] width 91 height 45
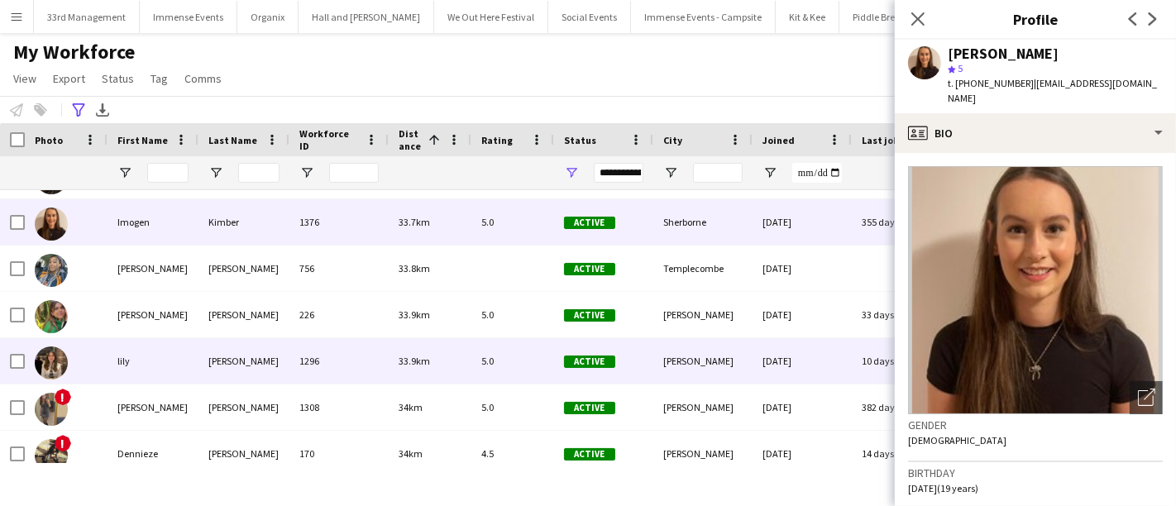
click at [258, 367] on div "[PERSON_NAME]" at bounding box center [243, 360] width 91 height 45
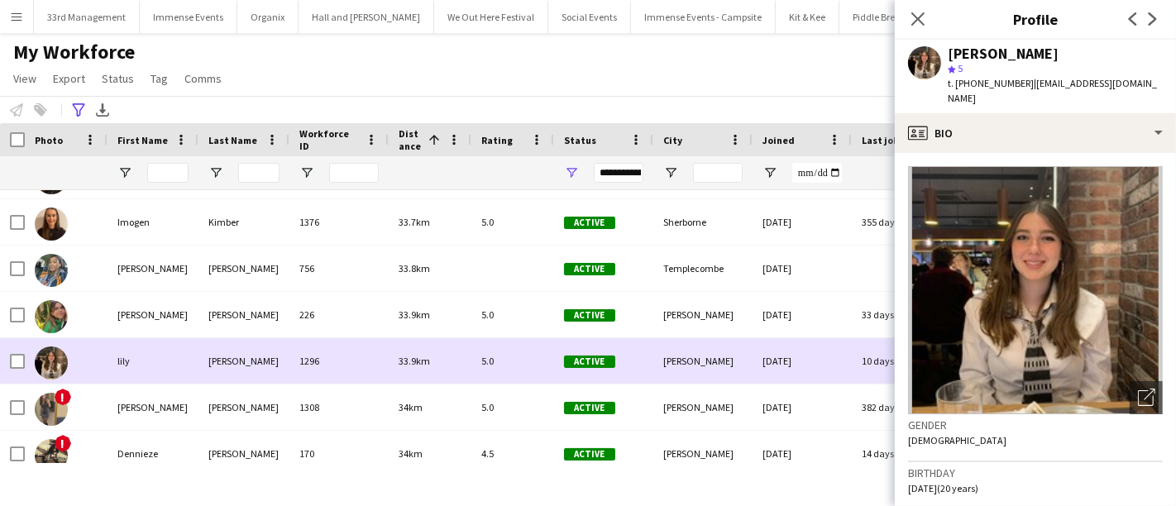
click at [256, 382] on div "[PERSON_NAME]" at bounding box center [243, 360] width 91 height 45
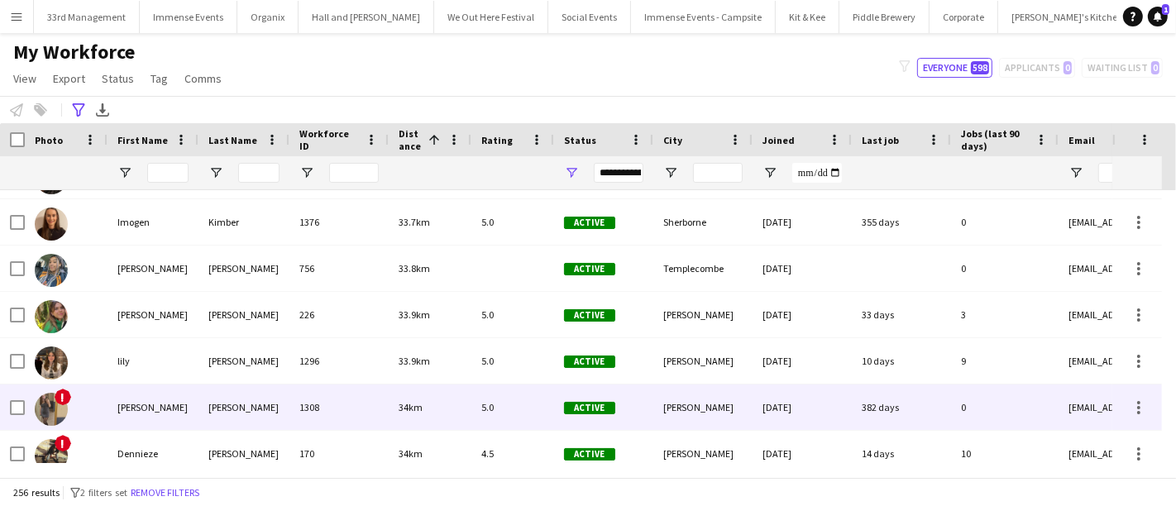
scroll to position [4635, 0]
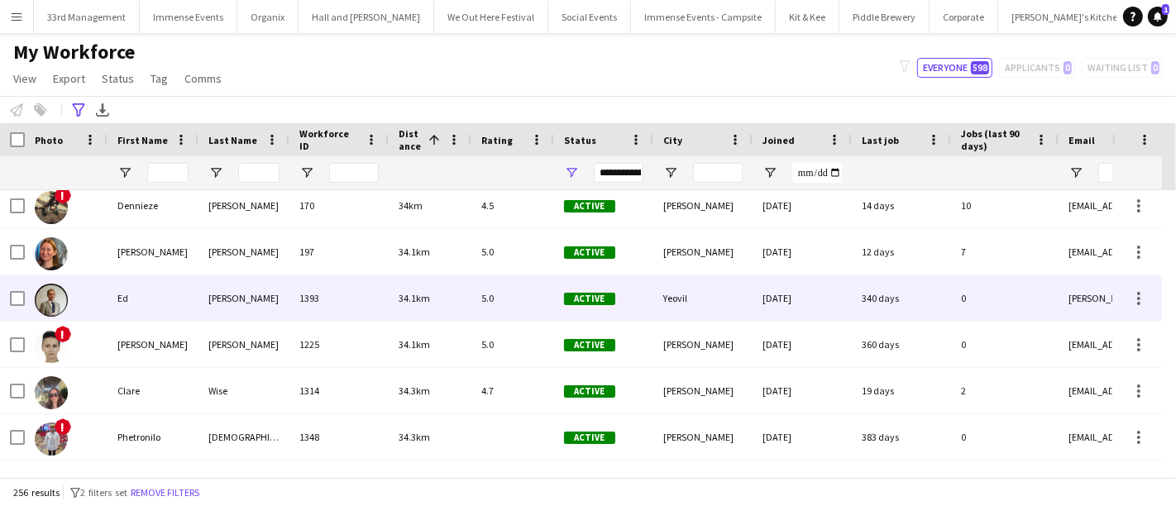
click at [262, 304] on div "[PERSON_NAME]" at bounding box center [243, 297] width 91 height 45
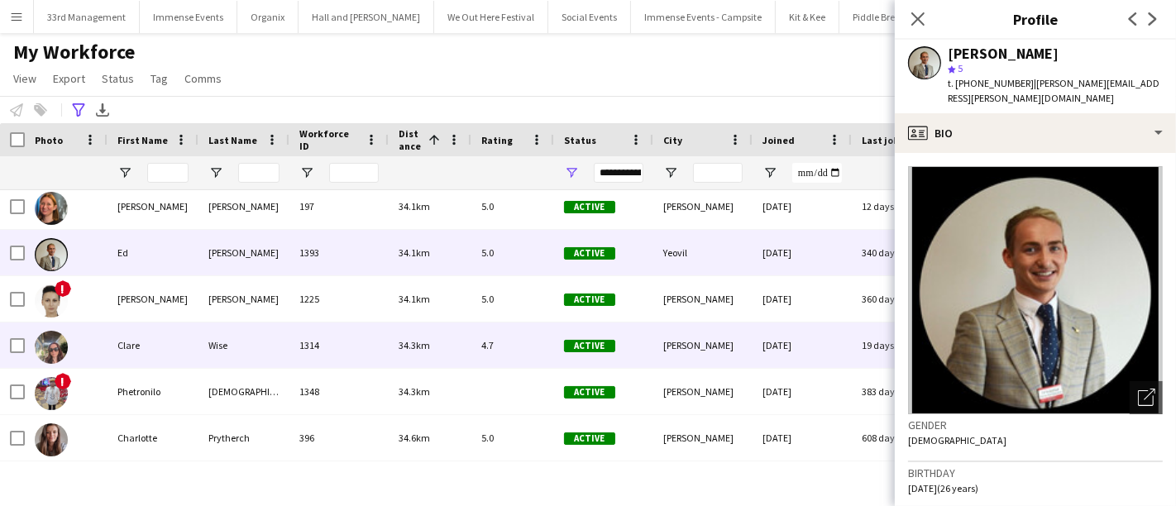
click at [246, 334] on div "Wise" at bounding box center [243, 345] width 91 height 45
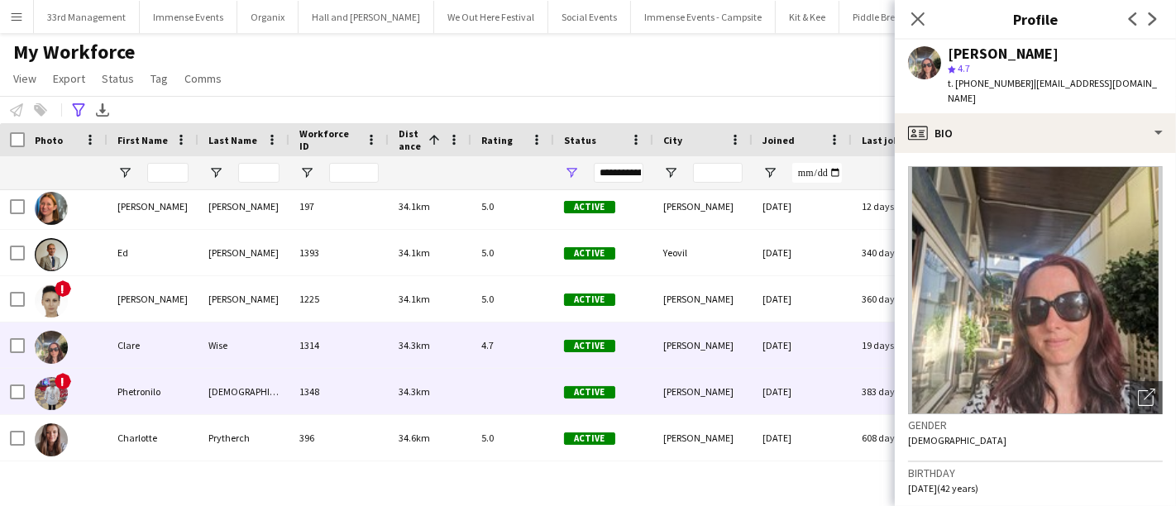
click at [219, 378] on div "[DEMOGRAPHIC_DATA]" at bounding box center [243, 391] width 91 height 45
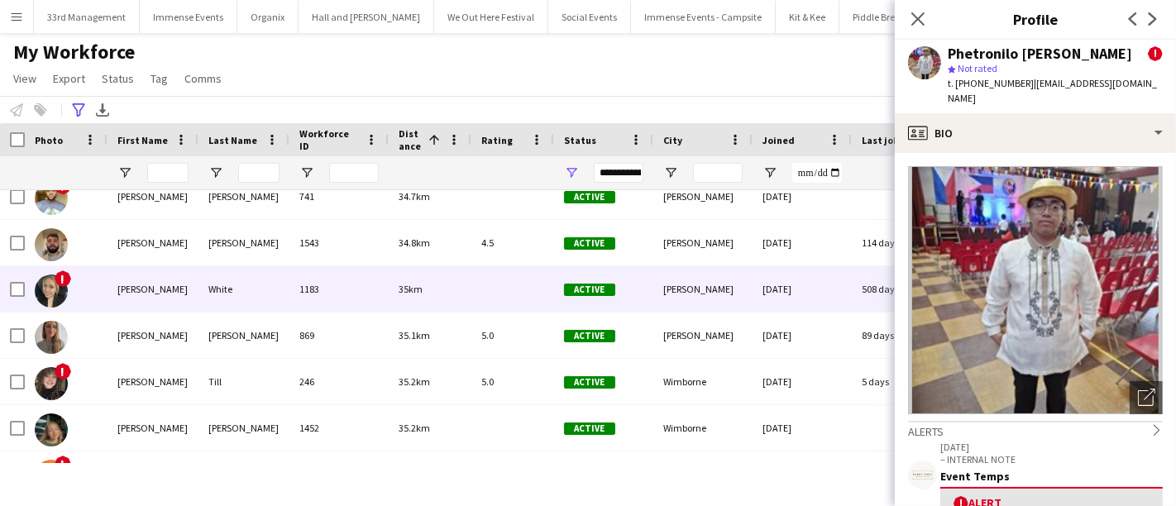
click at [245, 277] on div "White" at bounding box center [243, 288] width 91 height 45
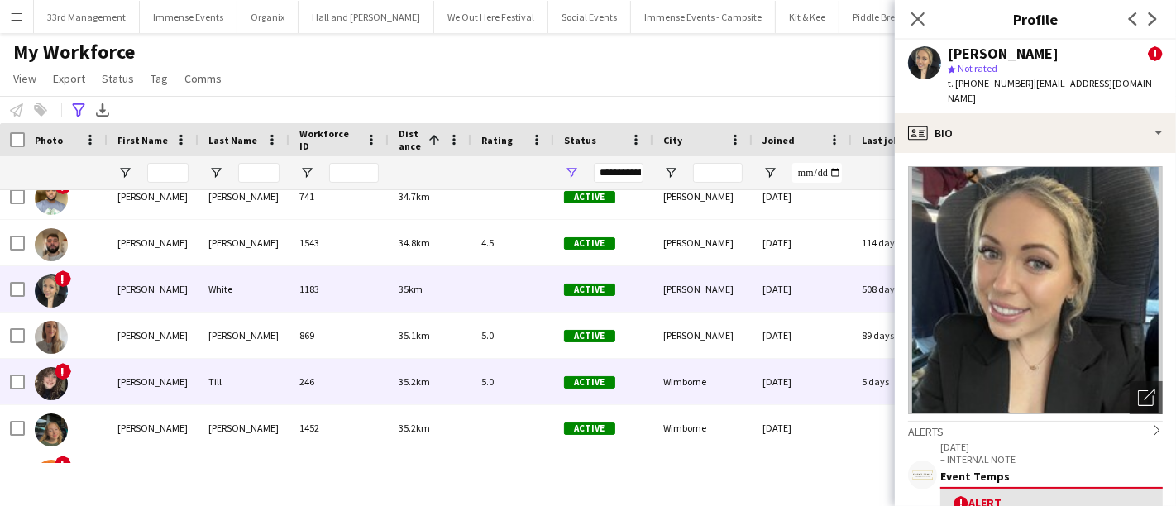
click at [215, 393] on div "Till" at bounding box center [243, 381] width 91 height 45
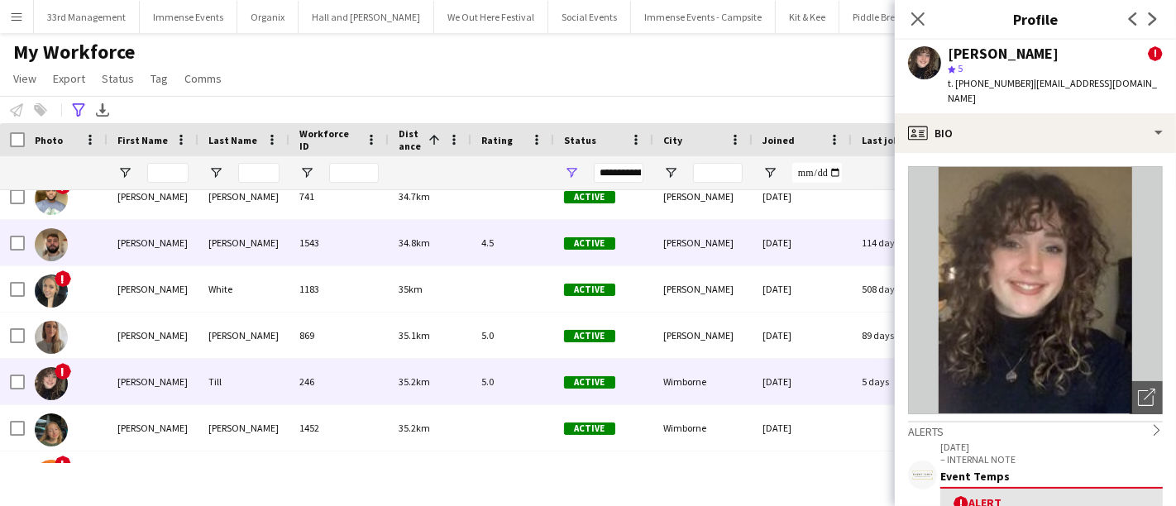
click at [261, 257] on div "[PERSON_NAME]" at bounding box center [243, 242] width 91 height 45
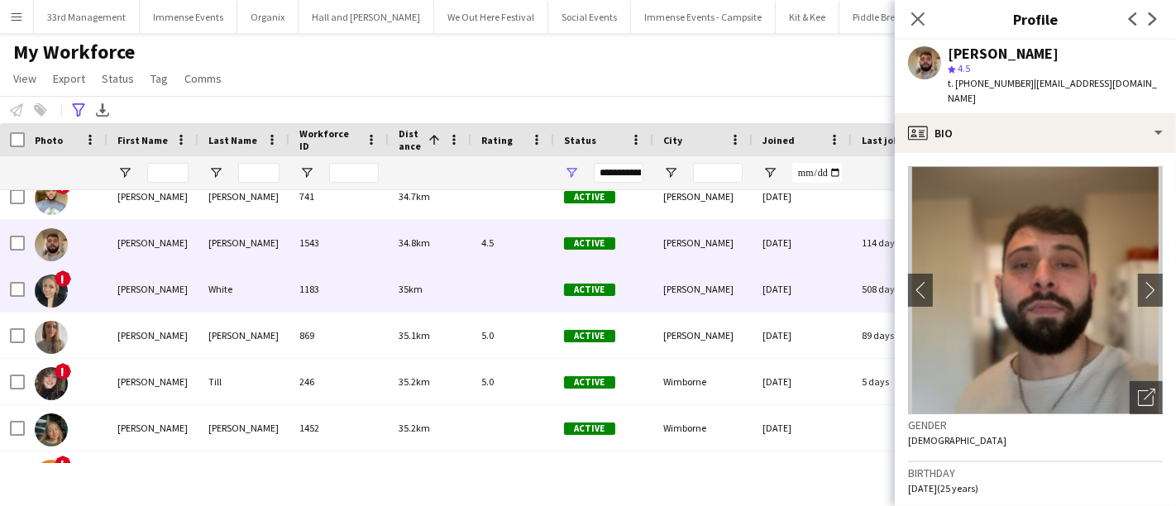
click at [287, 287] on div "White" at bounding box center [243, 288] width 91 height 45
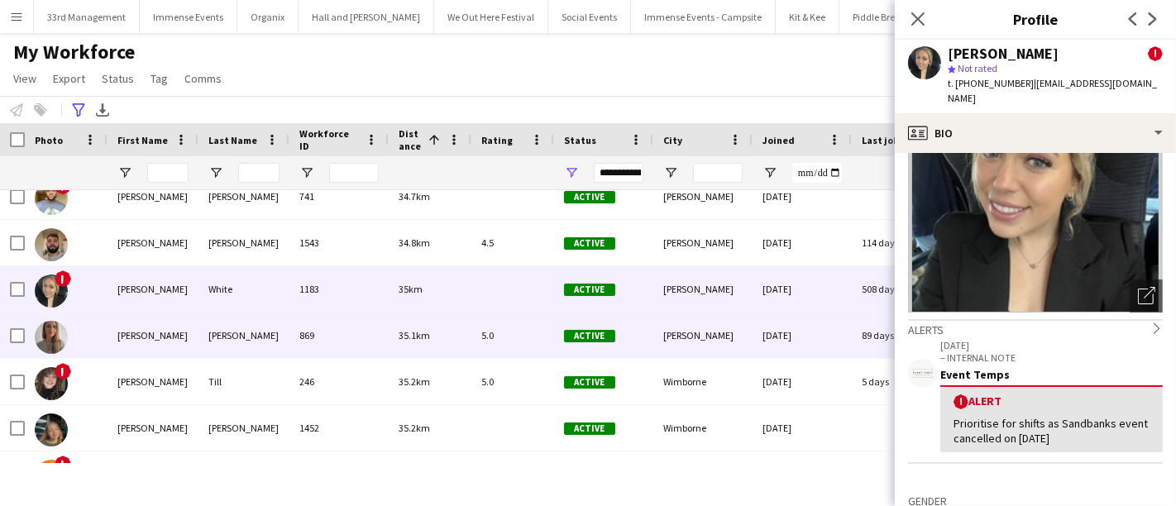
click at [166, 346] on div "[PERSON_NAME]" at bounding box center [153, 335] width 91 height 45
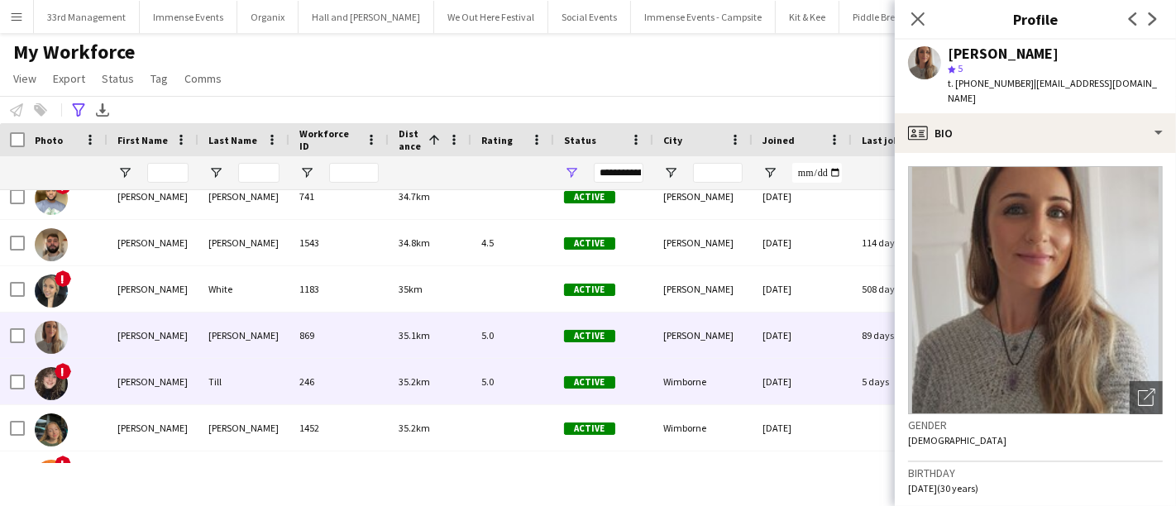
click at [214, 365] on div "Till" at bounding box center [243, 381] width 91 height 45
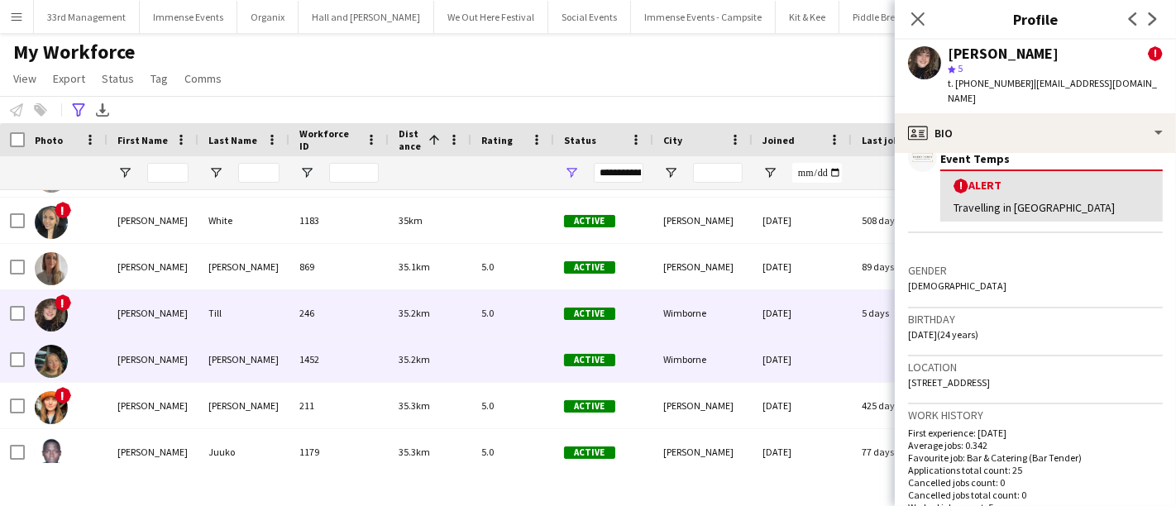
click at [238, 361] on div "[PERSON_NAME]" at bounding box center [243, 359] width 91 height 45
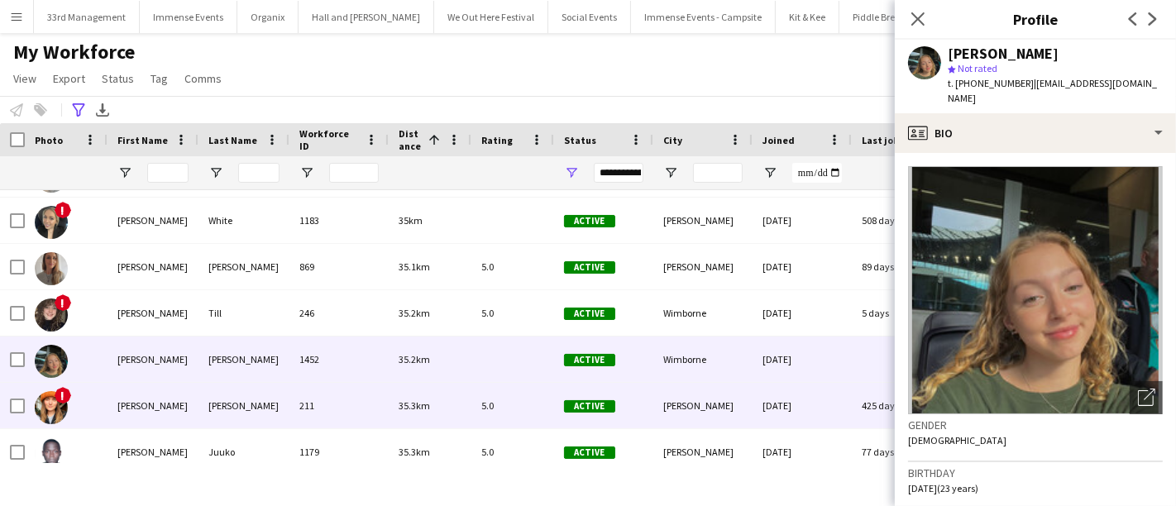
click at [238, 390] on div "[PERSON_NAME]" at bounding box center [243, 405] width 91 height 45
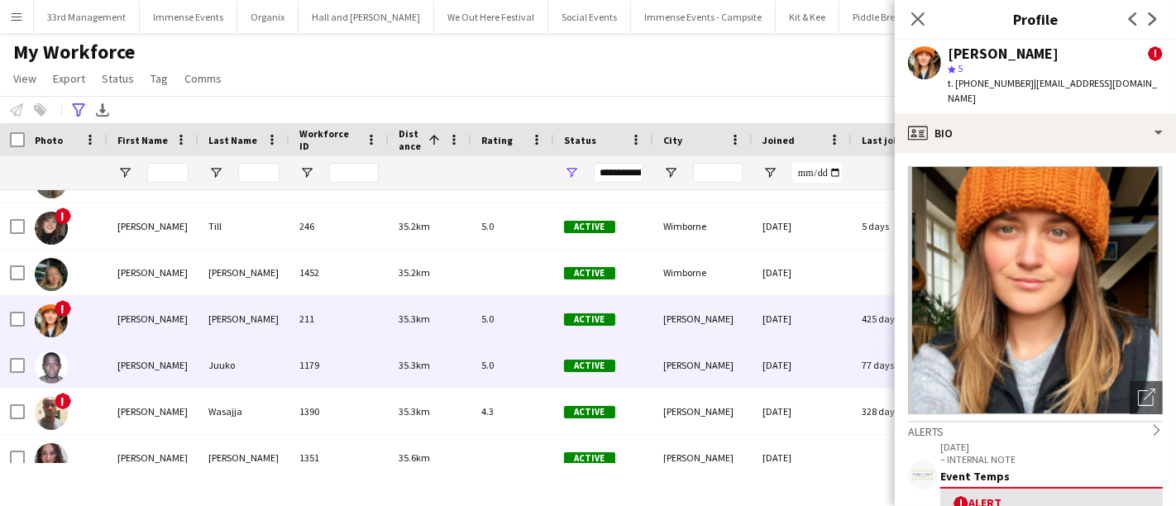
click at [238, 374] on div "Juuko" at bounding box center [243, 364] width 91 height 45
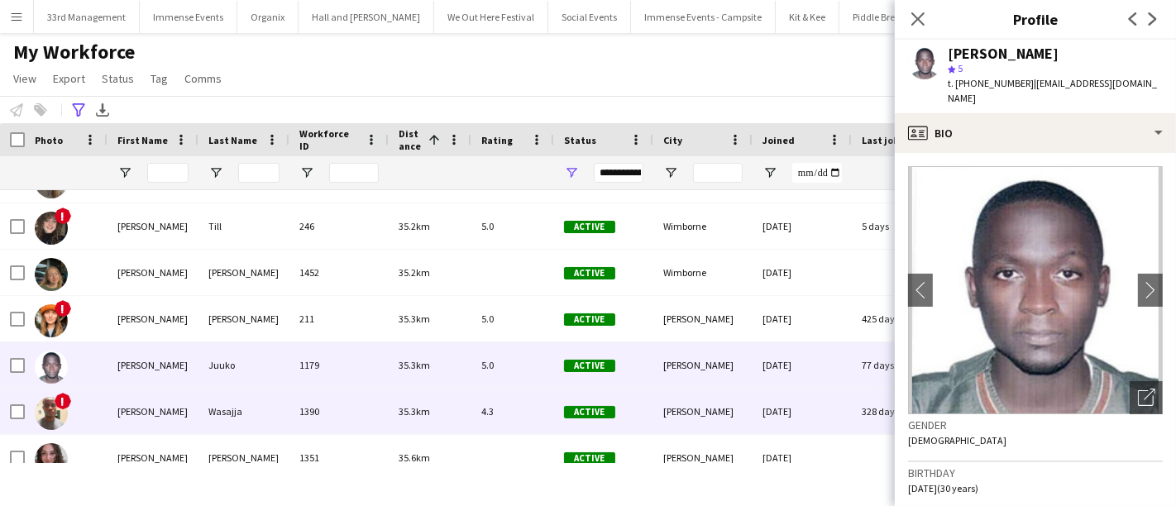
click at [238, 393] on div "Wasajja" at bounding box center [243, 411] width 91 height 45
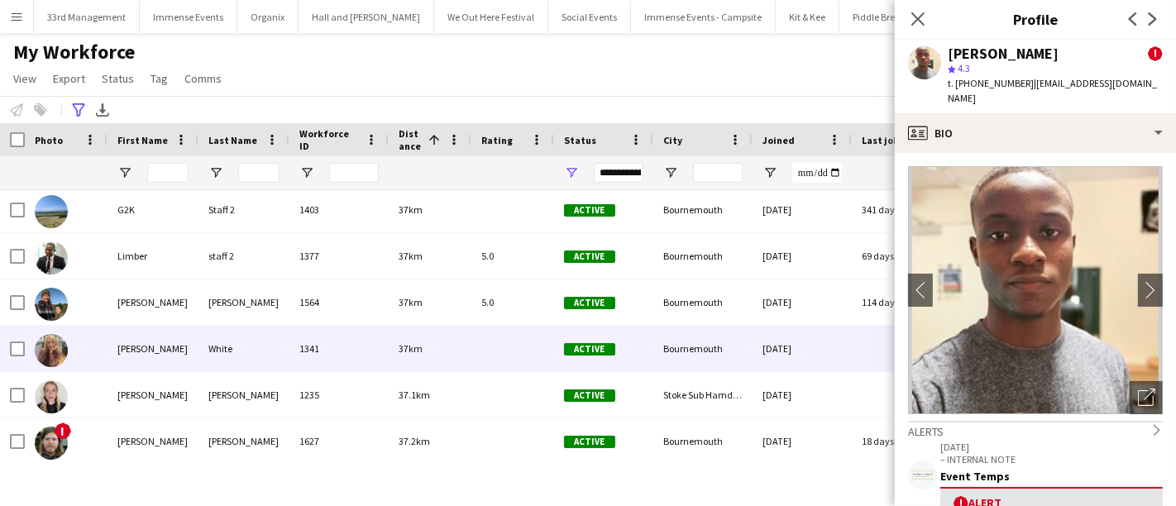
click at [222, 346] on div "White" at bounding box center [243, 348] width 91 height 45
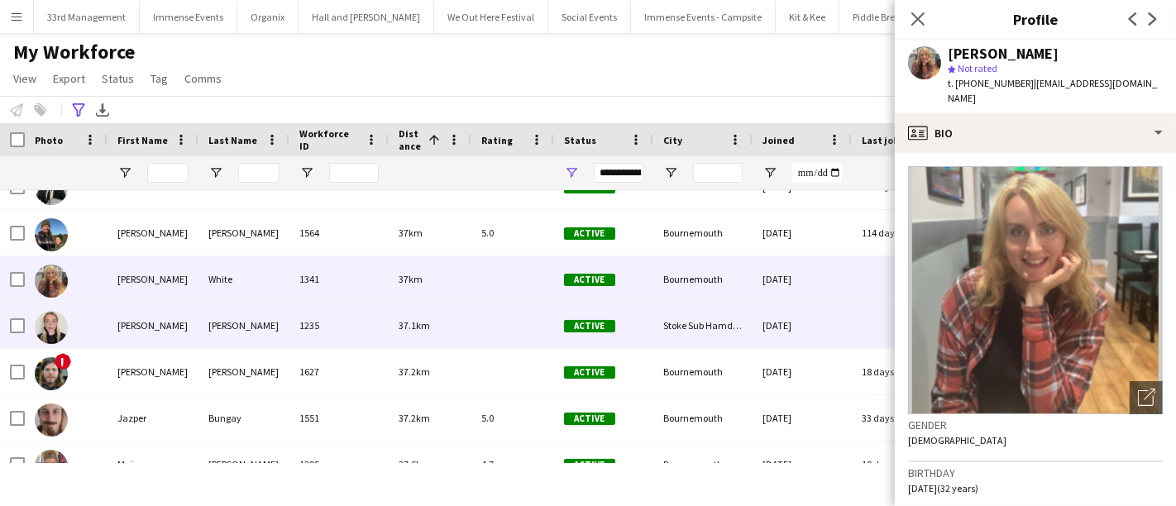
click at [227, 325] on div "[PERSON_NAME]" at bounding box center [243, 325] width 91 height 45
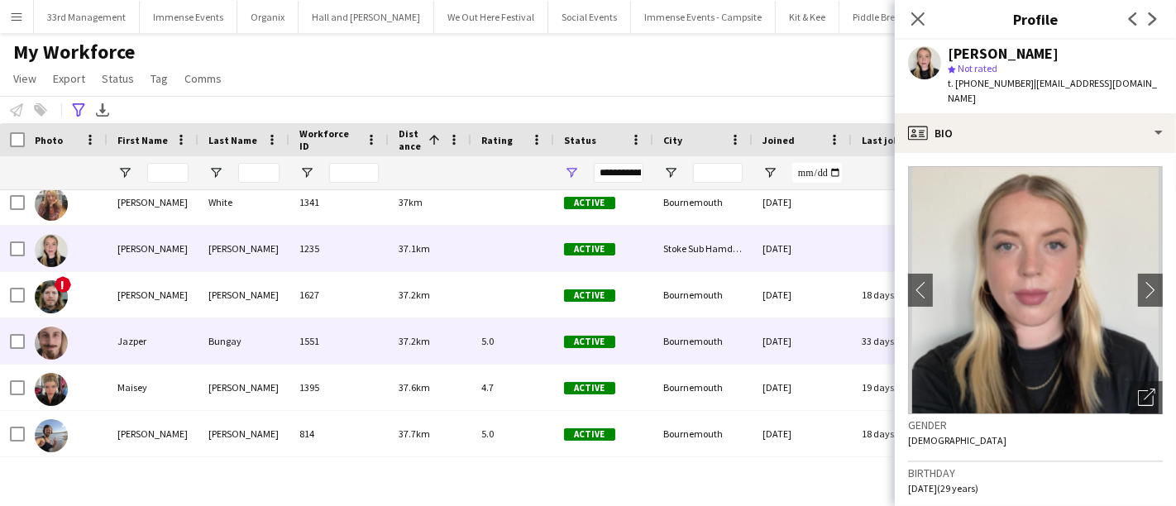
click at [227, 325] on div "Bungay" at bounding box center [243, 340] width 91 height 45
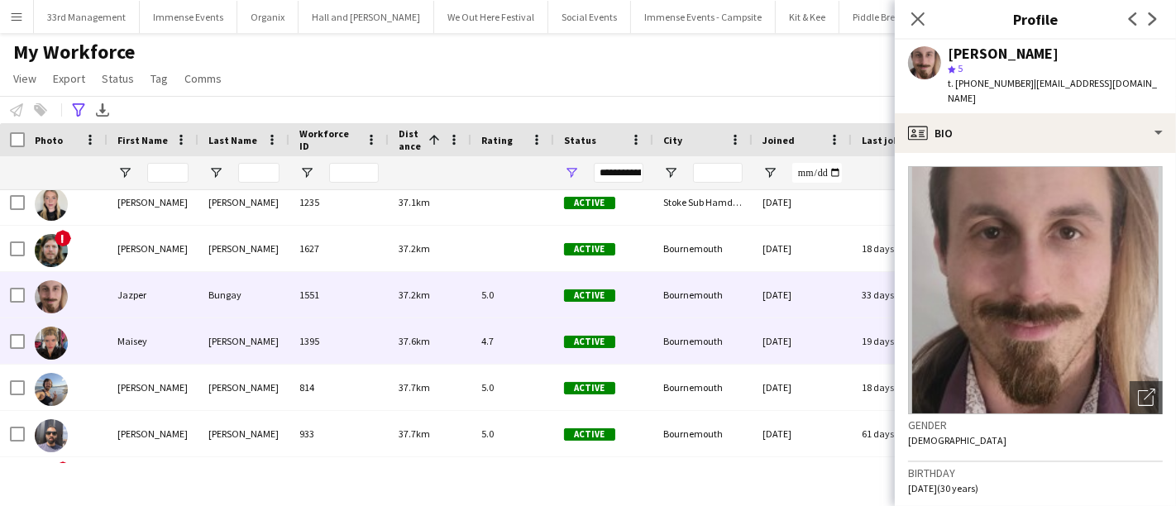
click at [188, 343] on div "Maisey" at bounding box center [153, 340] width 91 height 45
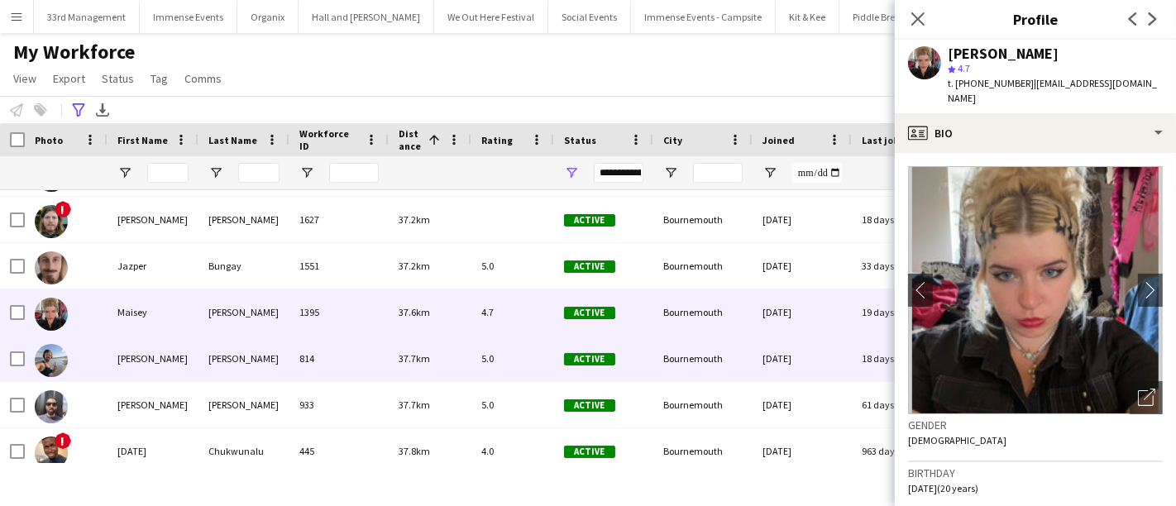
click at [188, 343] on div "[PERSON_NAME]" at bounding box center [153, 358] width 91 height 45
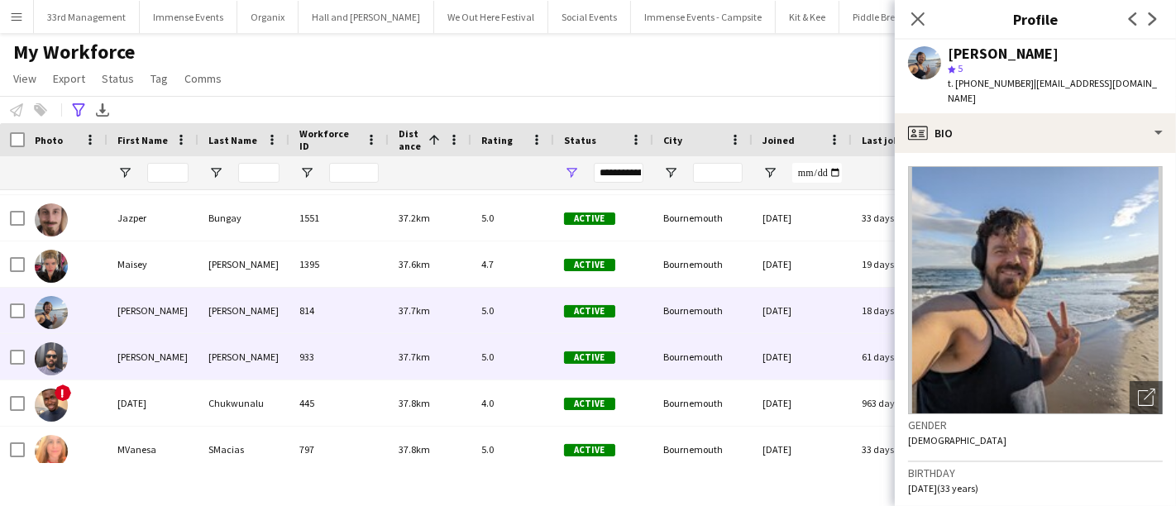
click at [188, 343] on div "[PERSON_NAME]" at bounding box center [153, 356] width 91 height 45
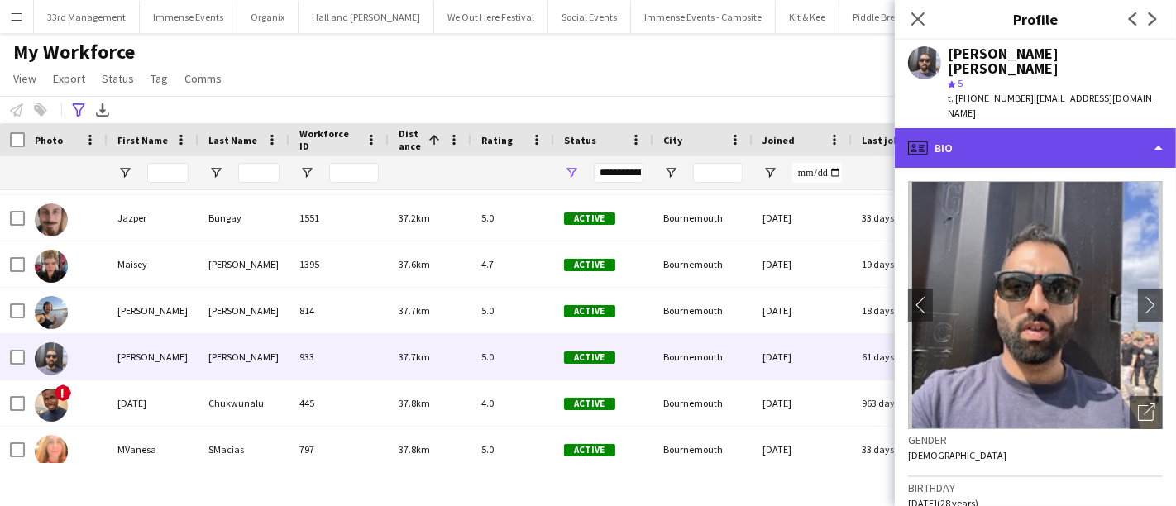
click at [954, 128] on div "profile Bio" at bounding box center [1035, 148] width 281 height 40
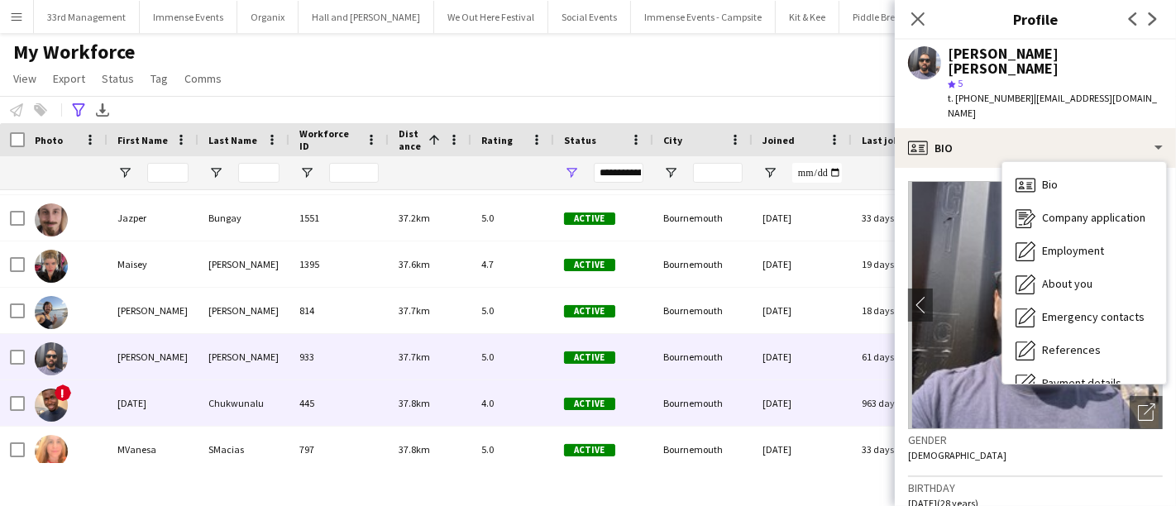
click at [289, 389] on div "445" at bounding box center [338, 402] width 99 height 45
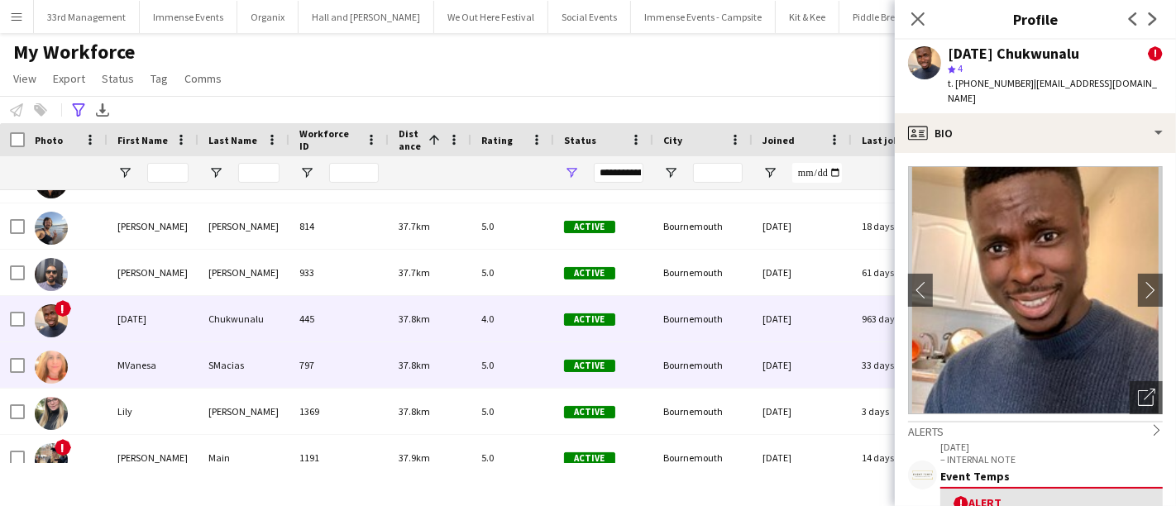
click at [182, 379] on div "MVanesa" at bounding box center [153, 364] width 91 height 45
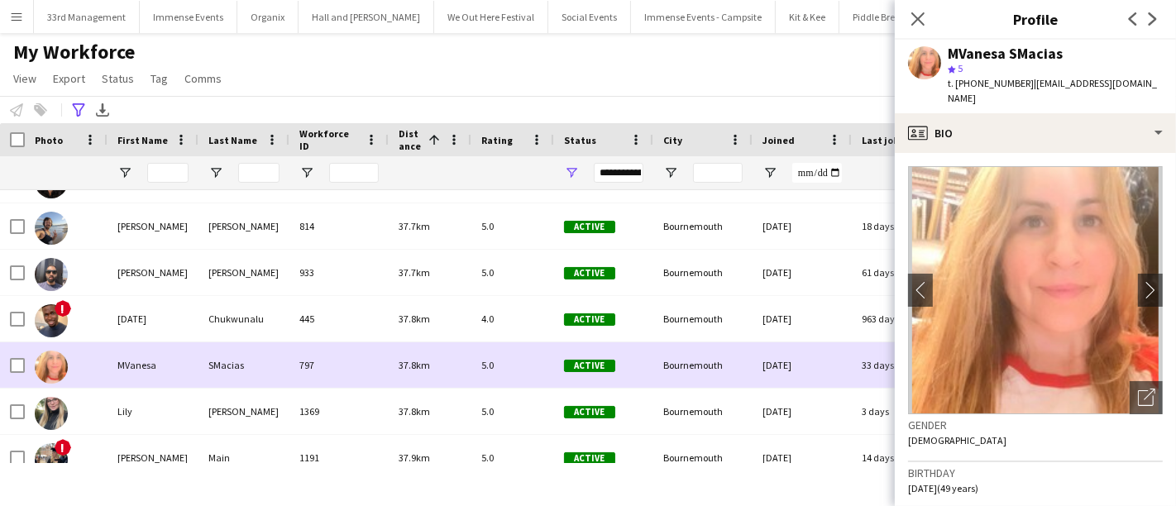
click at [183, 380] on div "MVanesa" at bounding box center [153, 364] width 91 height 45
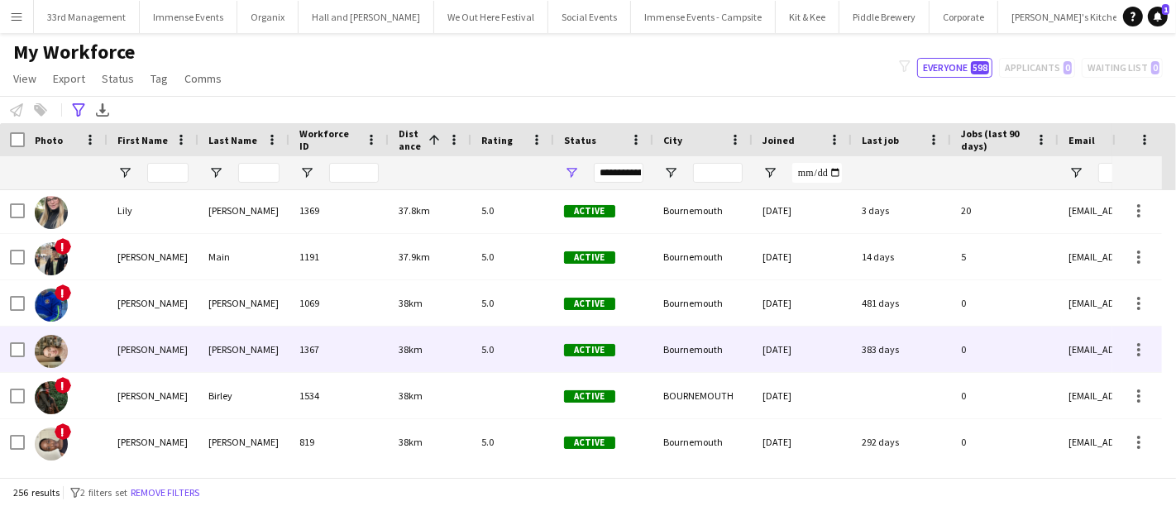
click at [190, 365] on div "[PERSON_NAME]" at bounding box center [153, 349] width 91 height 45
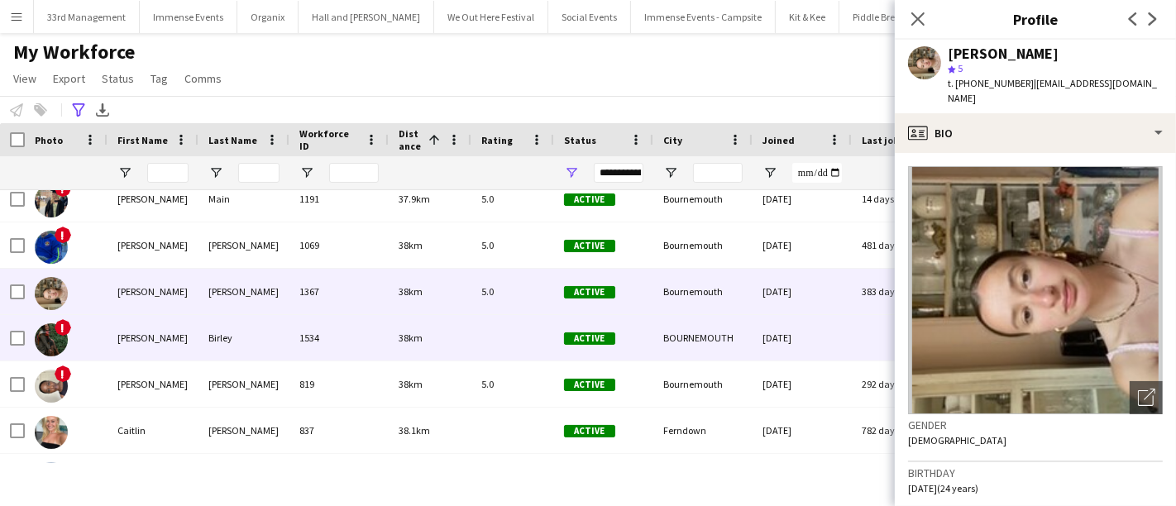
click at [208, 332] on div "Birley" at bounding box center [243, 337] width 91 height 45
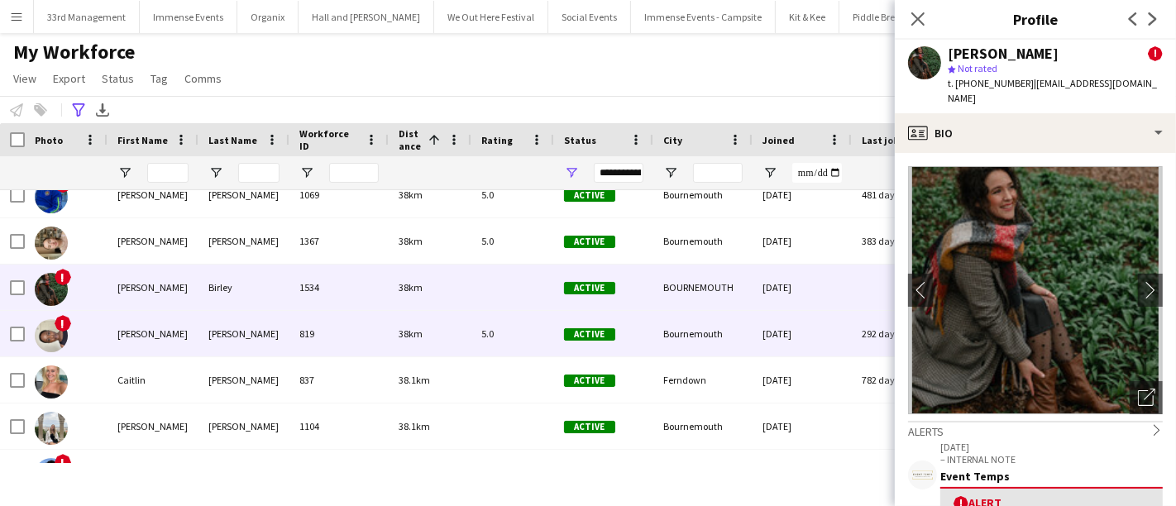
click at [208, 332] on div "[PERSON_NAME]" at bounding box center [243, 333] width 91 height 45
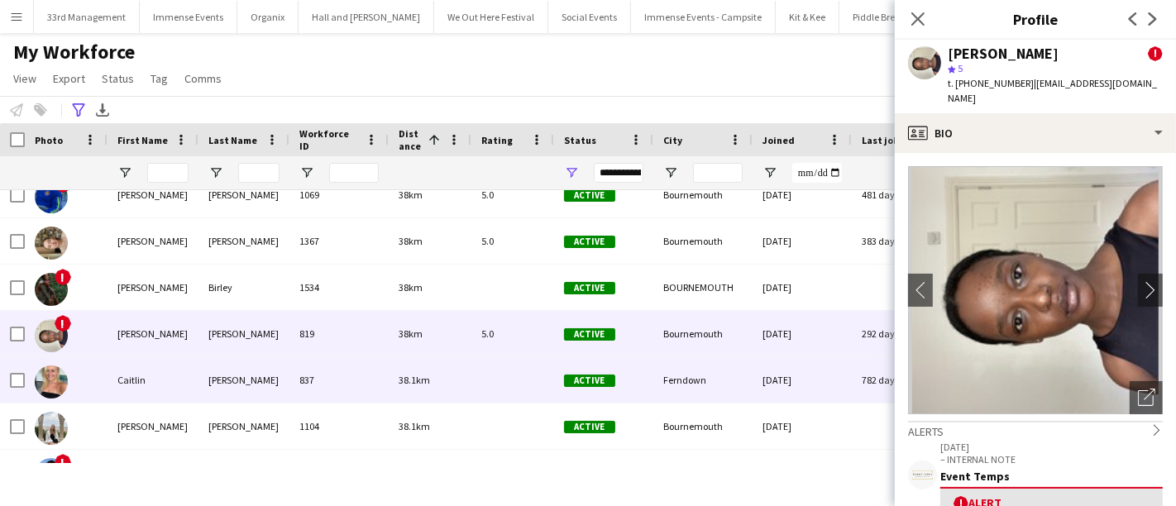
click at [196, 385] on div "Caitlin" at bounding box center [153, 379] width 91 height 45
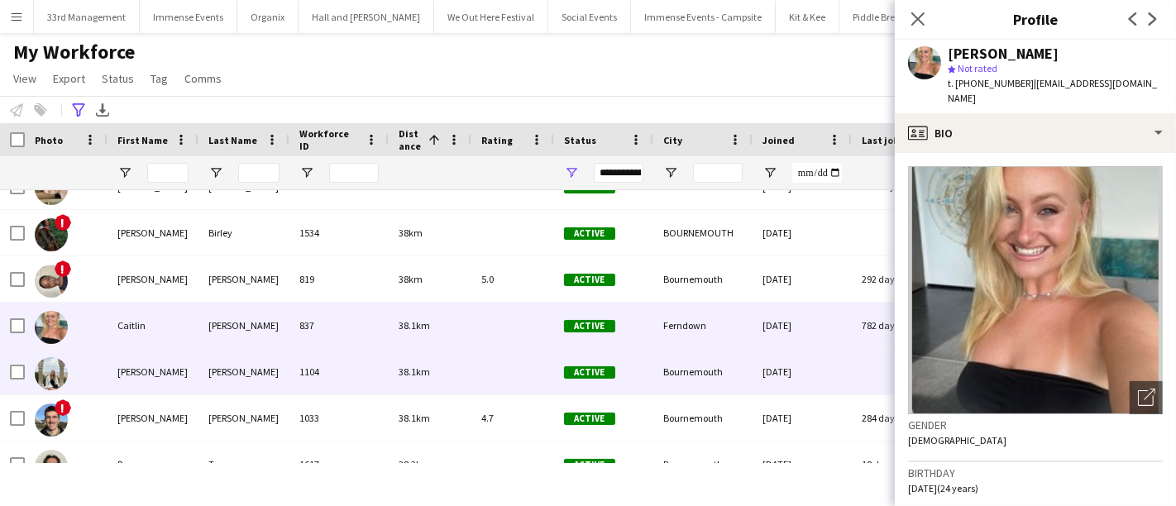
click at [196, 385] on div "[PERSON_NAME]" at bounding box center [153, 371] width 91 height 45
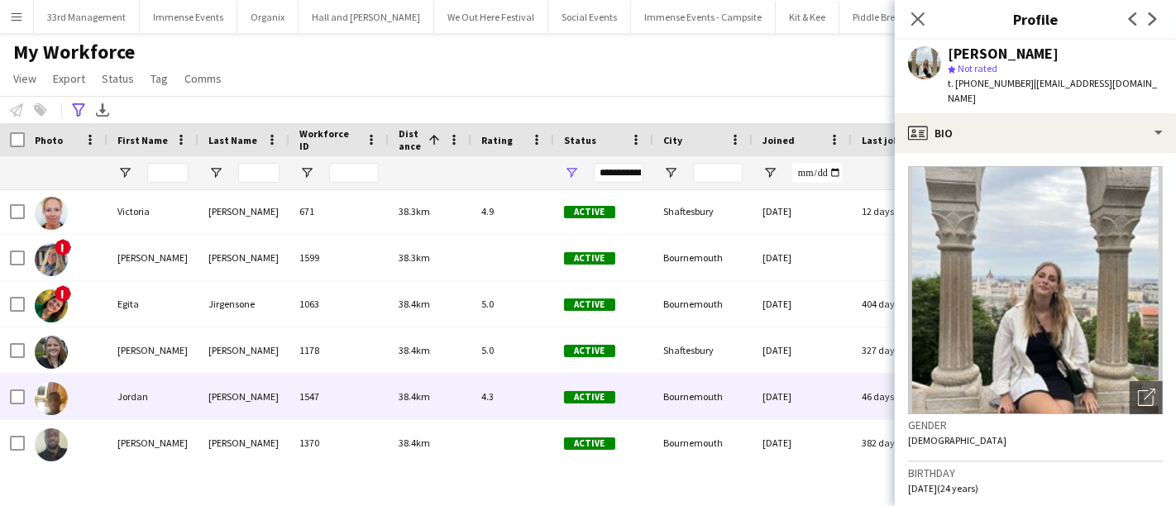
click at [196, 385] on div "Jordan" at bounding box center [153, 396] width 91 height 45
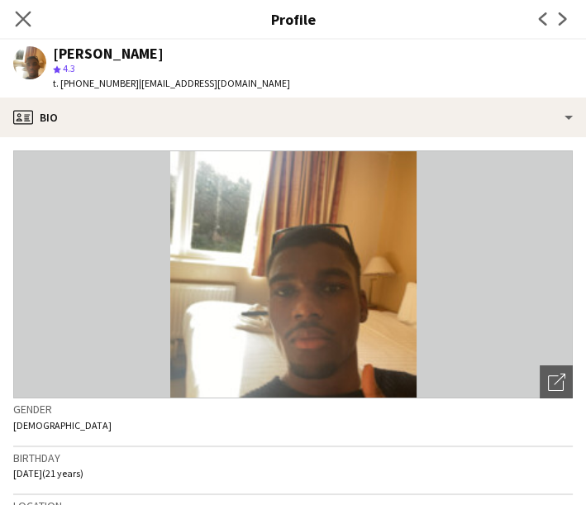
click at [21, 8] on app-icon "Close pop-in" at bounding box center [24, 19] width 24 height 24
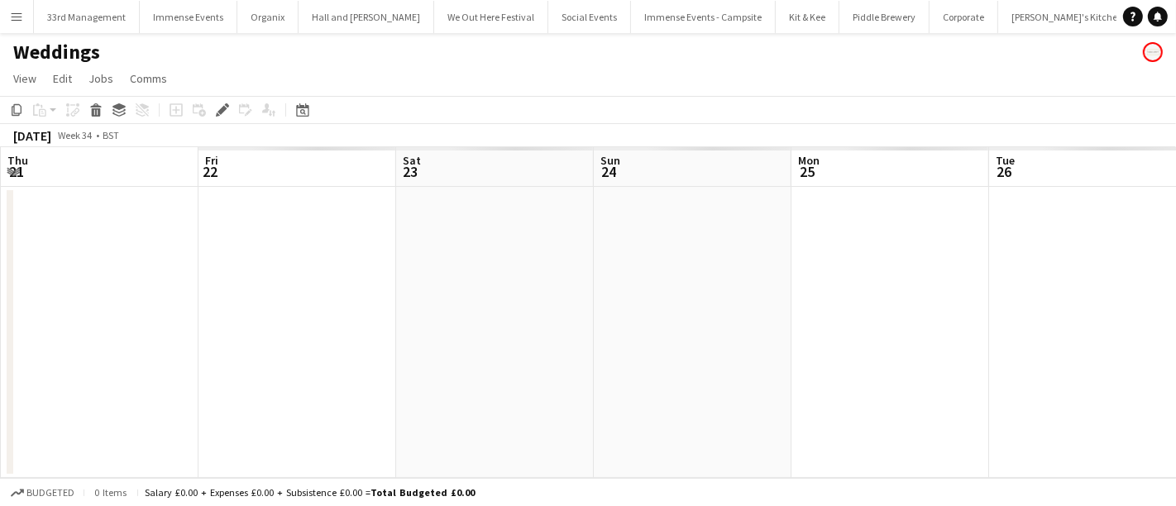
scroll to position [0, 568]
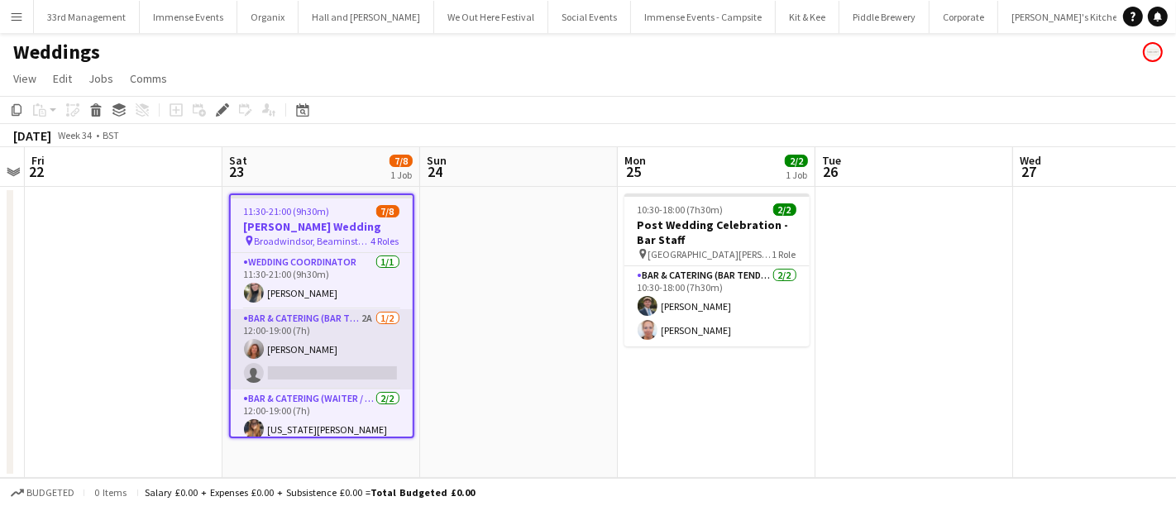
click at [345, 356] on app-card-role "Bar & Catering (Bar Tender) 2A [DATE] 12:00-19:00 (7h) [PERSON_NAME] single-neu…" at bounding box center [322, 349] width 182 height 80
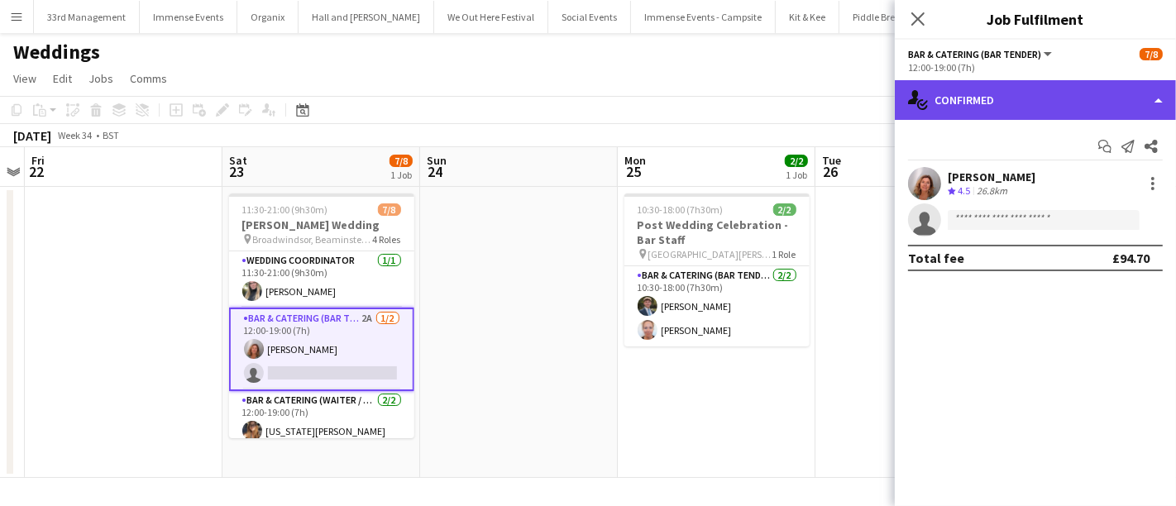
click at [1041, 105] on div "single-neutral-actions-check-2 Confirmed" at bounding box center [1035, 100] width 281 height 40
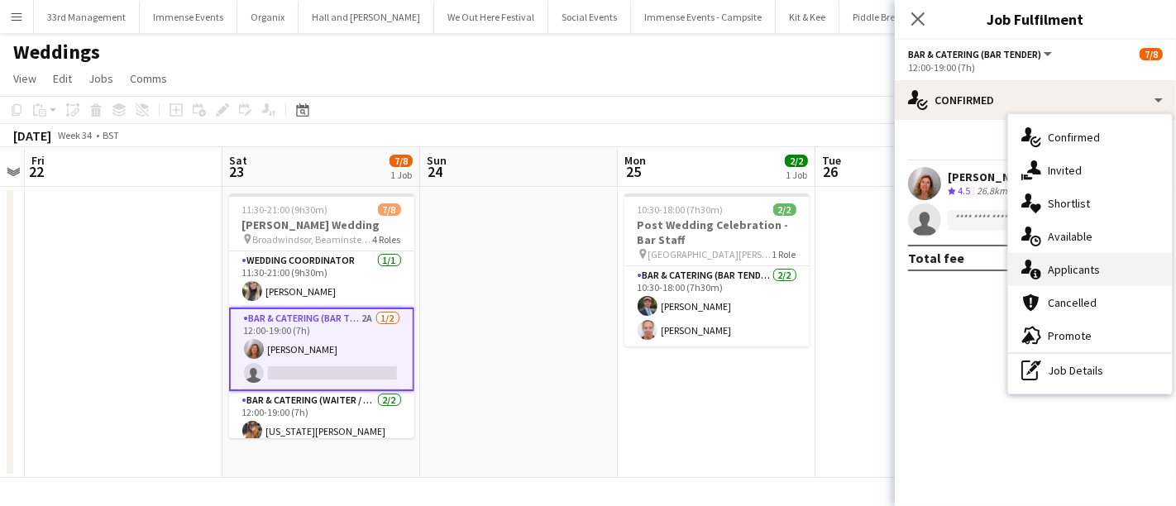
click at [1082, 265] on div "single-neutral-actions-information Applicants" at bounding box center [1090, 269] width 164 height 33
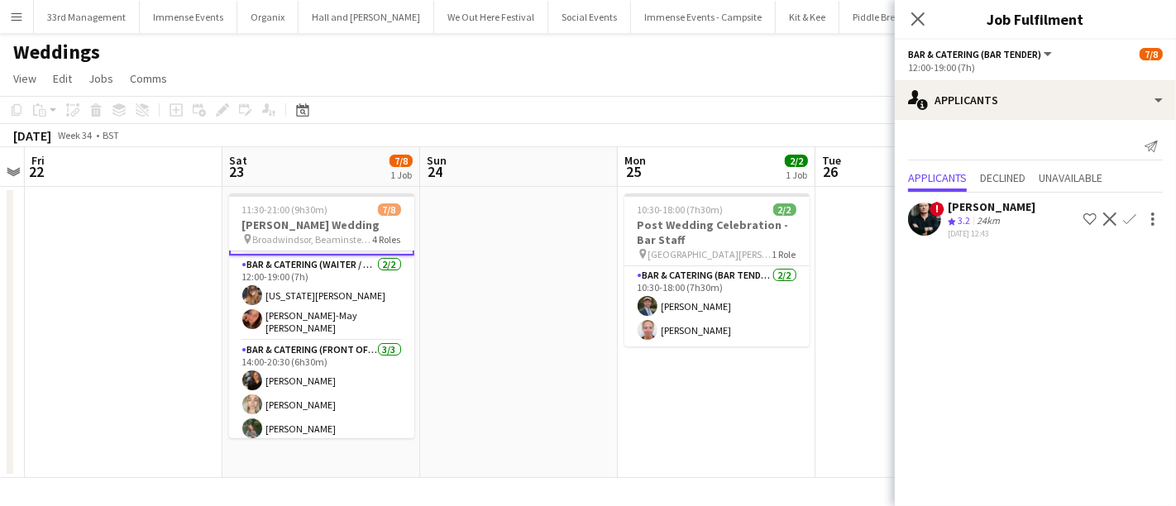
scroll to position [0, 0]
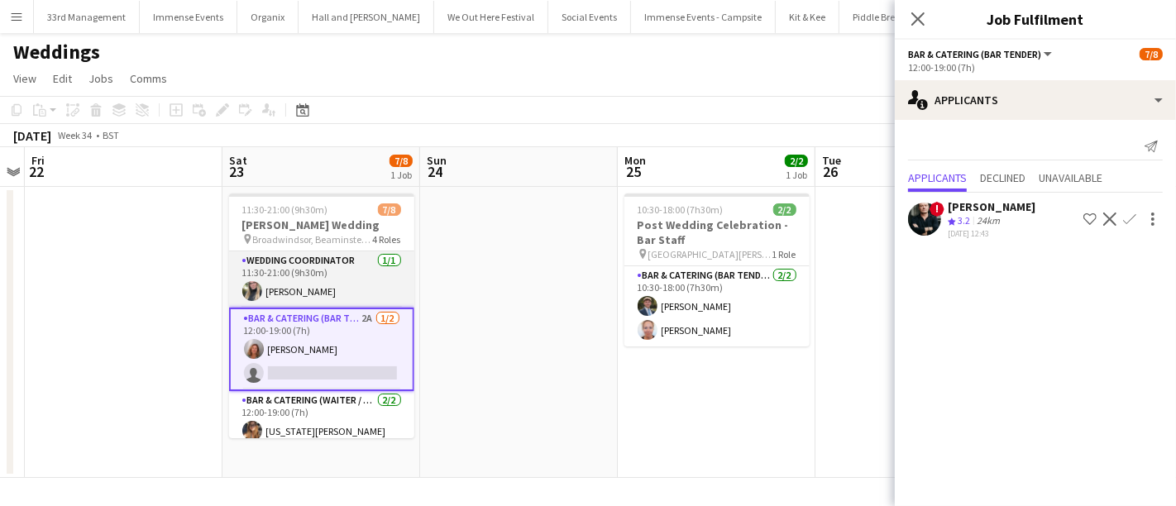
click at [313, 280] on app-card-role "Wedding Coordinator 1/1 11:30-21:00 (9h30m) Lily Stansbury" at bounding box center [321, 279] width 185 height 56
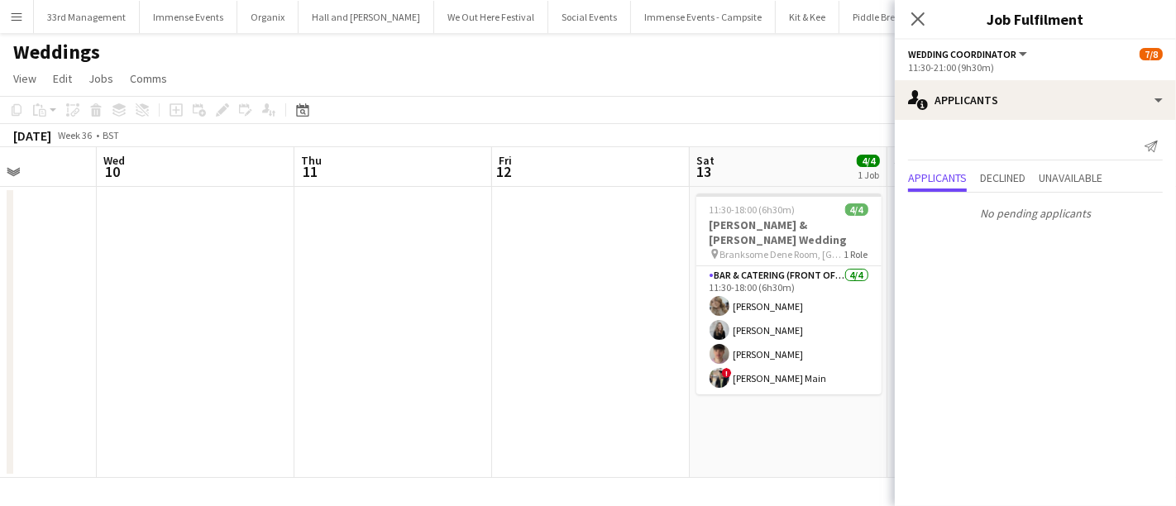
click at [585, 398] on app-date-cell at bounding box center [591, 332] width 198 height 291
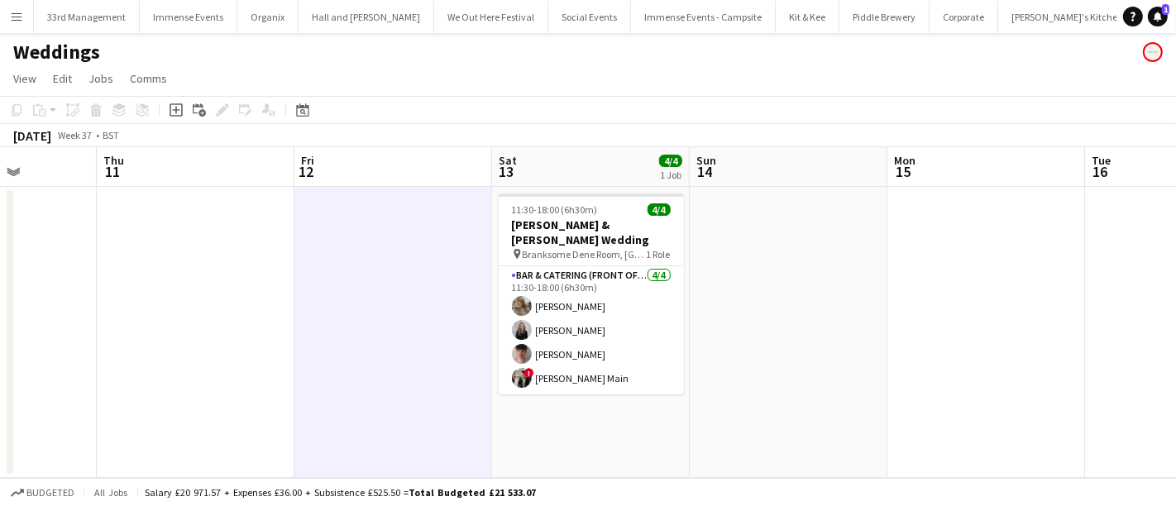
scroll to position [0, 646]
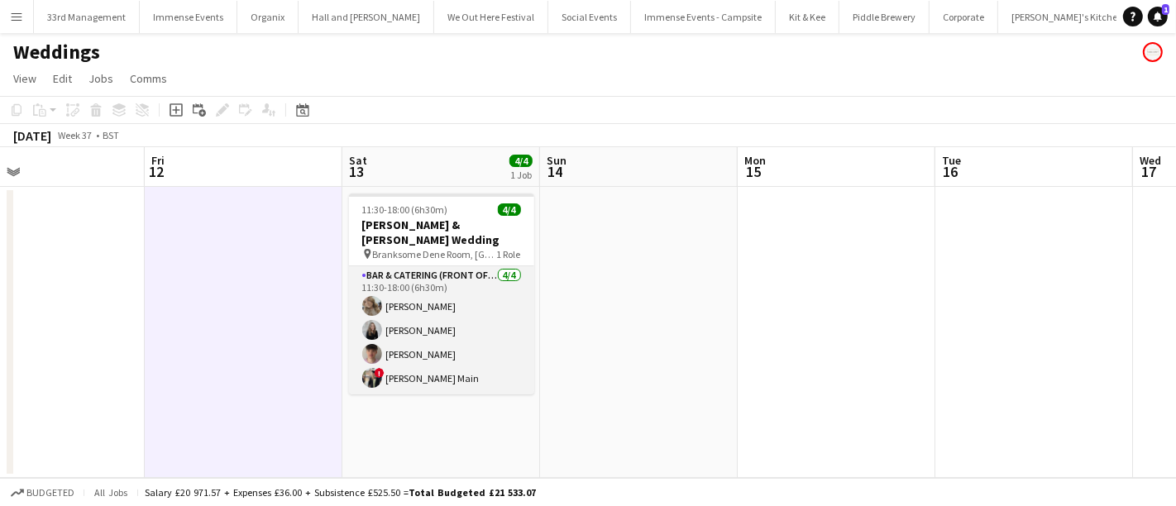
click at [467, 337] on app-card-role "Bar & Catering (Front of House) 4/4 11:30-18:00 (6h30m) Hannah Lee Charlotte Fo…" at bounding box center [441, 330] width 185 height 128
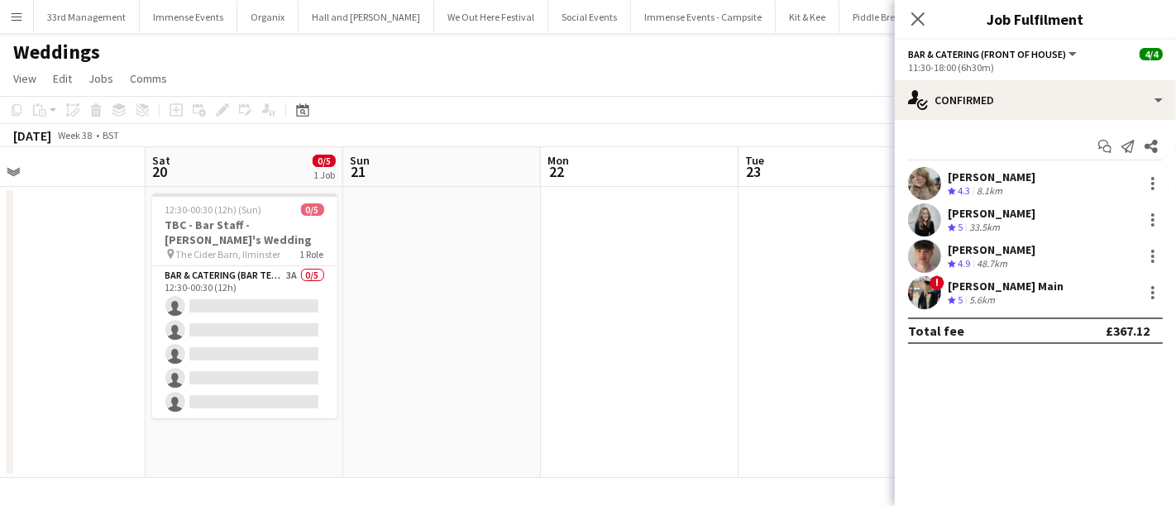
scroll to position [0, 509]
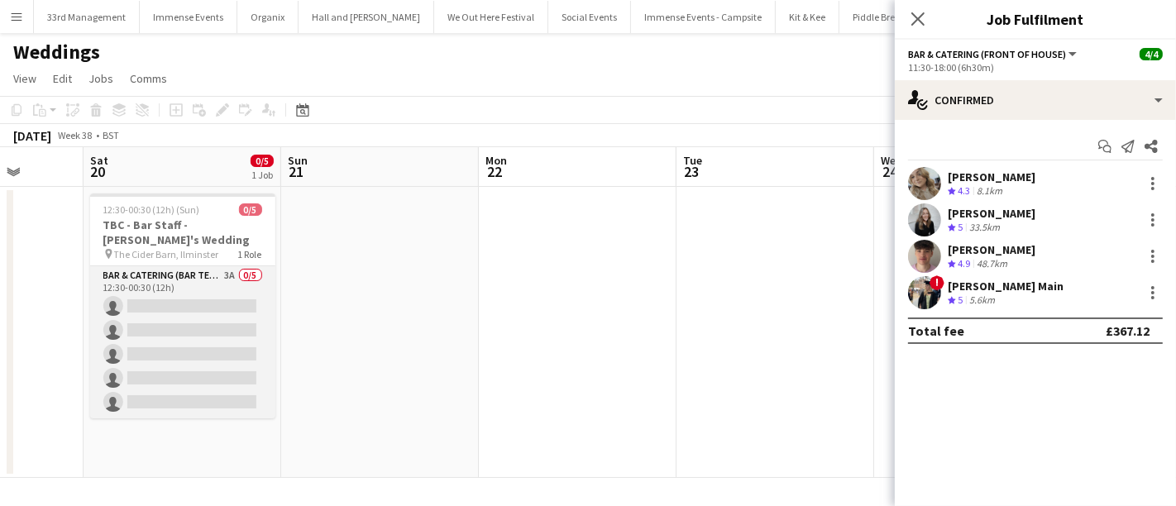
click at [198, 337] on app-card-role "Bar & Catering (Bar Tender) 3A 0/5 12:30-00:30 (12h) single-neutral-actions sin…" at bounding box center [182, 342] width 185 height 152
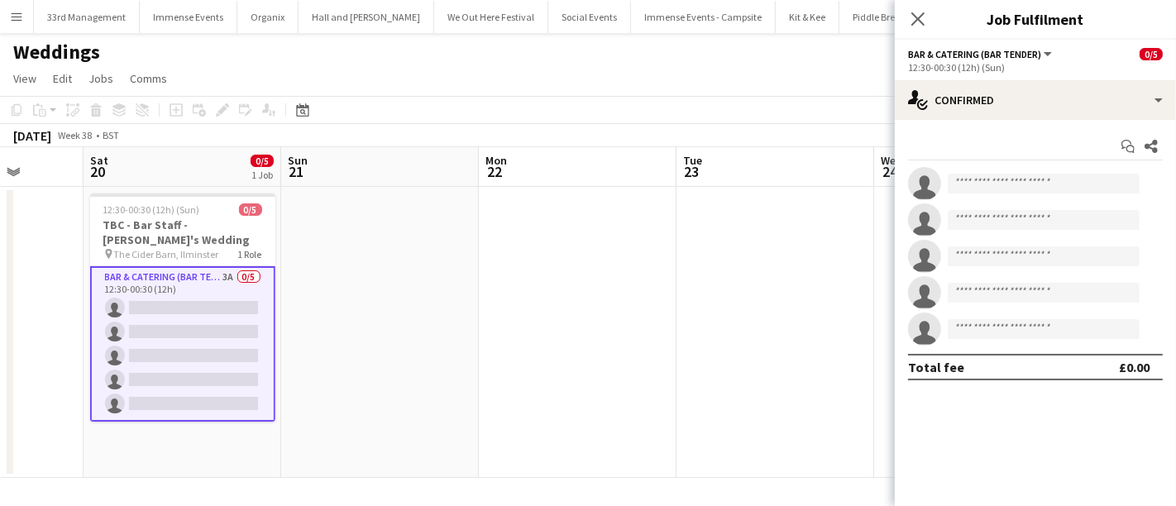
click at [477, 358] on app-date-cell at bounding box center [380, 332] width 198 height 291
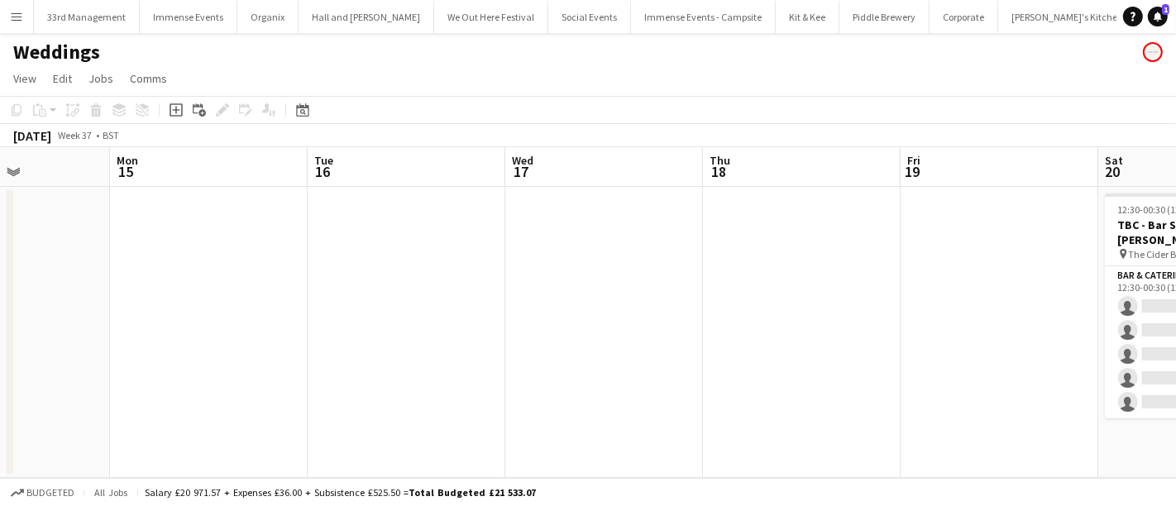
scroll to position [0, 336]
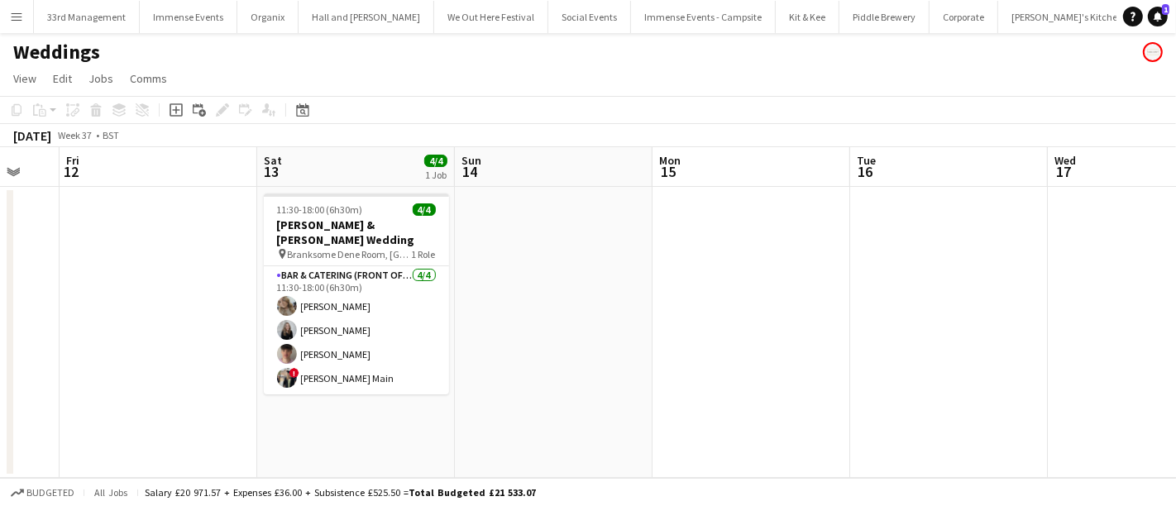
click at [364, 337] on app-card-role "Bar & Catering (Front of House) 4/4 11:30-18:00 (6h30m) Hannah Lee Charlotte Fo…" at bounding box center [356, 330] width 185 height 128
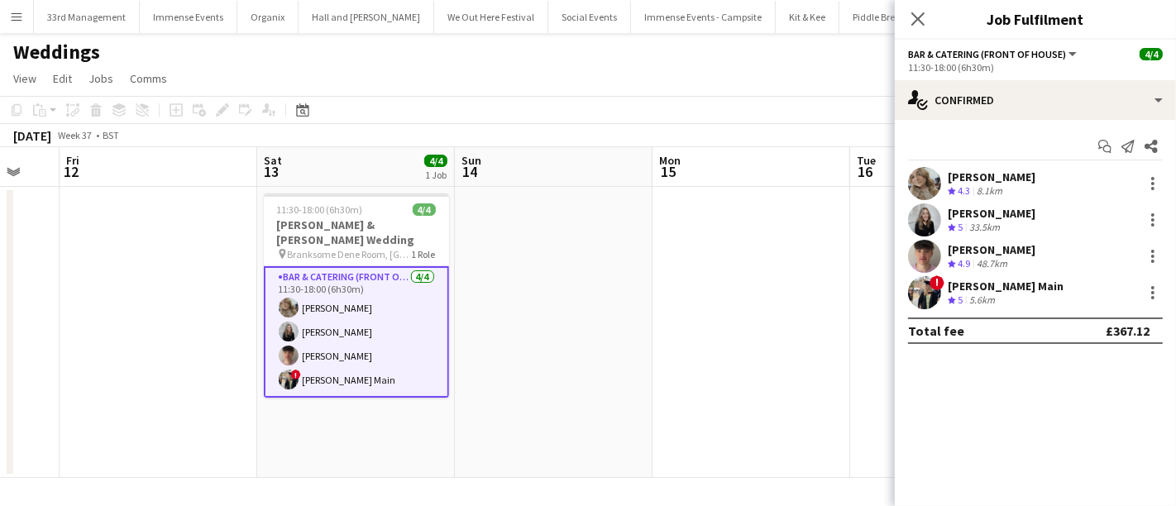
click at [942, 213] on div "Charlotte Foley Crew rating 5 33.5km" at bounding box center [1035, 219] width 281 height 33
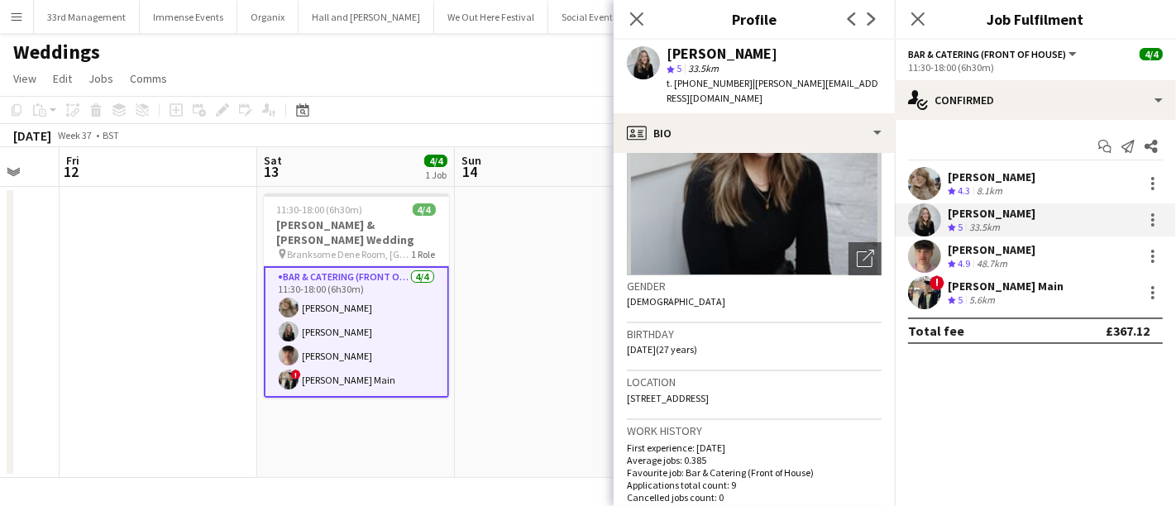
scroll to position [0, 0]
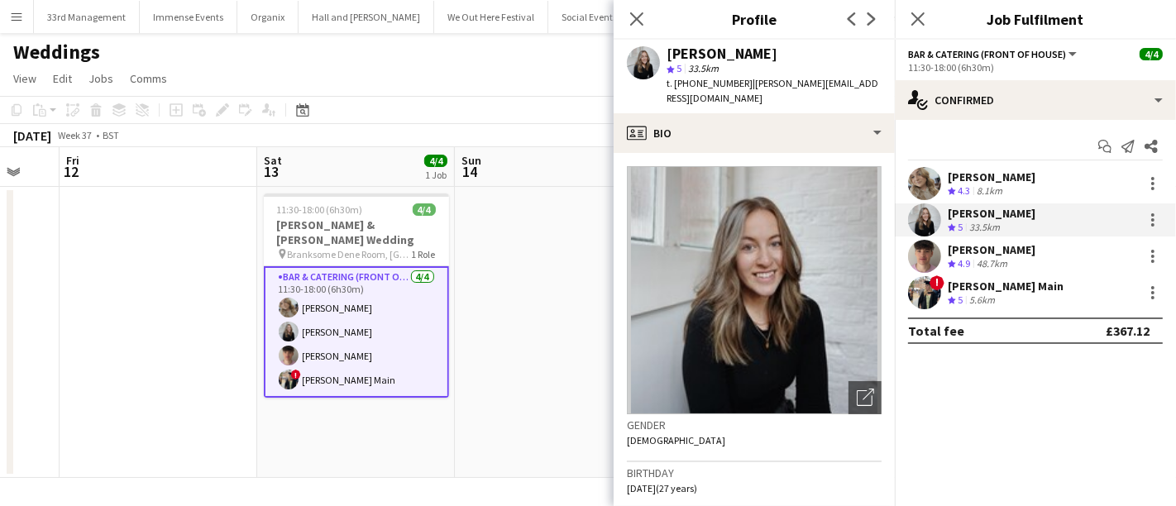
click at [930, 272] on div at bounding box center [924, 256] width 33 height 33
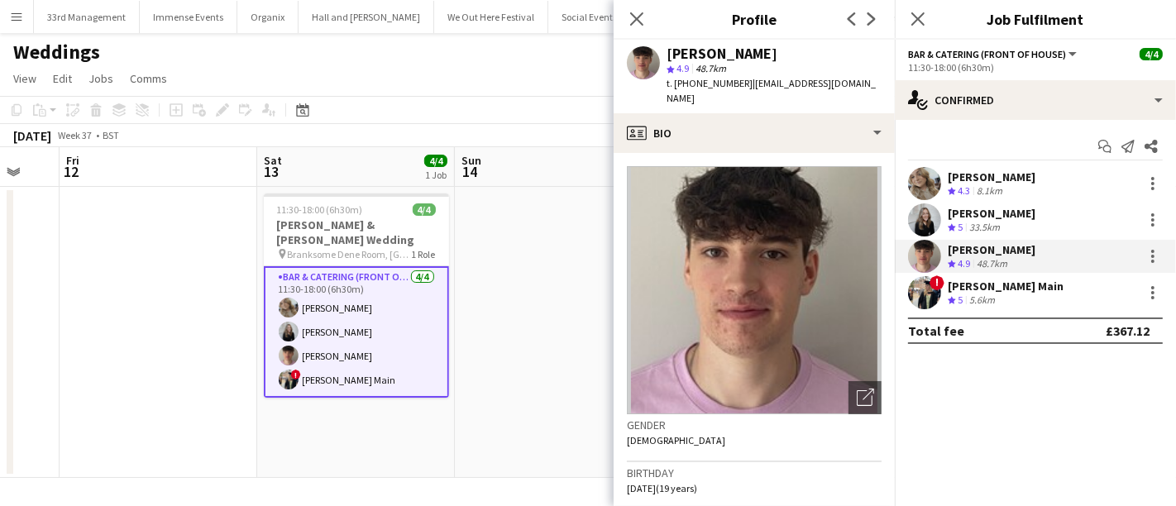
click at [930, 272] on div at bounding box center [924, 256] width 33 height 33
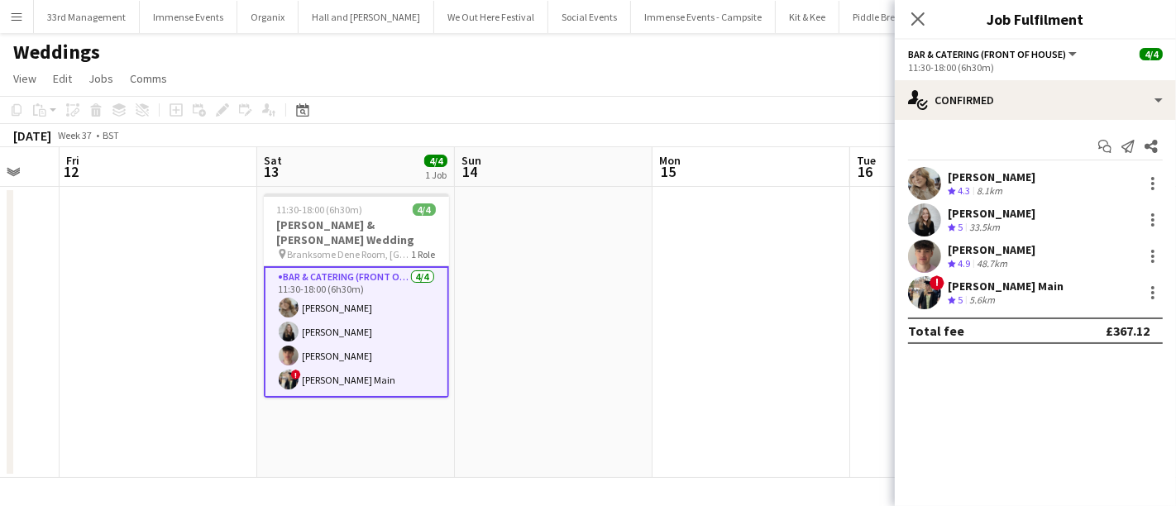
click at [945, 178] on div "Hannah Lee Crew rating 4.3 8.1km" at bounding box center [1035, 183] width 281 height 33
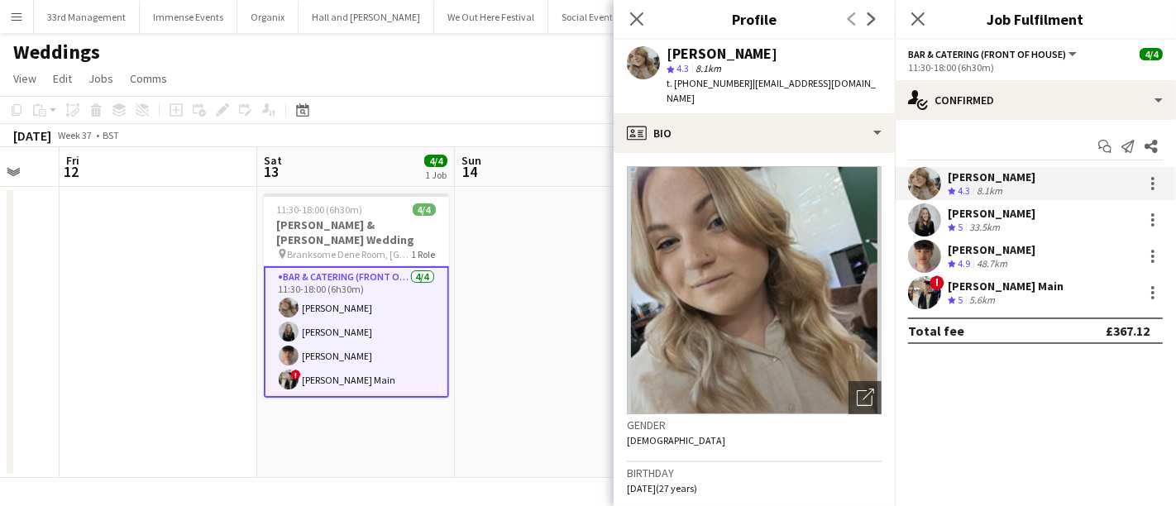
click at [562, 283] on app-date-cell at bounding box center [554, 332] width 198 height 291
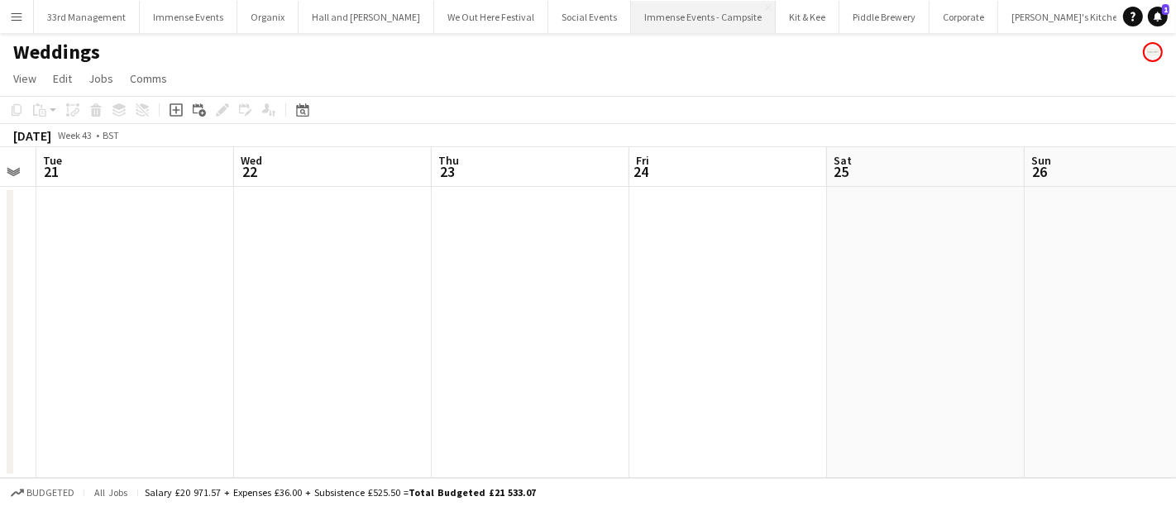
scroll to position [0, 600]
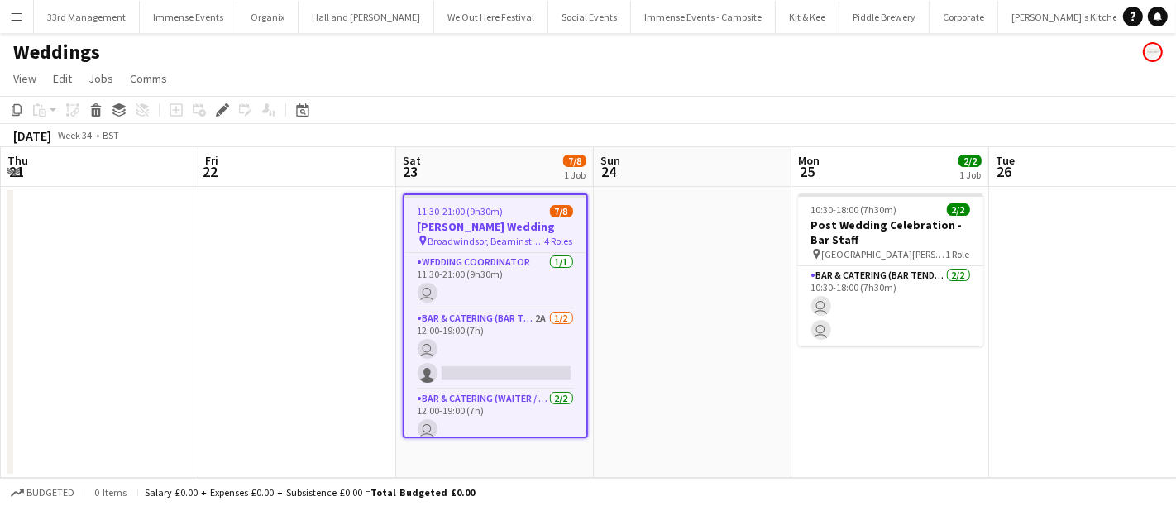
scroll to position [0, 568]
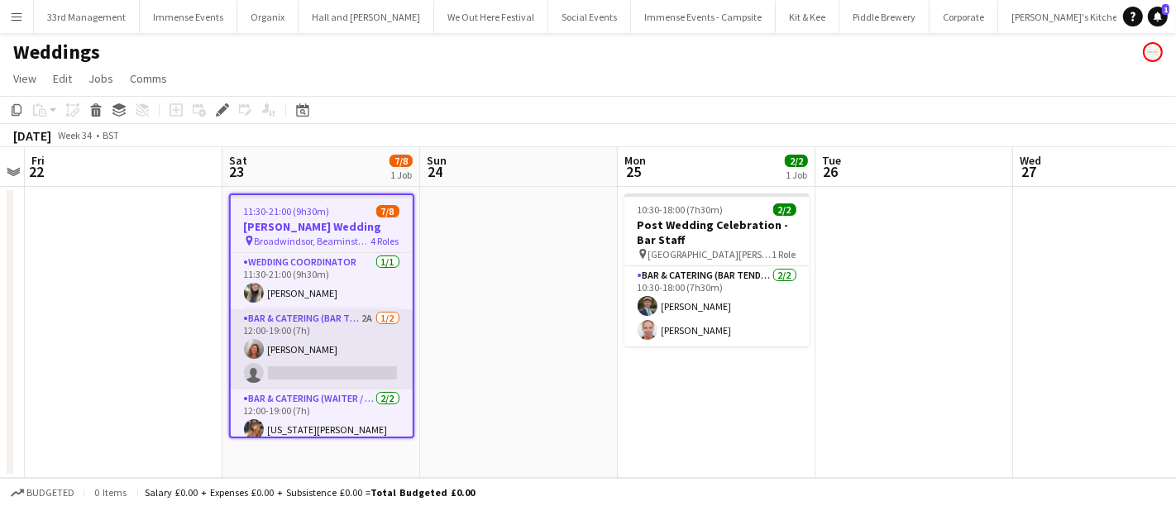
click at [291, 335] on app-card-role "Bar & Catering (Bar Tender) 2A [DATE] 12:00-19:00 (7h) [PERSON_NAME] single-neu…" at bounding box center [322, 349] width 182 height 80
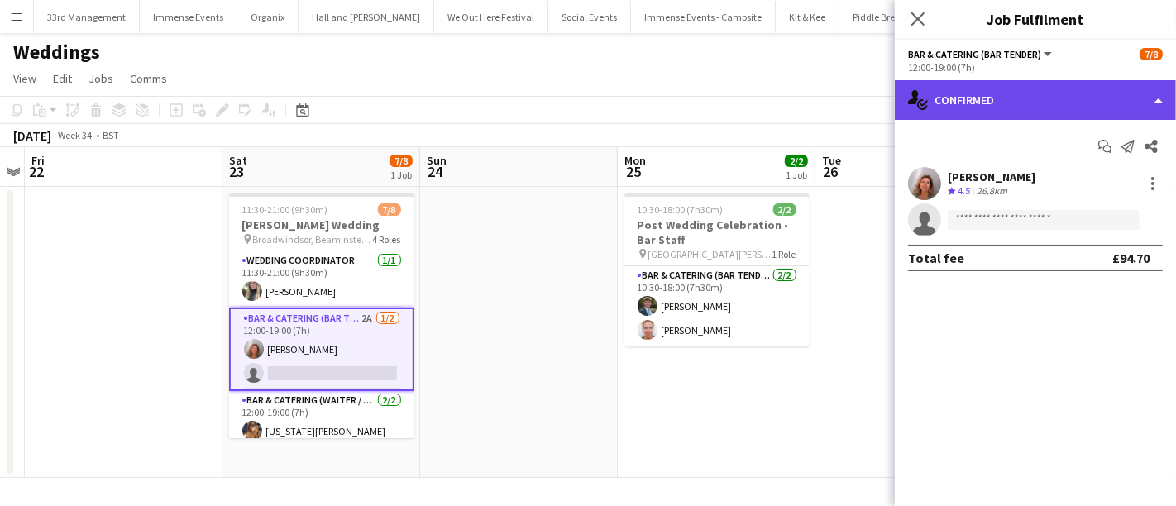
click at [971, 88] on div "single-neutral-actions-check-2 Confirmed" at bounding box center [1035, 100] width 281 height 40
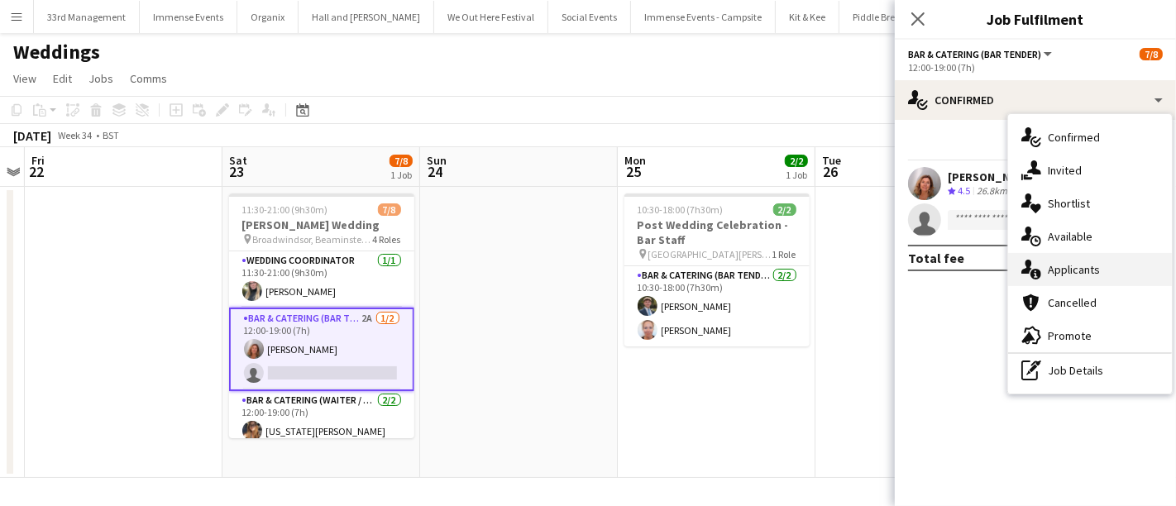
click at [1062, 263] on div "single-neutral-actions-information Applicants" at bounding box center [1090, 269] width 164 height 33
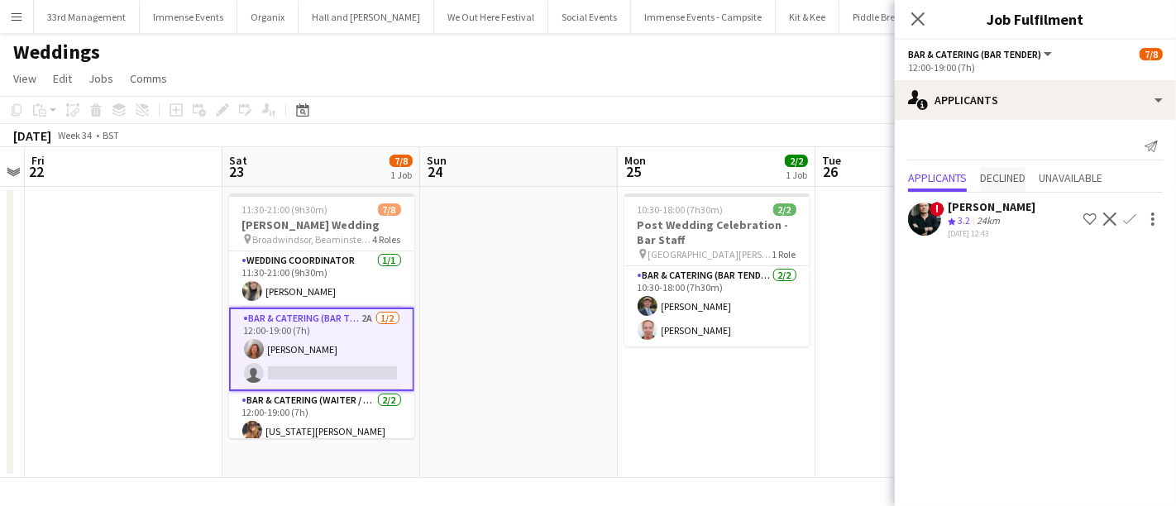
click at [1011, 177] on span "Declined" at bounding box center [1002, 178] width 45 height 12
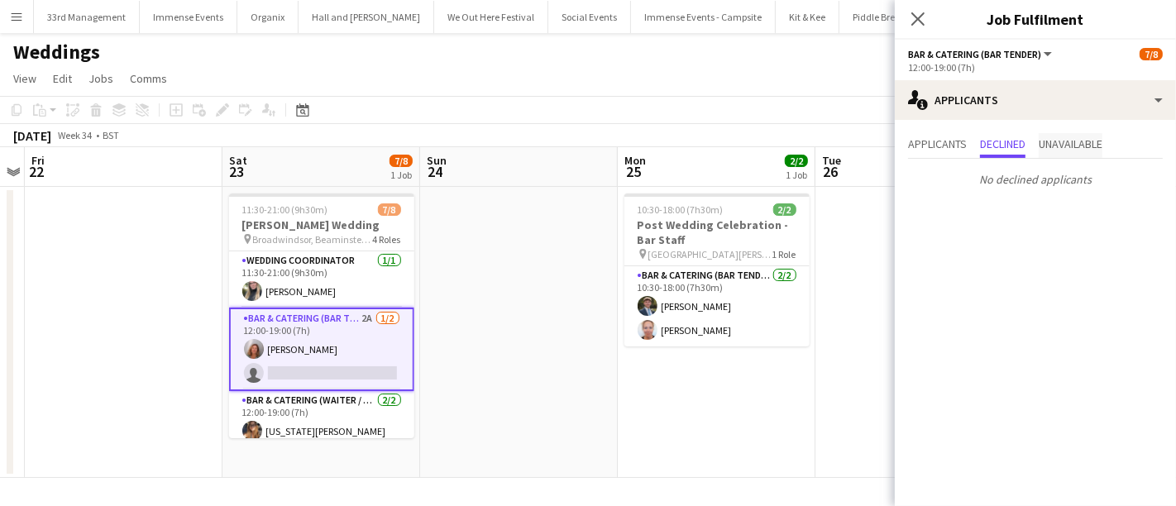
click at [1084, 140] on span "Unavailable" at bounding box center [1071, 144] width 64 height 12
